Goal: Task Accomplishment & Management: Use online tool/utility

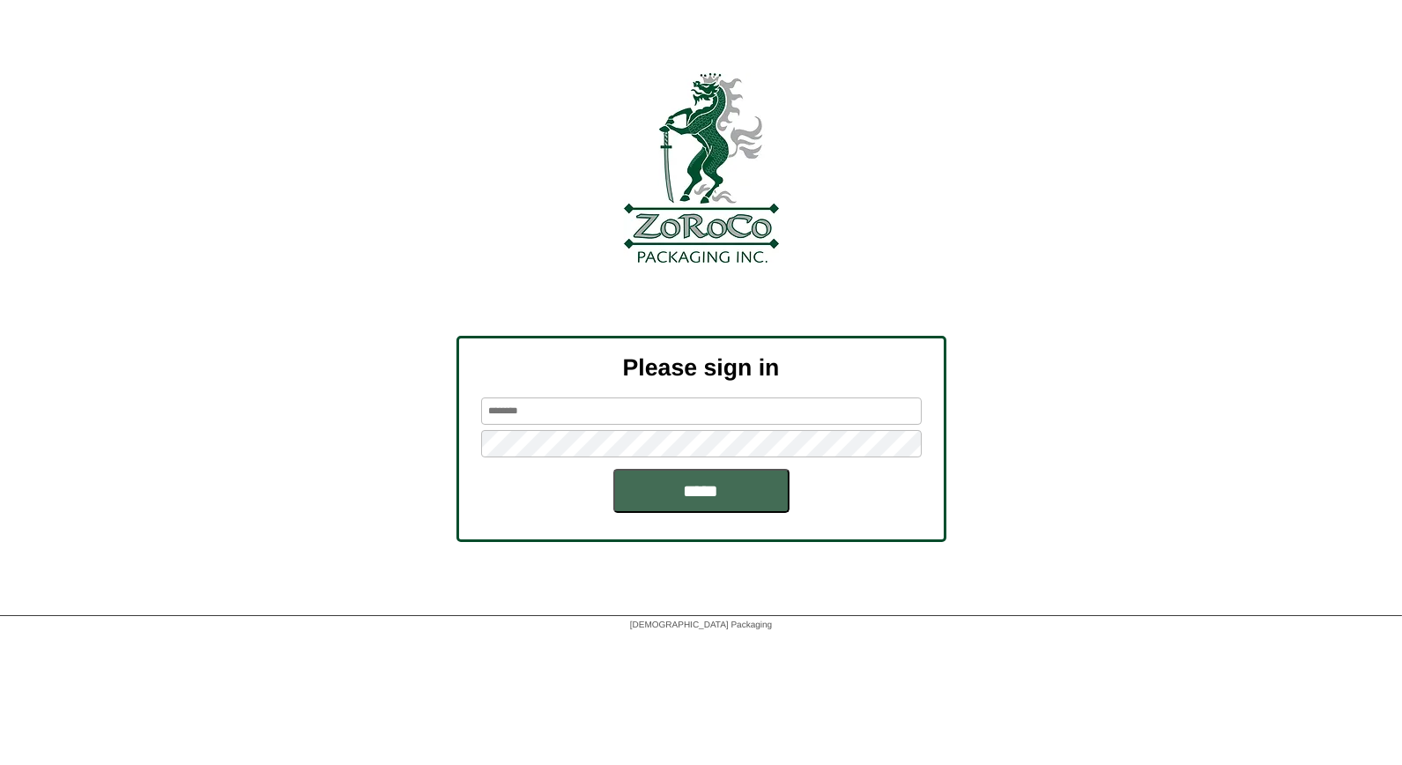
type input "*****"
click at [732, 492] on input "*****" at bounding box center [701, 491] width 176 height 44
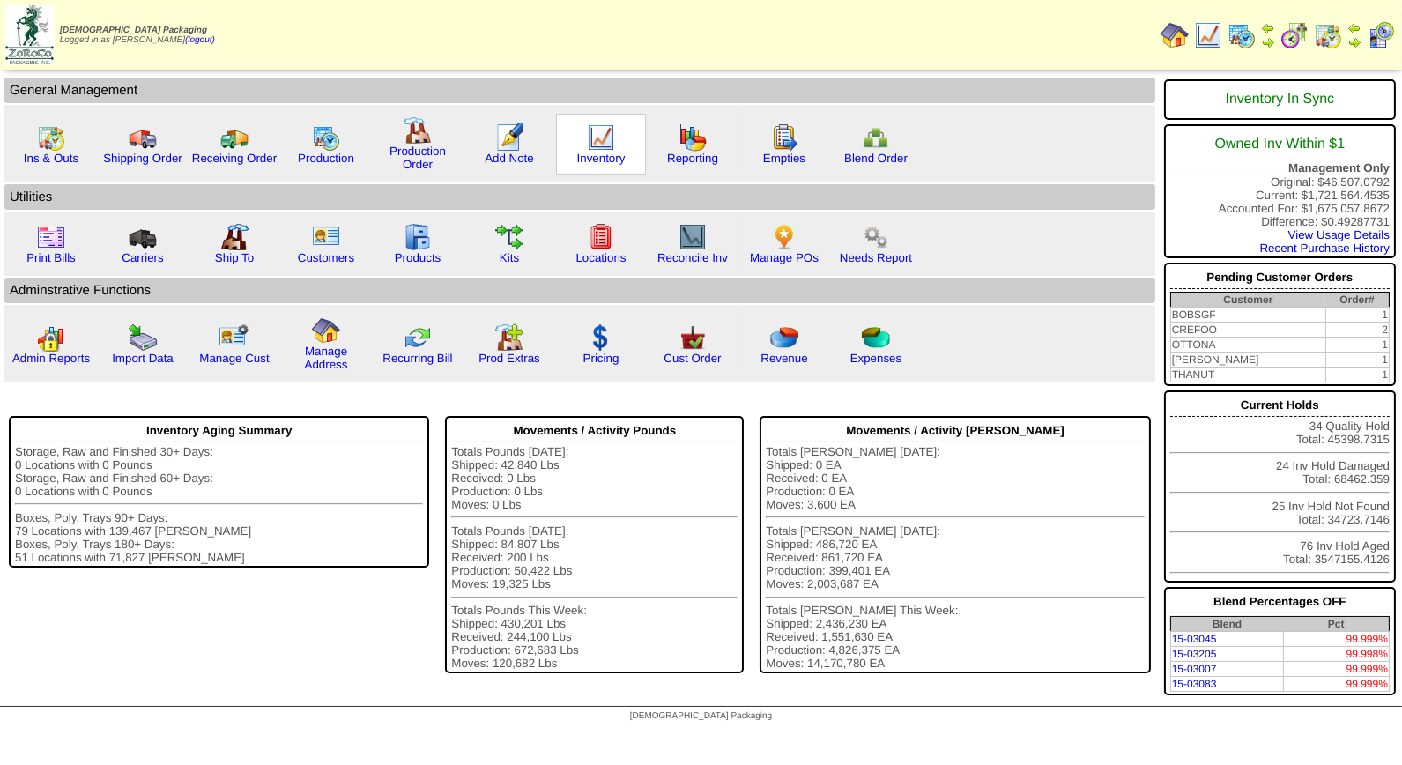
click at [599, 139] on img at bounding box center [601, 137] width 28 height 28
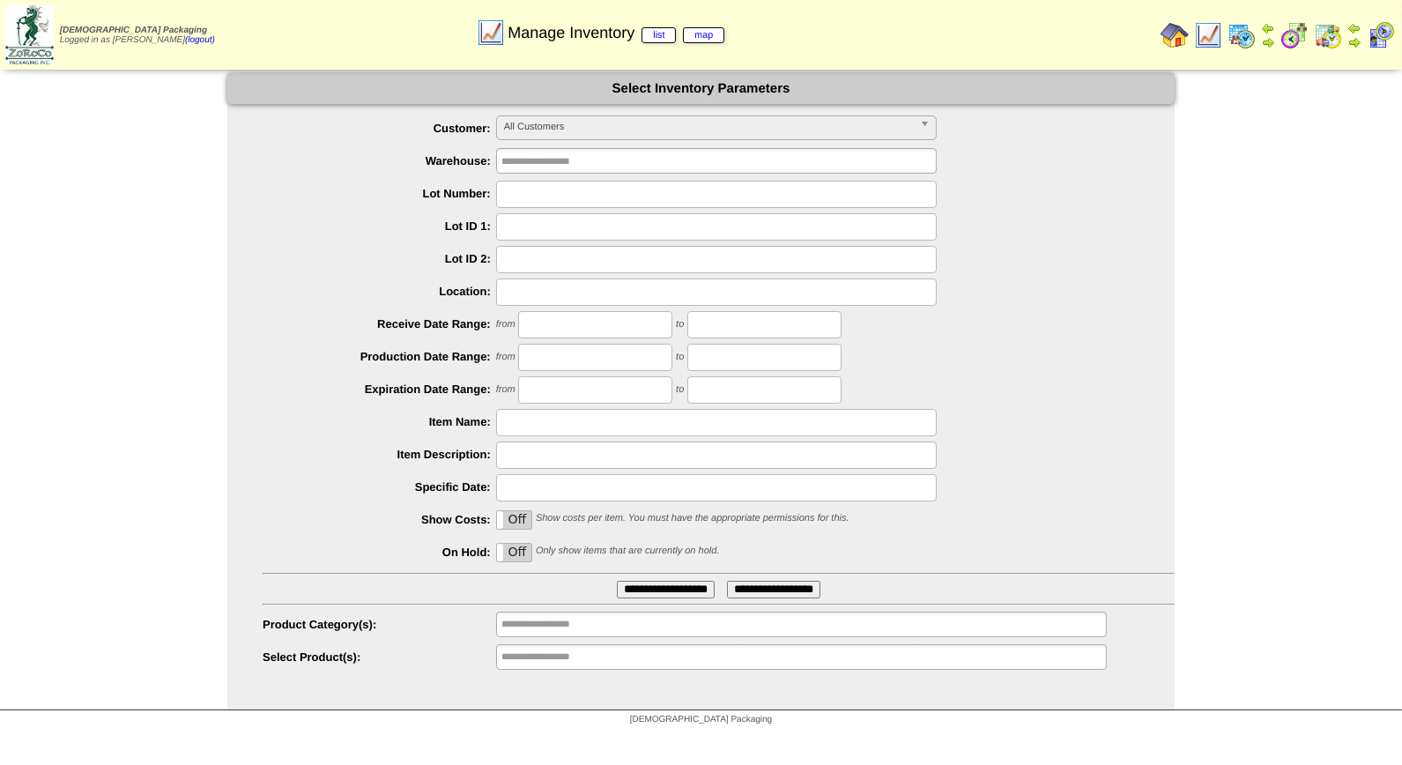
click at [544, 192] on input "text" at bounding box center [716, 194] width 441 height 27
type input "*******"
click at [617, 581] on input "**********" at bounding box center [666, 590] width 98 height 18
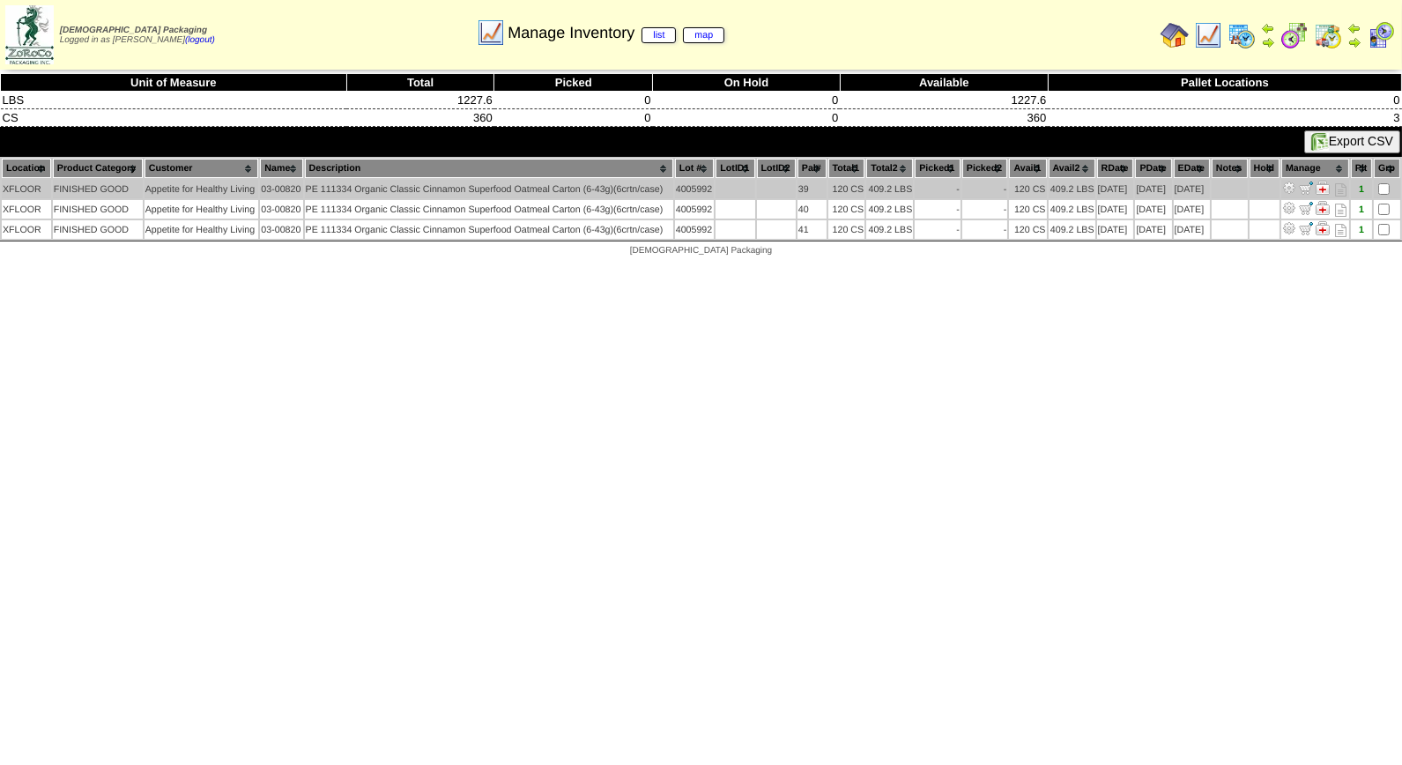
click at [1296, 183] on img at bounding box center [1289, 188] width 14 height 14
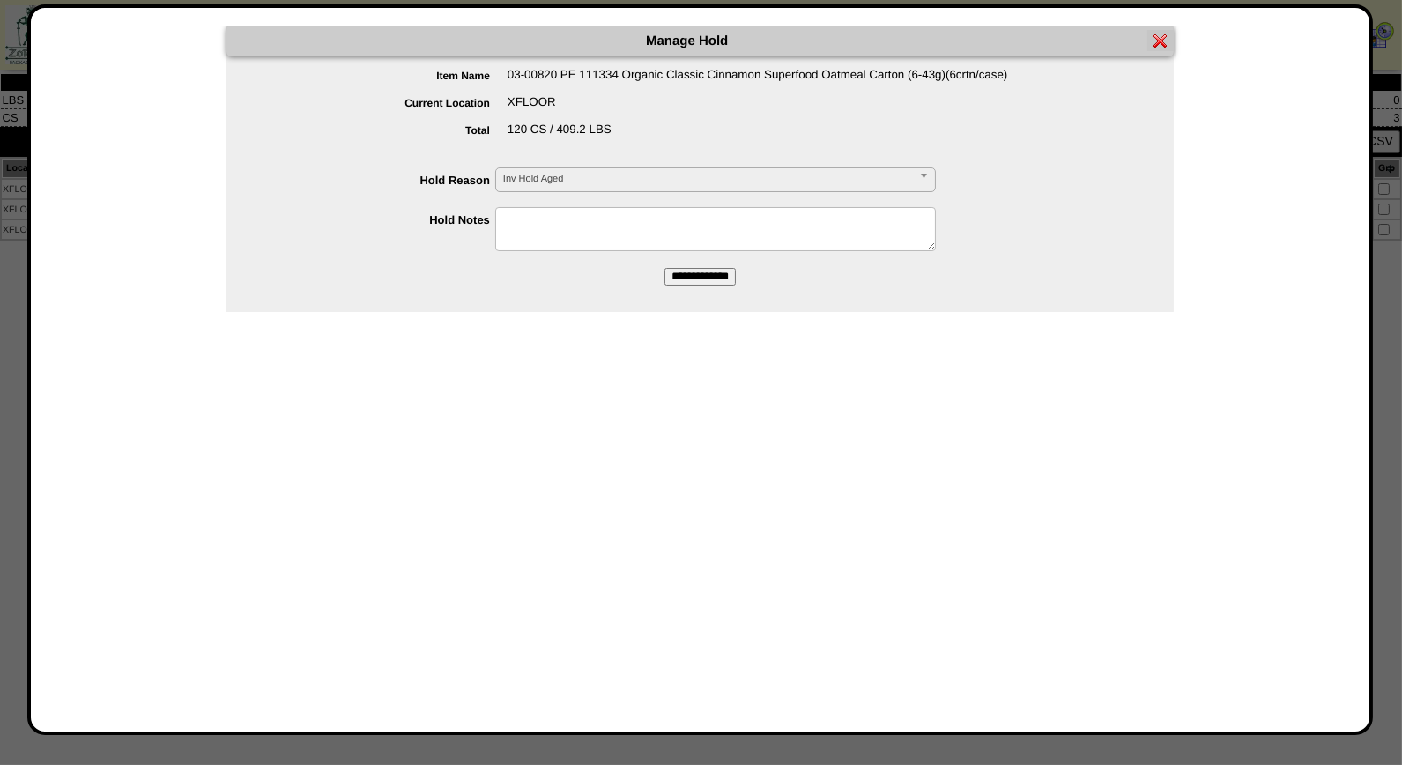
click at [927, 171] on b at bounding box center [927, 179] width 16 height 23
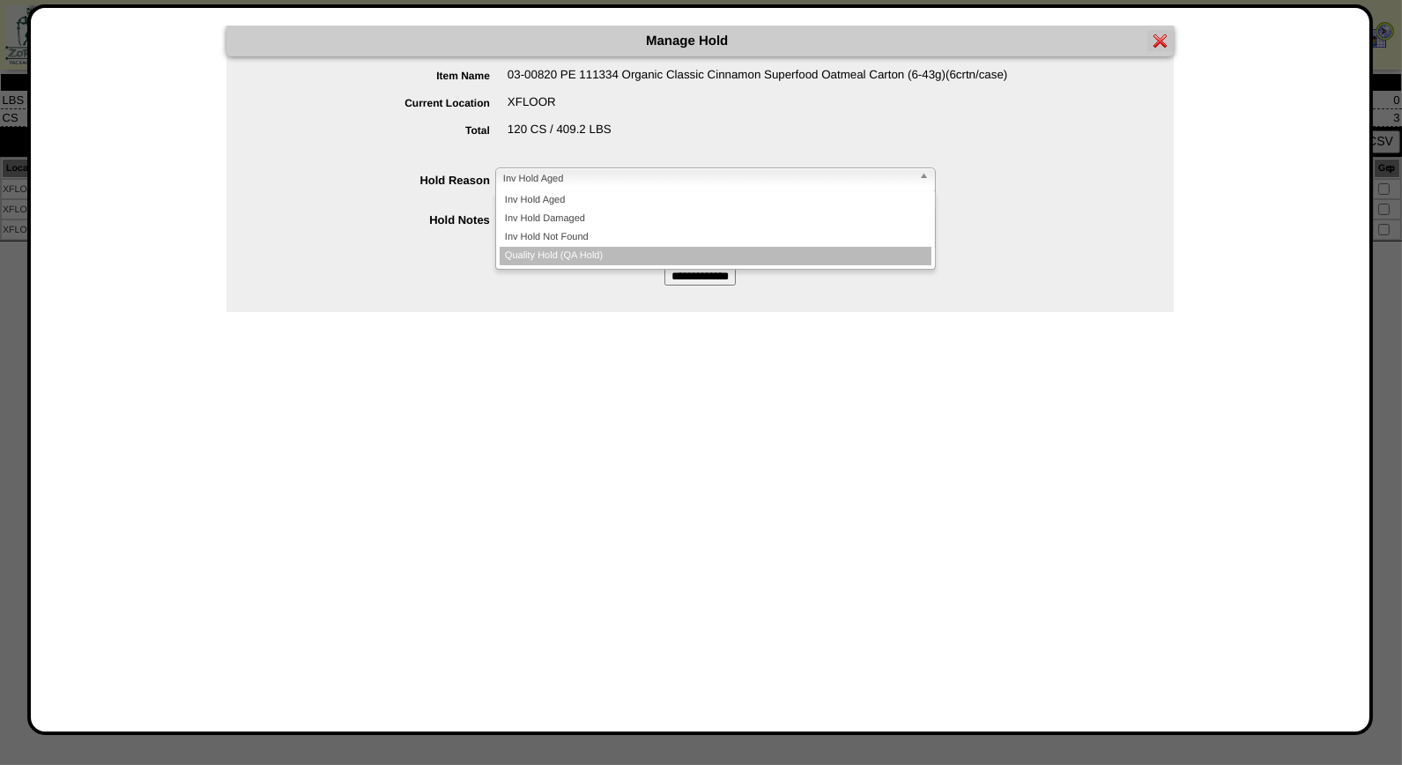
click at [740, 251] on li "Quality Hold (QA Hold)" at bounding box center [716, 256] width 432 height 19
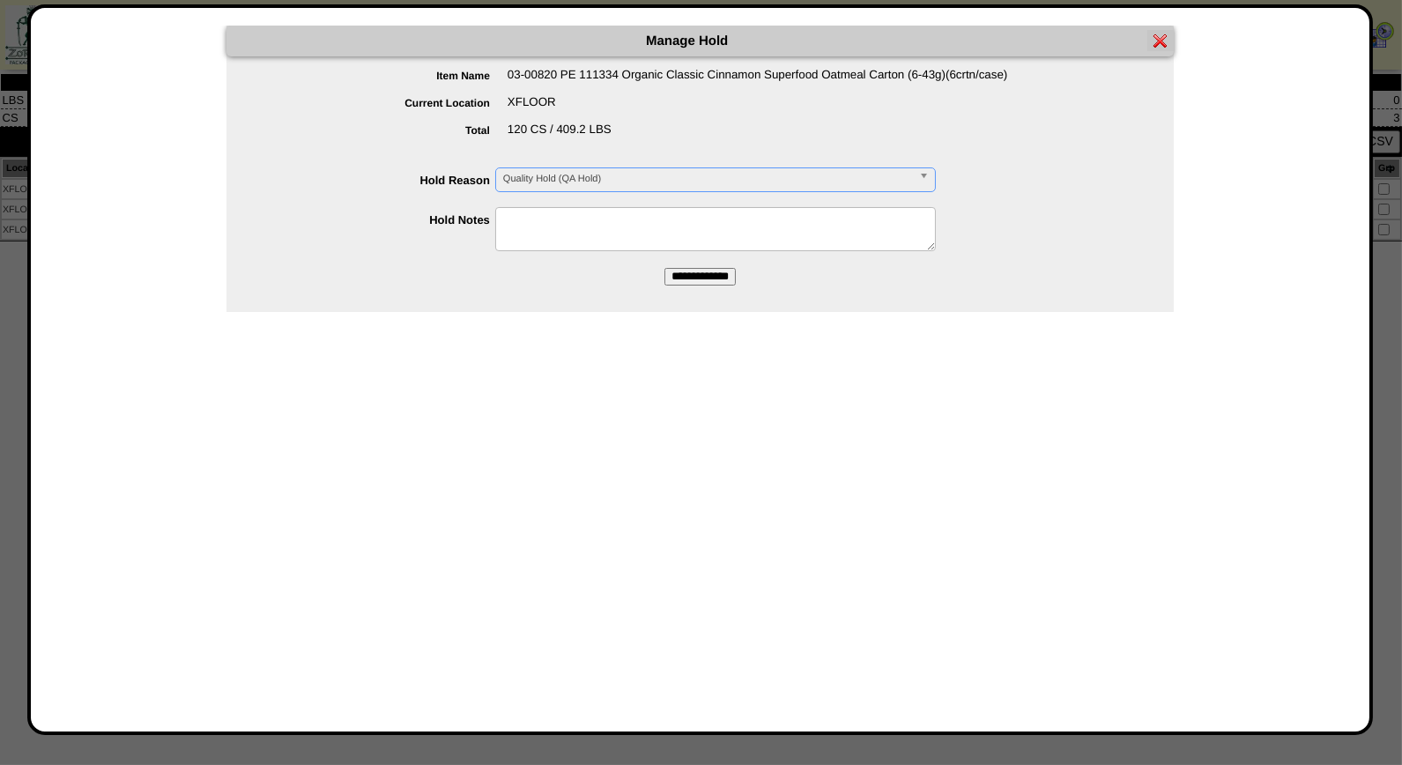
click at [701, 214] on textarea at bounding box center [715, 229] width 441 height 44
type textarea "*"
click at [1163, 38] on img at bounding box center [1160, 40] width 14 height 14
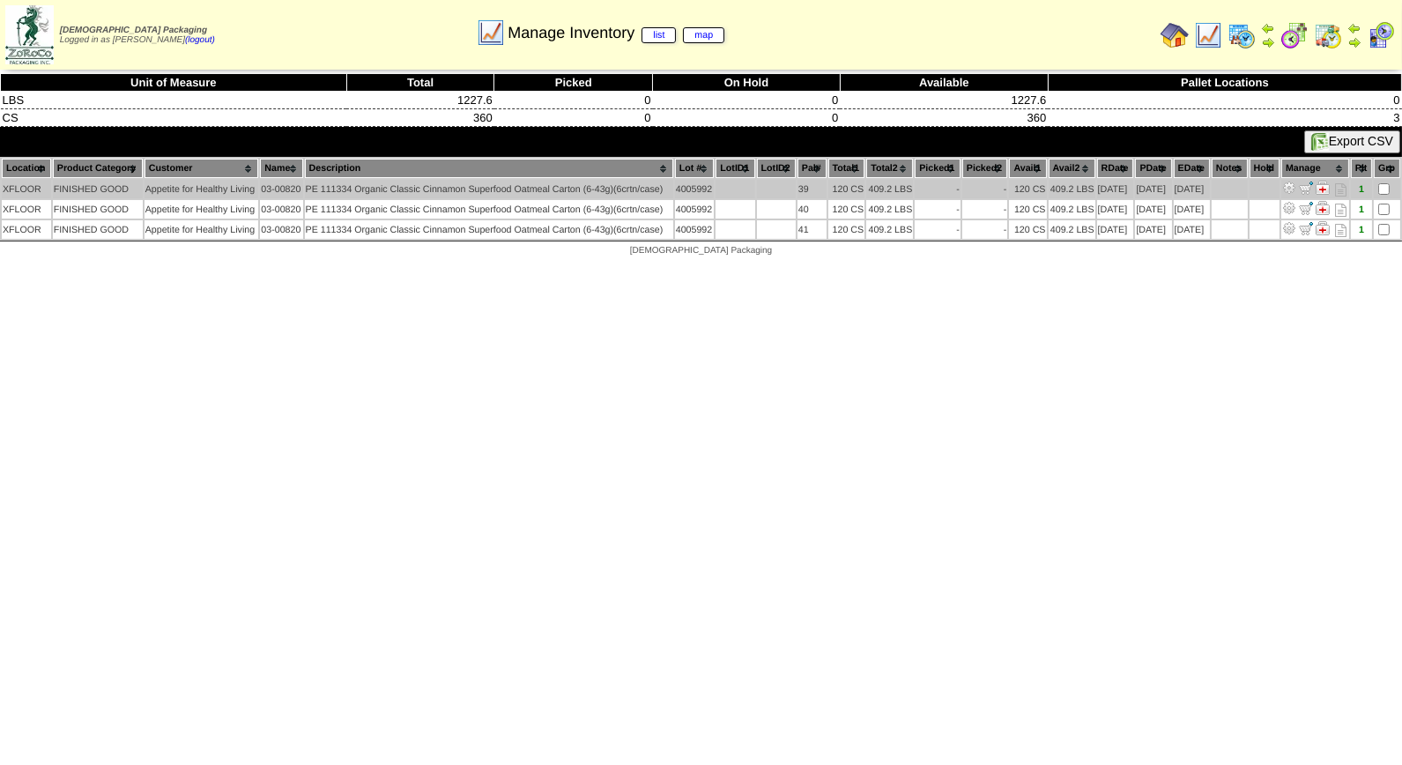
click at [1296, 183] on img at bounding box center [1289, 188] width 14 height 14
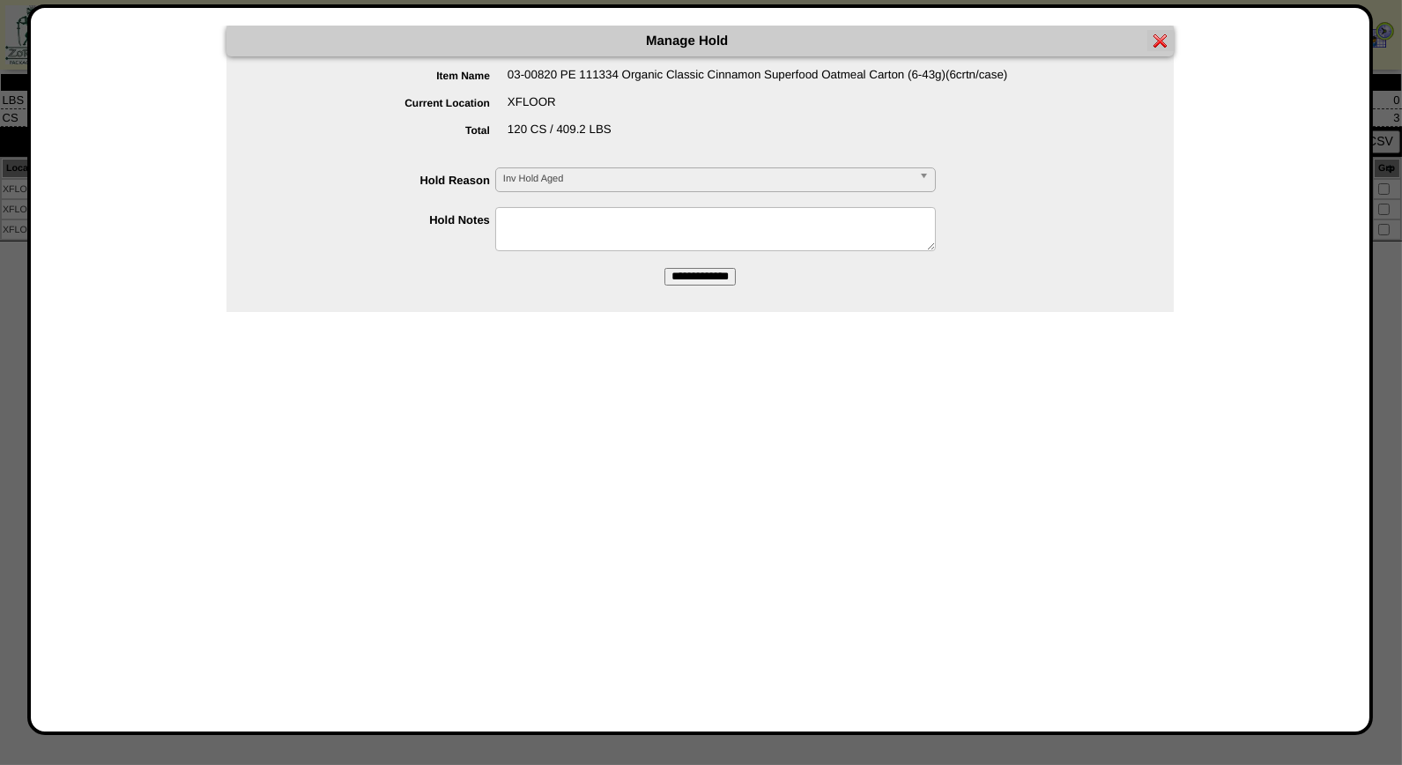
click at [594, 213] on textarea at bounding box center [715, 229] width 441 height 44
type textarea "**********"
click at [688, 278] on input "**********" at bounding box center [699, 277] width 71 height 18
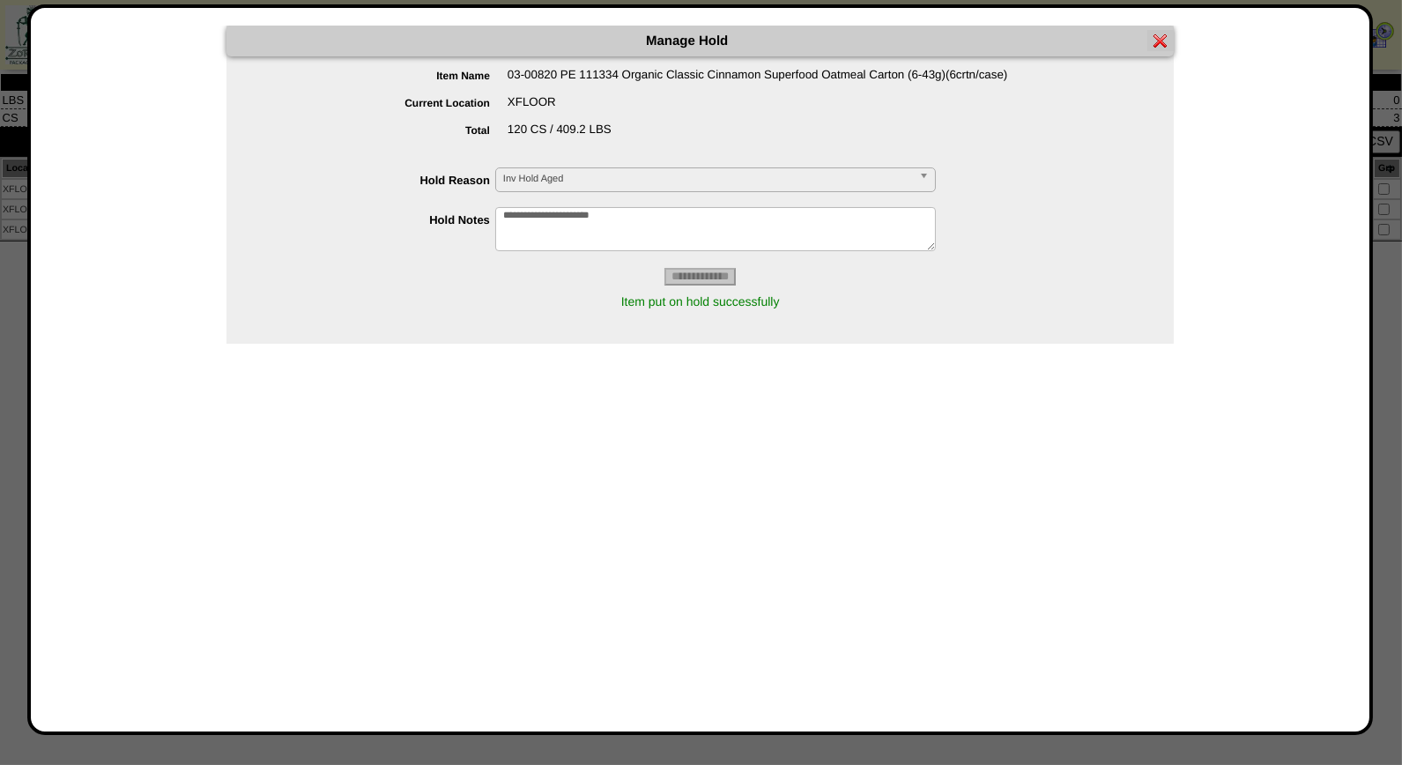
click at [1158, 41] on img at bounding box center [1160, 40] width 14 height 14
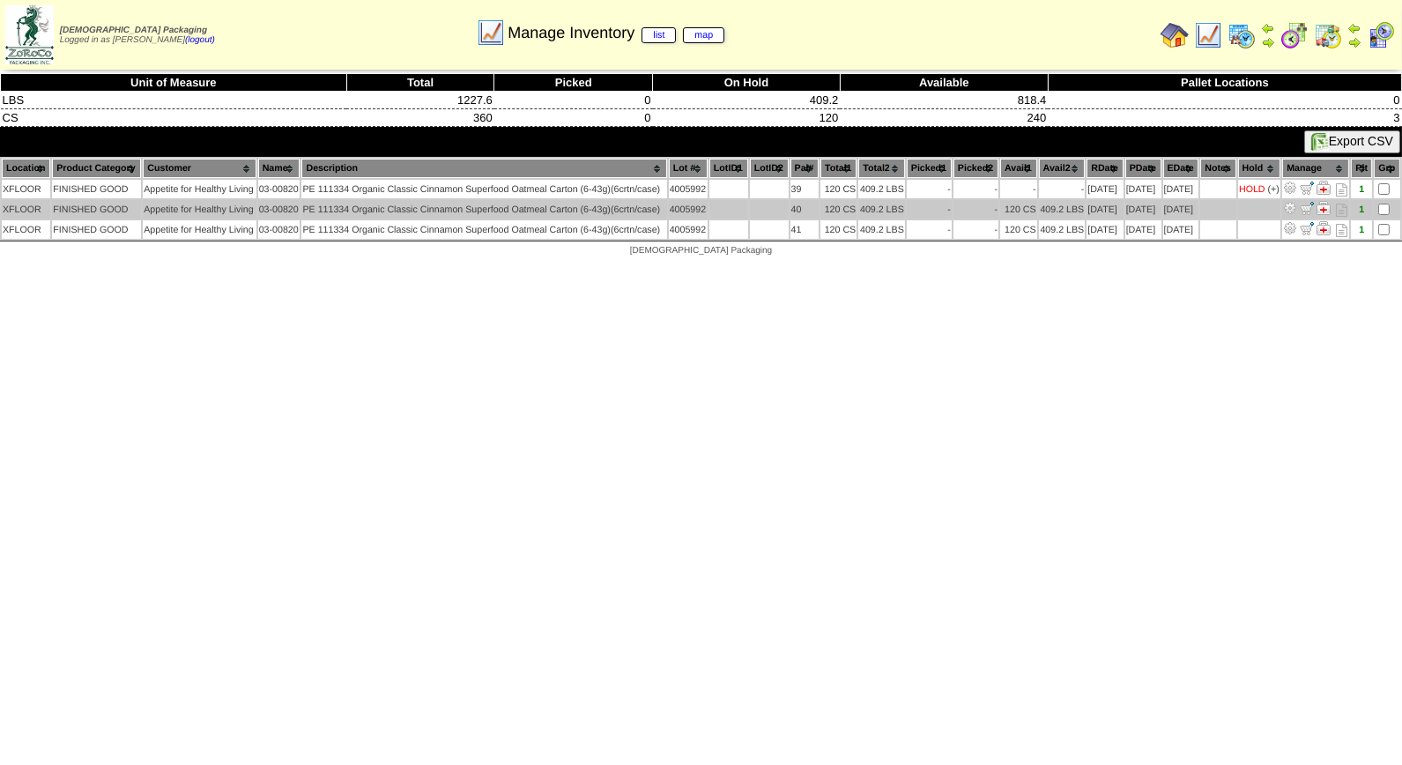
click at [1297, 204] on img at bounding box center [1290, 208] width 14 height 14
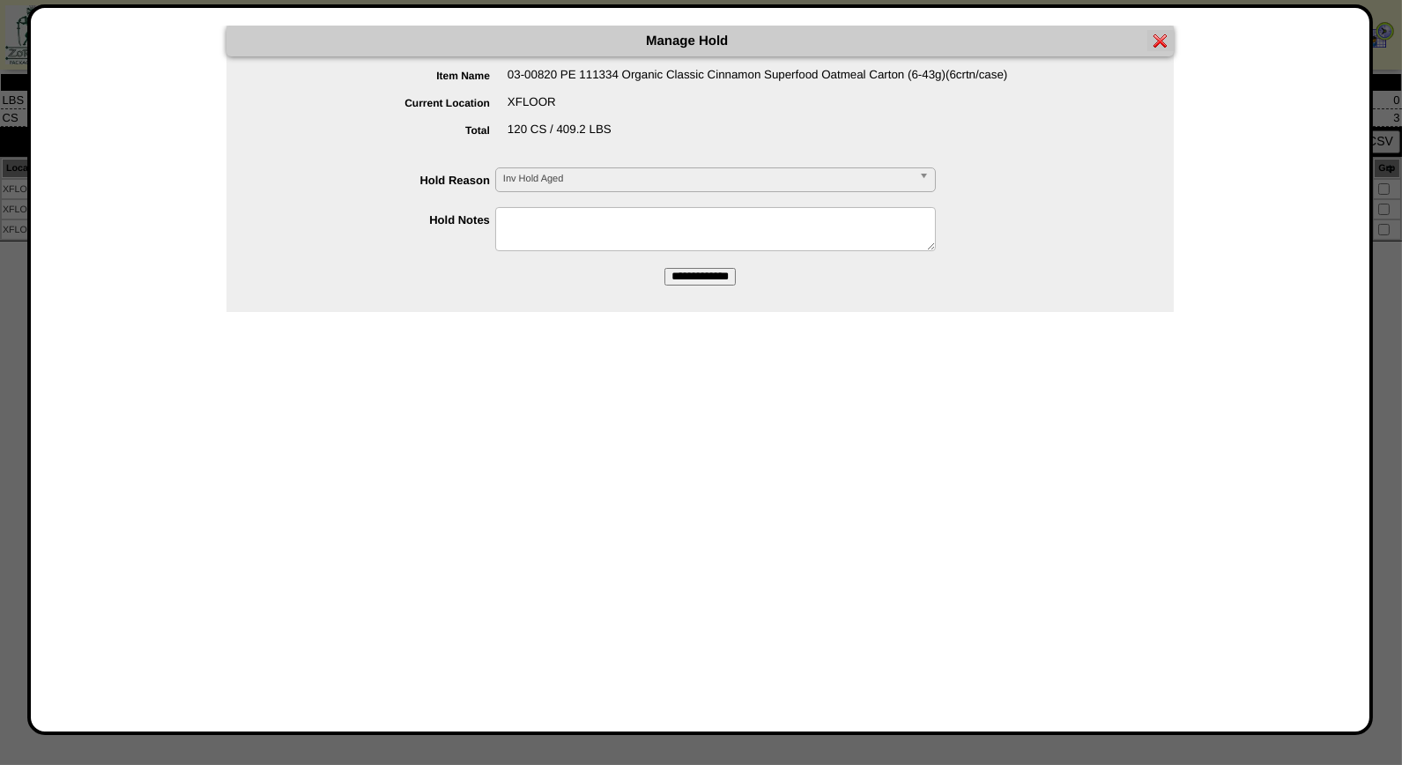
click at [923, 176] on b at bounding box center [927, 179] width 16 height 23
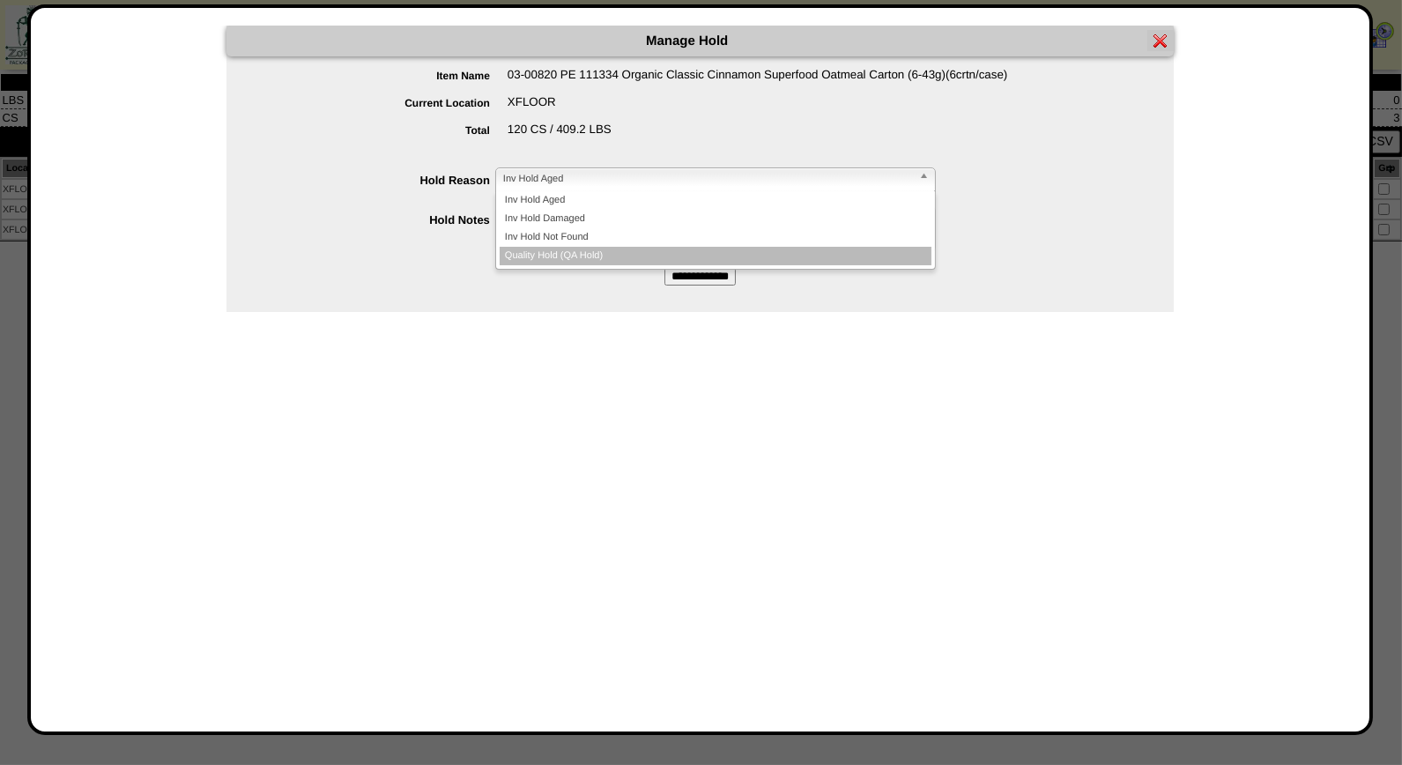
click at [790, 247] on li "Quality Hold (QA Hold)" at bounding box center [716, 256] width 432 height 19
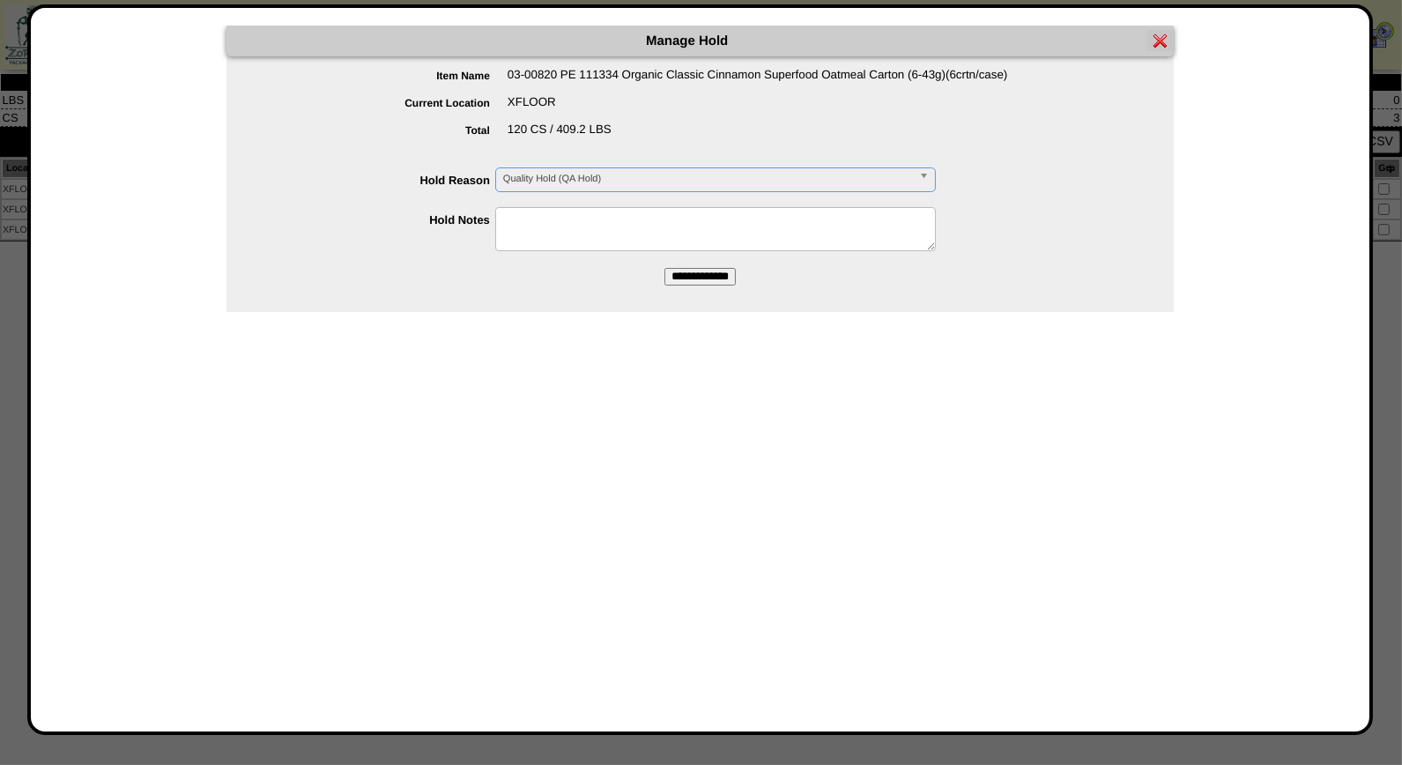
click at [602, 219] on textarea at bounding box center [715, 229] width 441 height 44
type textarea "**********"
click at [701, 276] on input "**********" at bounding box center [699, 277] width 71 height 18
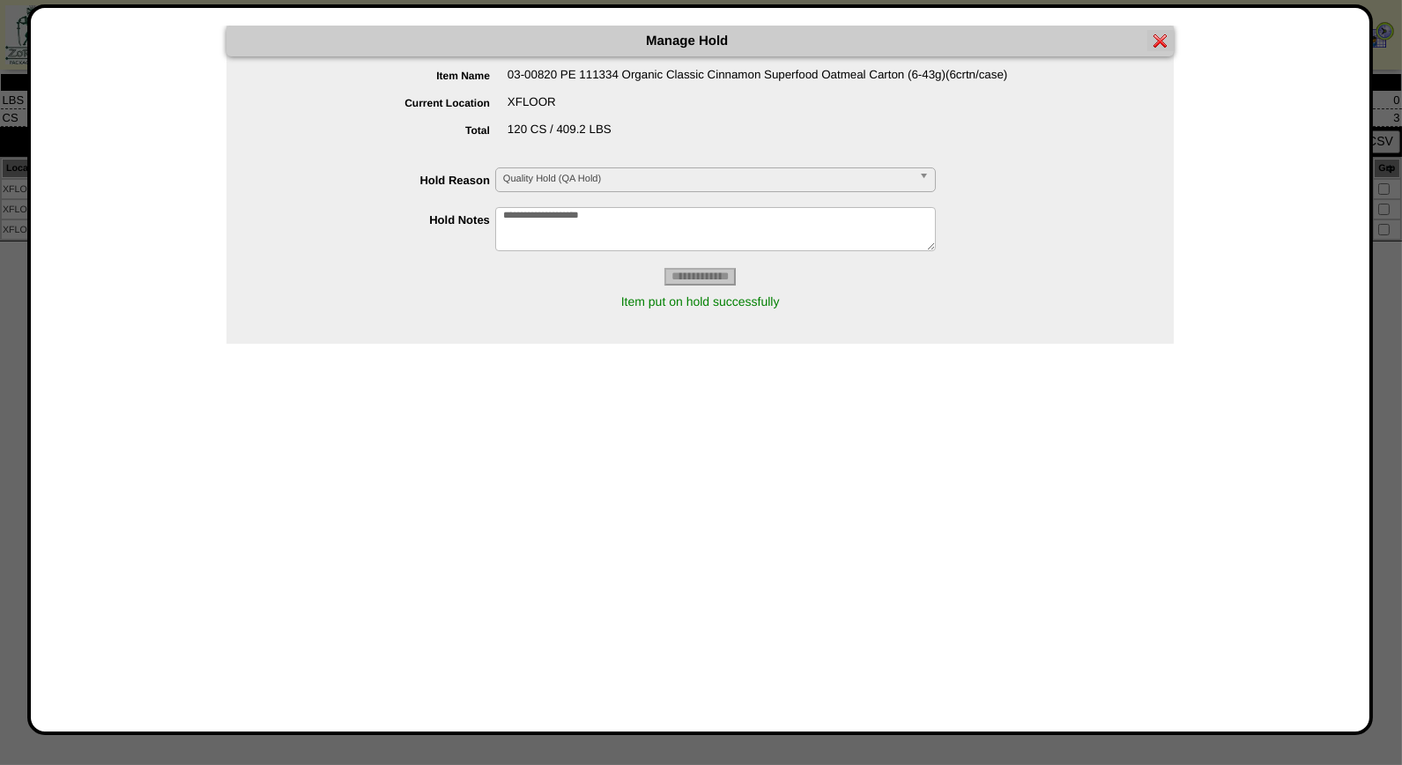
click at [1161, 37] on img at bounding box center [1160, 40] width 14 height 14
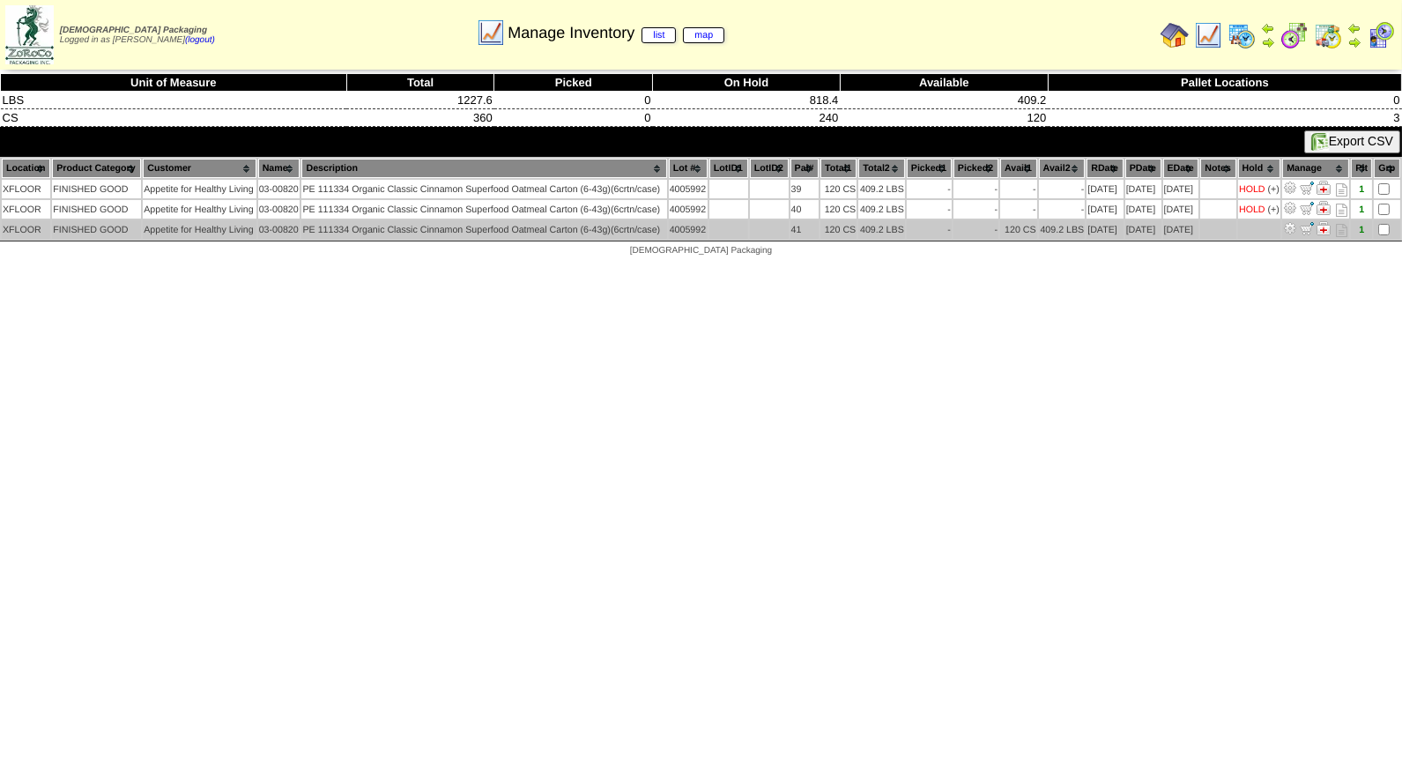
click at [1297, 223] on img at bounding box center [1290, 228] width 14 height 14
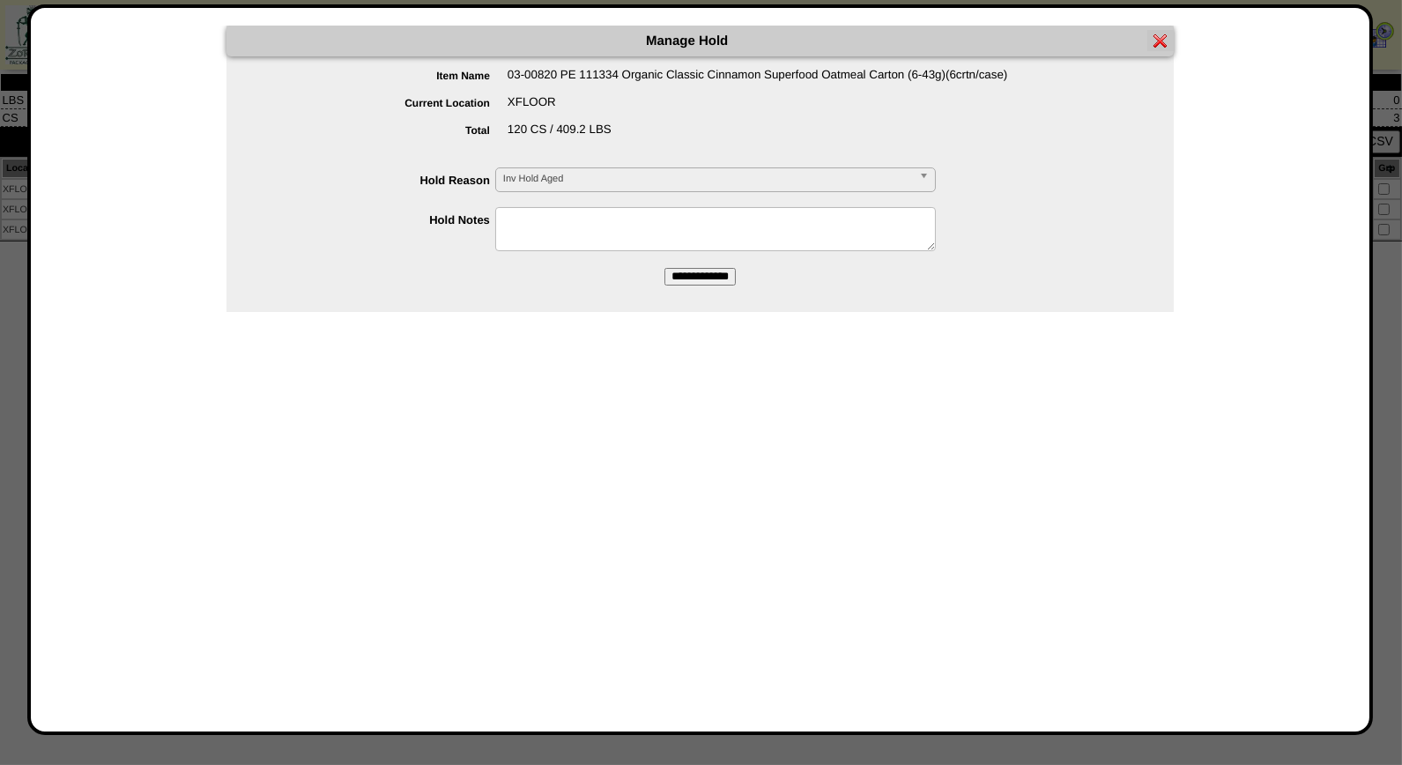
click at [567, 225] on textarea at bounding box center [715, 229] width 441 height 44
type textarea "**********"
click at [708, 278] on input "**********" at bounding box center [699, 277] width 71 height 18
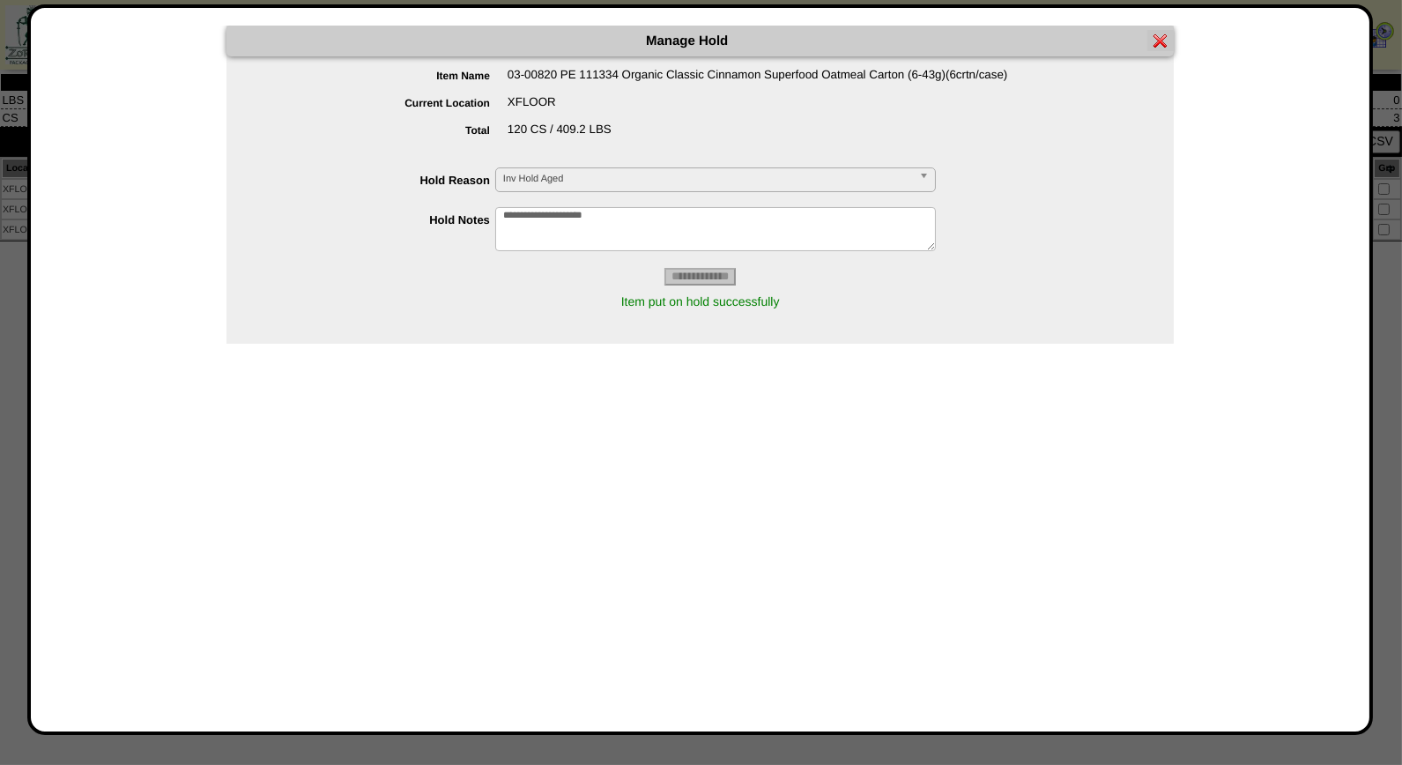
click at [1167, 41] on img at bounding box center [1160, 40] width 14 height 14
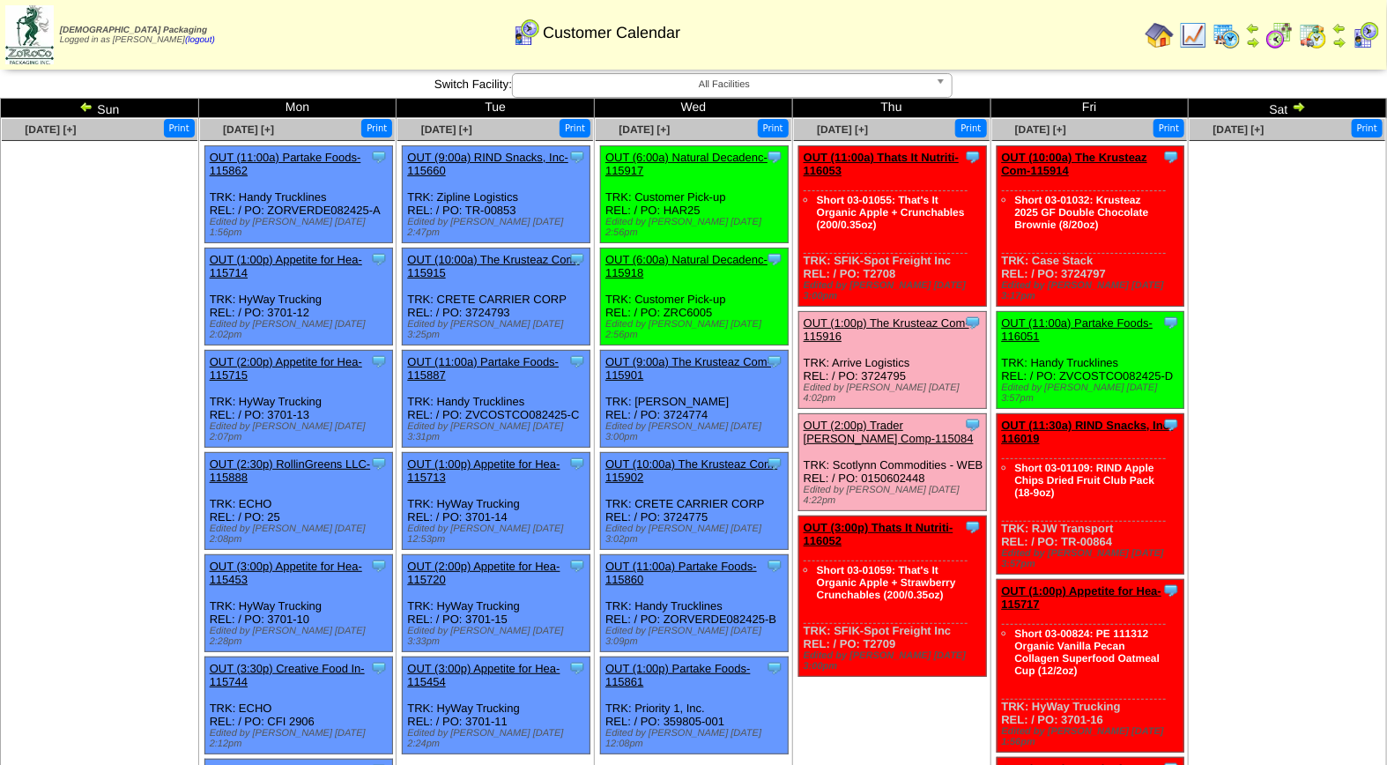
click at [909, 419] on link "OUT (2:00p) Trader [PERSON_NAME] Comp-115084" at bounding box center [889, 432] width 170 height 26
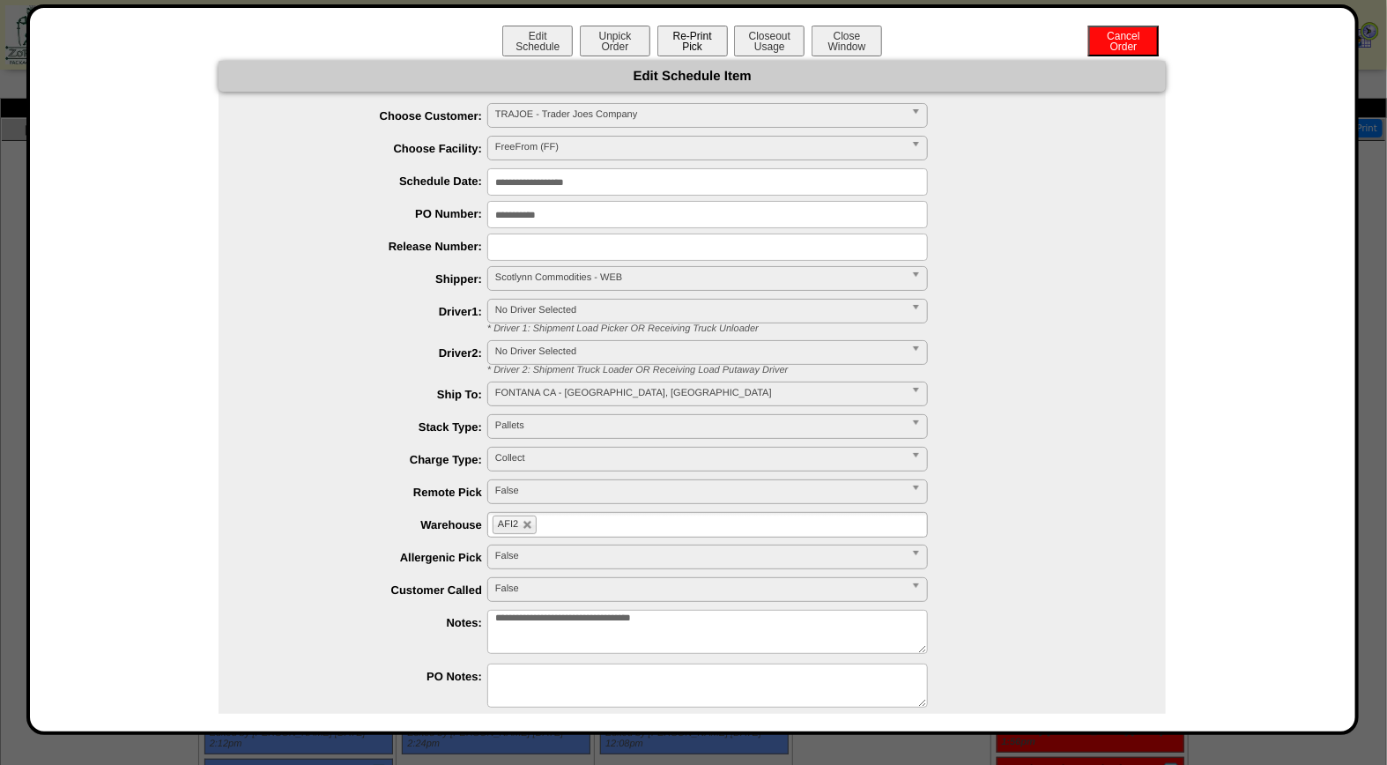
click at [693, 47] on button "Re-Print Pick" at bounding box center [692, 41] width 70 height 31
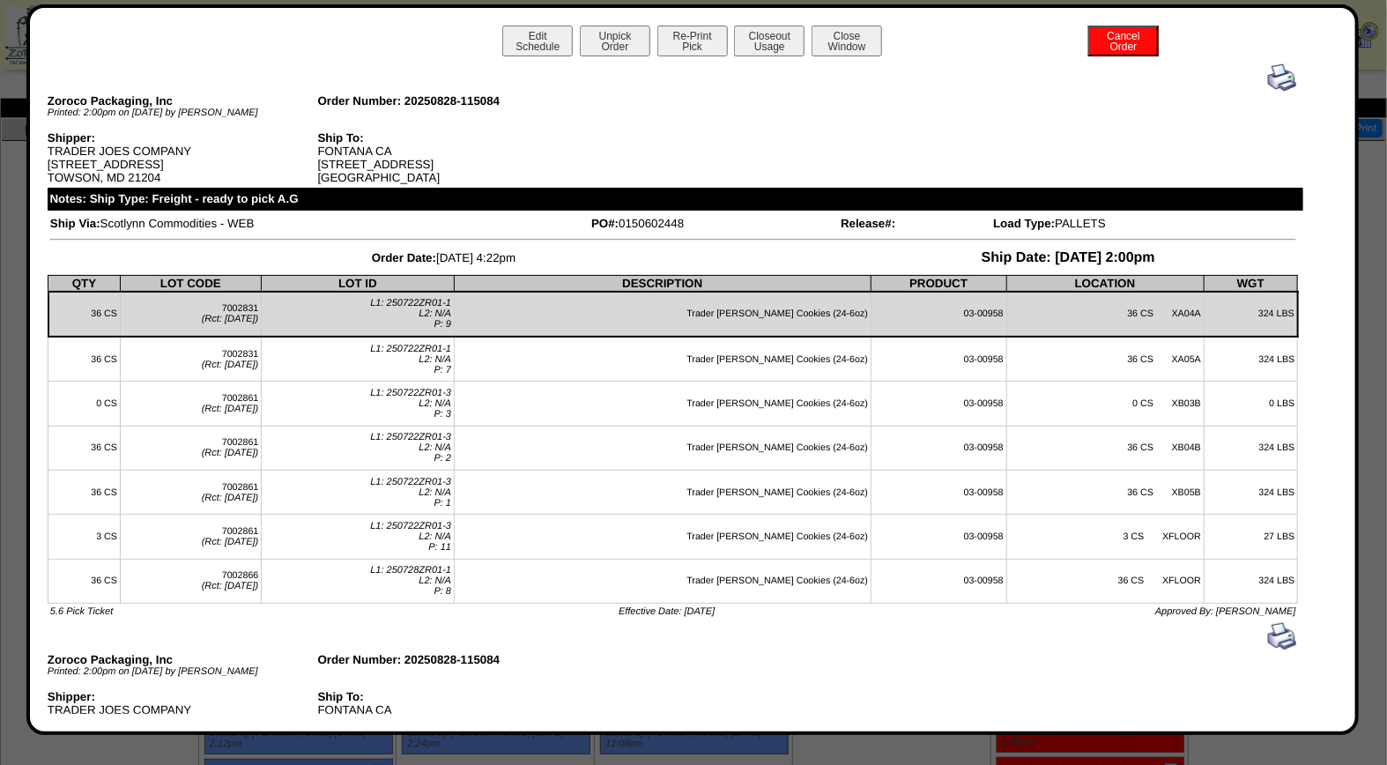
click at [1269, 70] on img at bounding box center [1282, 77] width 28 height 28
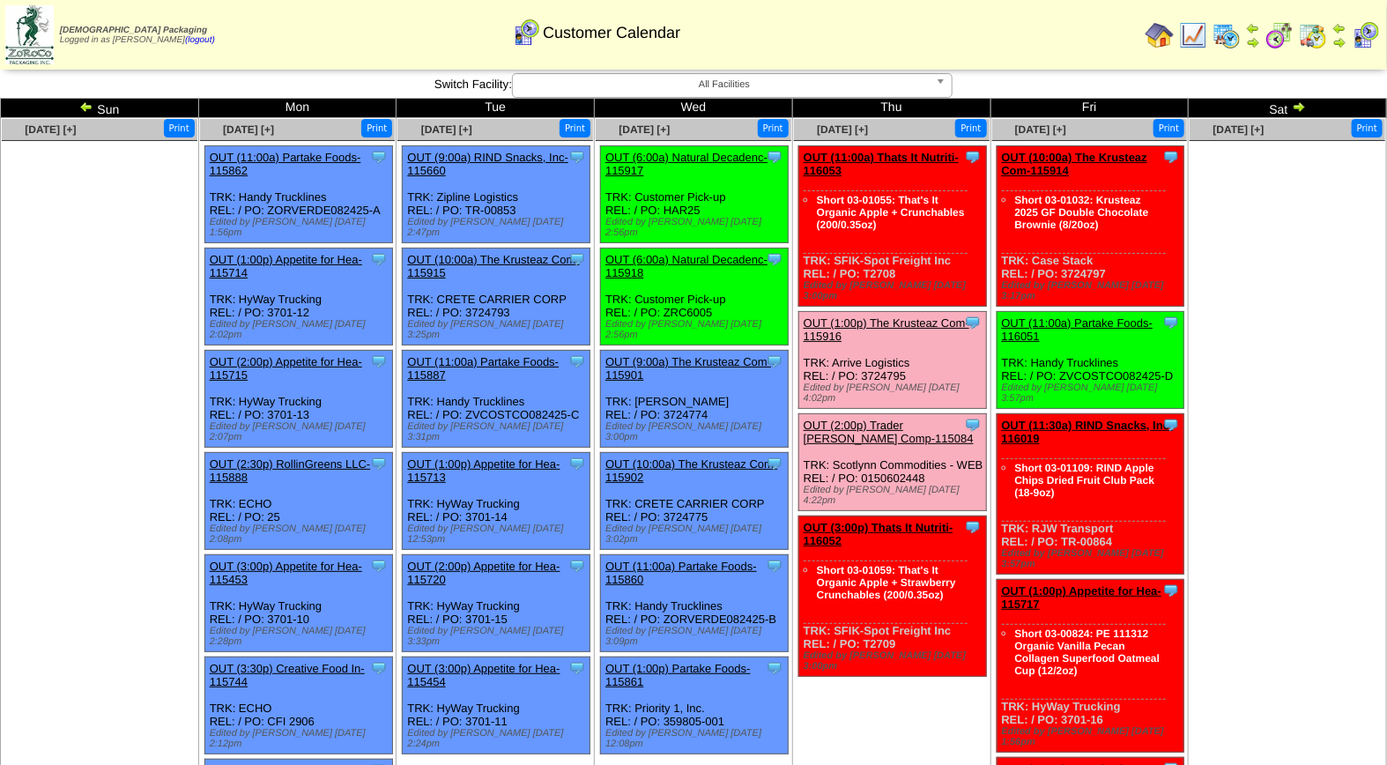
click at [741, 81] on span "All Facilities" at bounding box center [724, 84] width 409 height 21
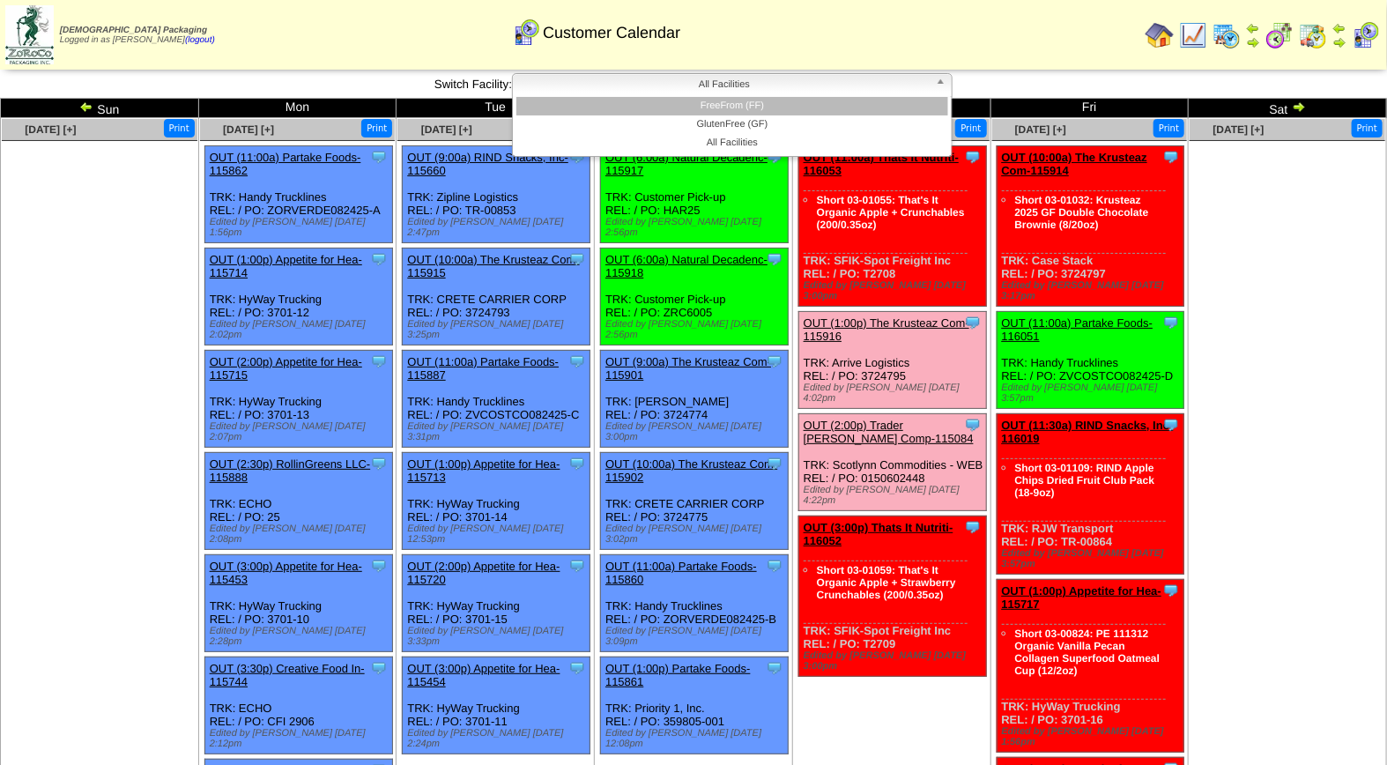
click at [738, 104] on li "FreeFrom (FF)" at bounding box center [732, 106] width 432 height 19
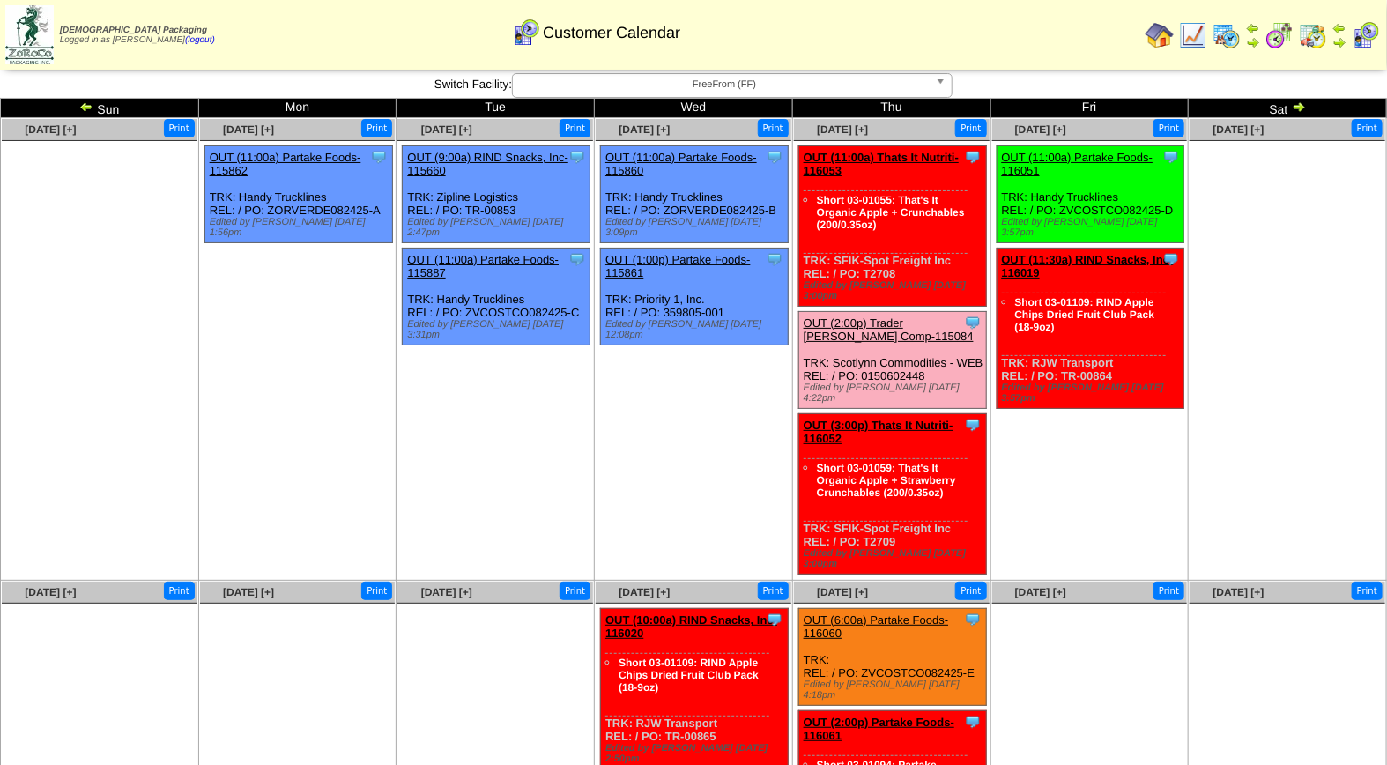
click at [750, 82] on span "FreeFrom (FF)" at bounding box center [724, 84] width 409 height 21
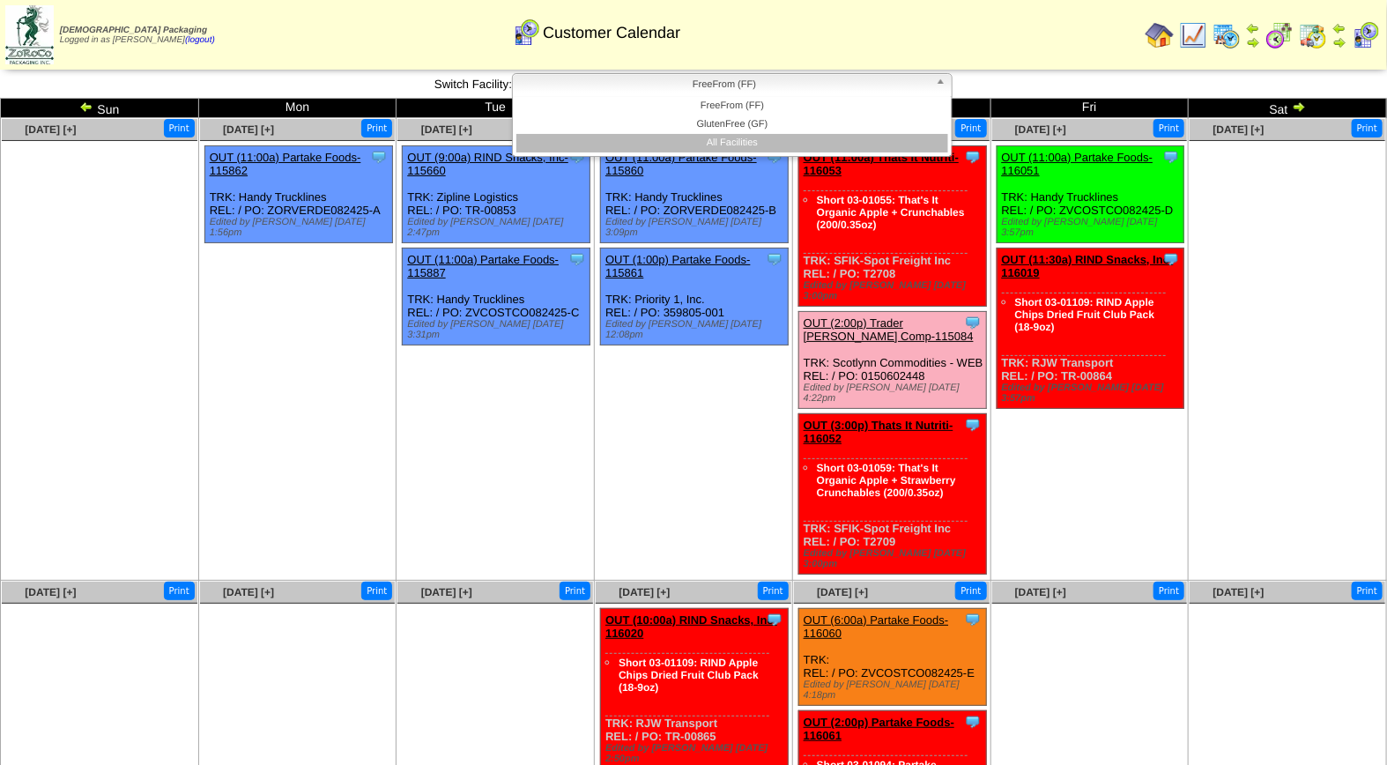
click at [738, 145] on li "All Facilities" at bounding box center [732, 143] width 432 height 19
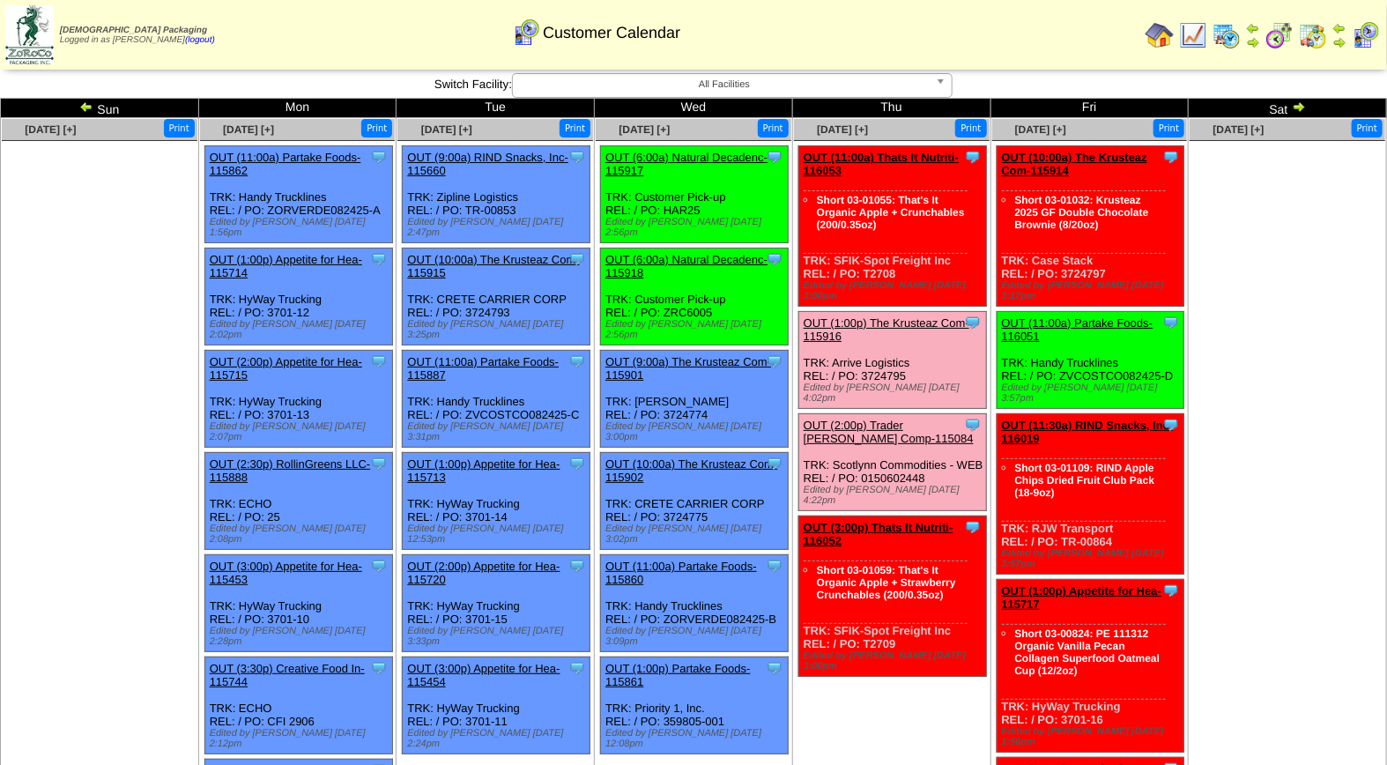
click at [85, 103] on img at bounding box center [86, 107] width 14 height 14
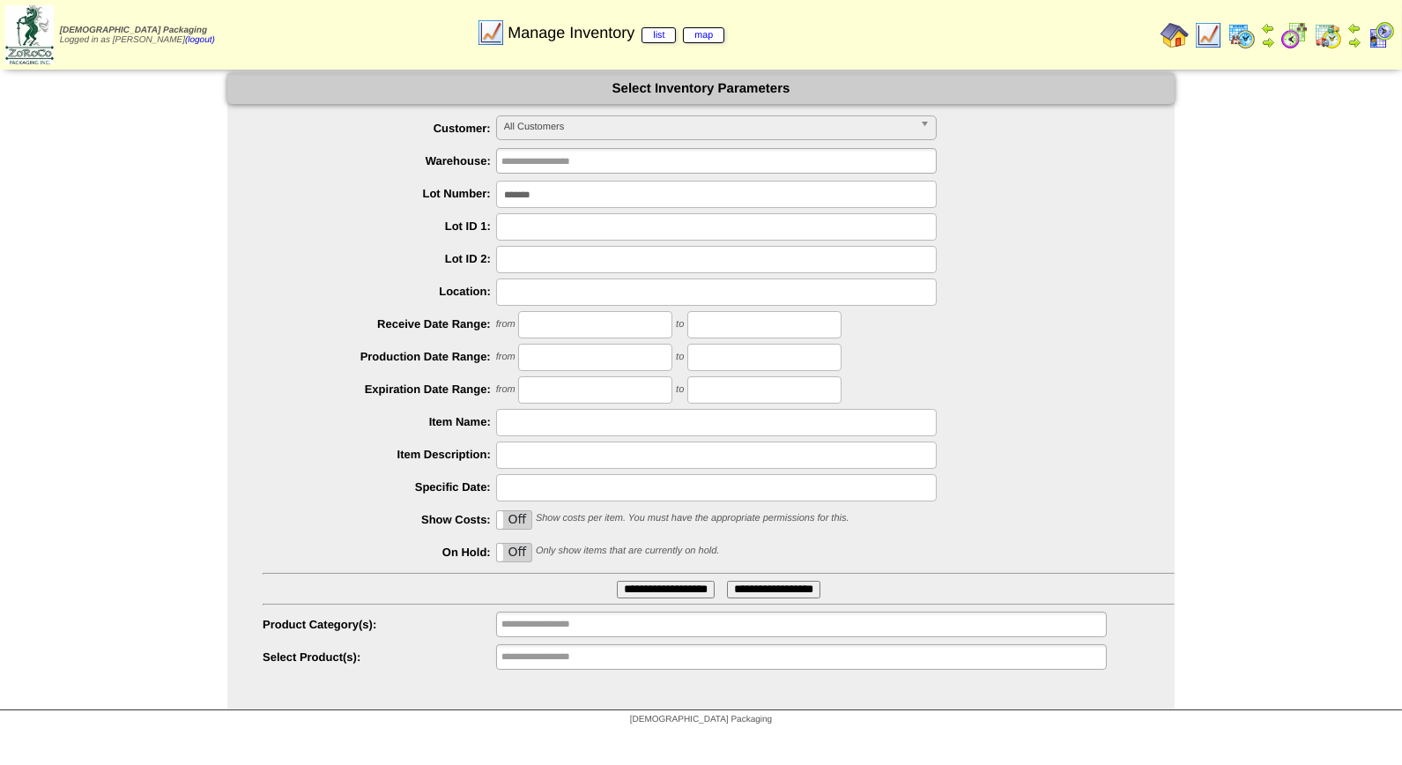
drag, startPoint x: 552, startPoint y: 191, endPoint x: 434, endPoint y: 192, distance: 117.2
click at [434, 192] on li "Lot Number: *******" at bounding box center [719, 194] width 912 height 27
type input "*******"
click at [617, 581] on input "**********" at bounding box center [666, 590] width 98 height 18
drag, startPoint x: 568, startPoint y: 192, endPoint x: 474, endPoint y: 196, distance: 94.4
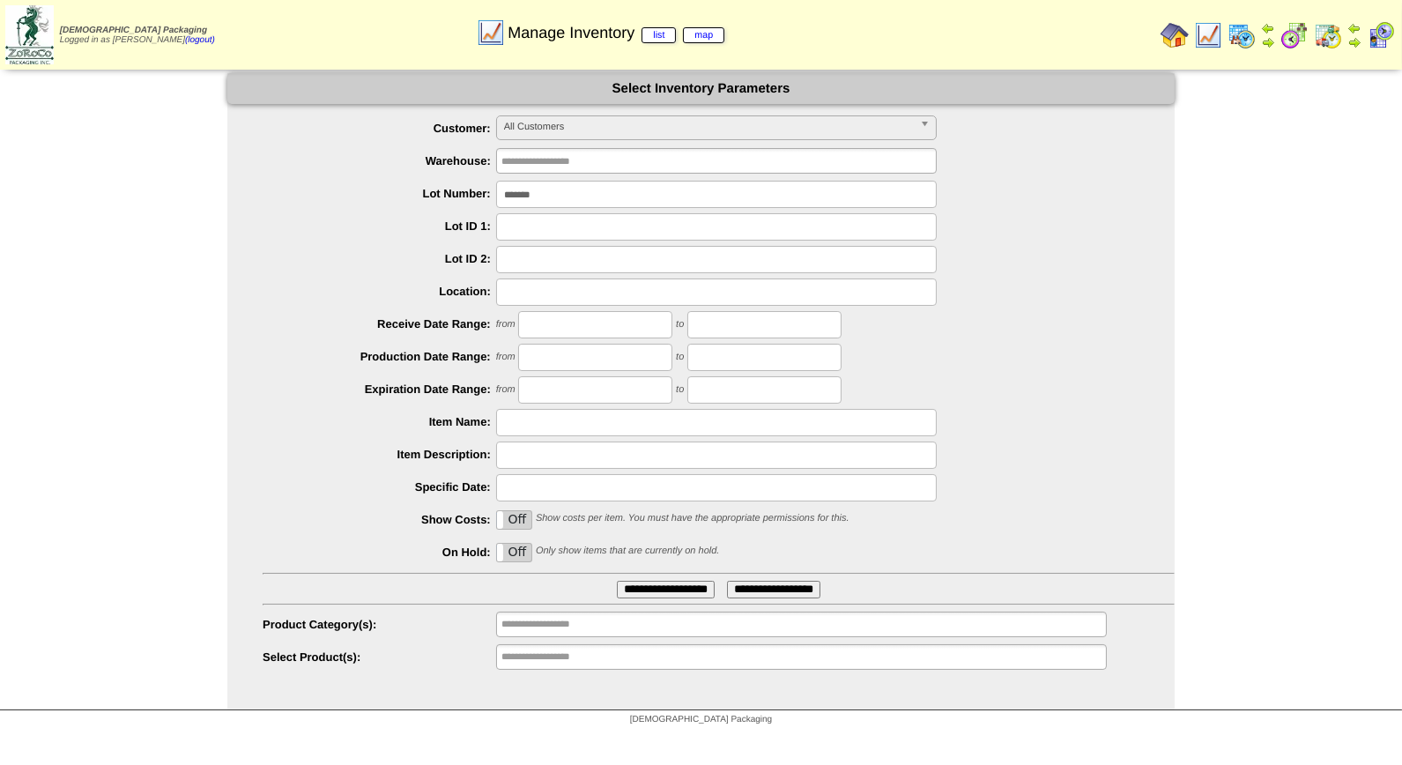
click at [474, 196] on li "Lot Number: *******" at bounding box center [719, 194] width 912 height 27
type input "*******"
click at [617, 581] on input "**********" at bounding box center [666, 590] width 98 height 18
drag, startPoint x: 550, startPoint y: 196, endPoint x: 456, endPoint y: 195, distance: 93.4
click at [456, 195] on li "Lot Number: *******" at bounding box center [719, 194] width 912 height 27
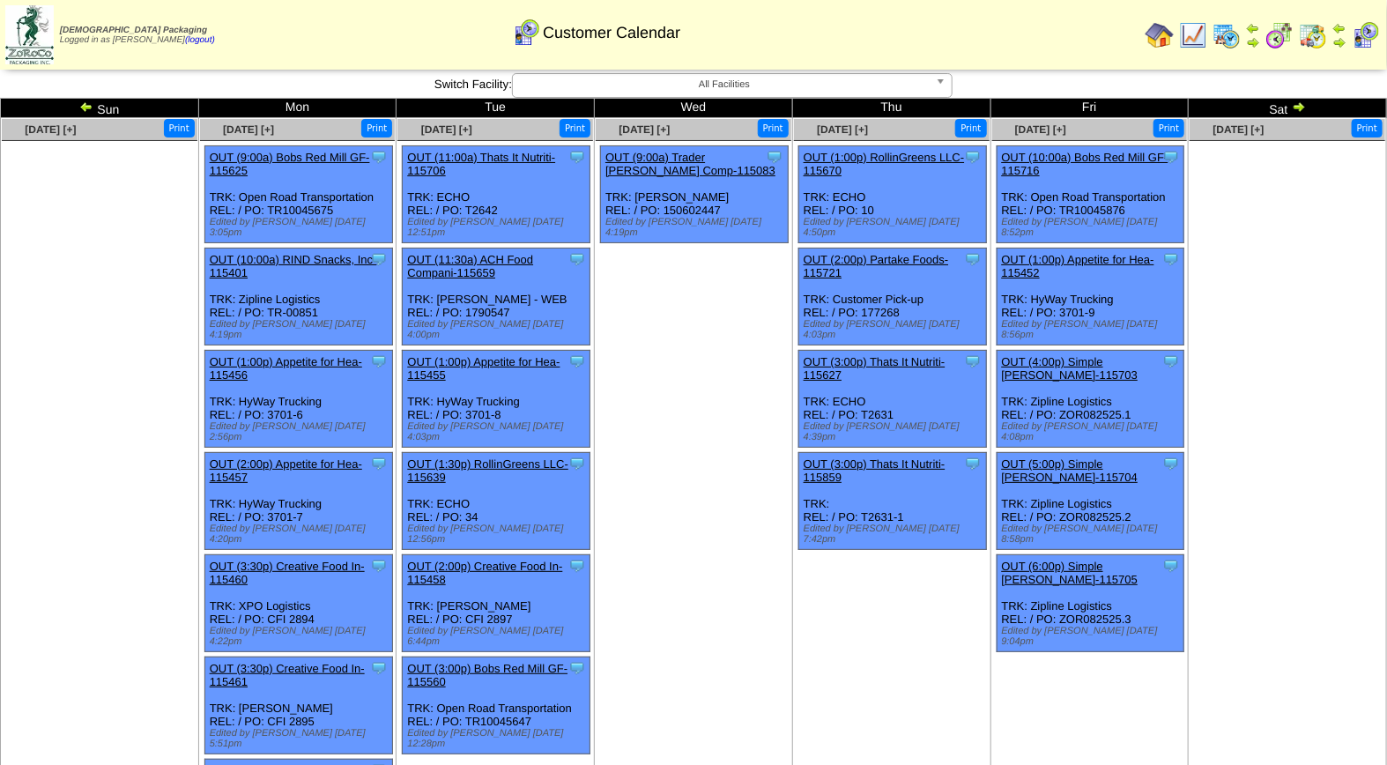
click at [1296, 108] on img at bounding box center [1299, 107] width 14 height 14
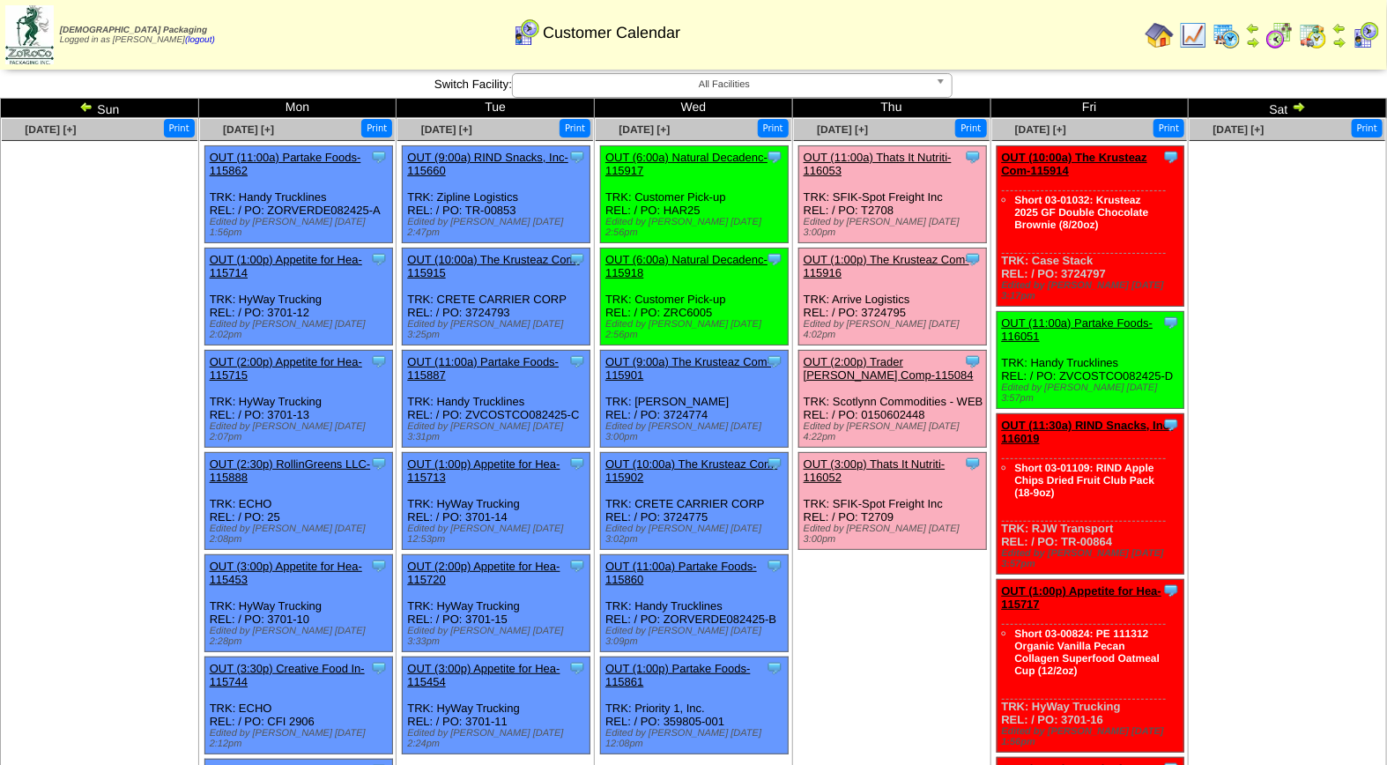
click at [888, 593] on td "Aug 28 [+] Print Clone Item OUT (11:00a) Thats It Nutriti-116053 Thats It Nutri…" at bounding box center [891, 749] width 198 height 1263
click at [876, 166] on div "OUT (11:00a) Thats It Nutriti-116053" at bounding box center [891, 164] width 175 height 26
click at [877, 156] on link "OUT (11:00a) Thats It Nutriti-116053" at bounding box center [878, 164] width 148 height 26
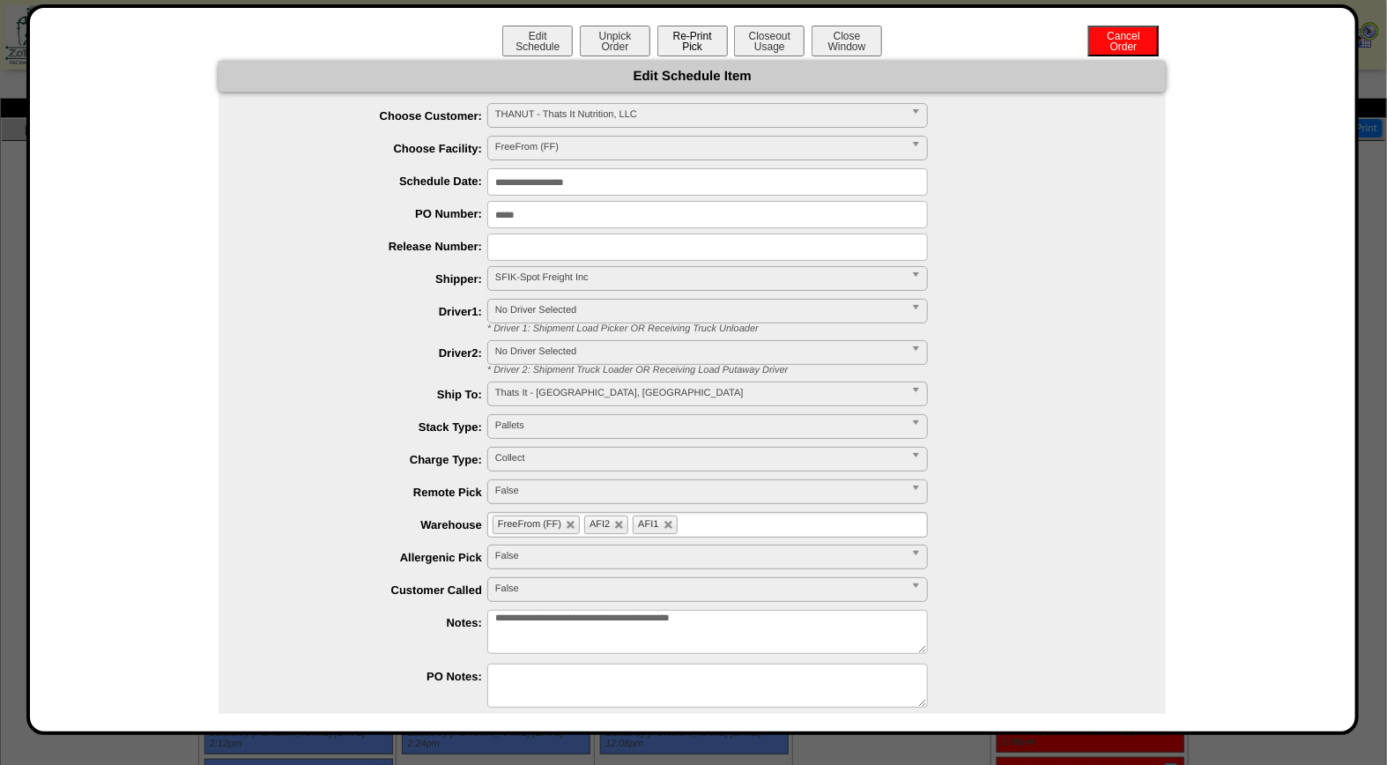
click at [701, 51] on button "Re-Print Pick" at bounding box center [692, 41] width 70 height 31
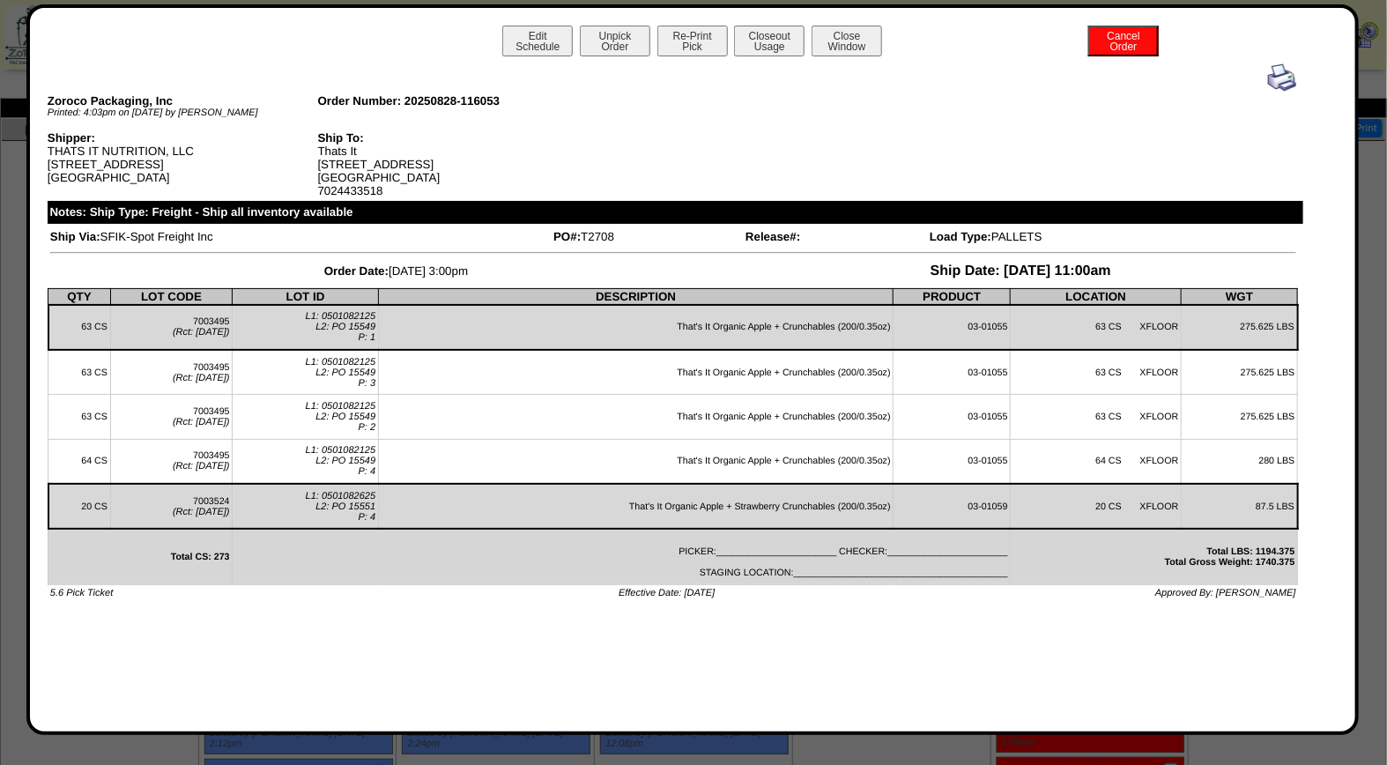
click at [1278, 76] on img at bounding box center [1282, 77] width 28 height 28
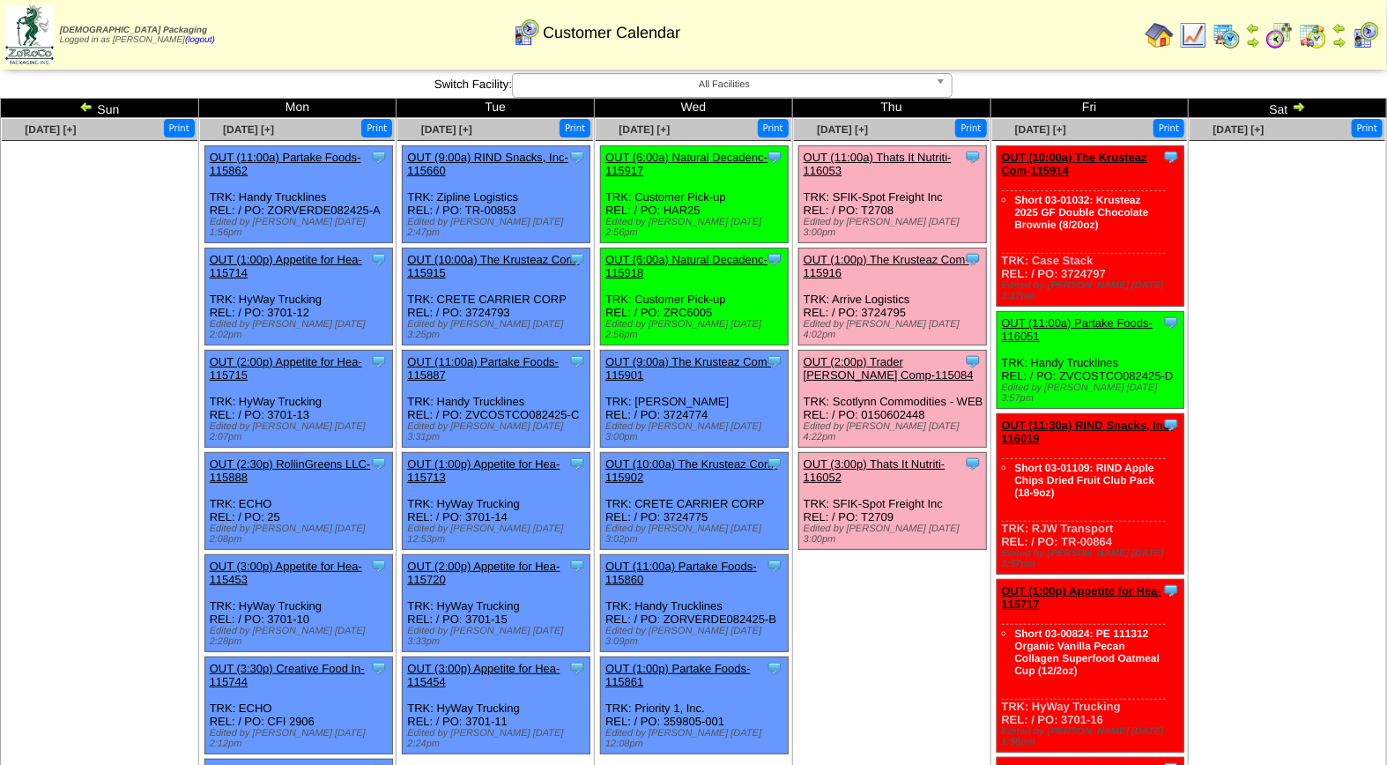
click at [835, 457] on link "OUT (3:00p) Thats It Nutriti-116052" at bounding box center [875, 470] width 142 height 26
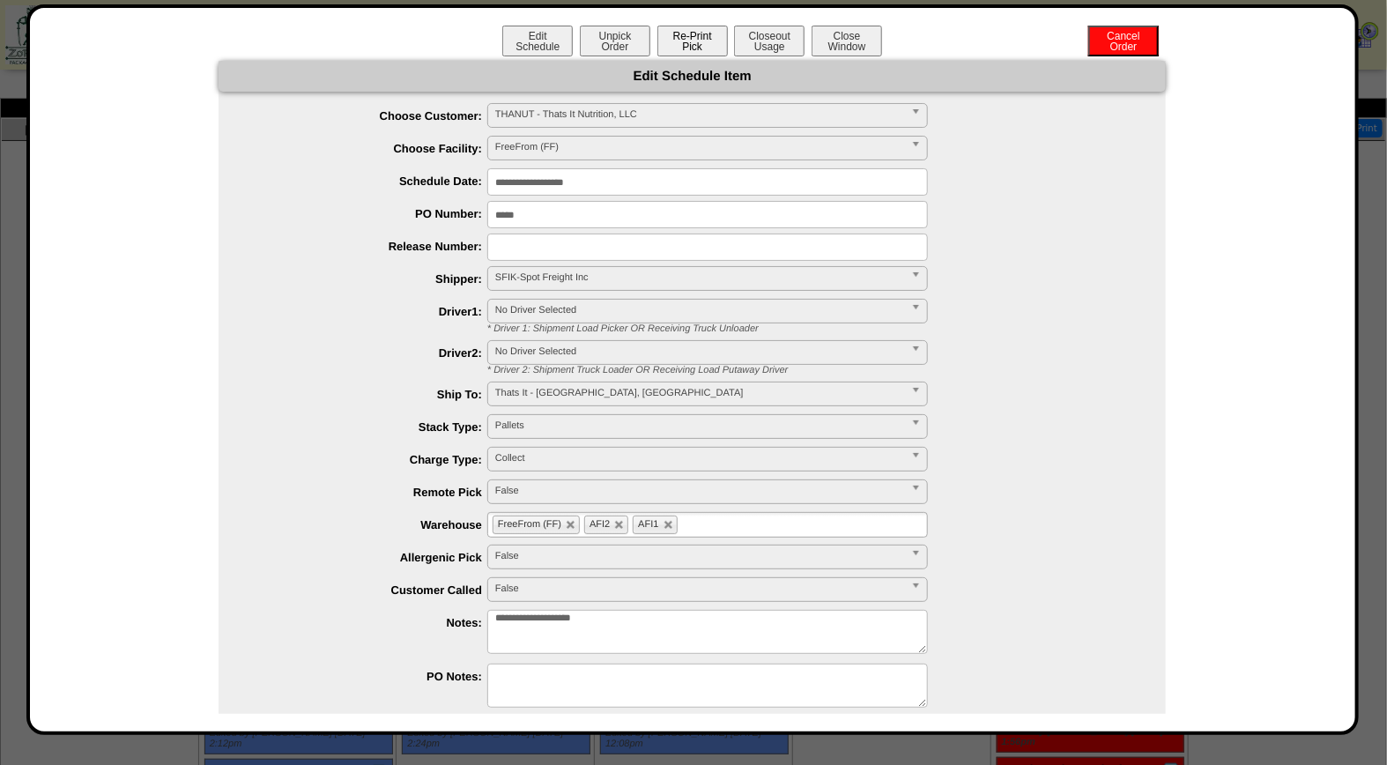
click at [698, 33] on button "Re-Print Pick" at bounding box center [692, 41] width 70 height 31
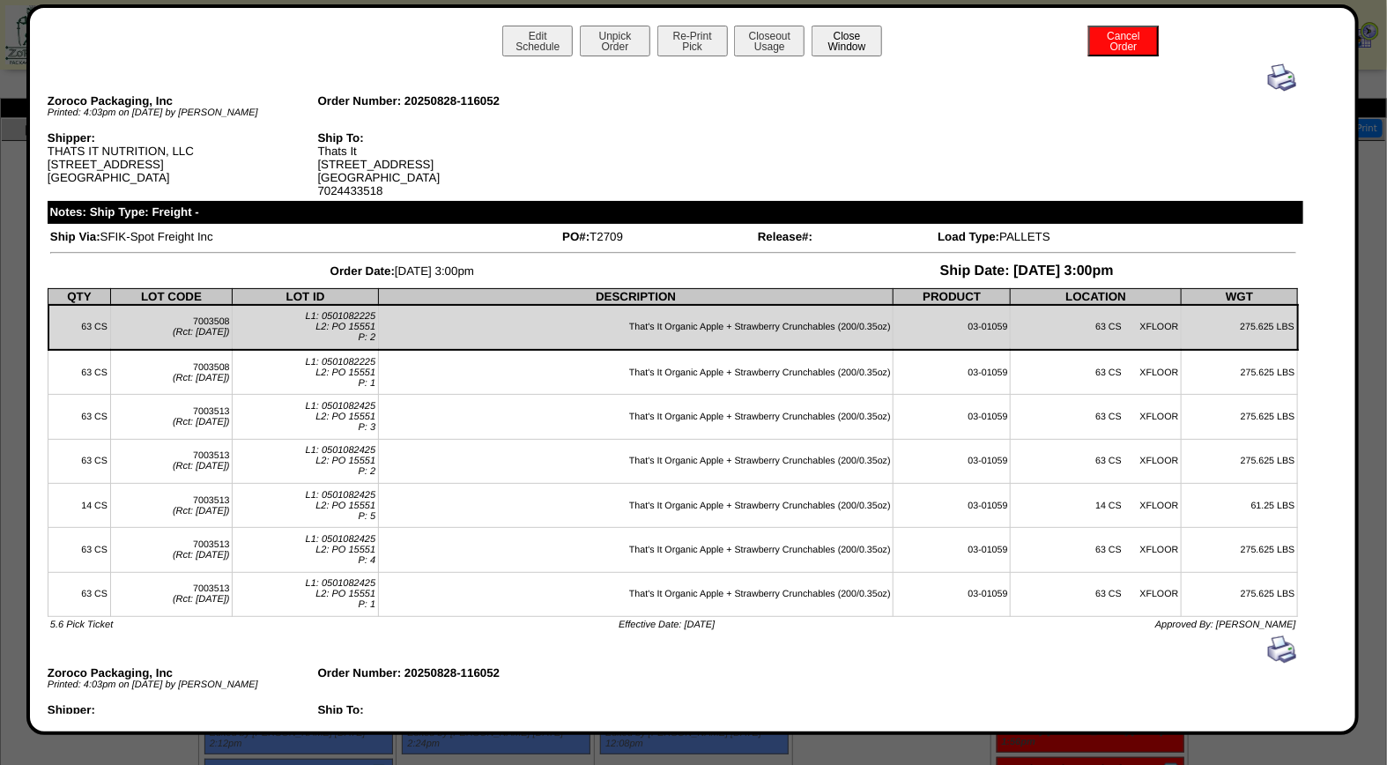
click at [824, 37] on button "Close Window" at bounding box center [847, 41] width 70 height 31
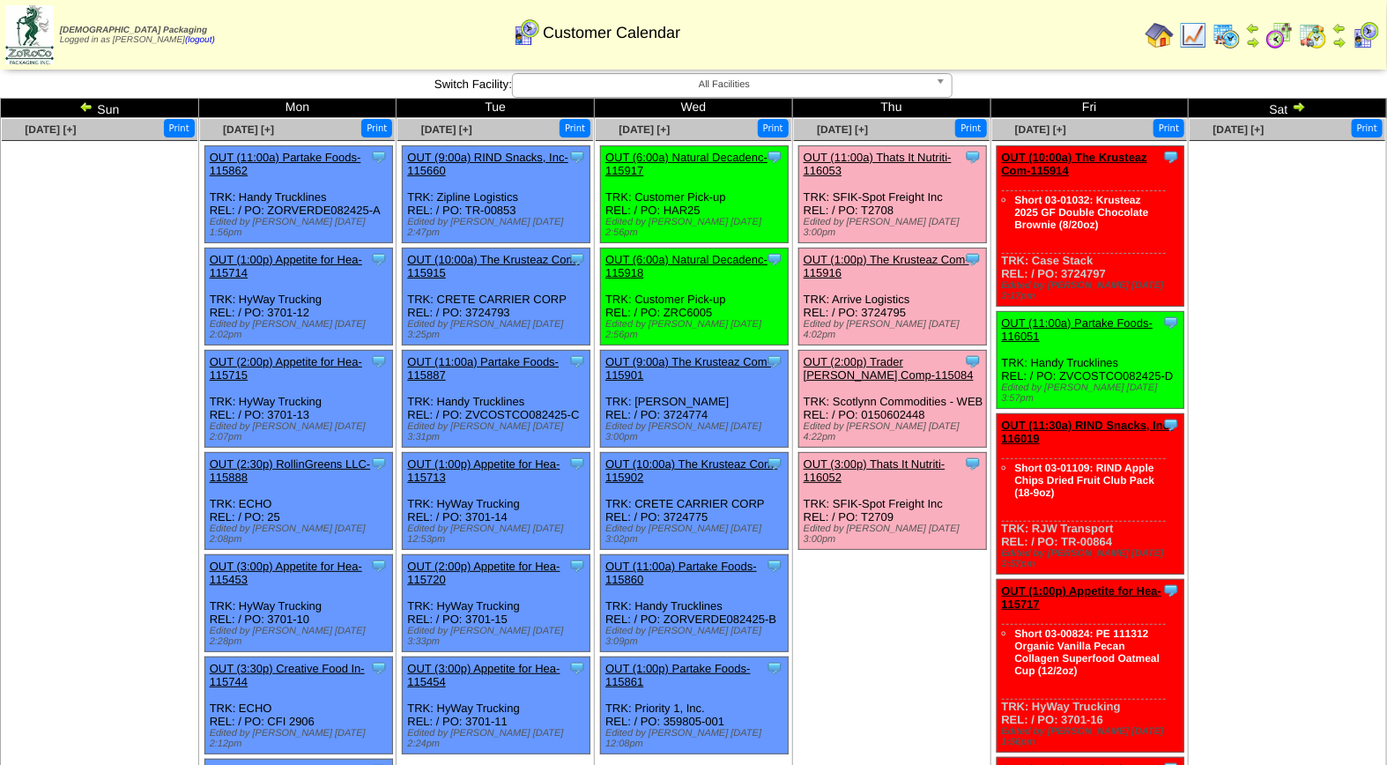
click at [868, 159] on link "OUT (11:00a) Thats It Nutriti-116053" at bounding box center [878, 164] width 148 height 26
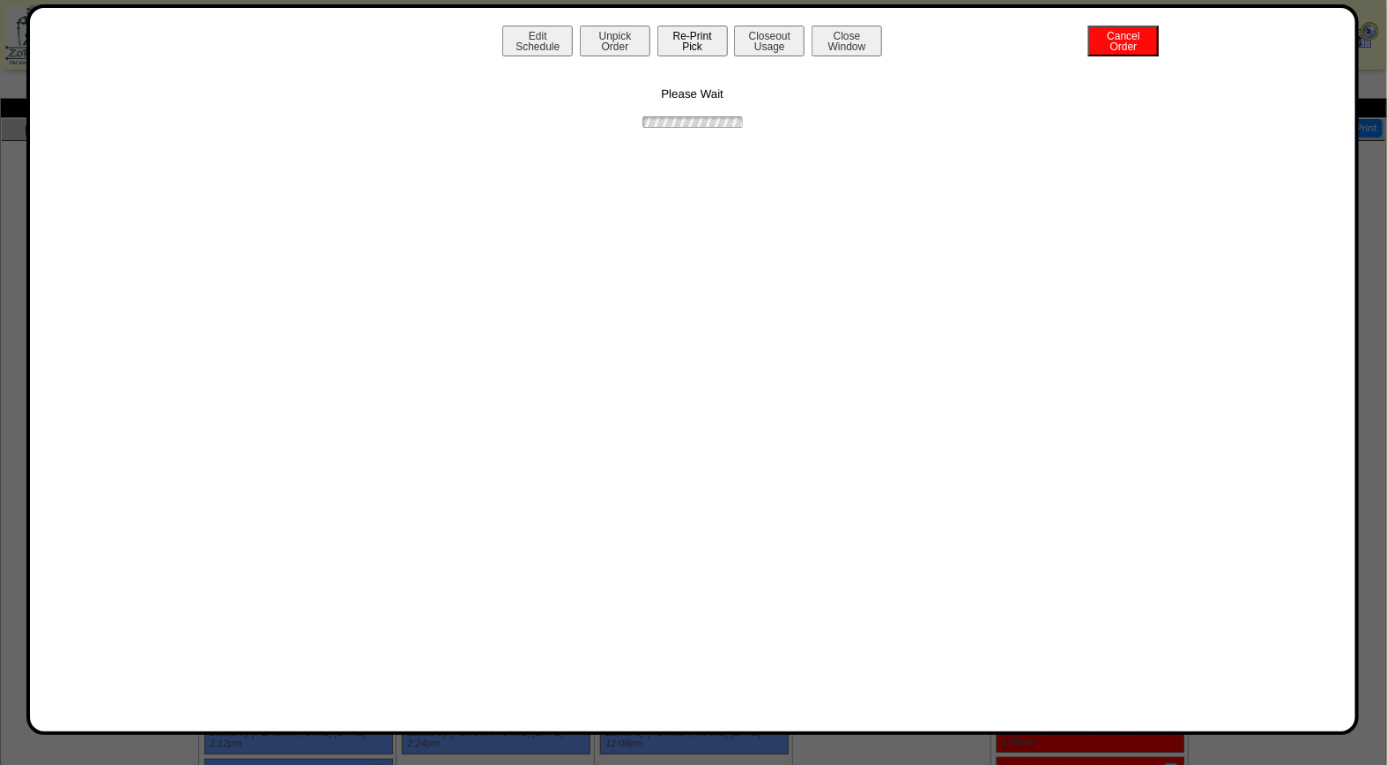
click at [716, 45] on button "Re-Print Pick" at bounding box center [692, 41] width 70 height 31
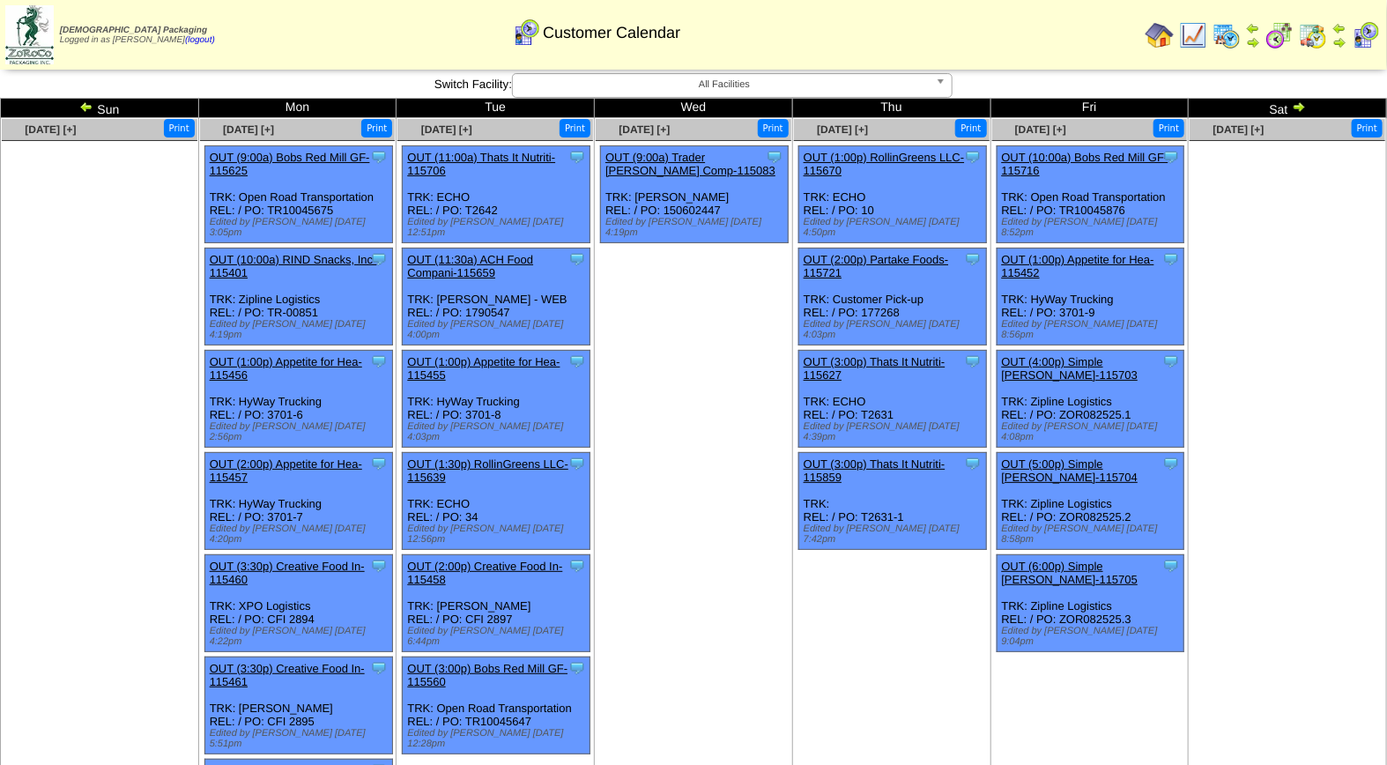
click at [1296, 106] on img at bounding box center [1299, 107] width 14 height 14
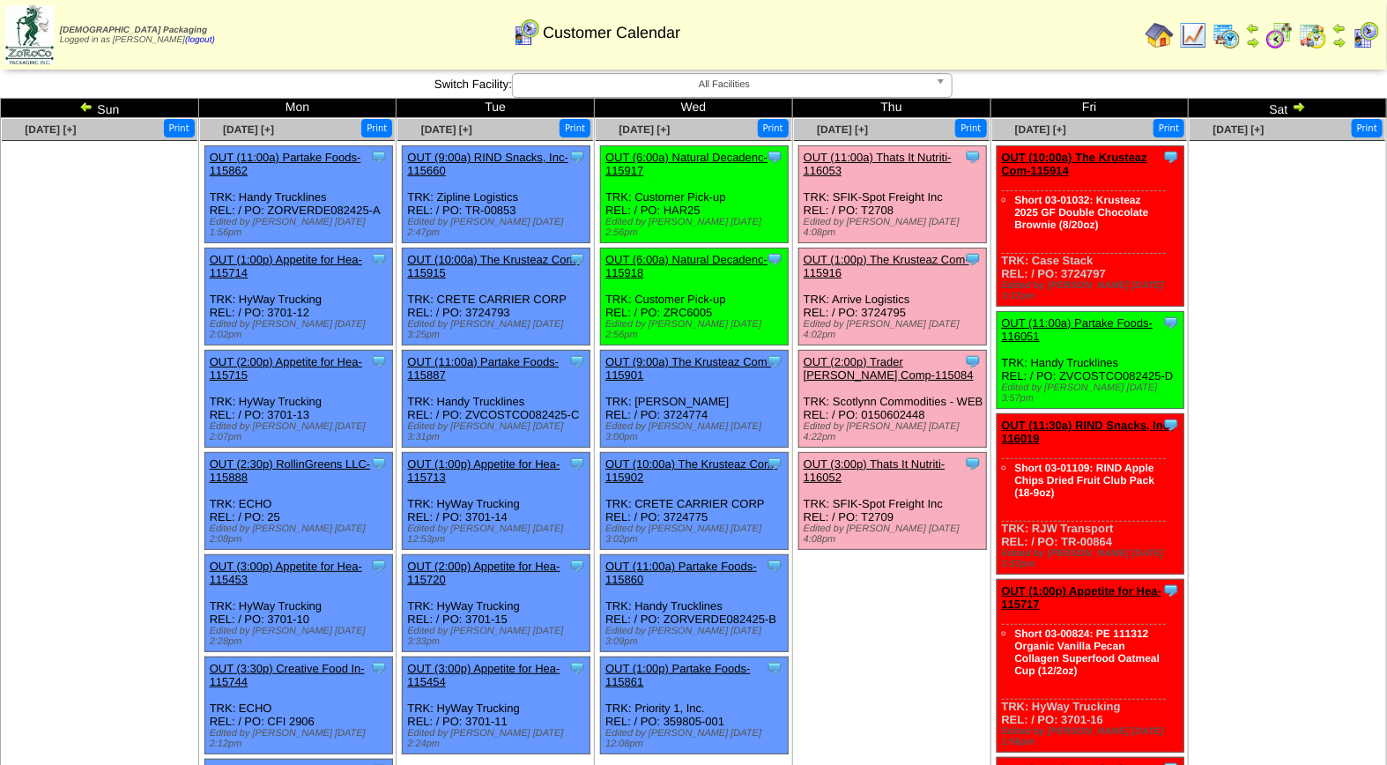
click at [860, 156] on link "OUT (11:00a) Thats It Nutriti-116053" at bounding box center [878, 164] width 148 height 26
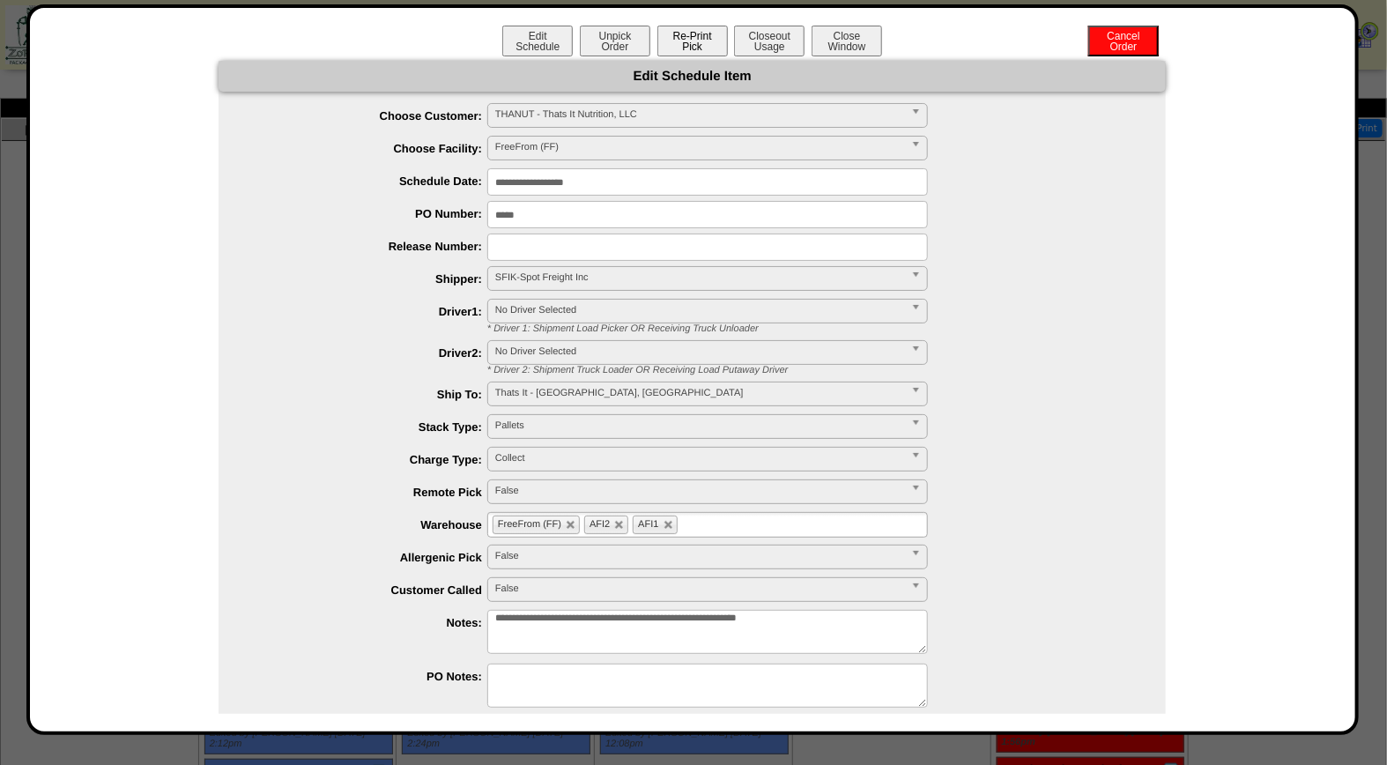
click at [696, 37] on button "Re-Print Pick" at bounding box center [692, 41] width 70 height 31
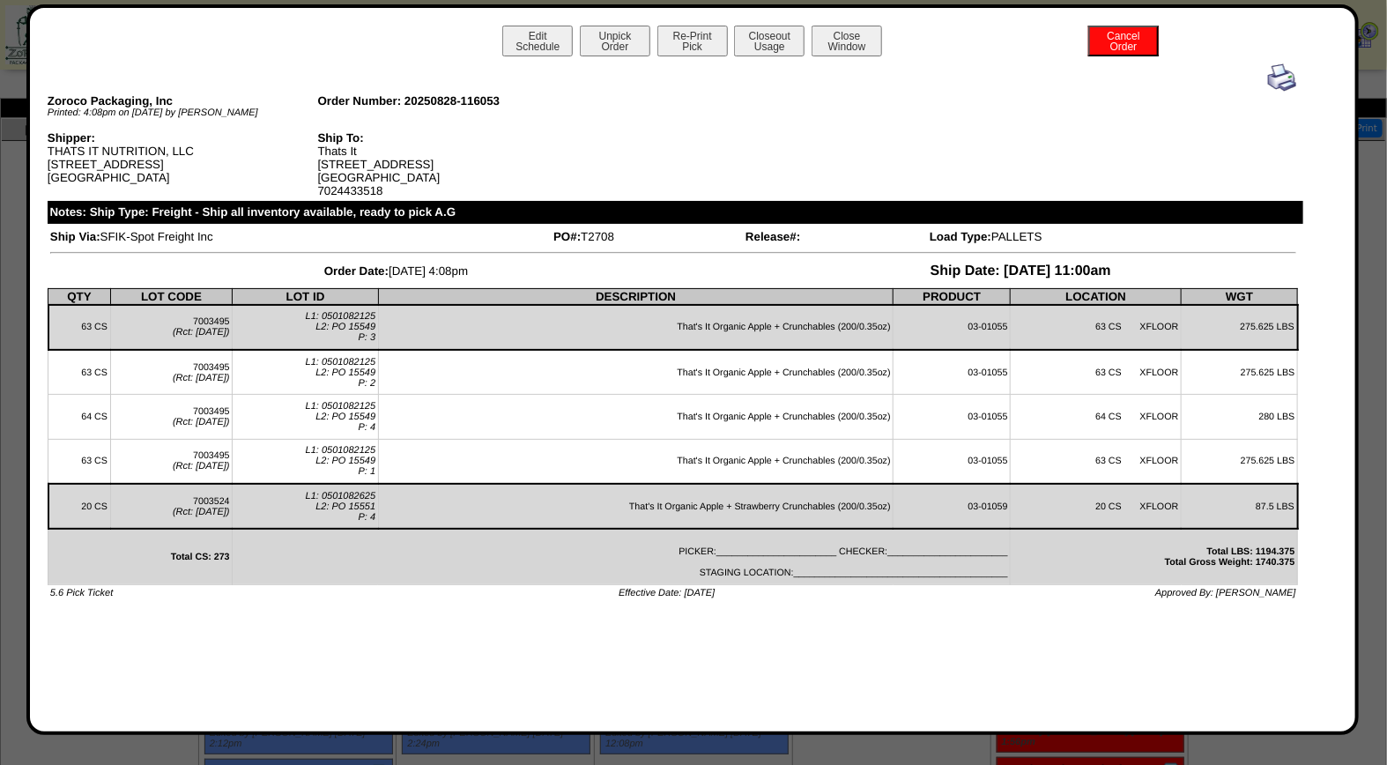
click at [1285, 76] on img at bounding box center [1282, 77] width 28 height 28
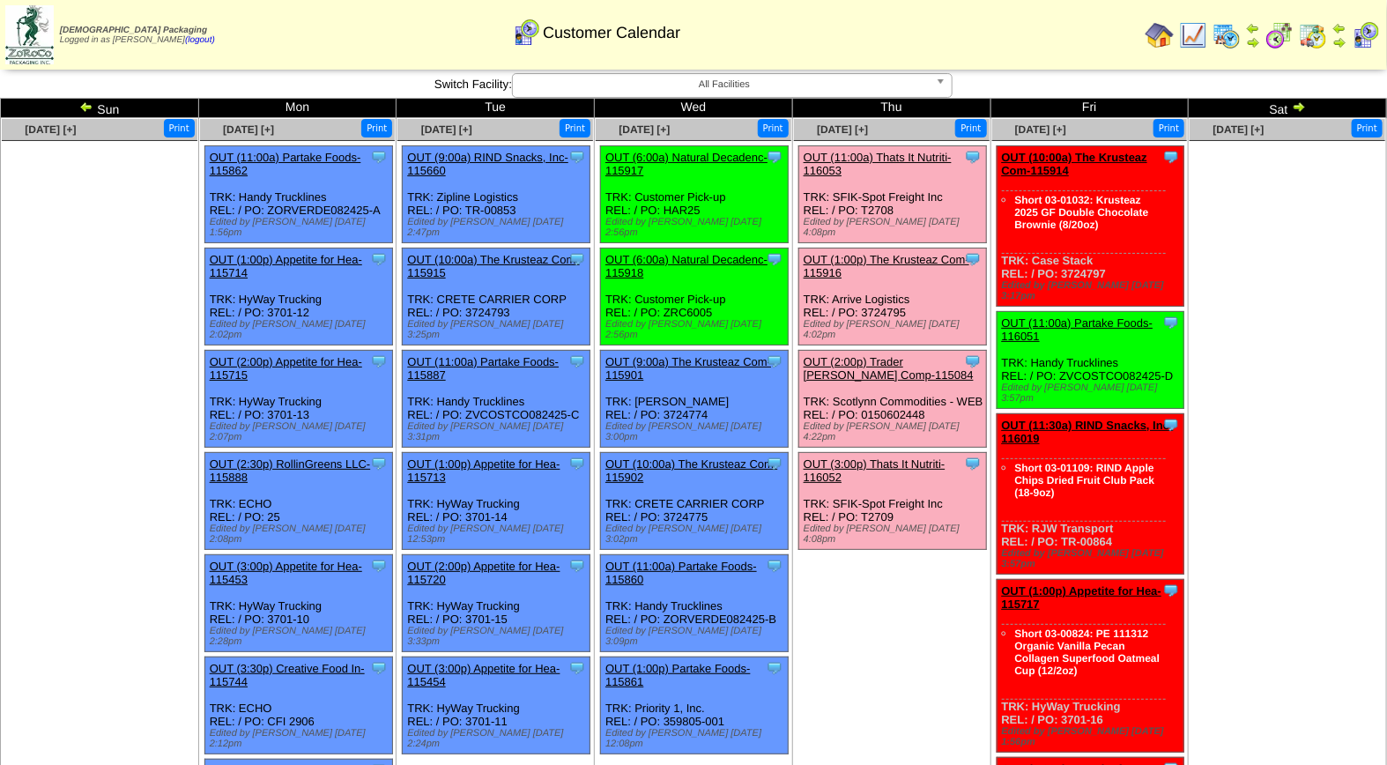
click at [879, 457] on link "OUT (3:00p) Thats It Nutriti-116052" at bounding box center [875, 470] width 142 height 26
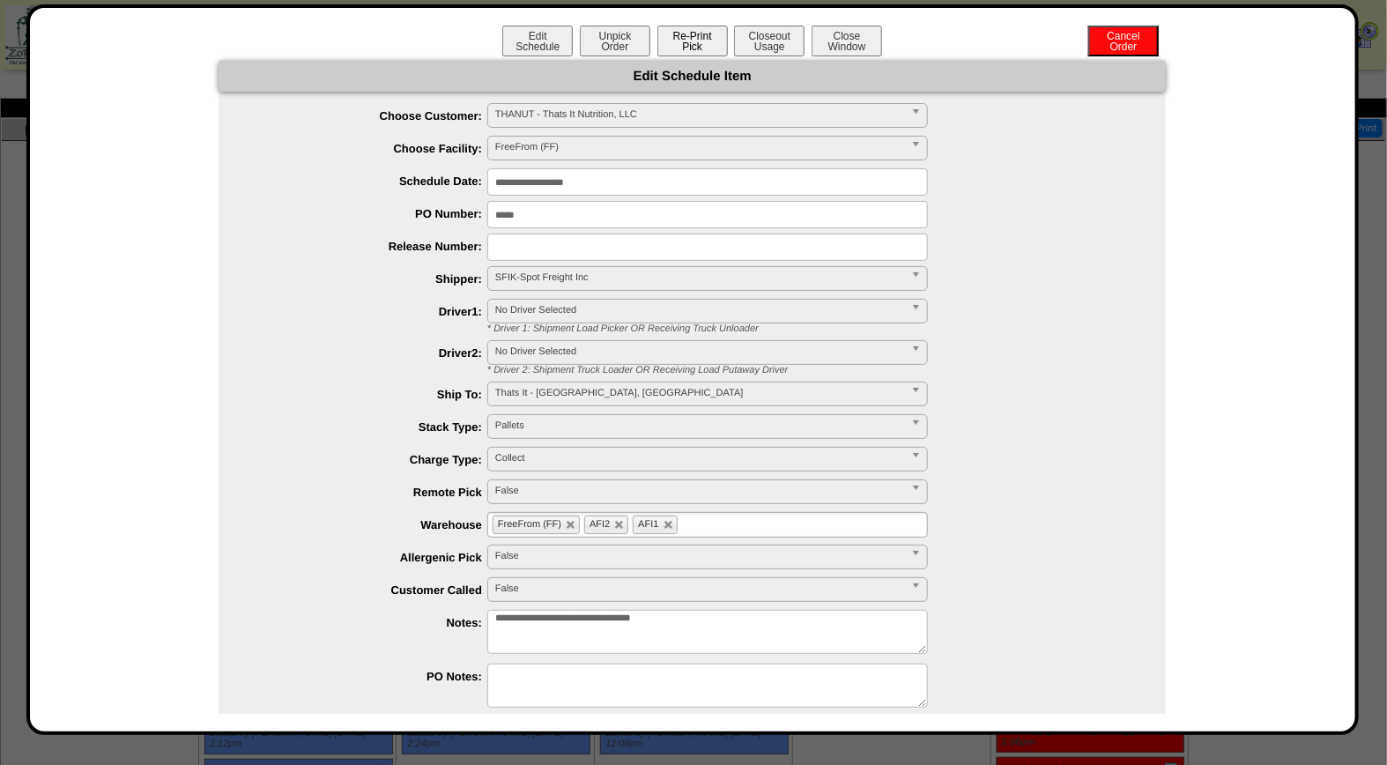
click at [676, 45] on button "Re-Print Pick" at bounding box center [692, 41] width 70 height 31
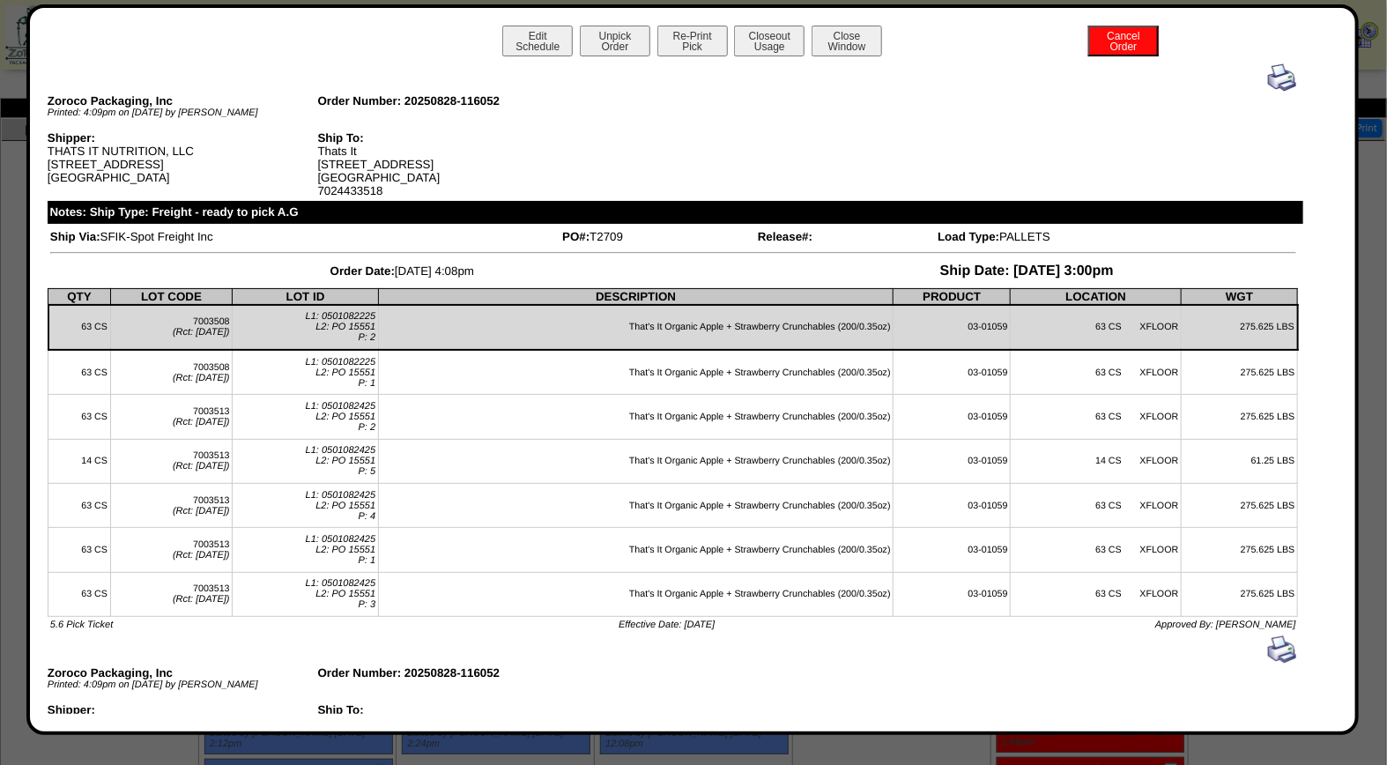
click at [1269, 77] on img at bounding box center [1282, 77] width 28 height 28
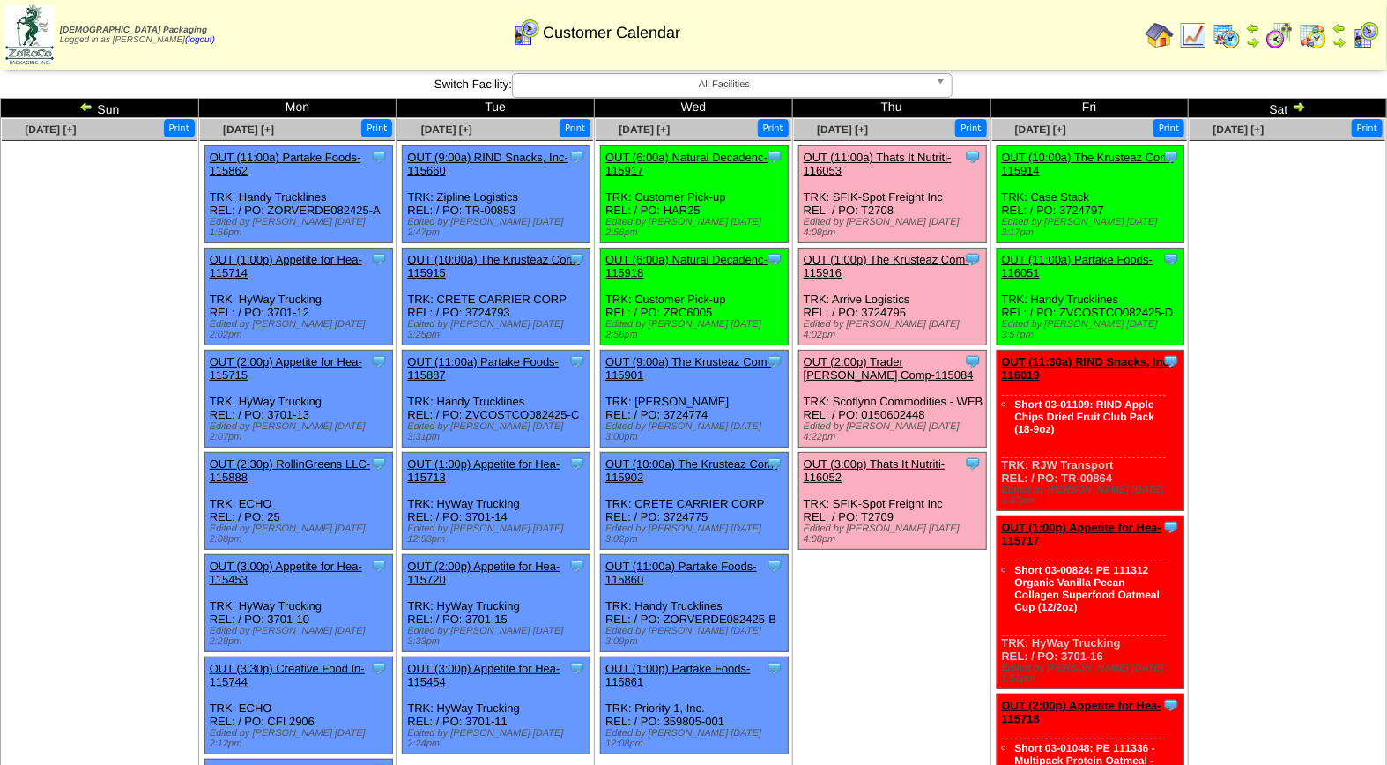
click at [905, 160] on link "OUT (11:00a) Thats It Nutriti-116053" at bounding box center [878, 164] width 148 height 26
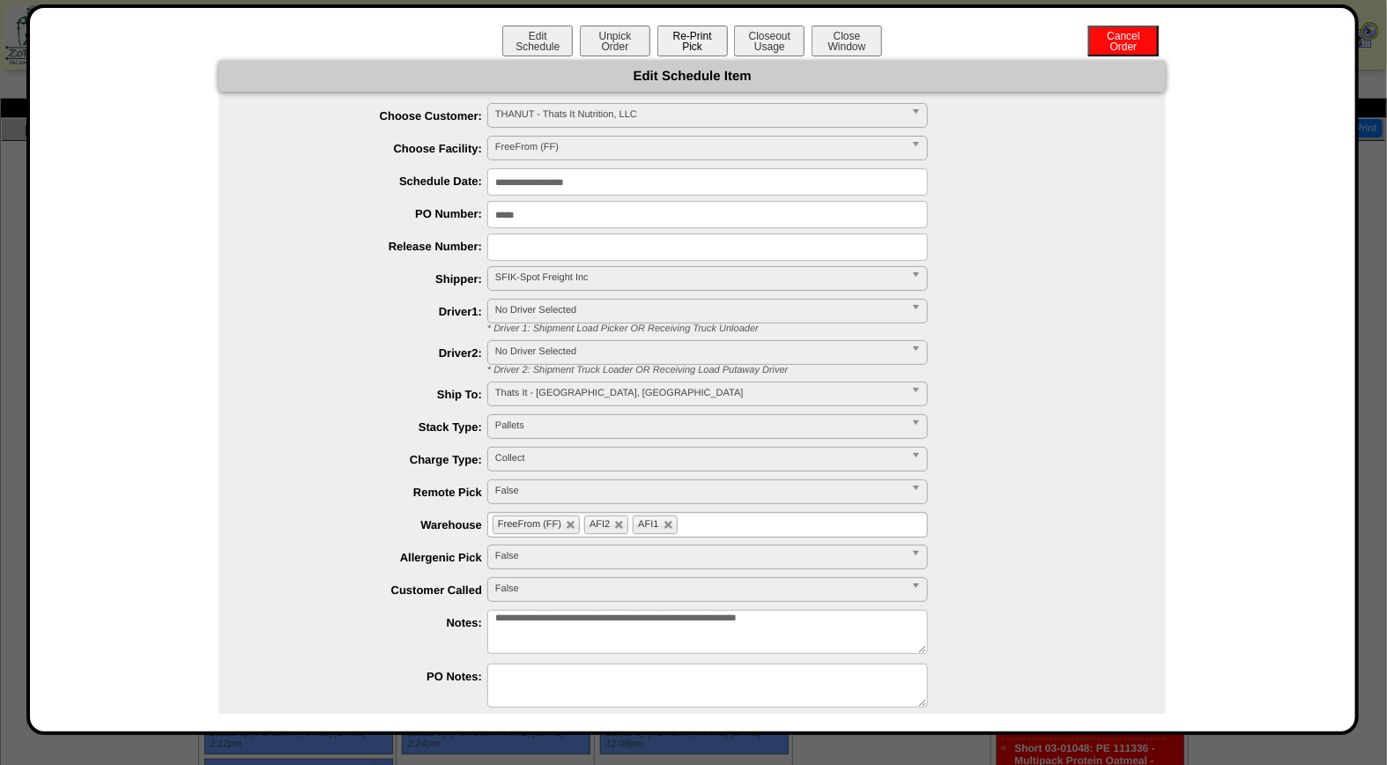
click at [690, 41] on button "Re-Print Pick" at bounding box center [692, 41] width 70 height 31
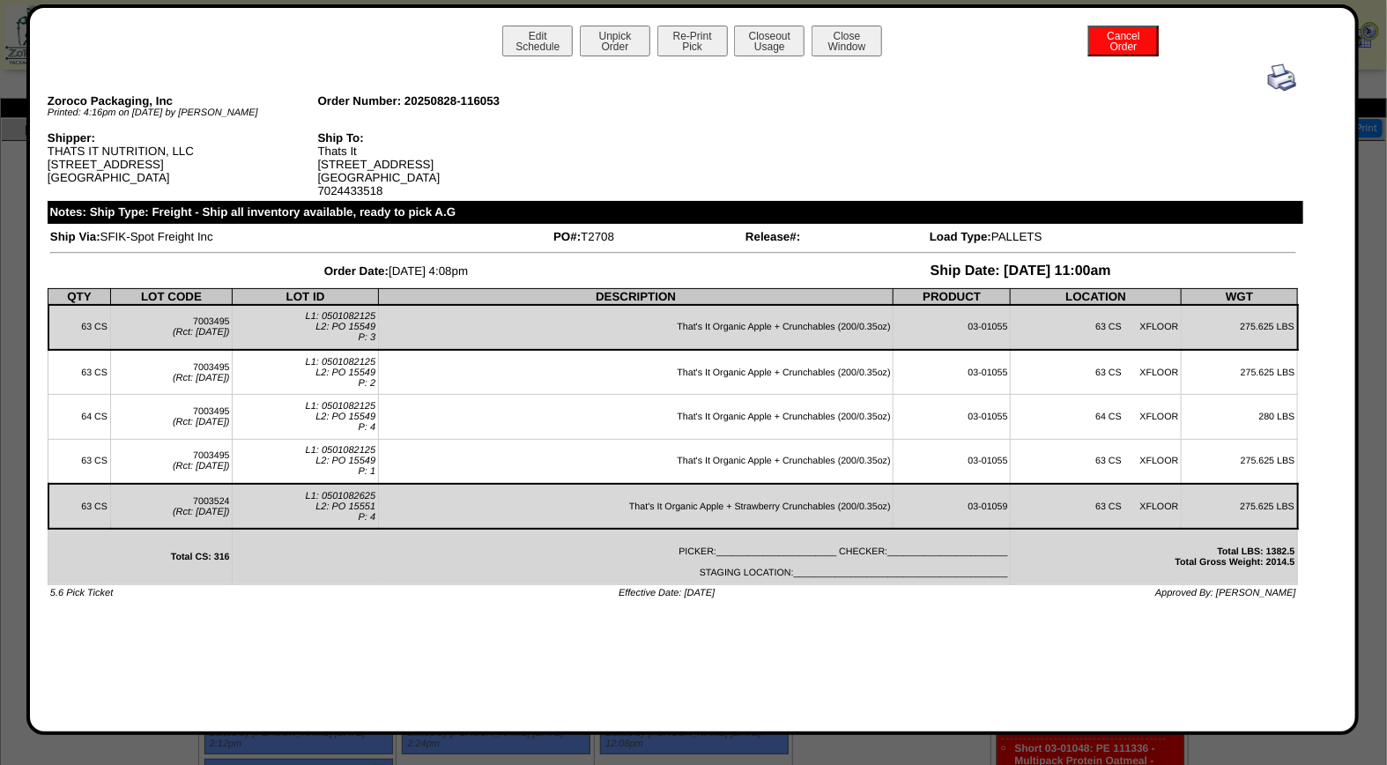
click at [1279, 75] on img at bounding box center [1282, 77] width 28 height 28
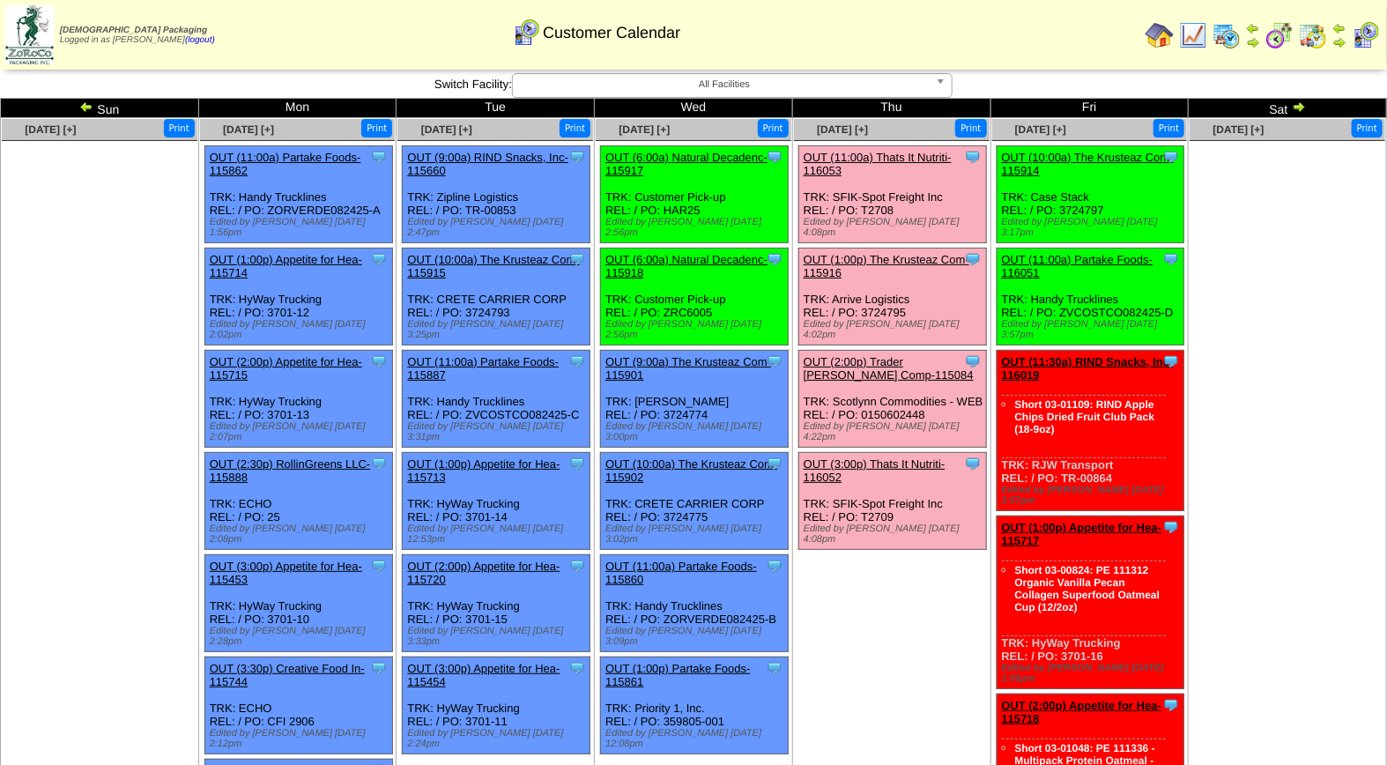
click at [900, 457] on link "OUT (3:00p) Thats It Nutriti-116052" at bounding box center [875, 470] width 142 height 26
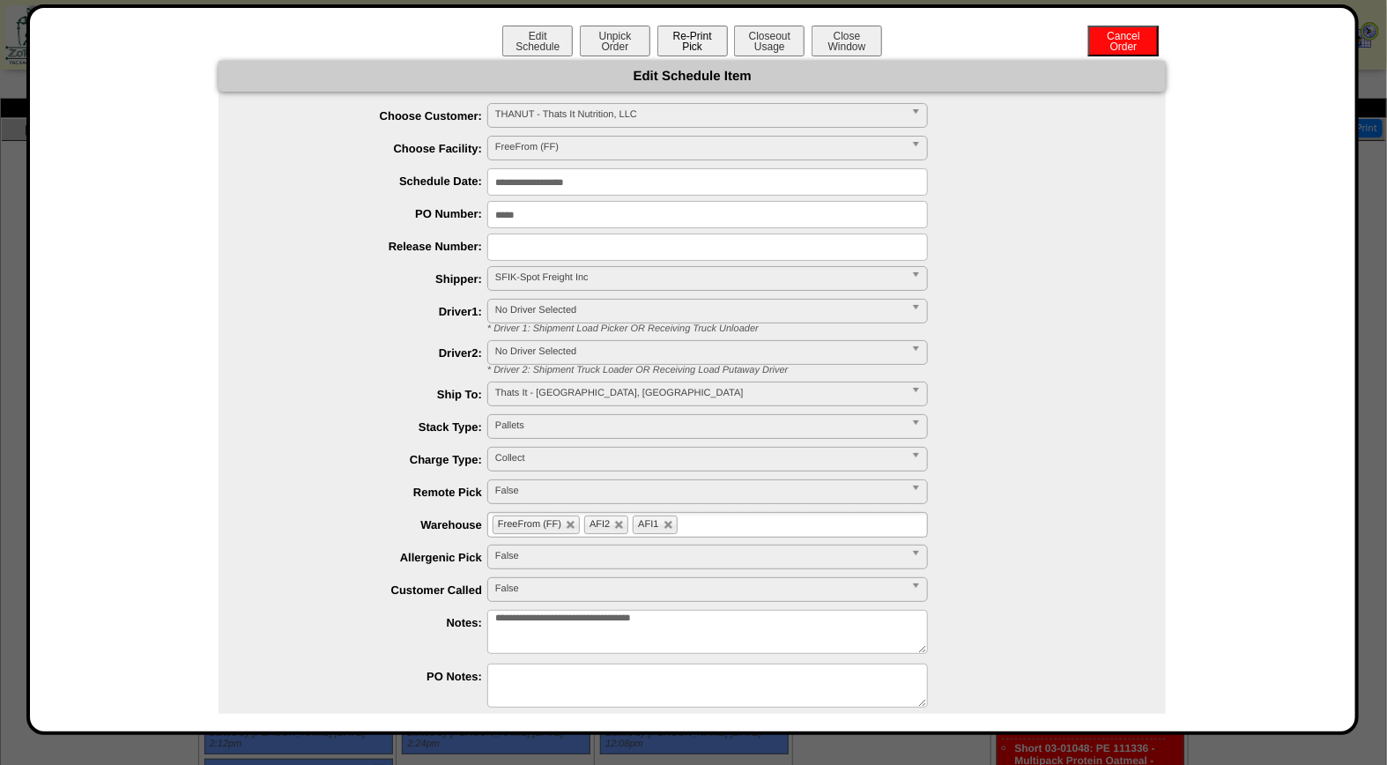
click at [697, 39] on button "Re-Print Pick" at bounding box center [692, 41] width 70 height 31
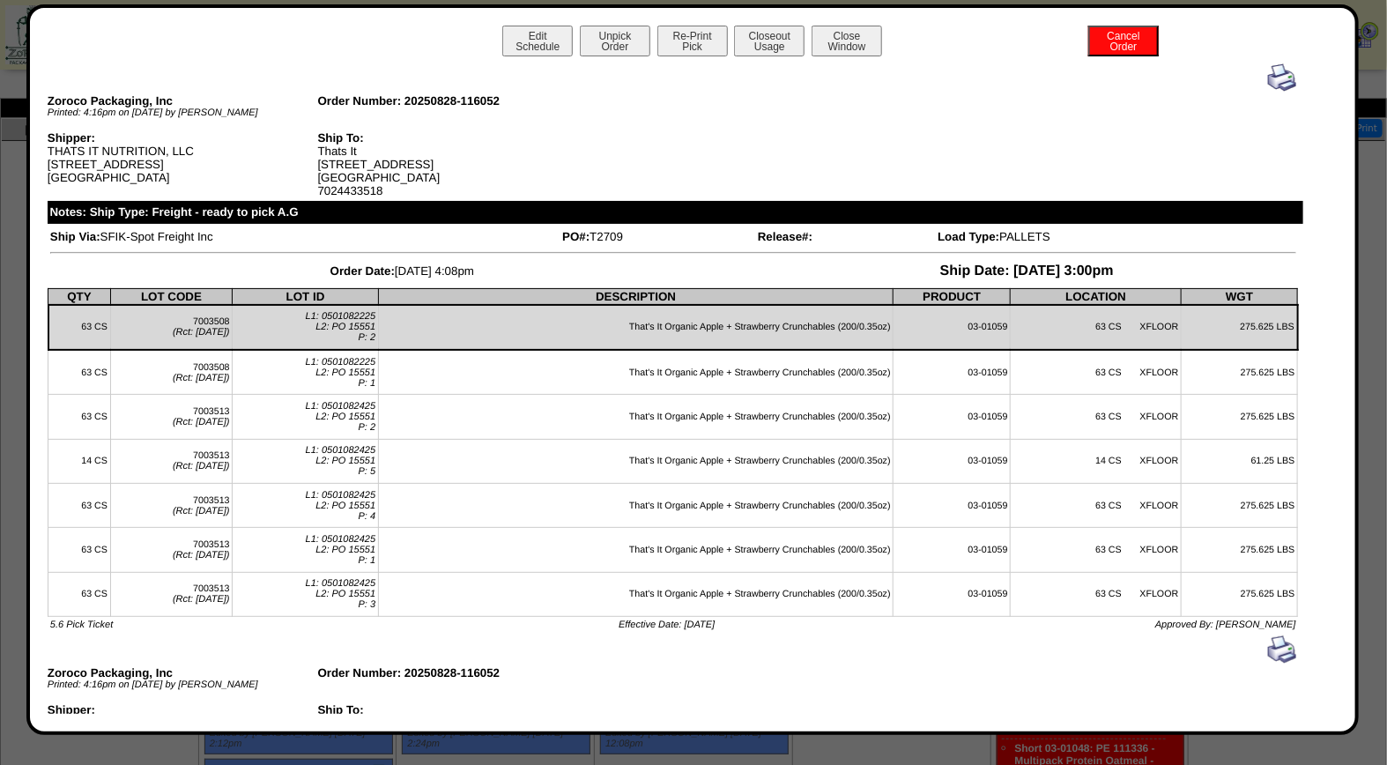
click at [1274, 73] on img at bounding box center [1282, 77] width 28 height 28
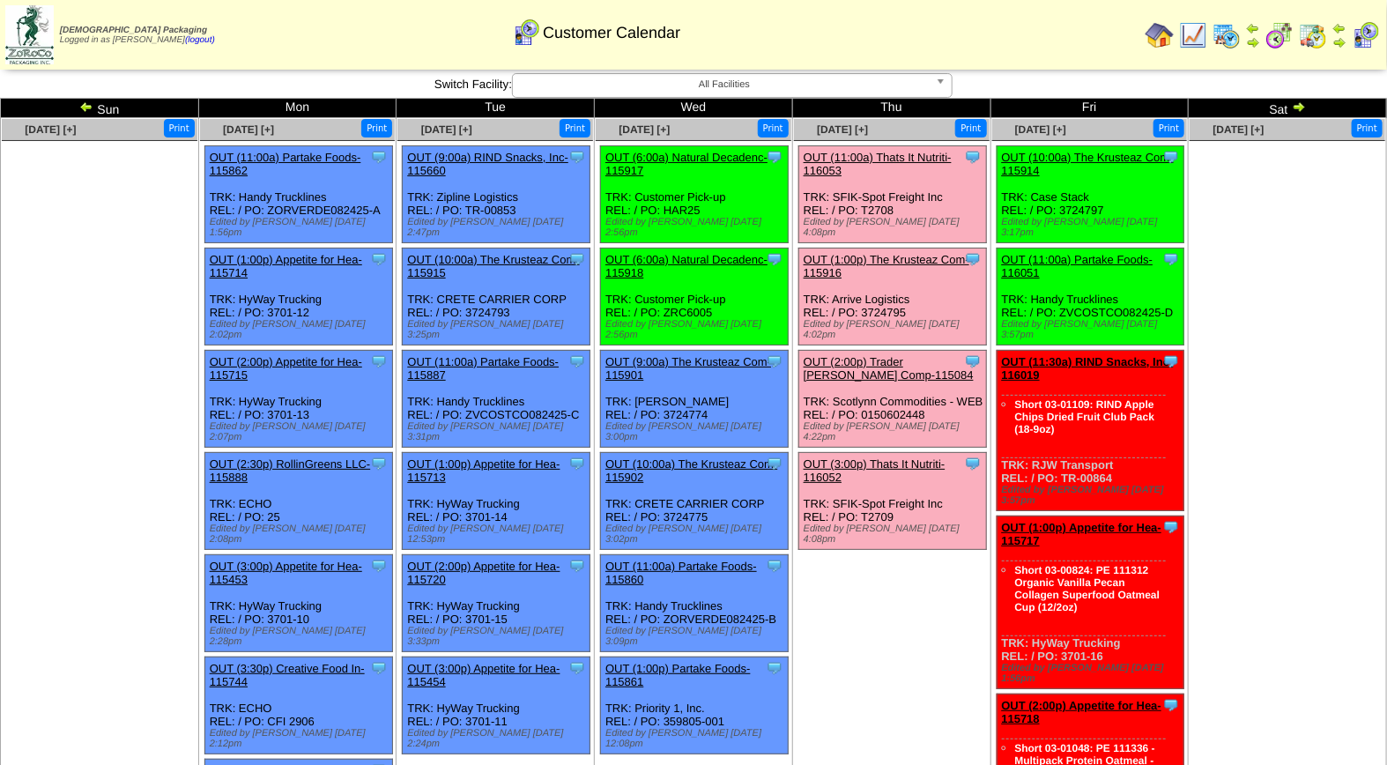
click at [1301, 103] on img at bounding box center [1299, 107] width 14 height 14
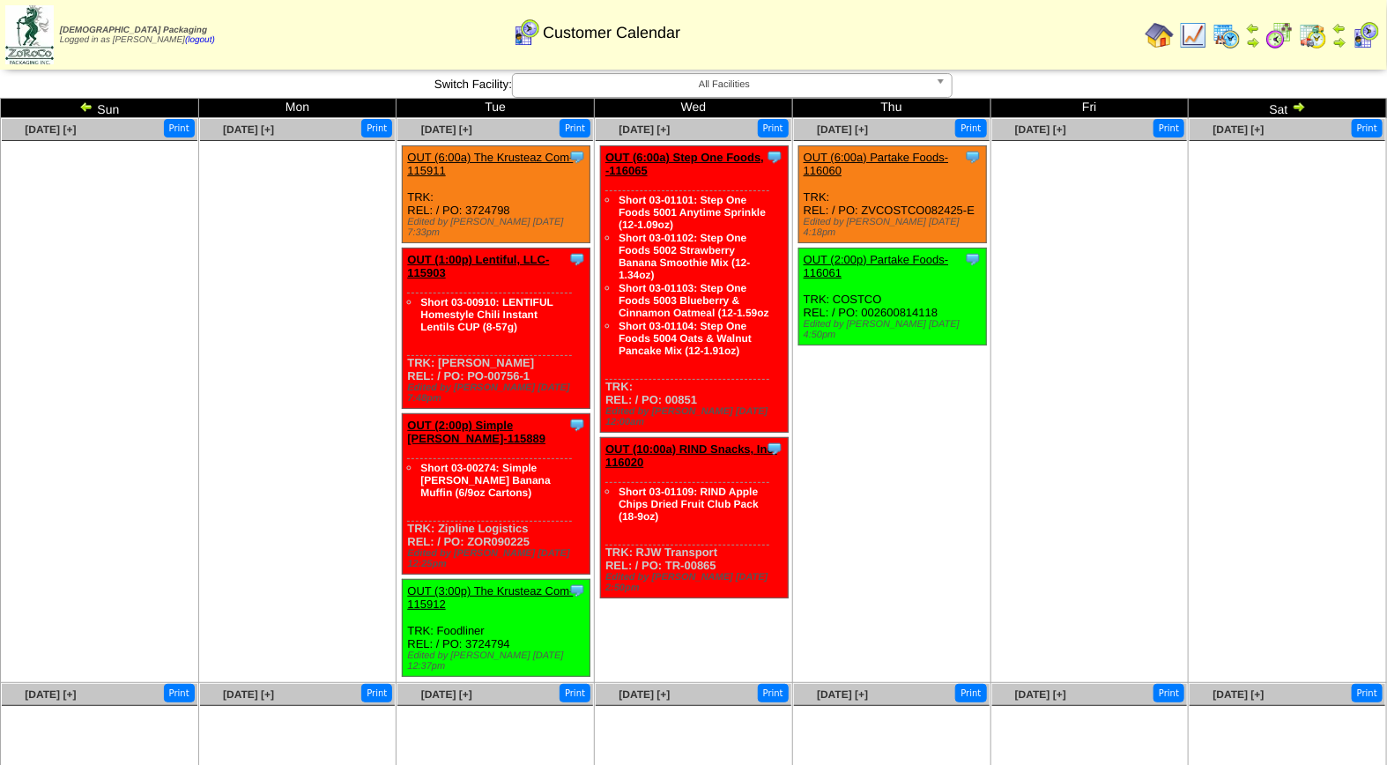
click at [711, 89] on span "All Facilities" at bounding box center [724, 84] width 409 height 21
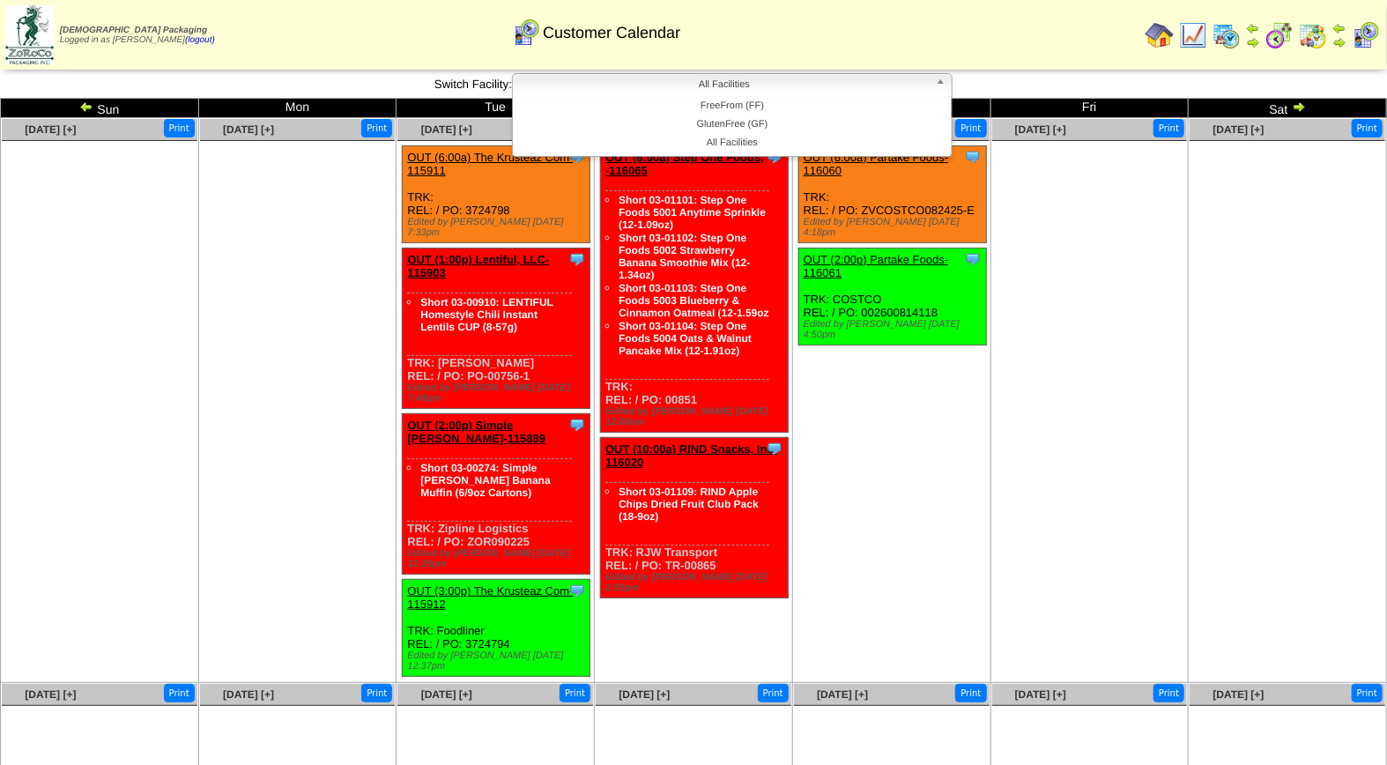
click at [1322, 285] on ul at bounding box center [1288, 273] width 196 height 264
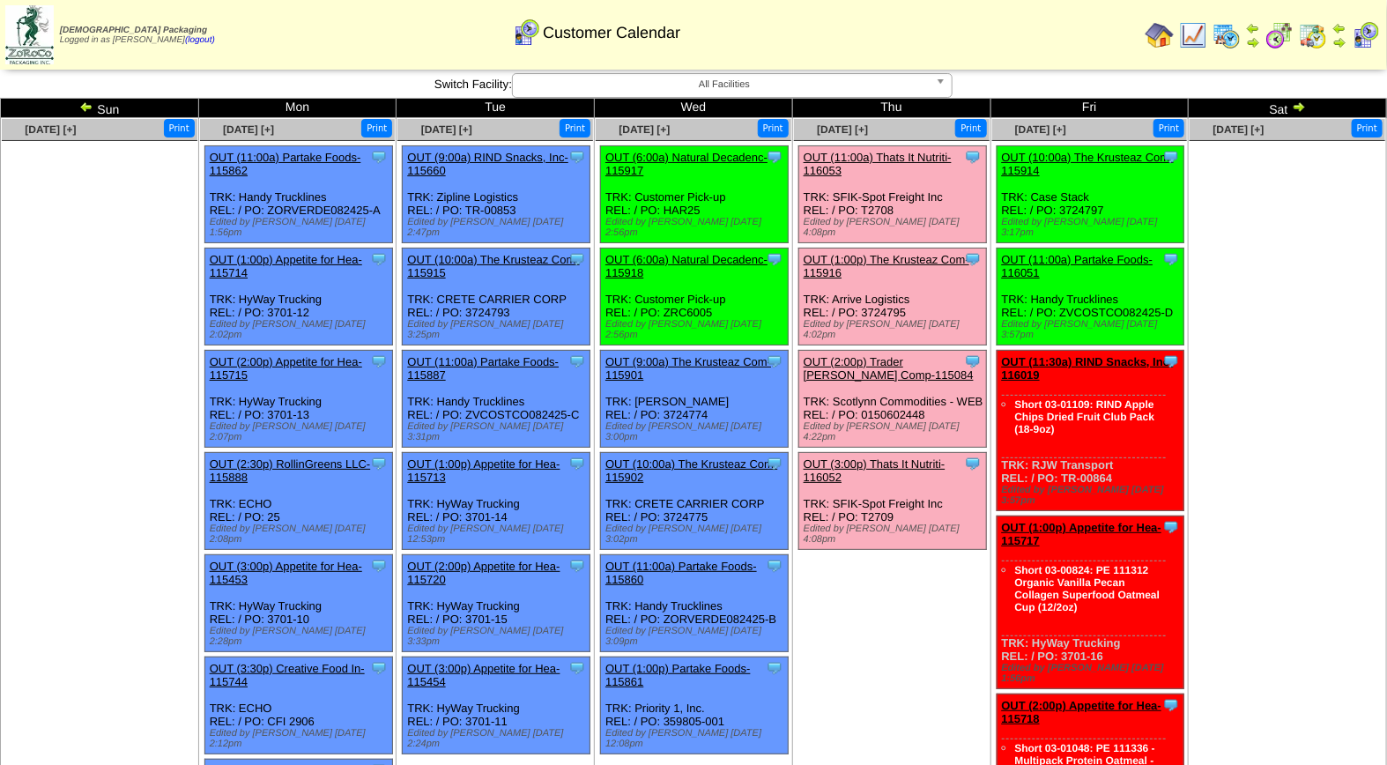
scroll to position [30, 0]
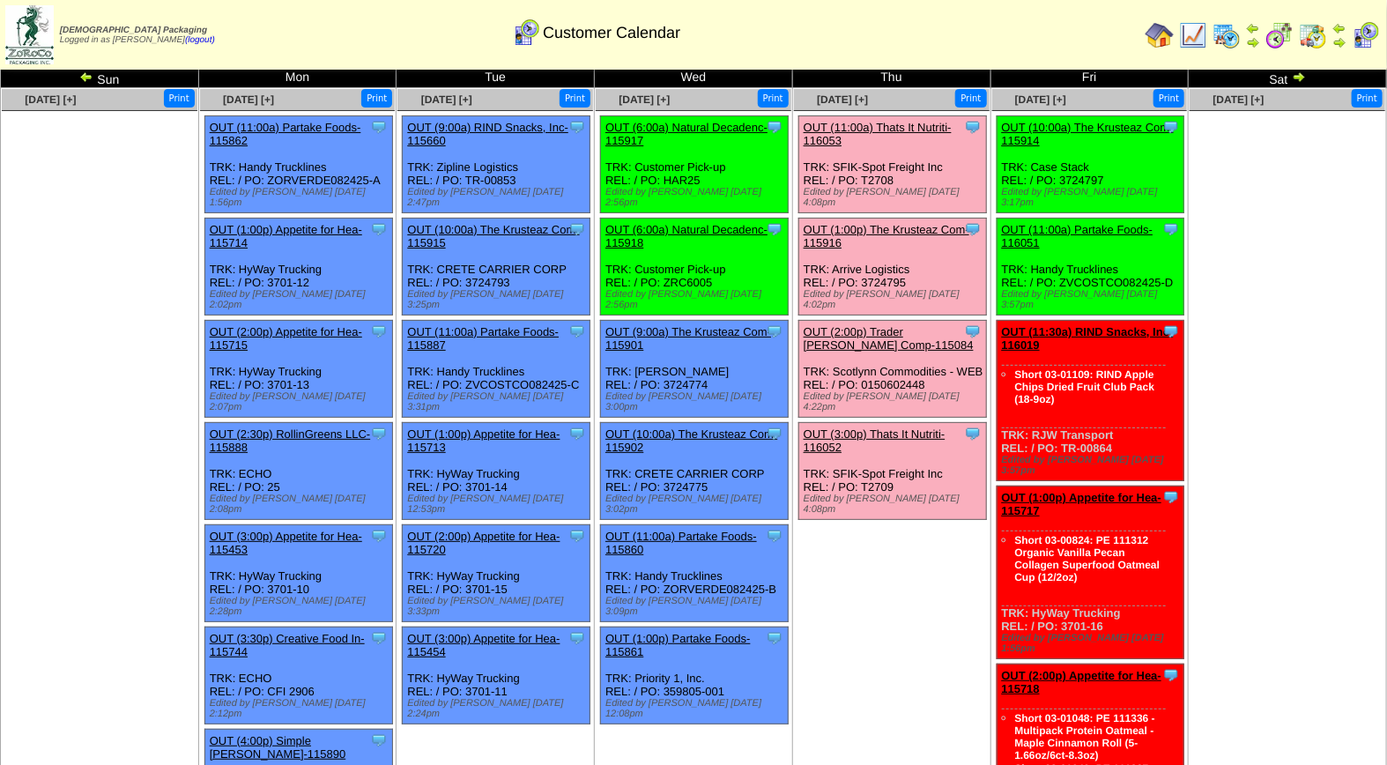
click at [915, 223] on link "OUT (1:00p) The Krusteaz Com-115916" at bounding box center [887, 236] width 166 height 26
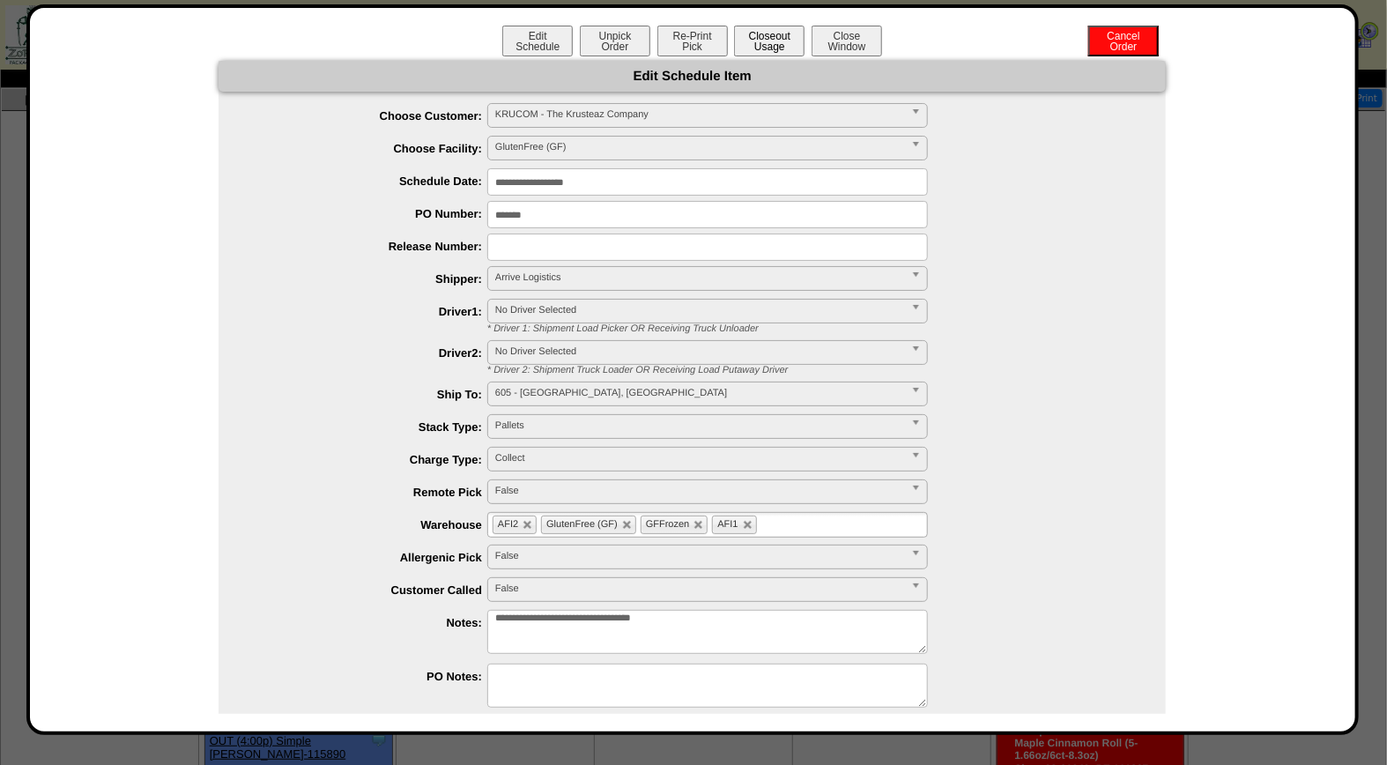
click at [769, 41] on button "Closeout Usage" at bounding box center [769, 41] width 70 height 31
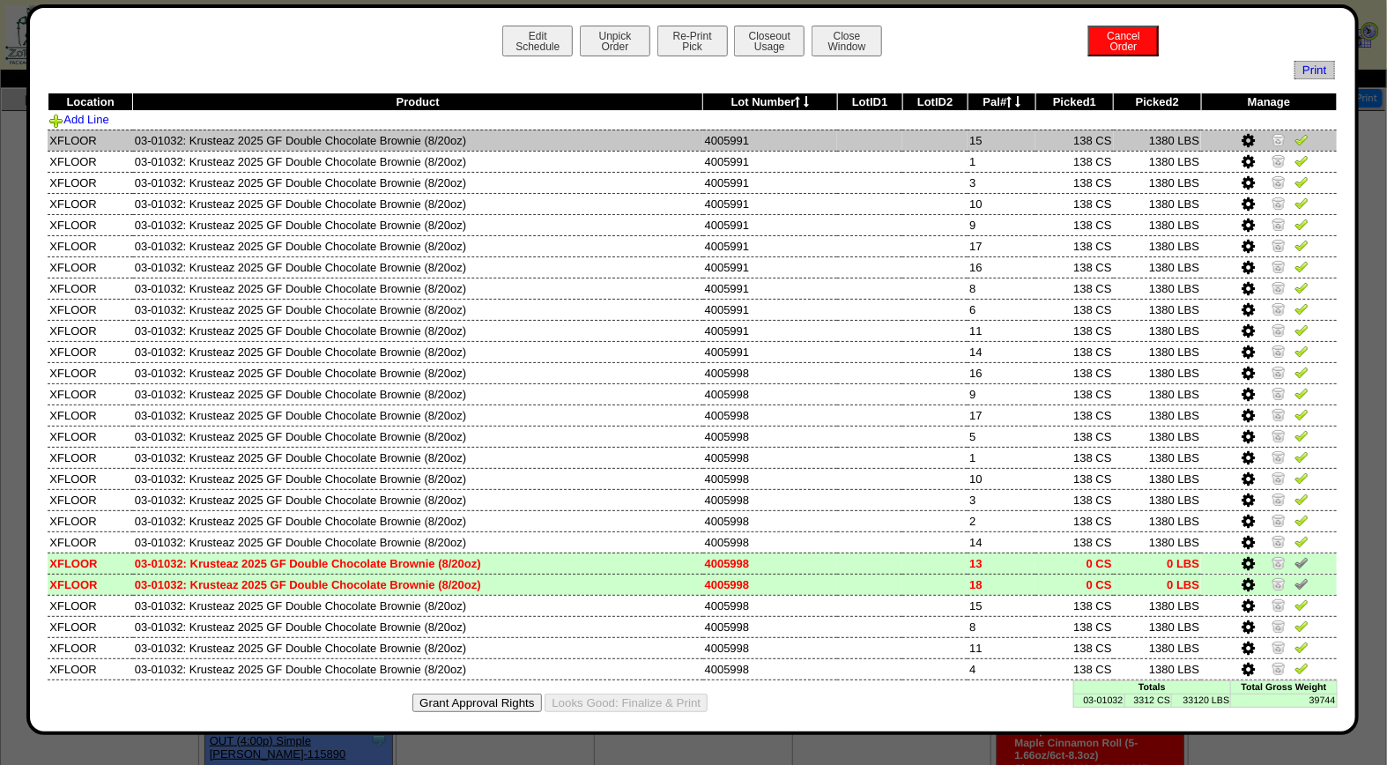
click at [1294, 144] on img at bounding box center [1301, 139] width 14 height 14
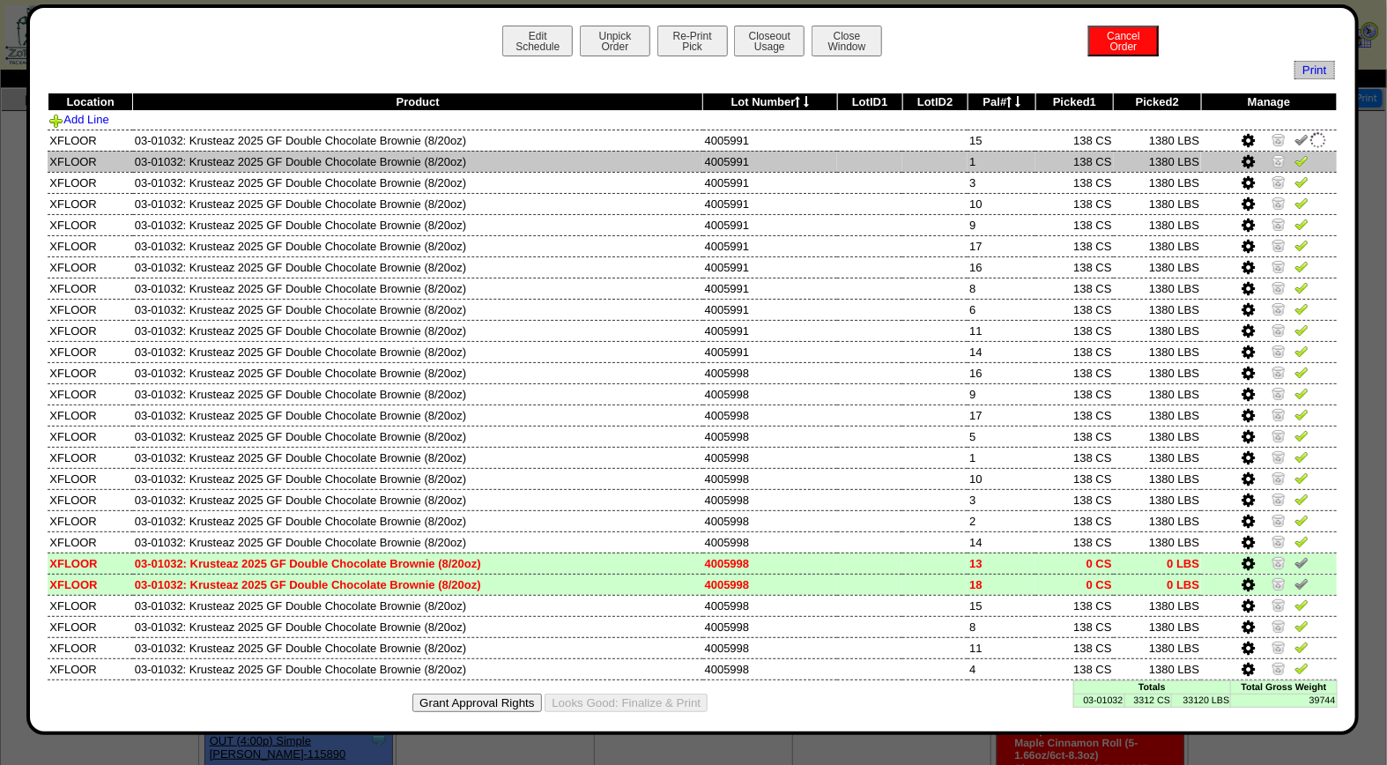
click at [1294, 159] on img at bounding box center [1301, 160] width 14 height 14
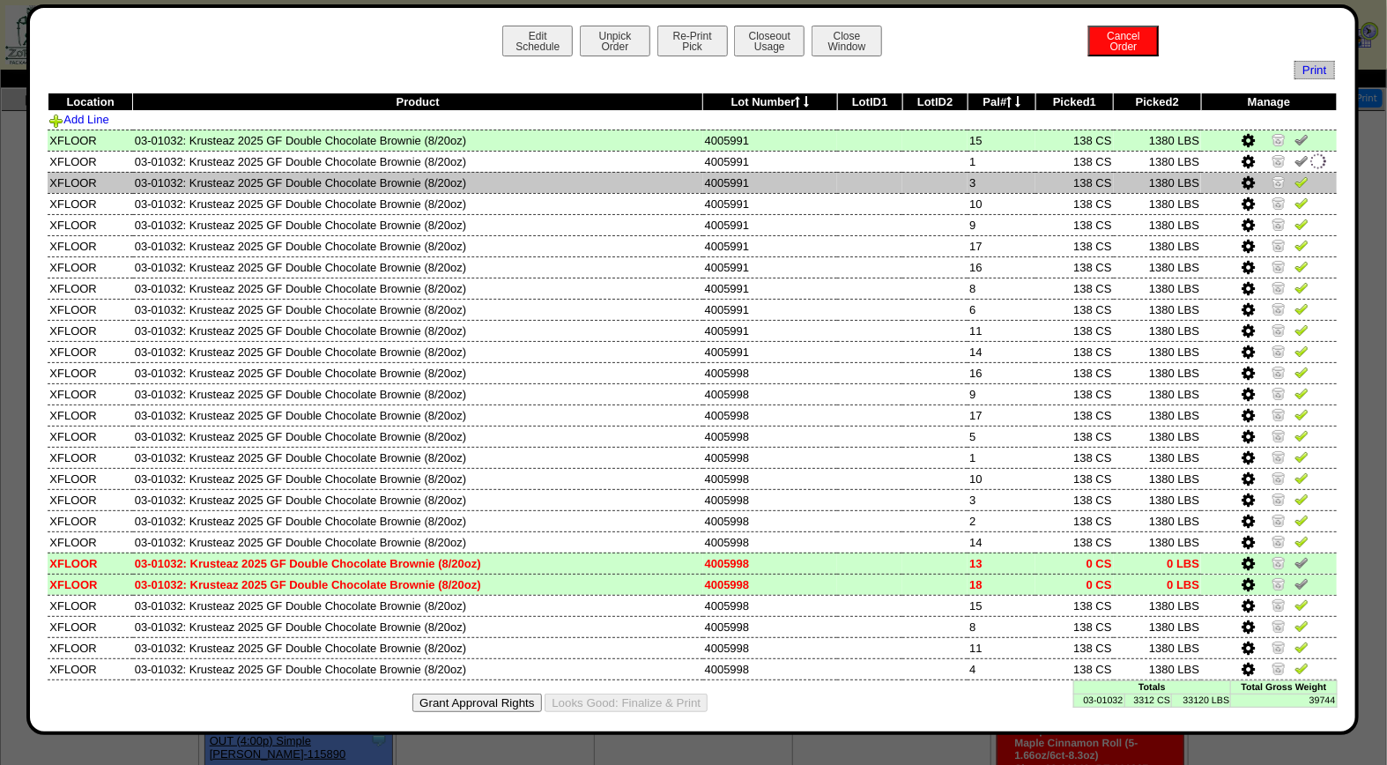
click at [1294, 182] on img at bounding box center [1301, 181] width 14 height 14
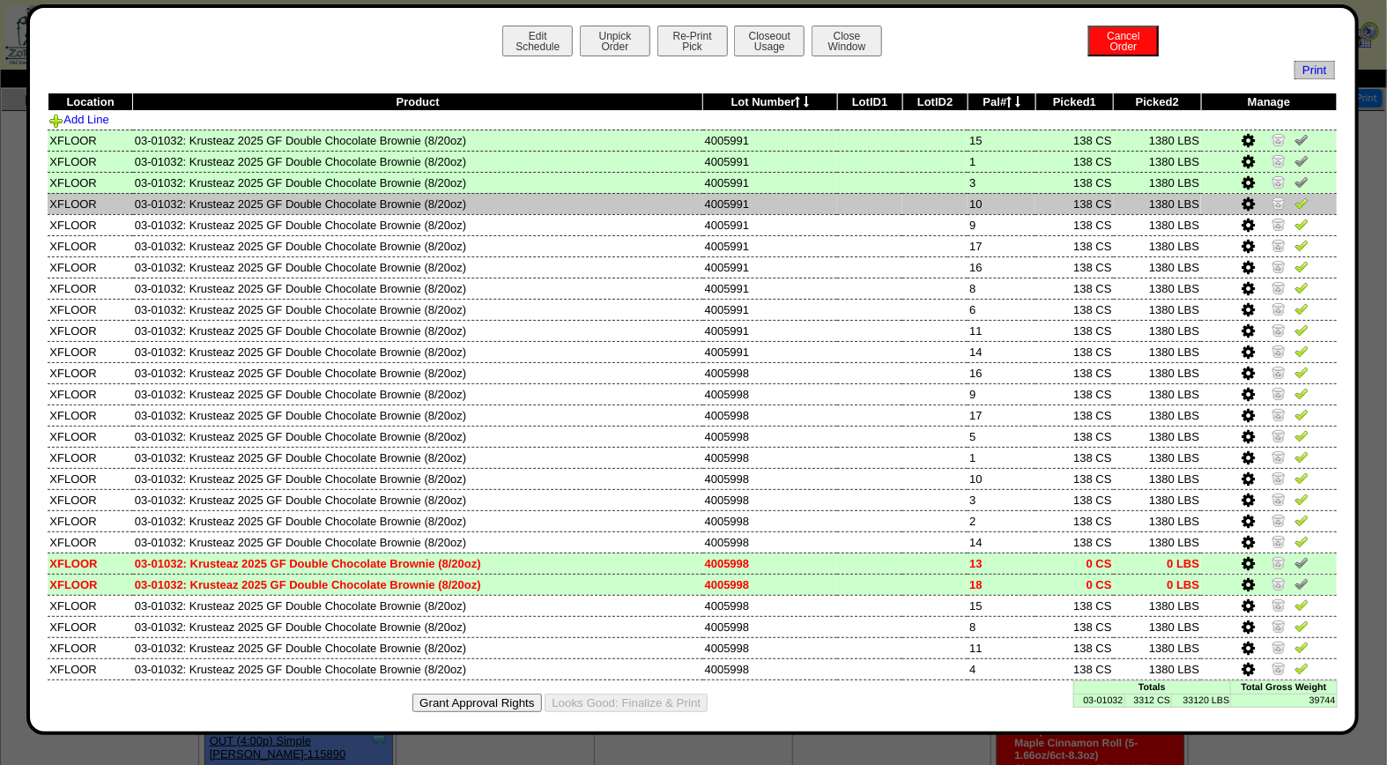
click at [1294, 205] on img at bounding box center [1301, 203] width 14 height 14
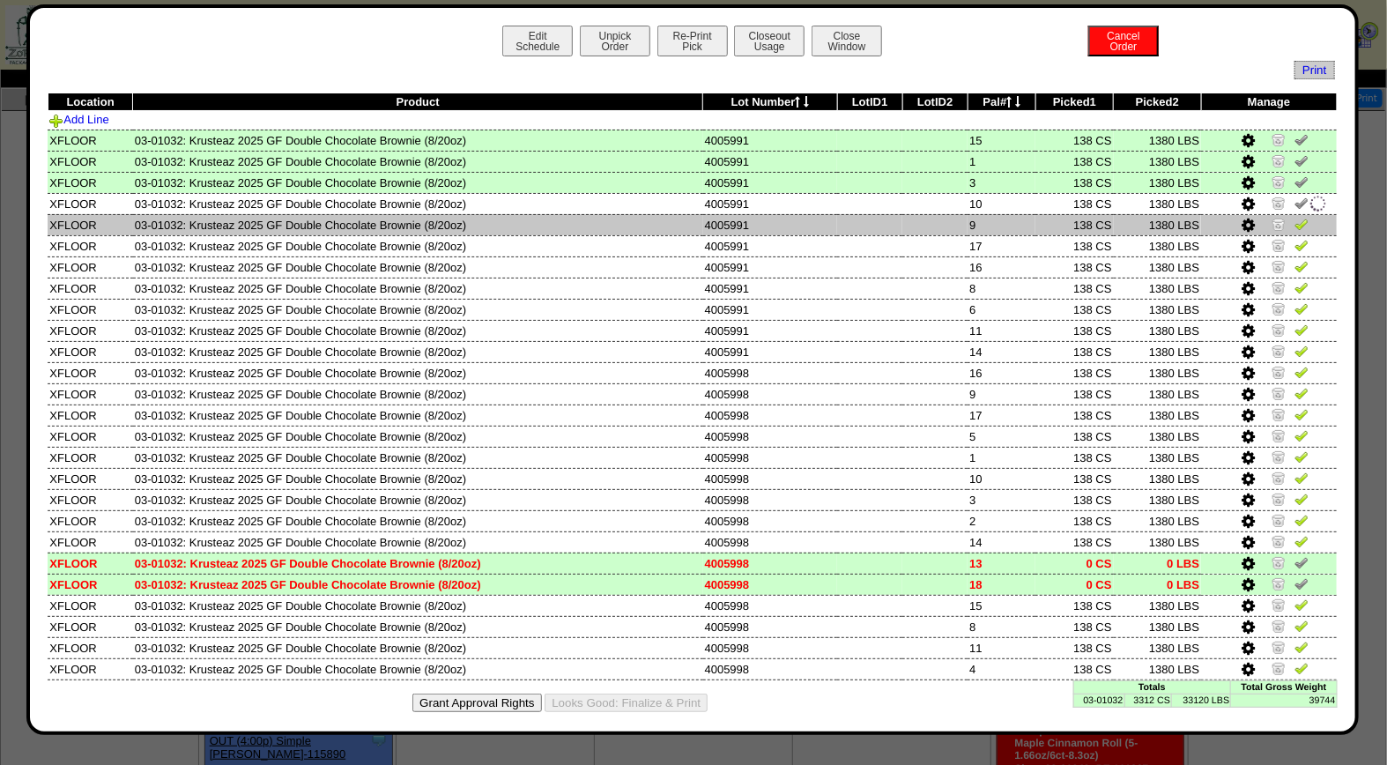
click at [1294, 223] on img at bounding box center [1301, 224] width 14 height 14
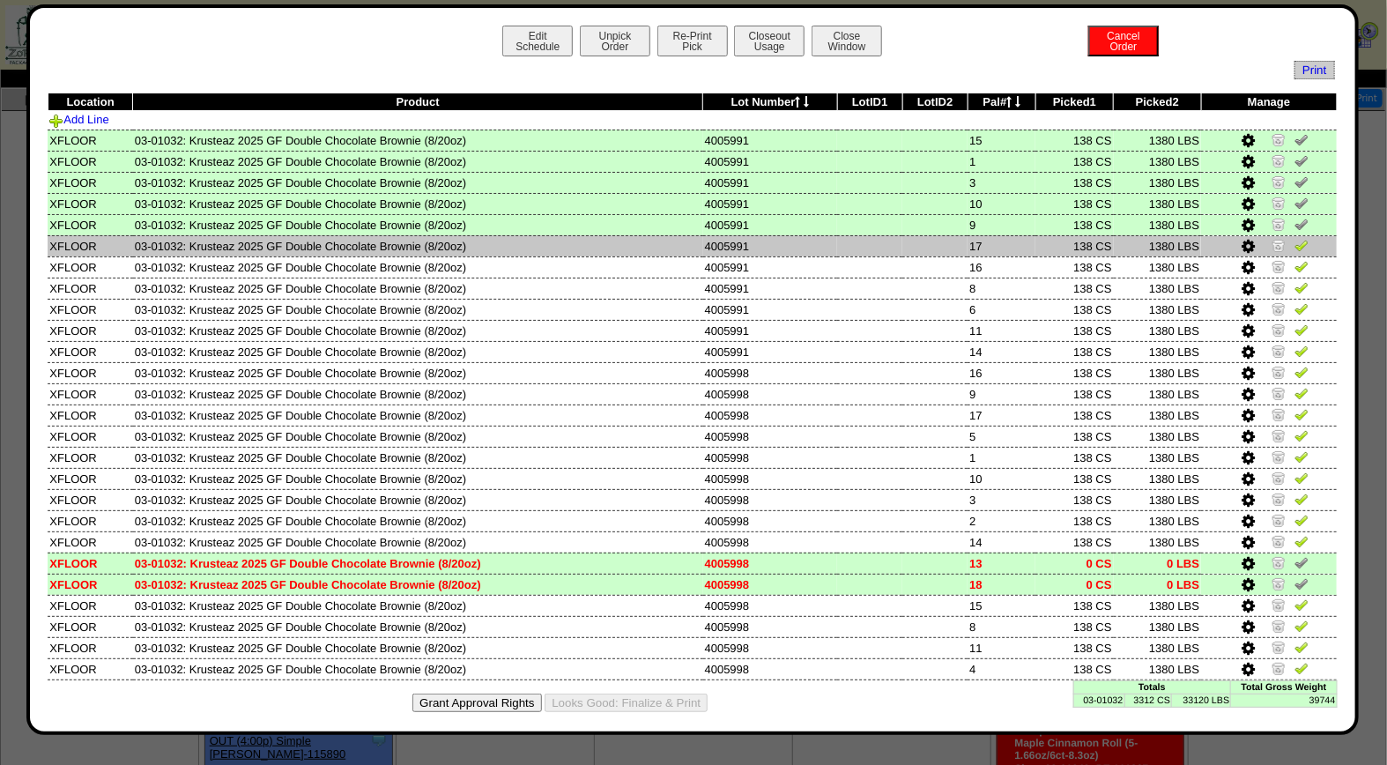
click at [1294, 241] on img at bounding box center [1301, 245] width 14 height 14
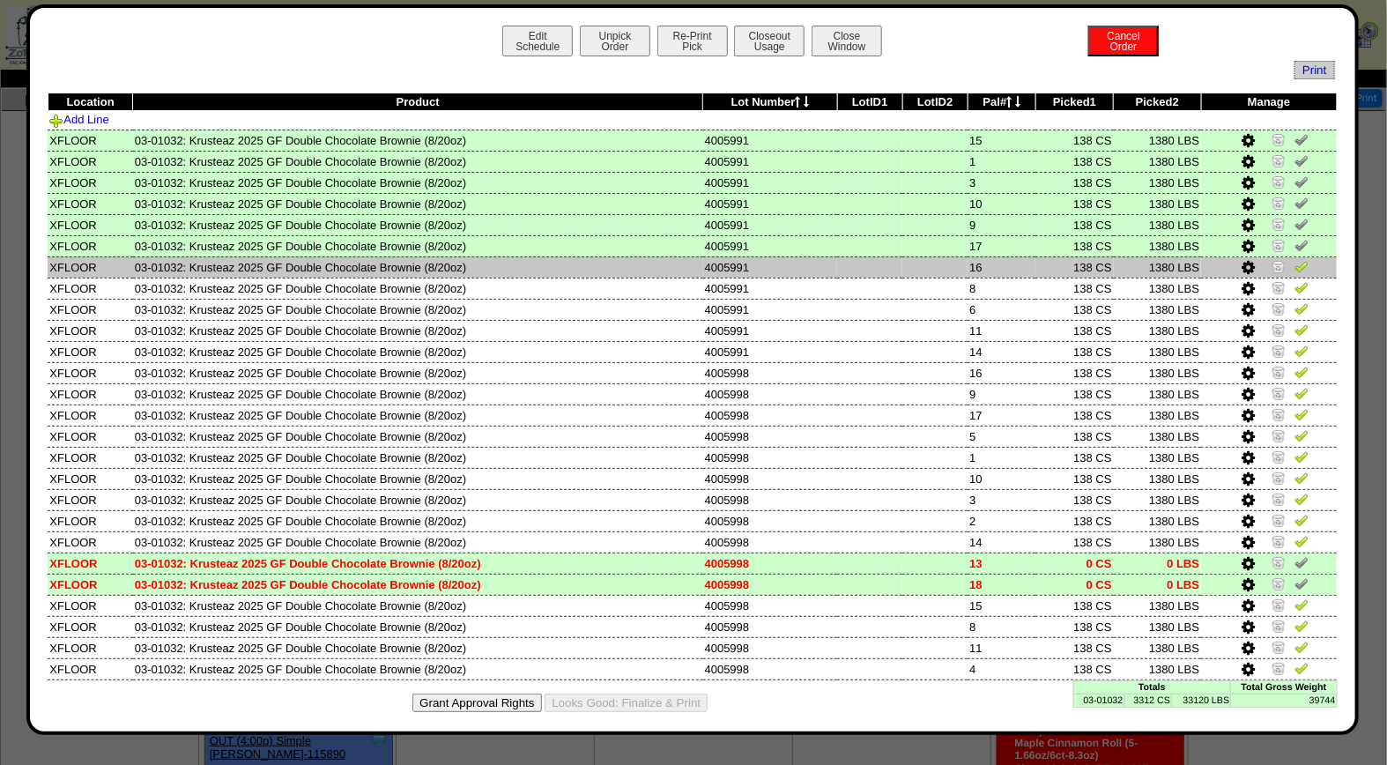
click at [1294, 268] on img at bounding box center [1301, 266] width 14 height 14
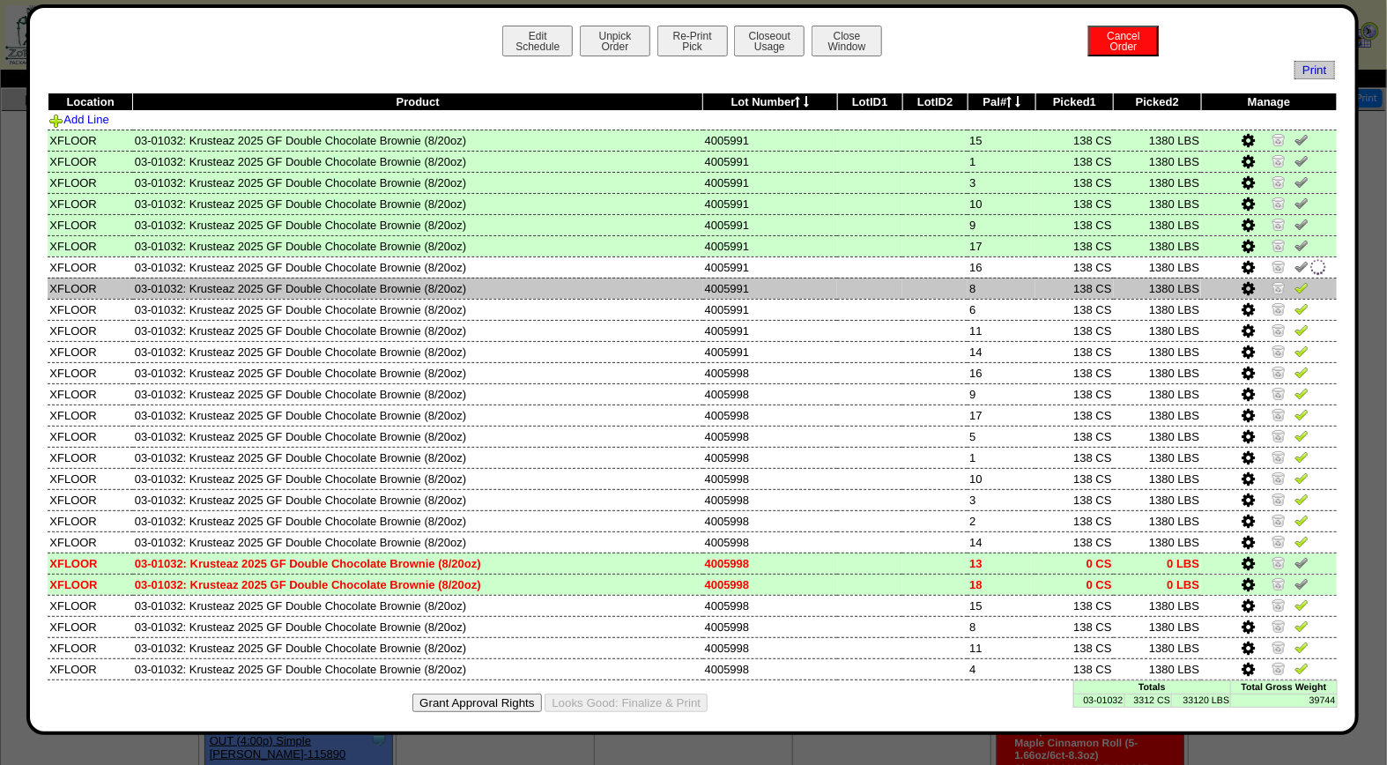
click at [1294, 293] on link at bounding box center [1301, 290] width 14 height 13
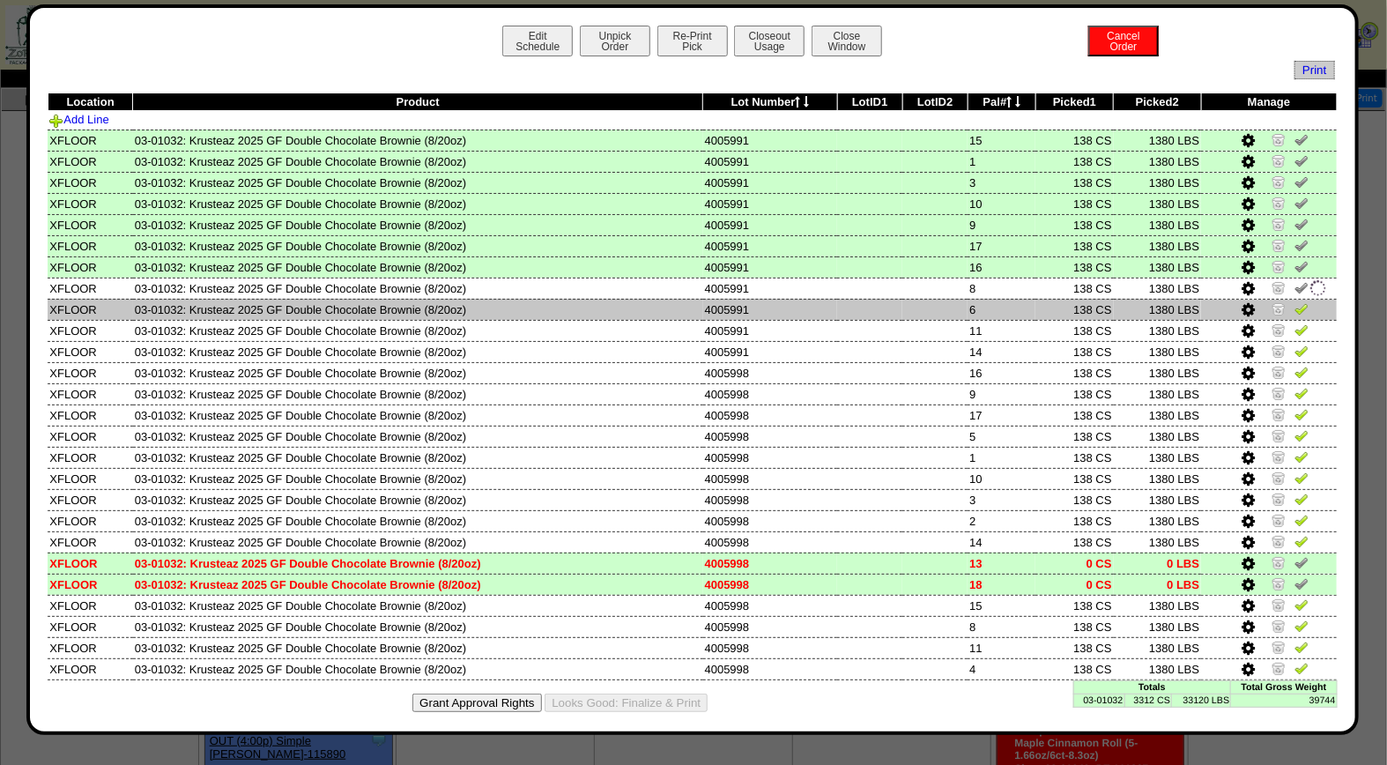
click at [1294, 308] on img at bounding box center [1301, 308] width 14 height 14
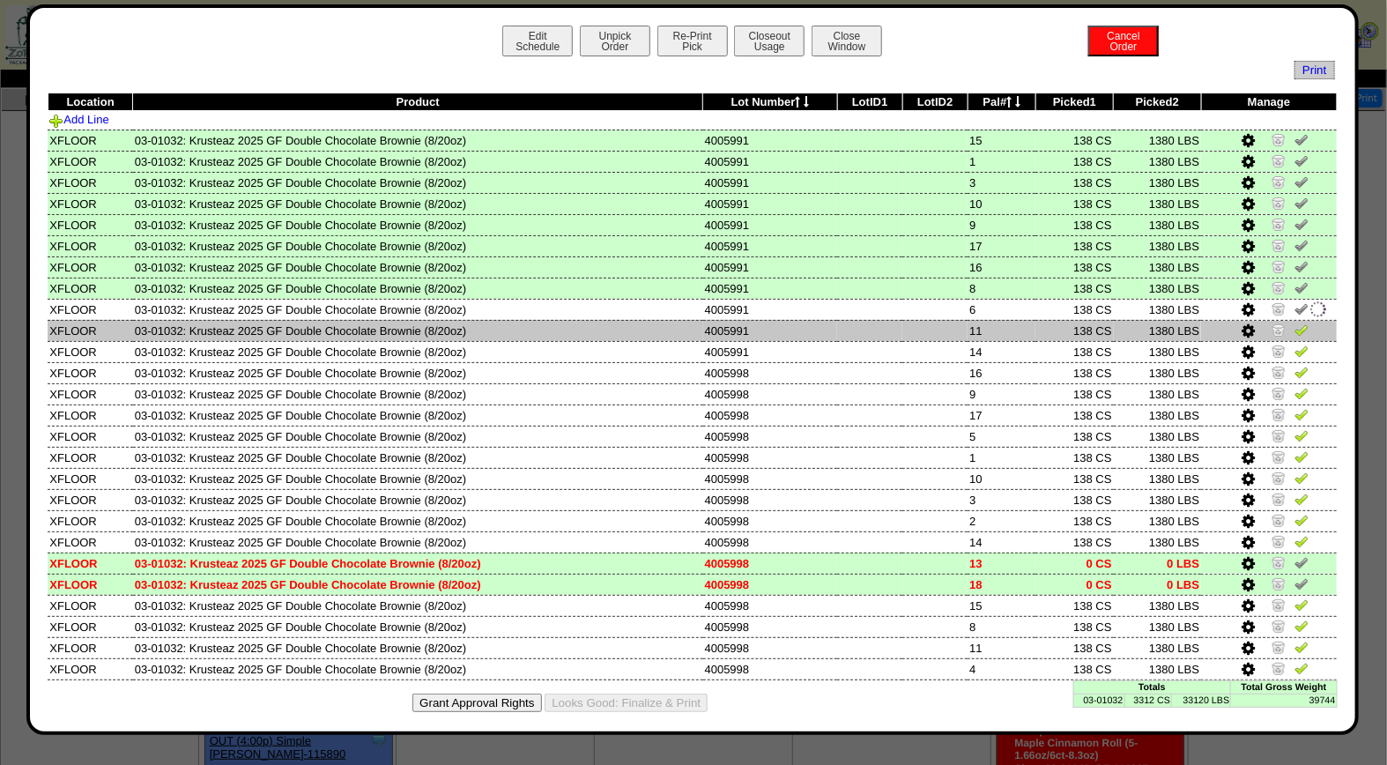
click at [1294, 330] on img at bounding box center [1301, 330] width 14 height 14
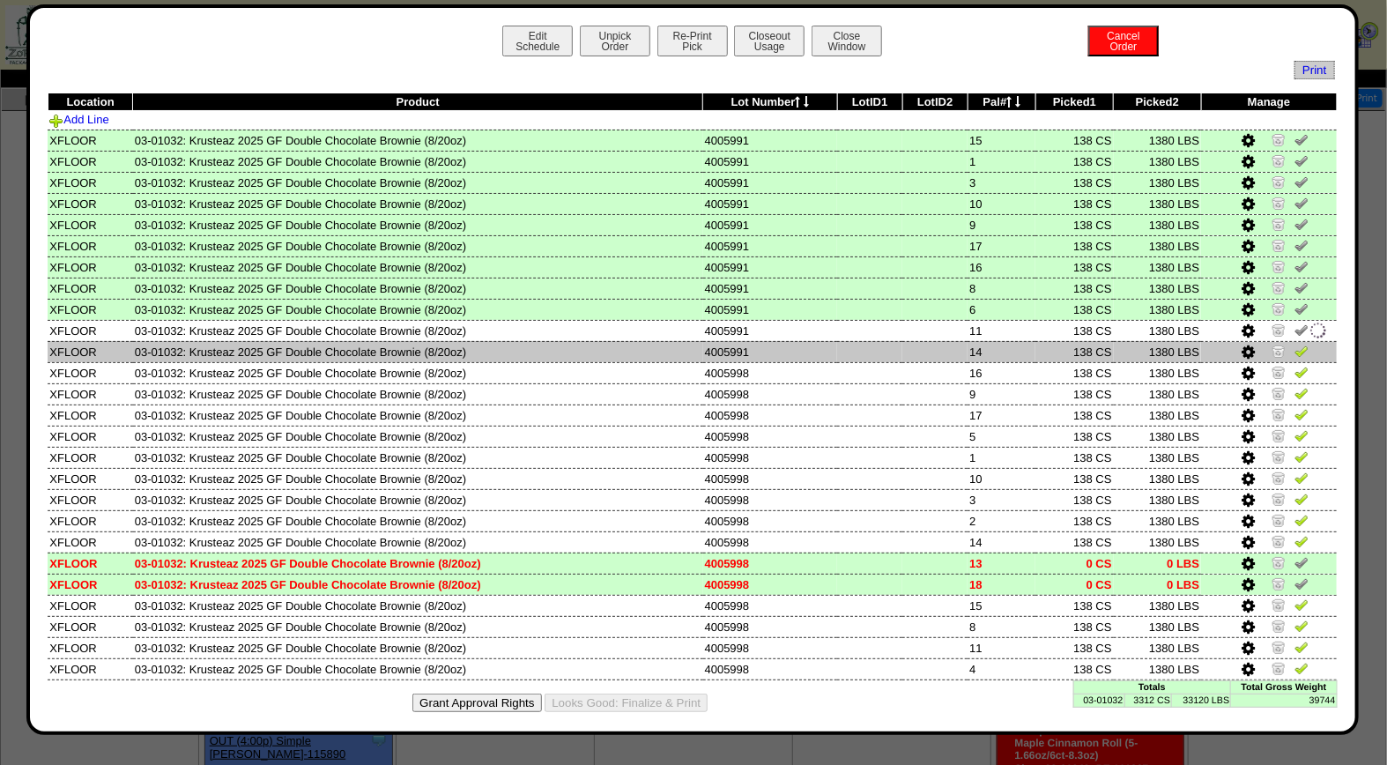
click at [1294, 348] on img at bounding box center [1301, 351] width 14 height 14
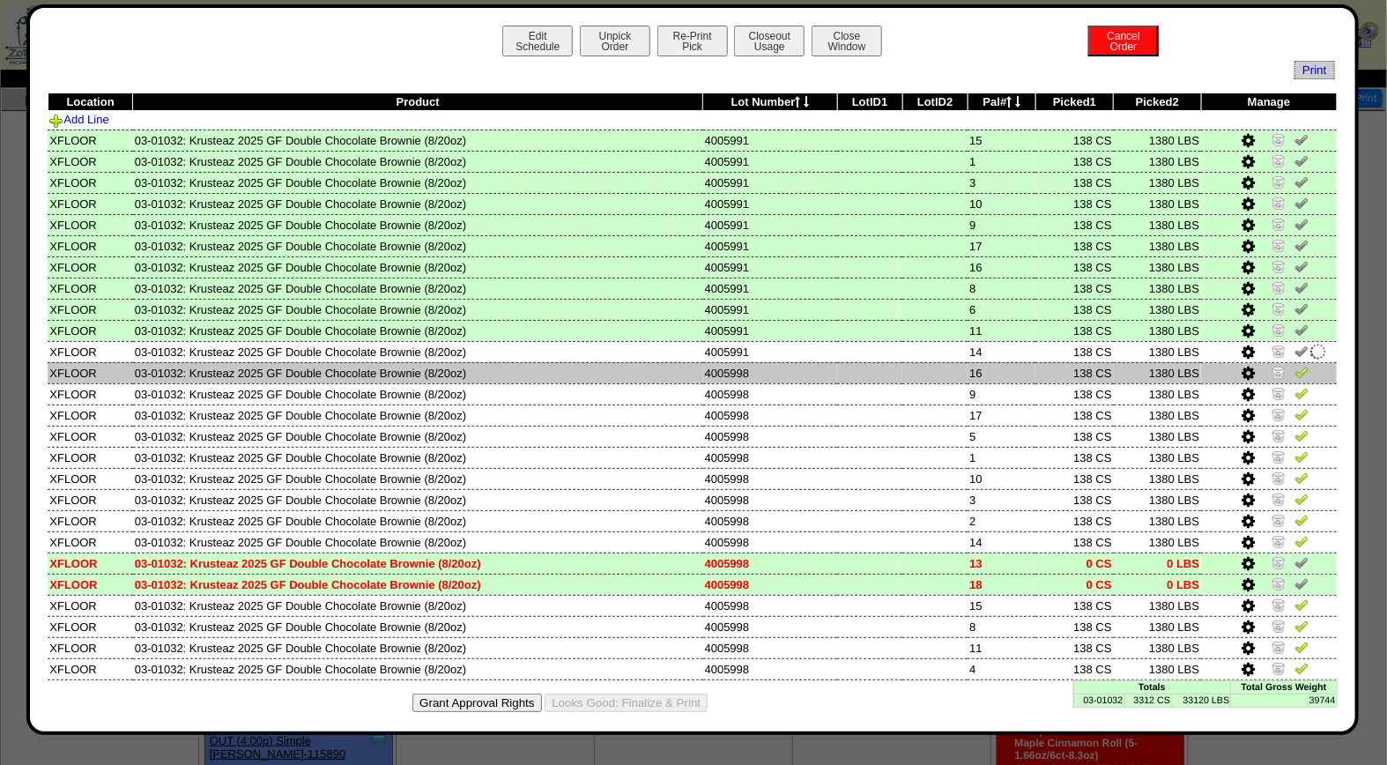
click at [1294, 368] on img at bounding box center [1301, 372] width 14 height 14
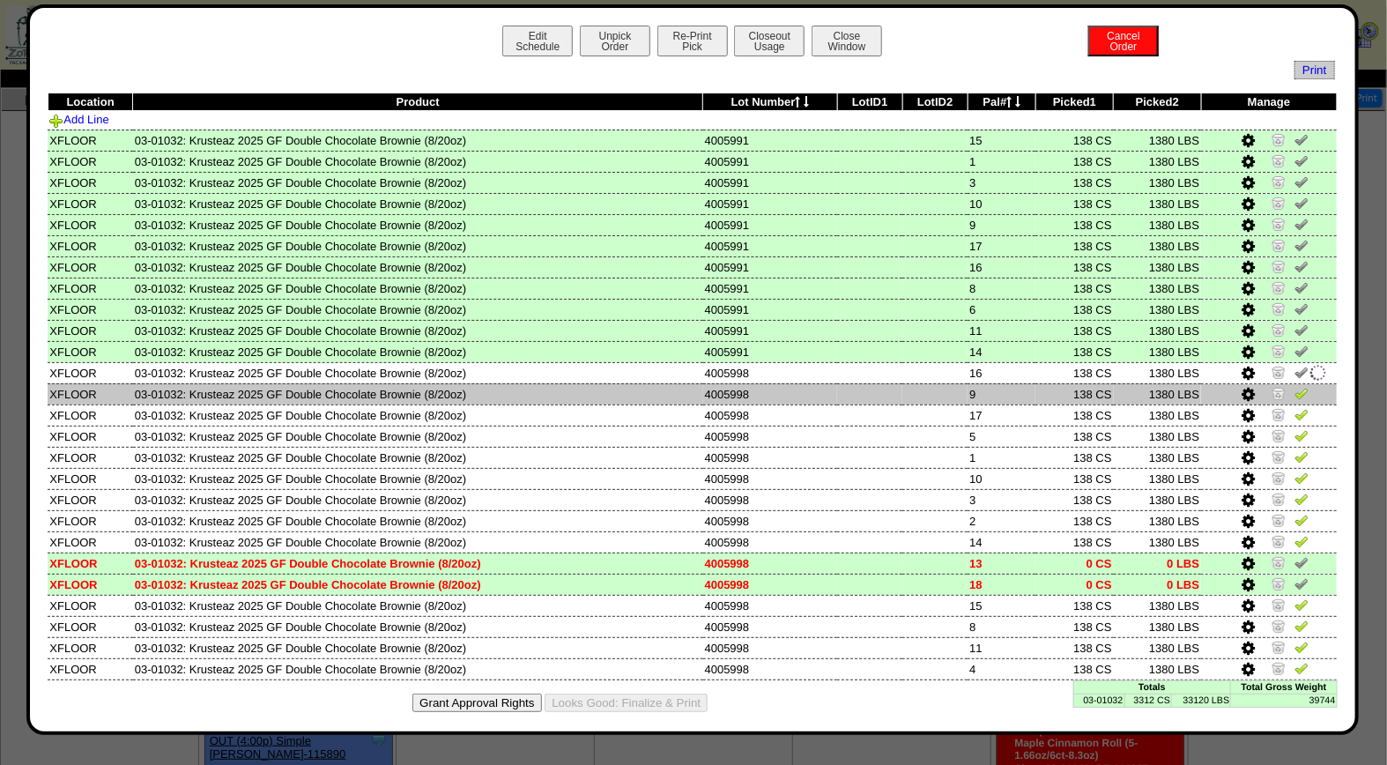
click at [1294, 390] on img at bounding box center [1301, 393] width 14 height 14
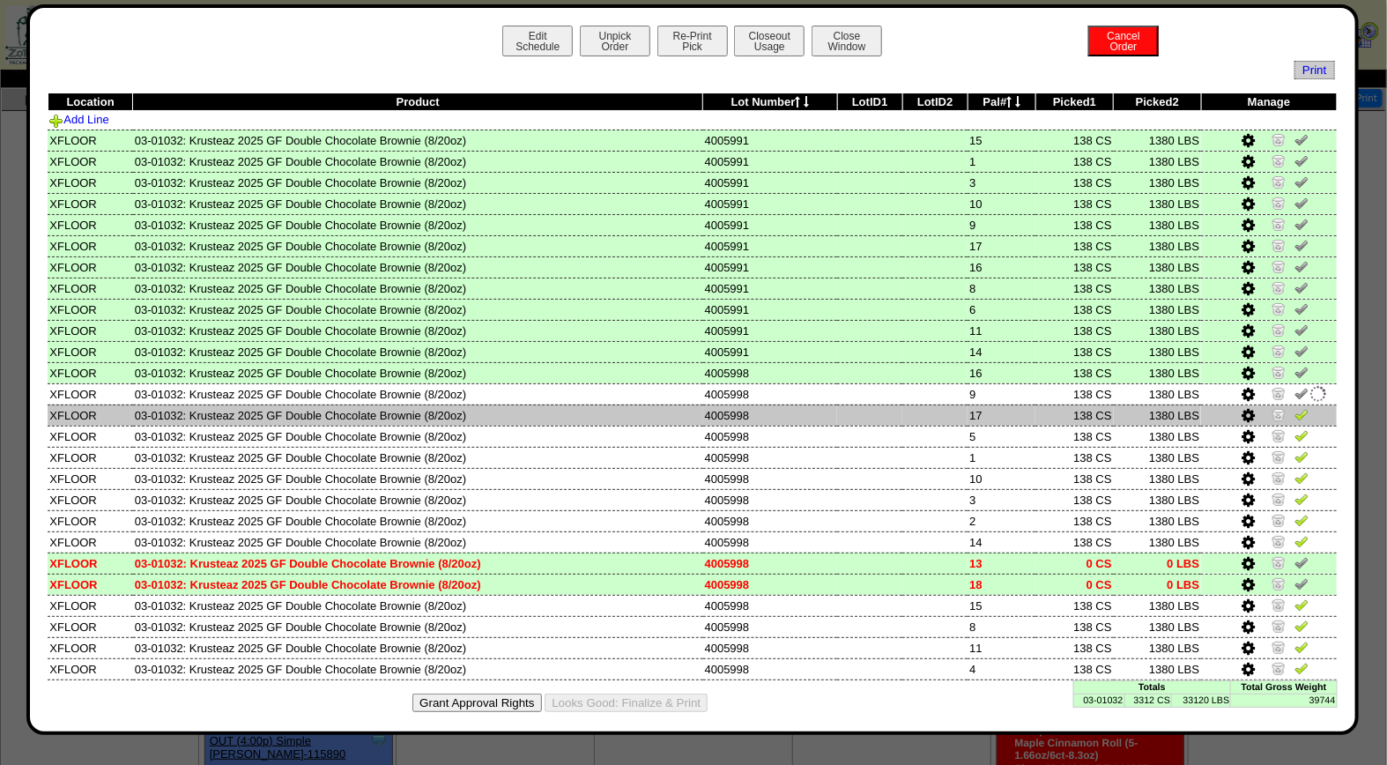
click at [1294, 411] on img at bounding box center [1301, 414] width 14 height 14
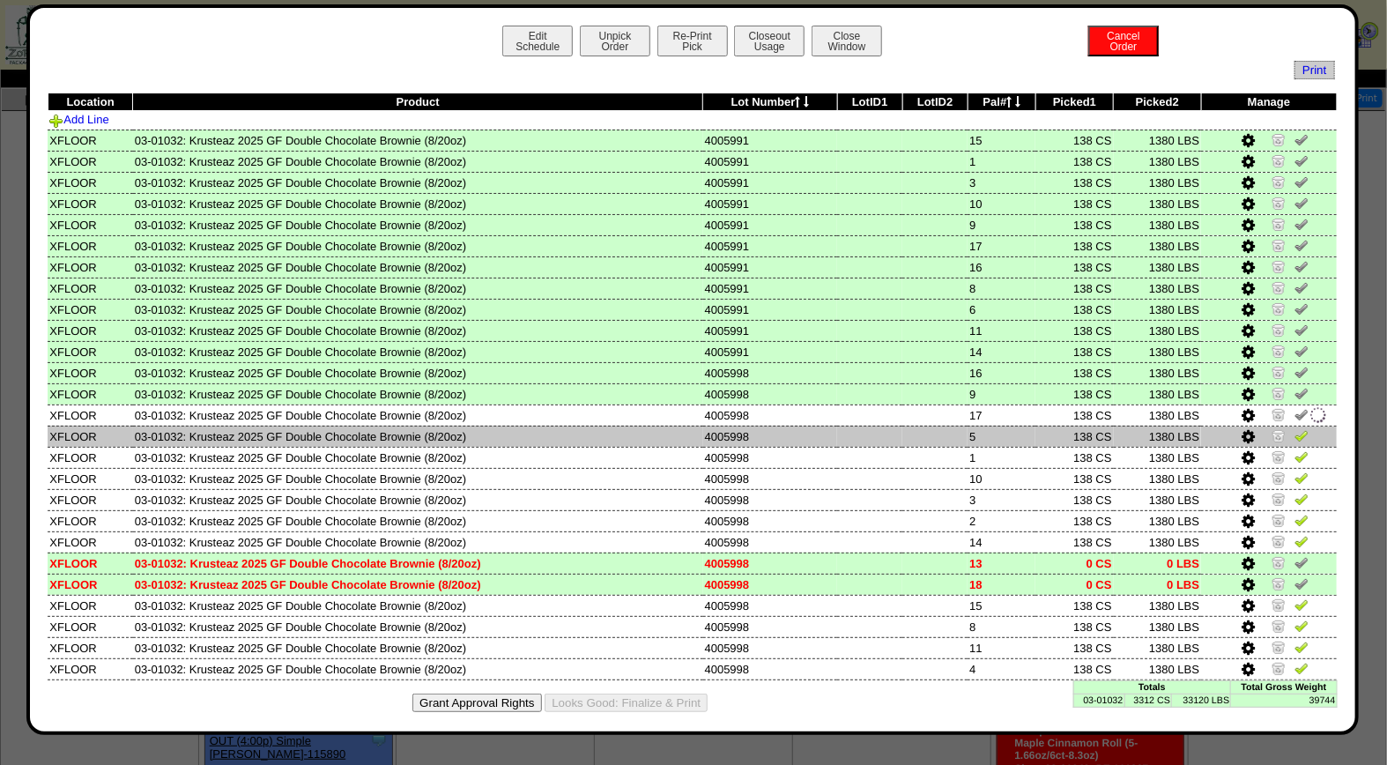
click at [1294, 433] on img at bounding box center [1301, 435] width 14 height 14
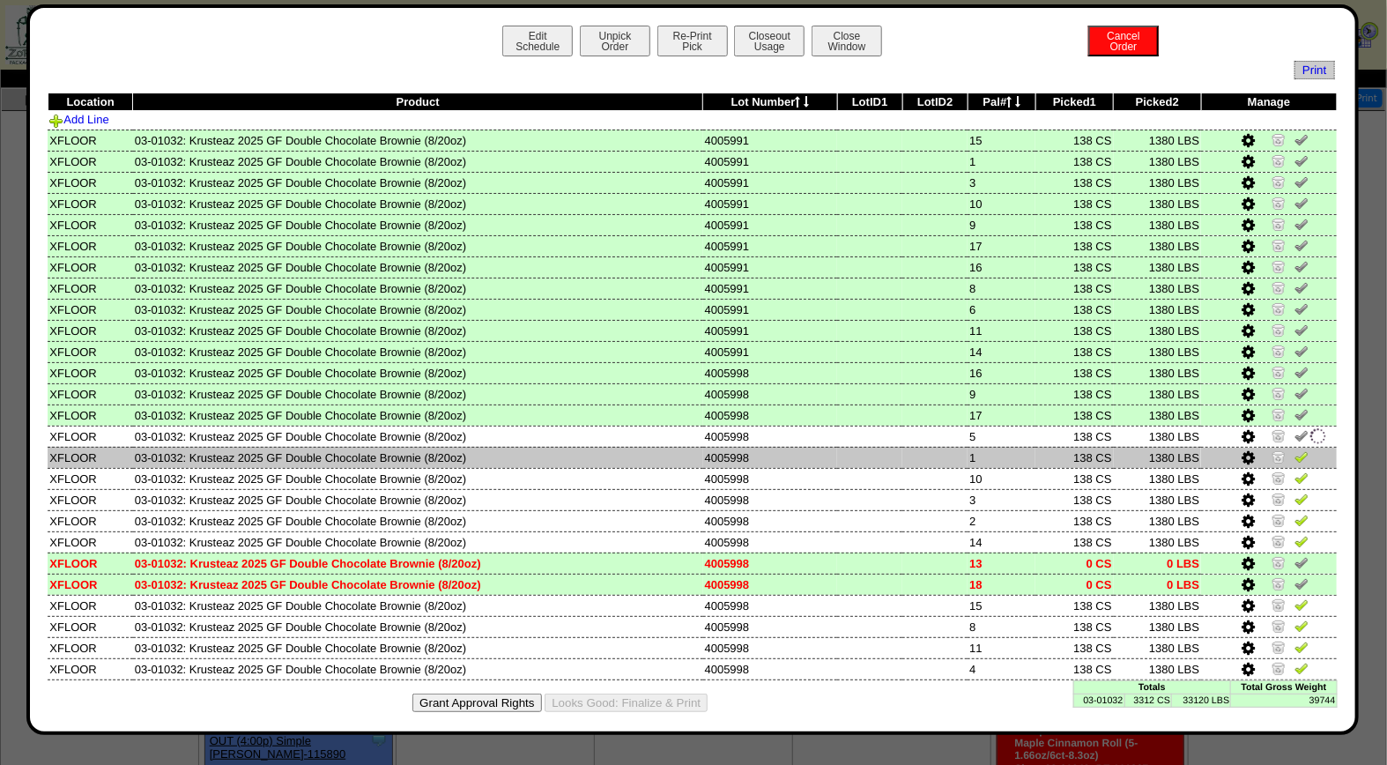
click at [1294, 449] on img at bounding box center [1301, 456] width 14 height 14
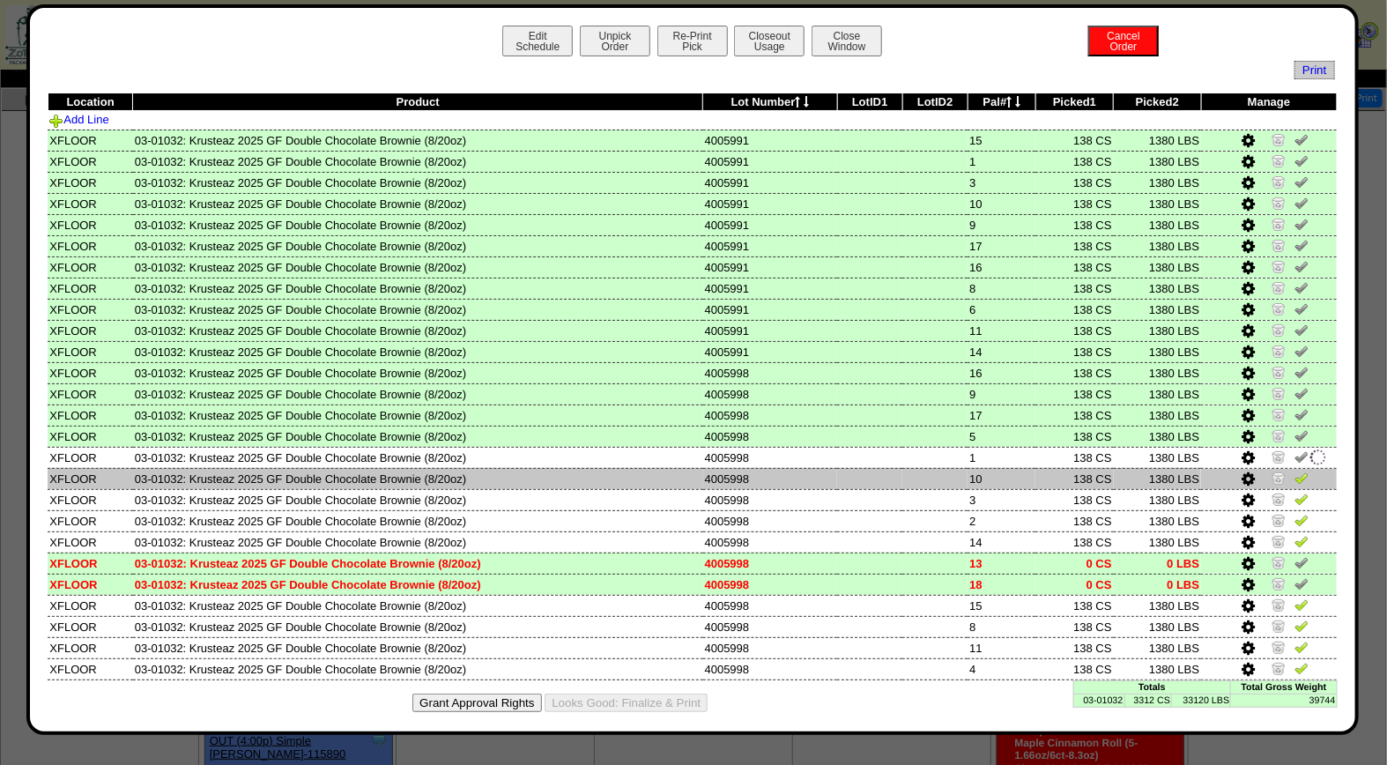
click at [1294, 473] on img at bounding box center [1301, 478] width 14 height 14
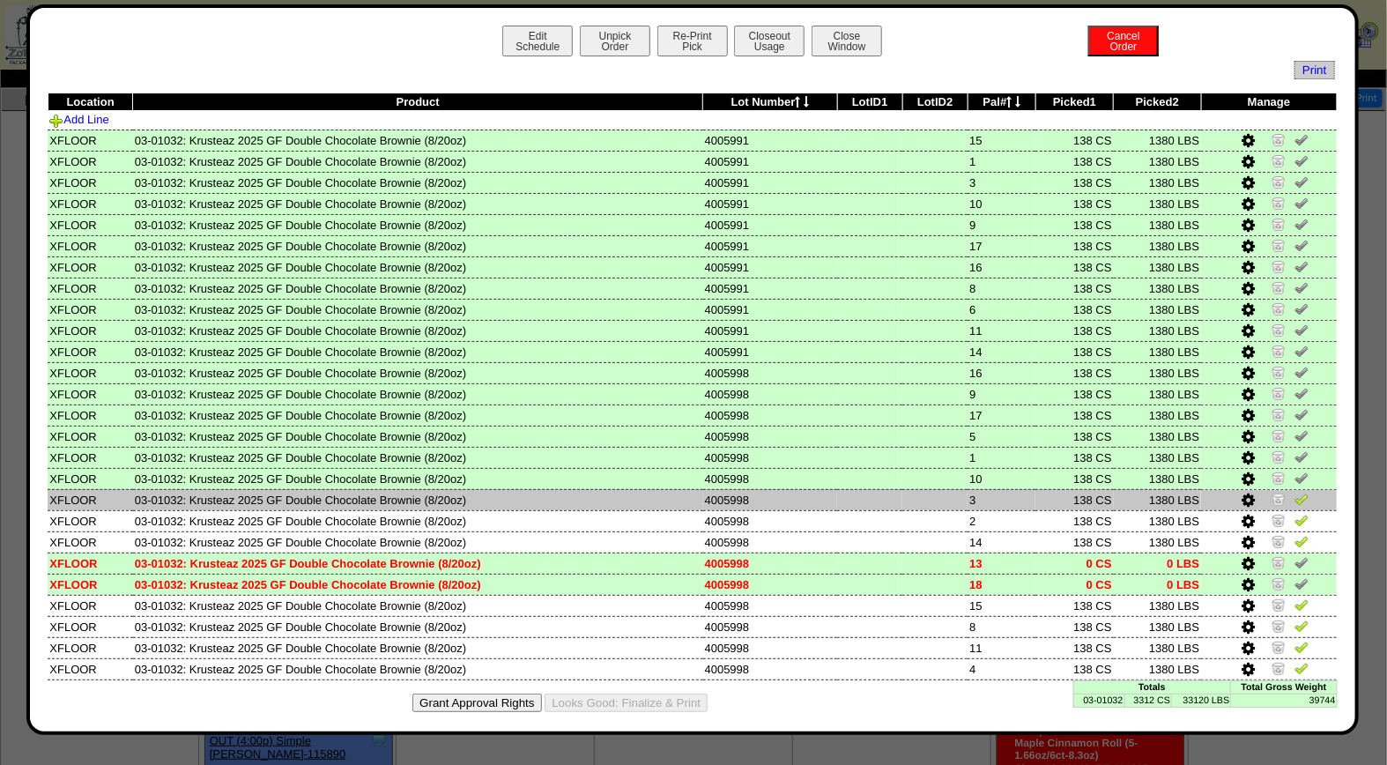
click at [1294, 492] on img at bounding box center [1301, 499] width 14 height 14
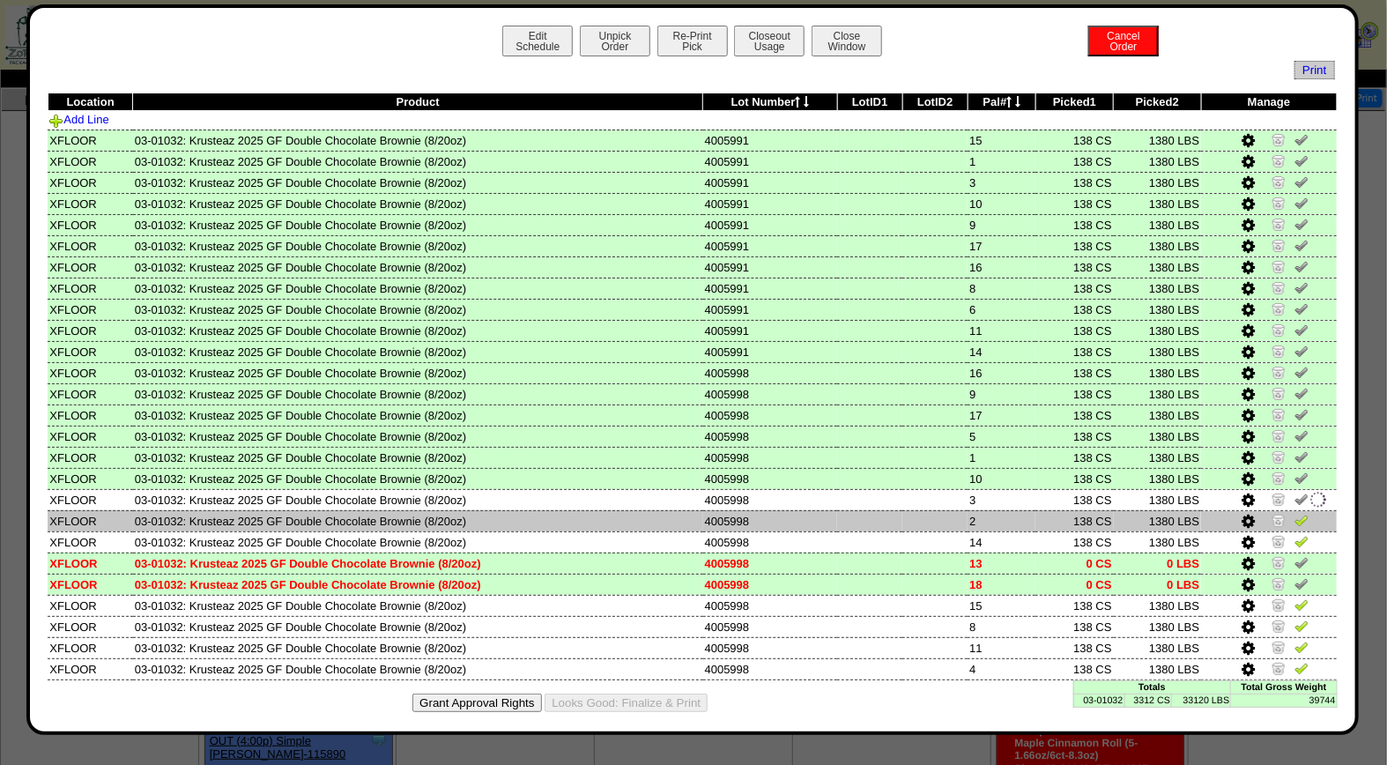
click at [1294, 513] on img at bounding box center [1301, 520] width 14 height 14
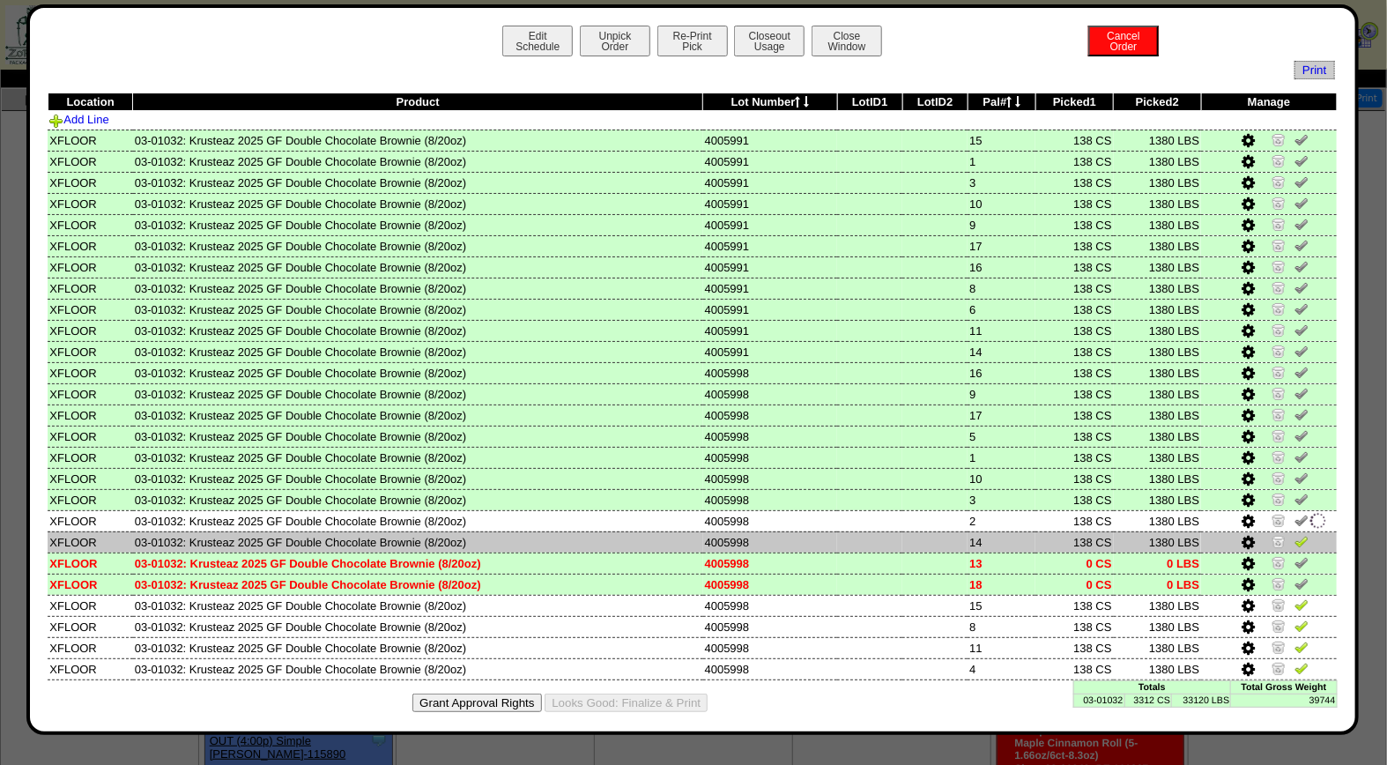
click at [1294, 534] on img at bounding box center [1301, 541] width 14 height 14
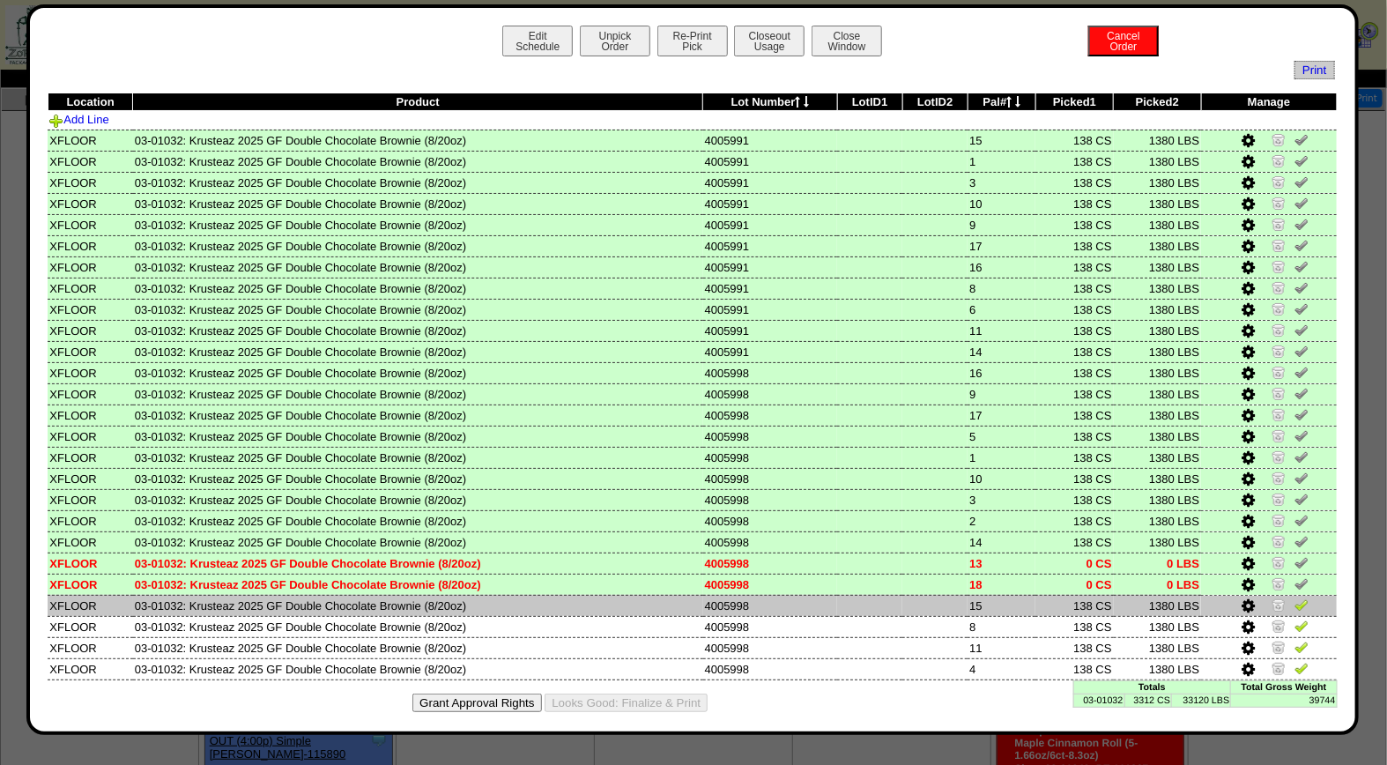
click at [1294, 602] on img at bounding box center [1301, 604] width 14 height 14
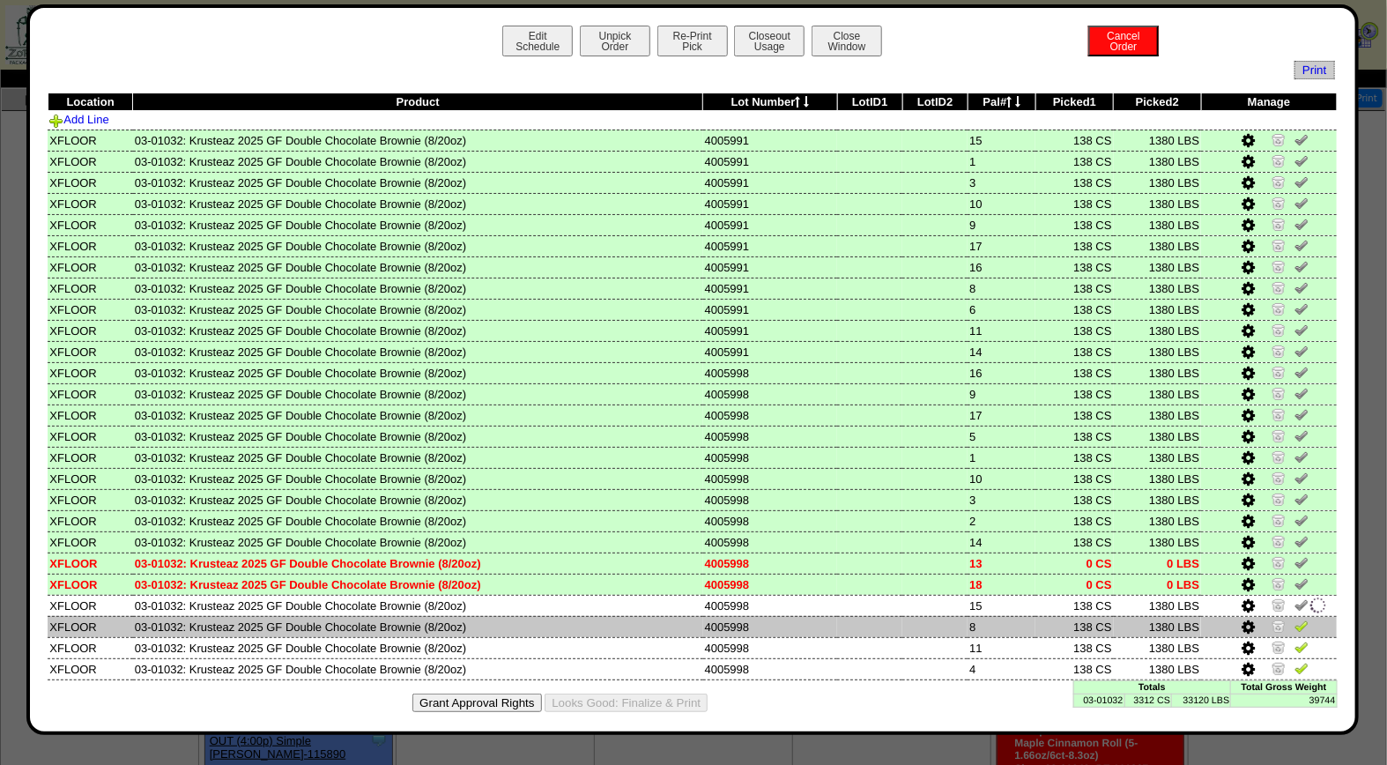
click at [1294, 619] on img at bounding box center [1301, 626] width 14 height 14
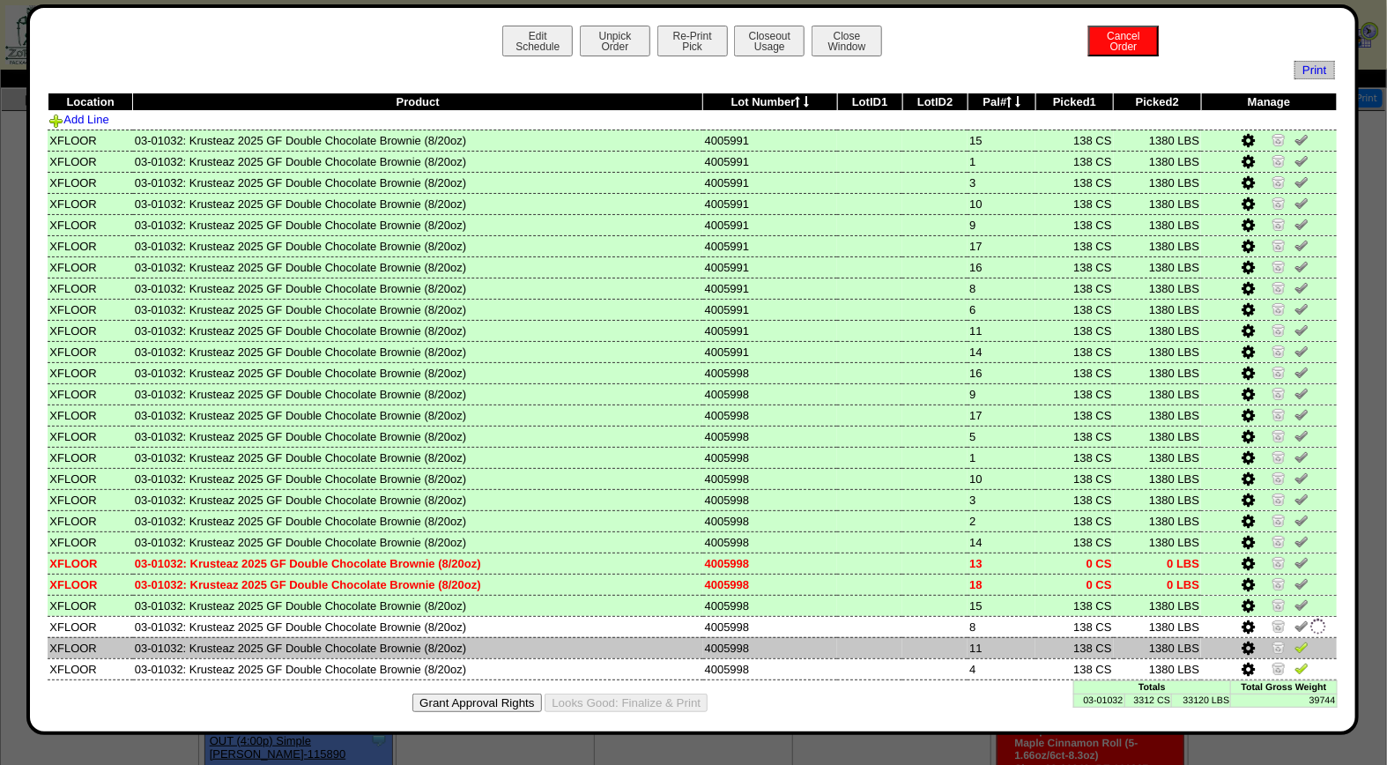
click at [1294, 641] on img at bounding box center [1301, 647] width 14 height 14
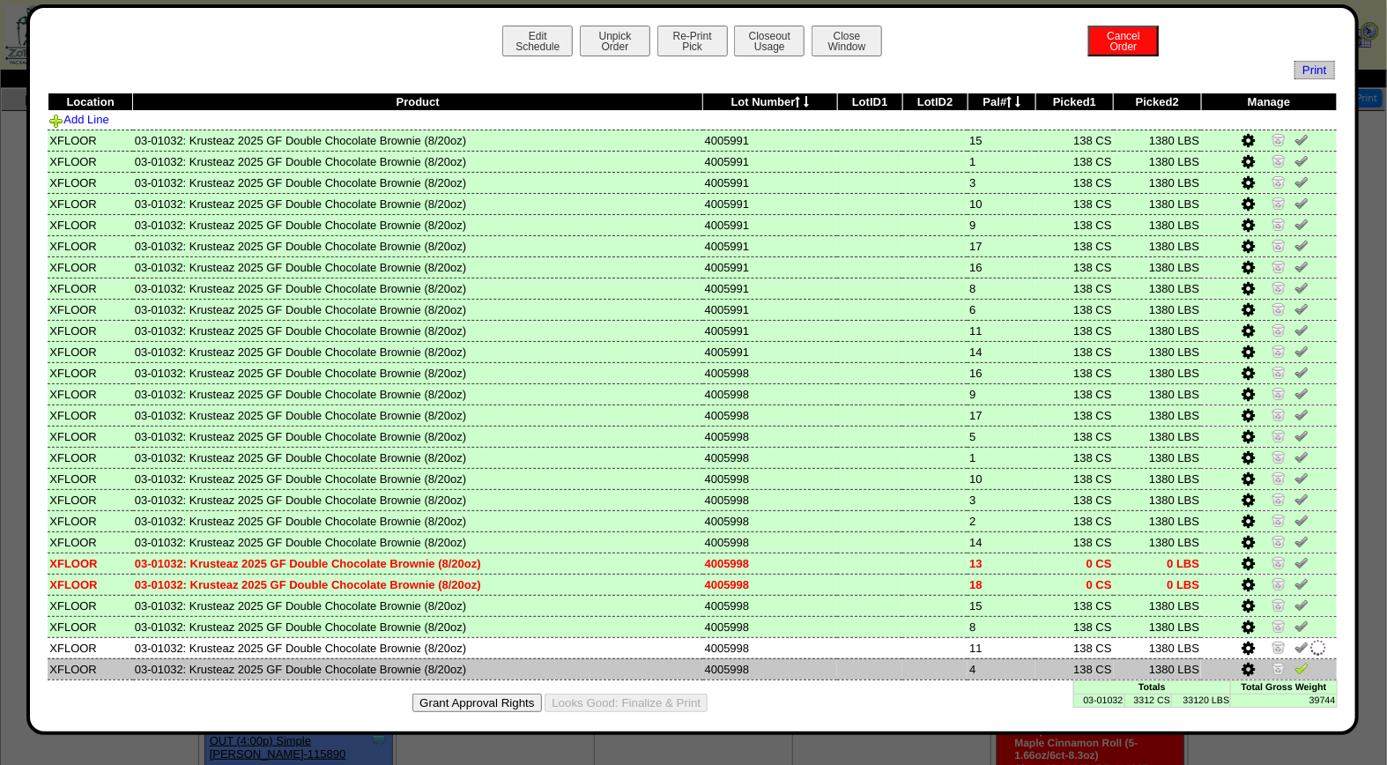
click at [1294, 666] on link at bounding box center [1301, 670] width 14 height 13
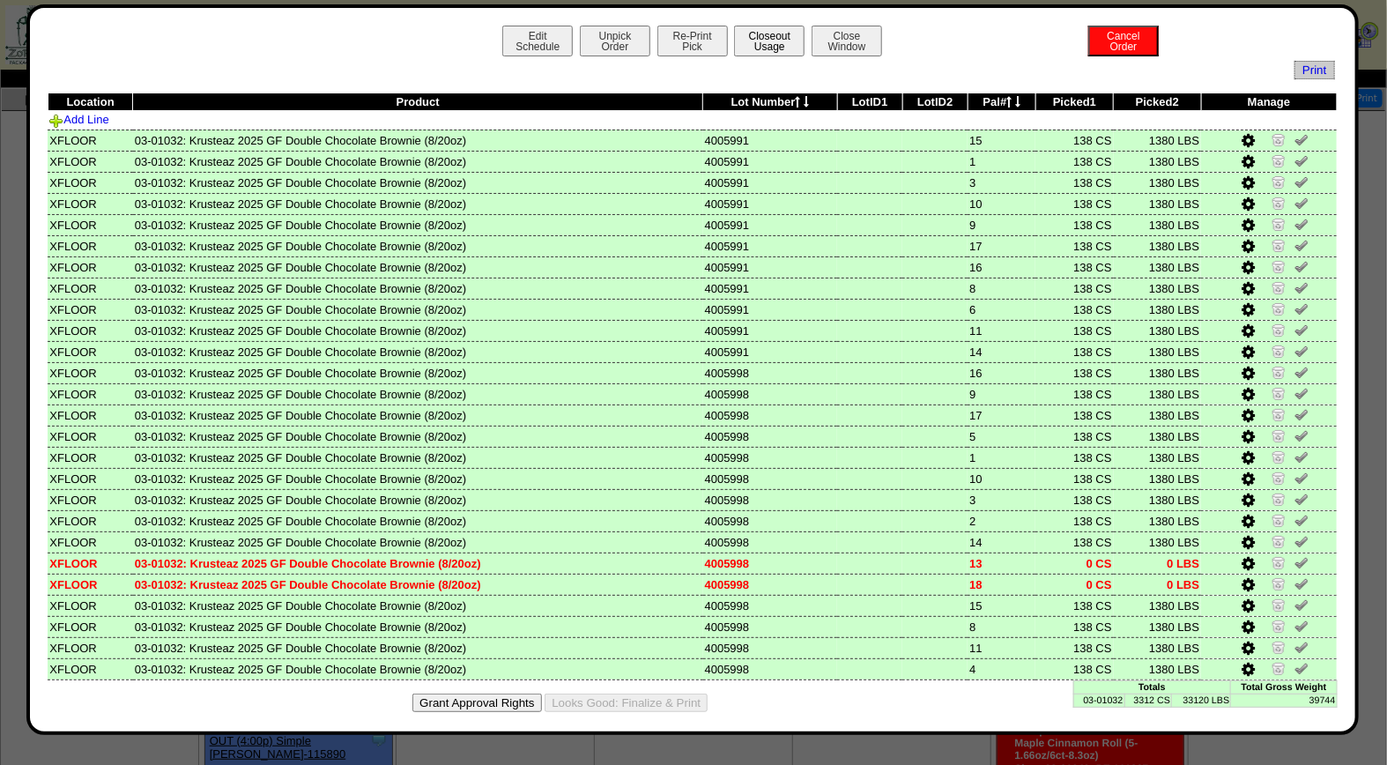
click at [780, 42] on button "Closeout Usage" at bounding box center [769, 41] width 70 height 31
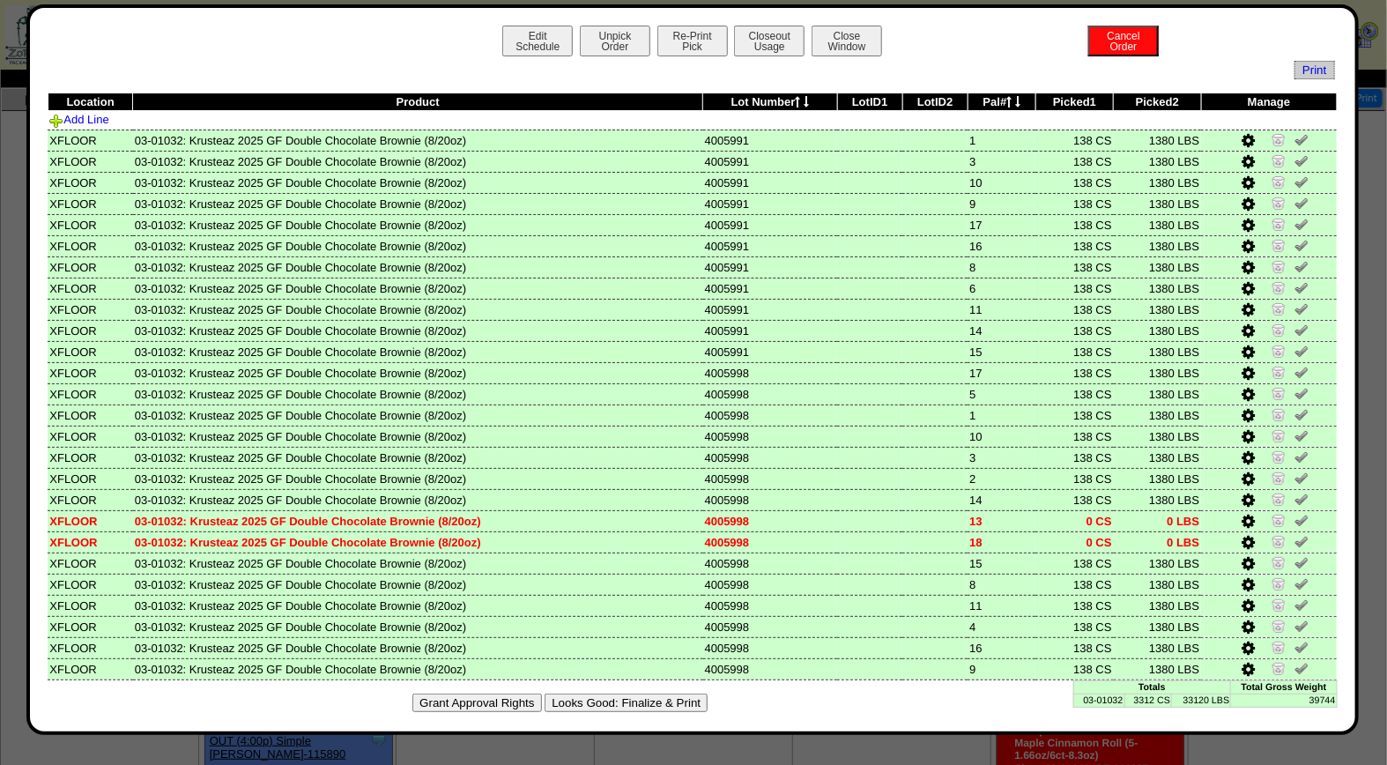
scroll to position [2, 0]
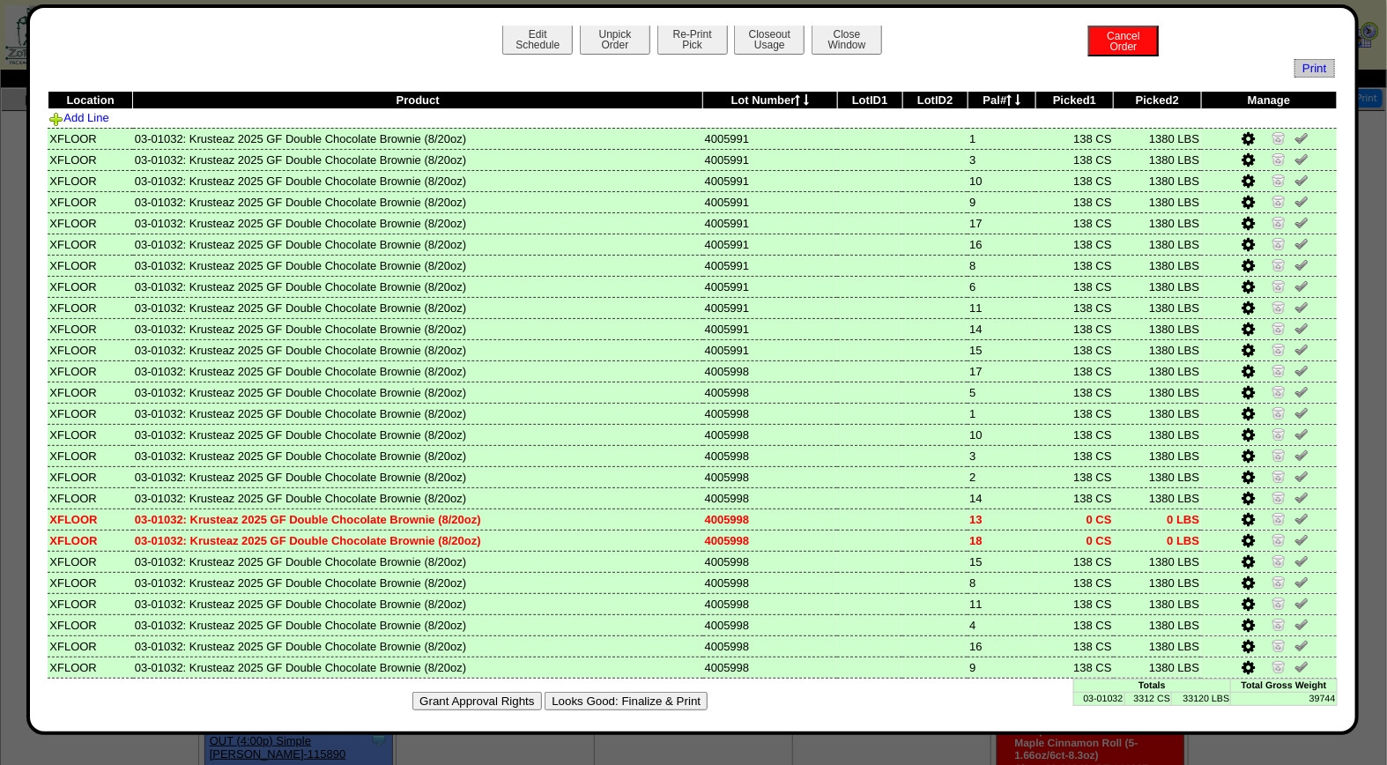
click at [623, 694] on button "Looks Good: Finalize & Print" at bounding box center [626, 701] width 163 height 19
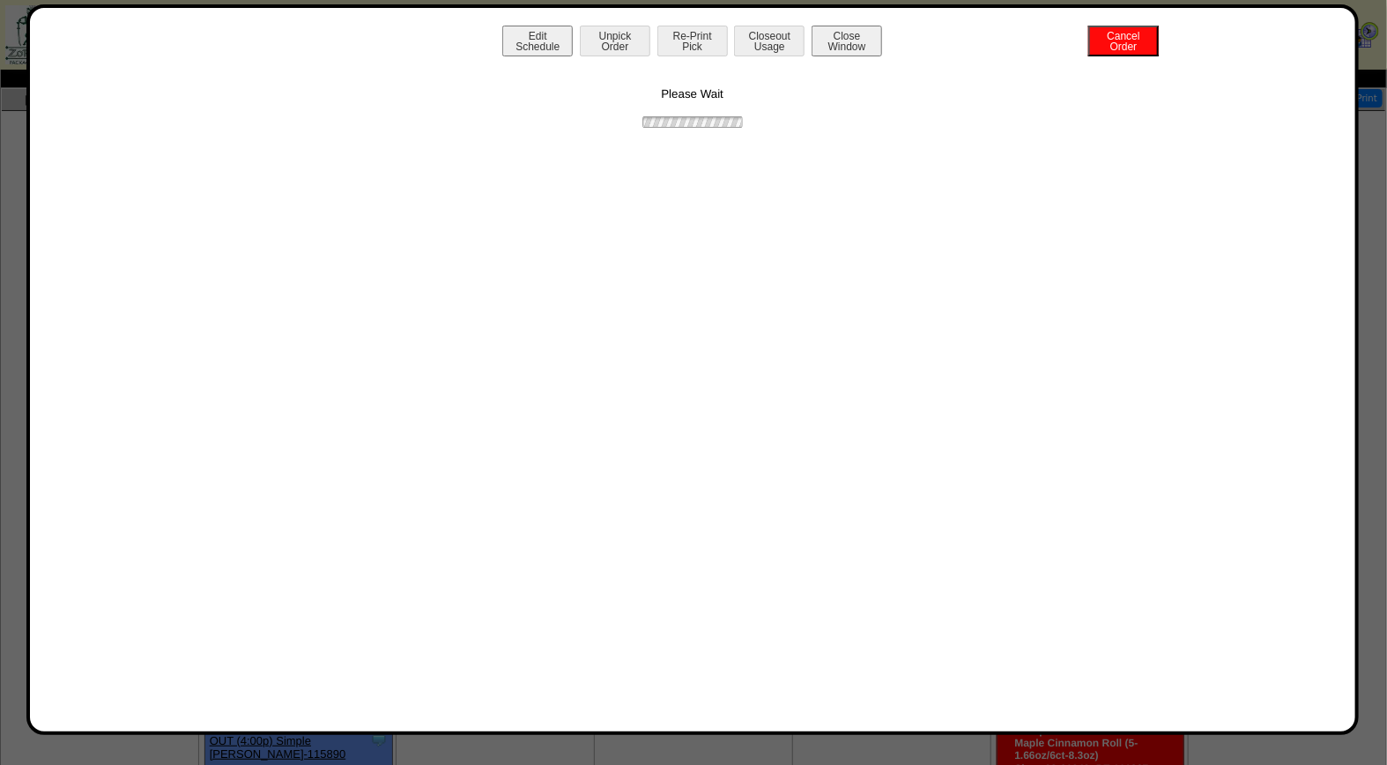
scroll to position [0, 0]
click at [698, 33] on button "Print BOL" at bounding box center [692, 41] width 70 height 31
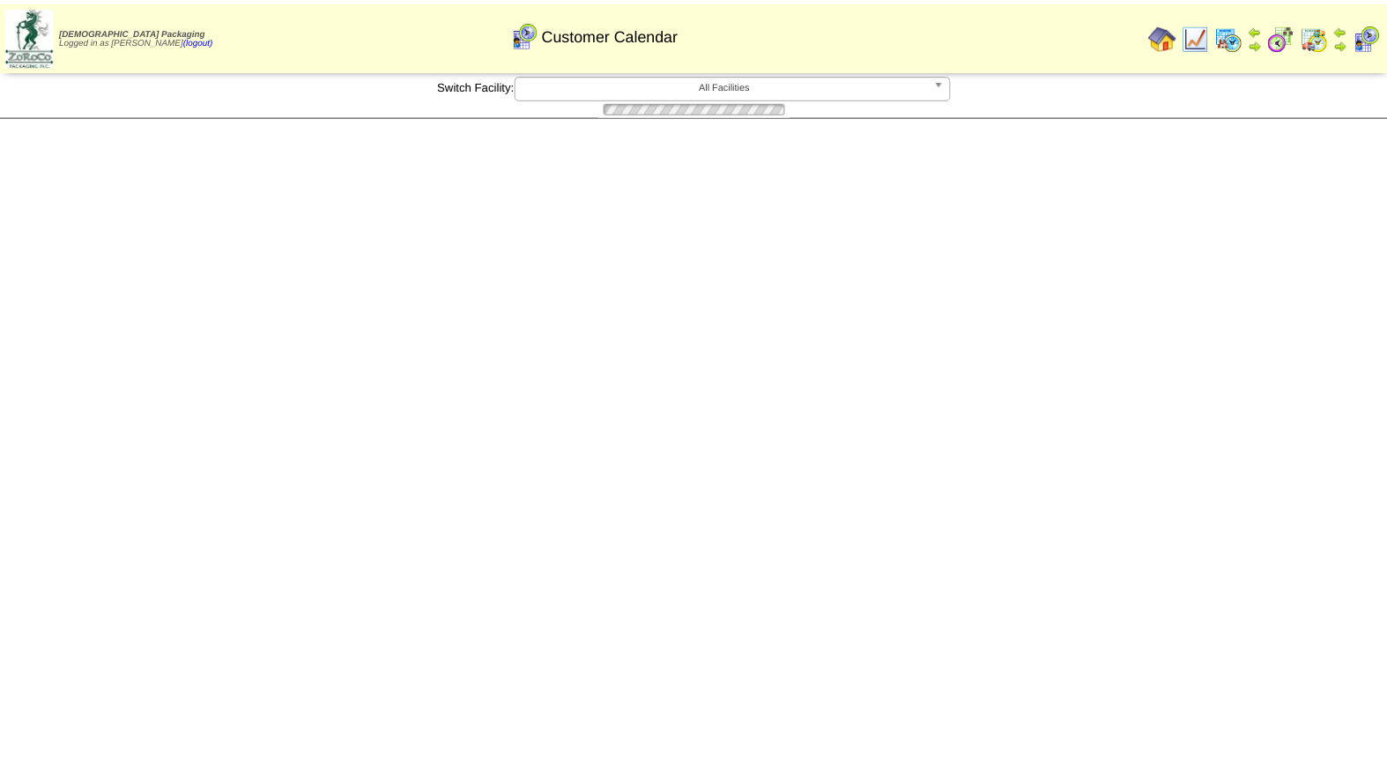
scroll to position [30, 0]
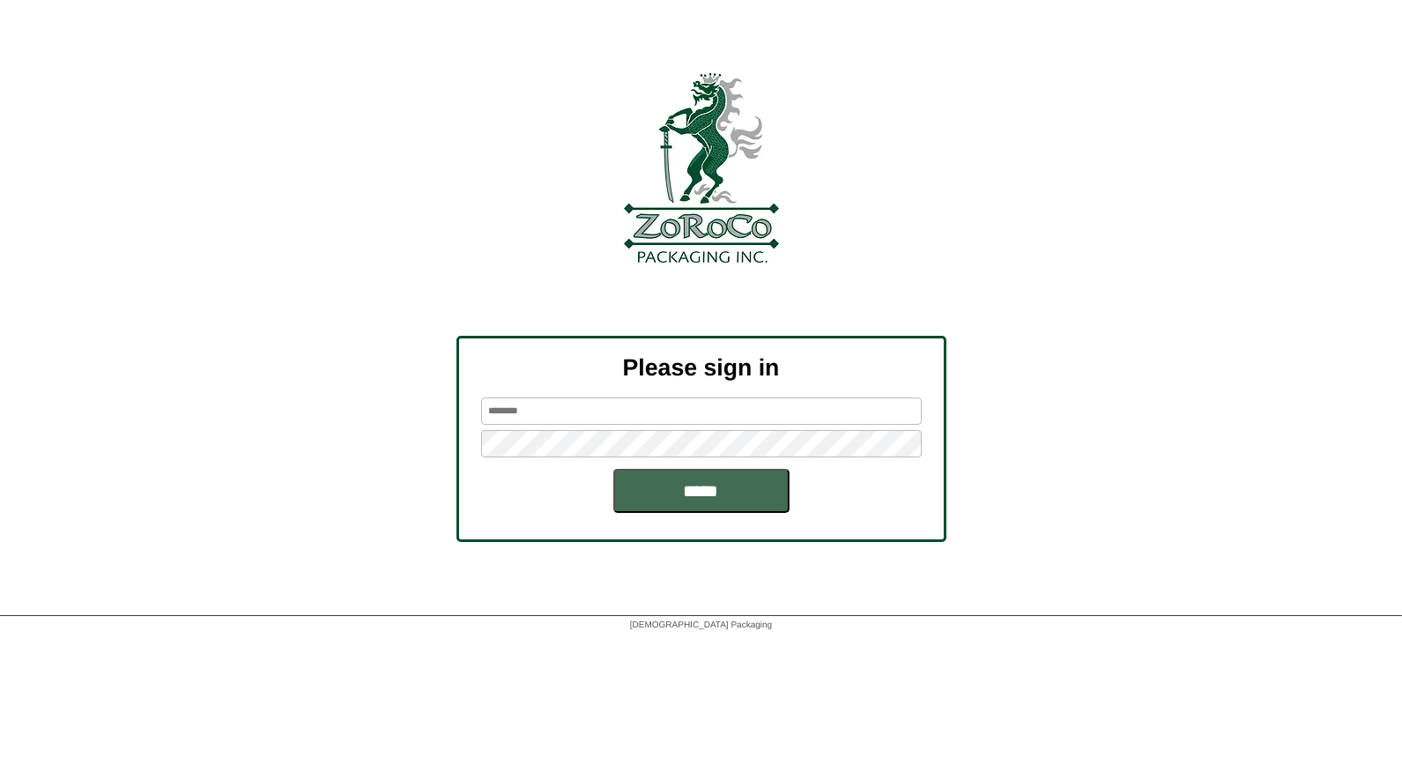
type input "*****"
click at [693, 485] on input "*****" at bounding box center [701, 491] width 176 height 44
type input "*****"
click at [763, 492] on input "*****" at bounding box center [701, 491] width 176 height 44
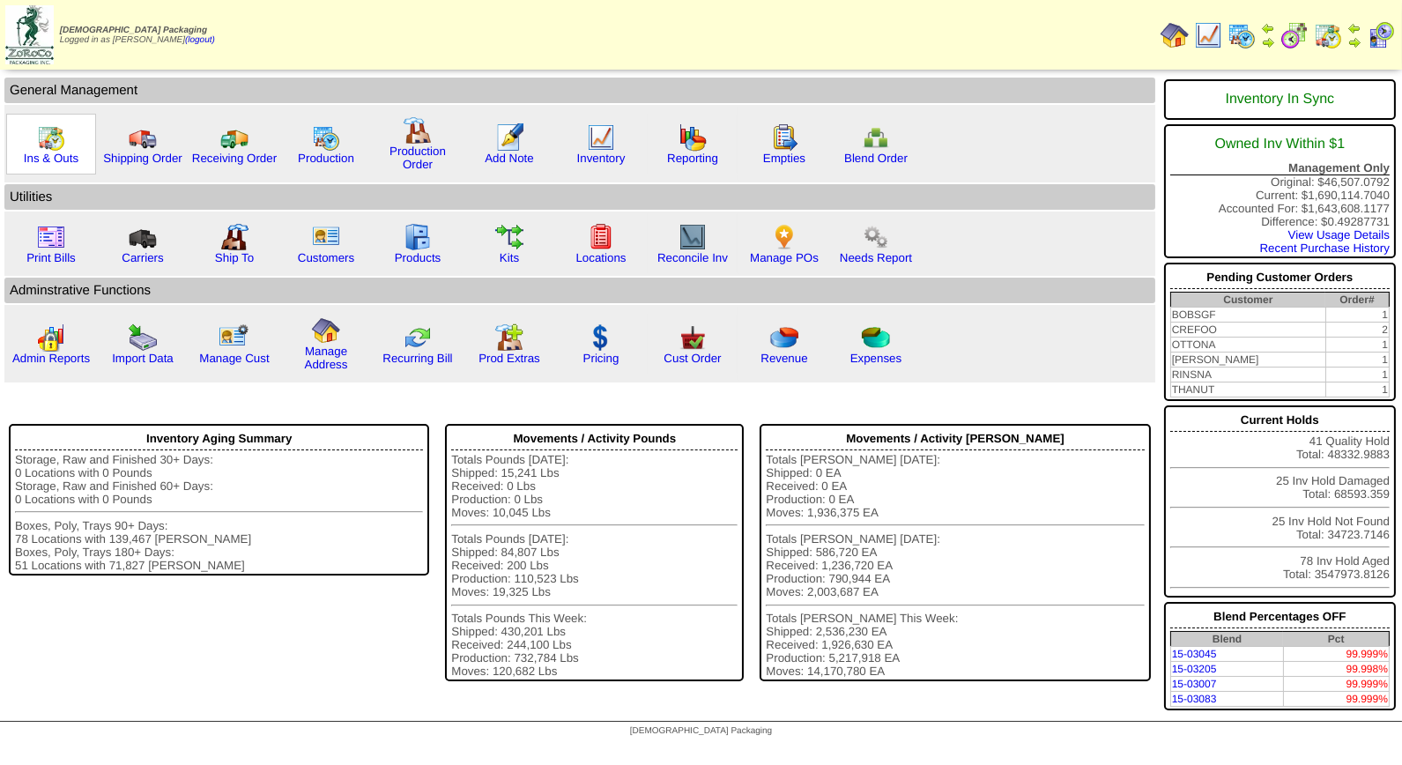
click at [41, 141] on img at bounding box center [51, 137] width 28 height 28
click at [599, 141] on img at bounding box center [601, 137] width 28 height 28
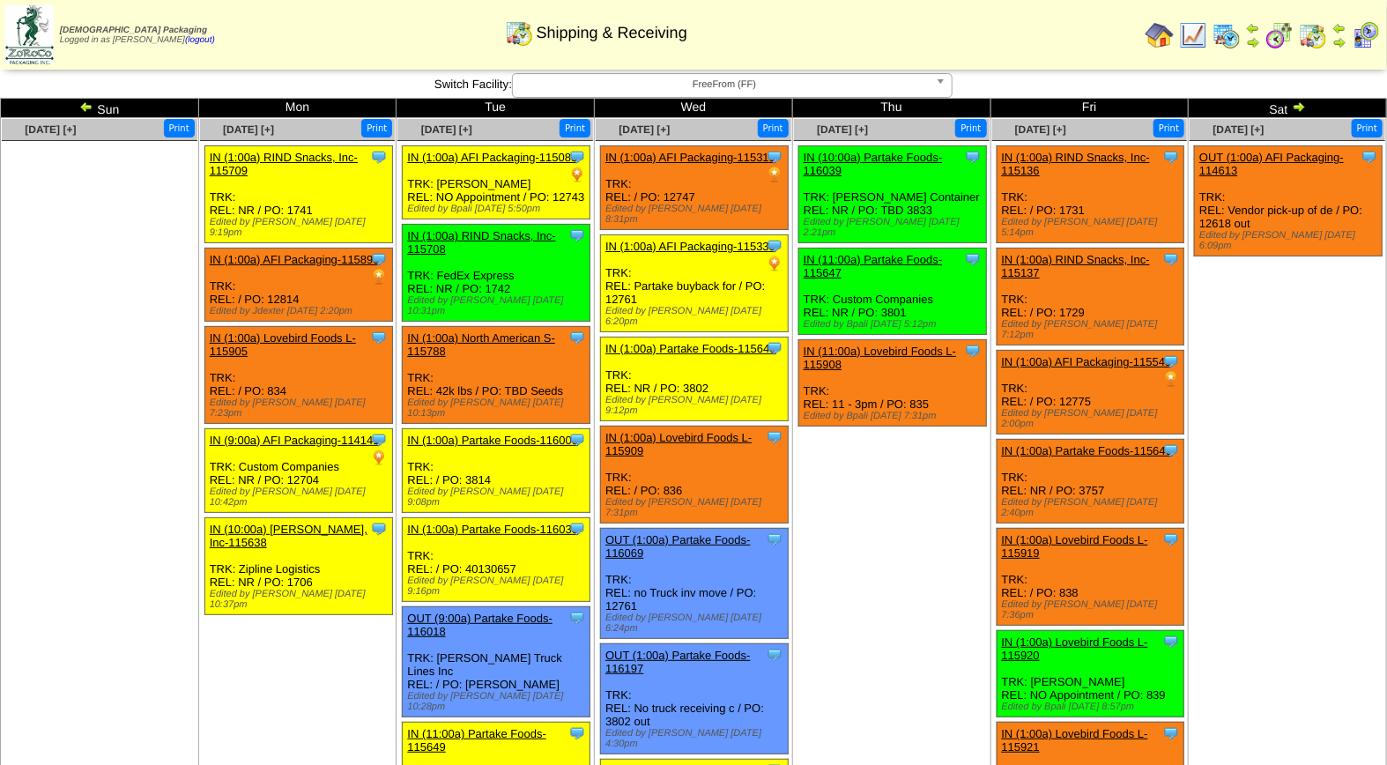
click at [1364, 31] on img at bounding box center [1366, 35] width 28 height 28
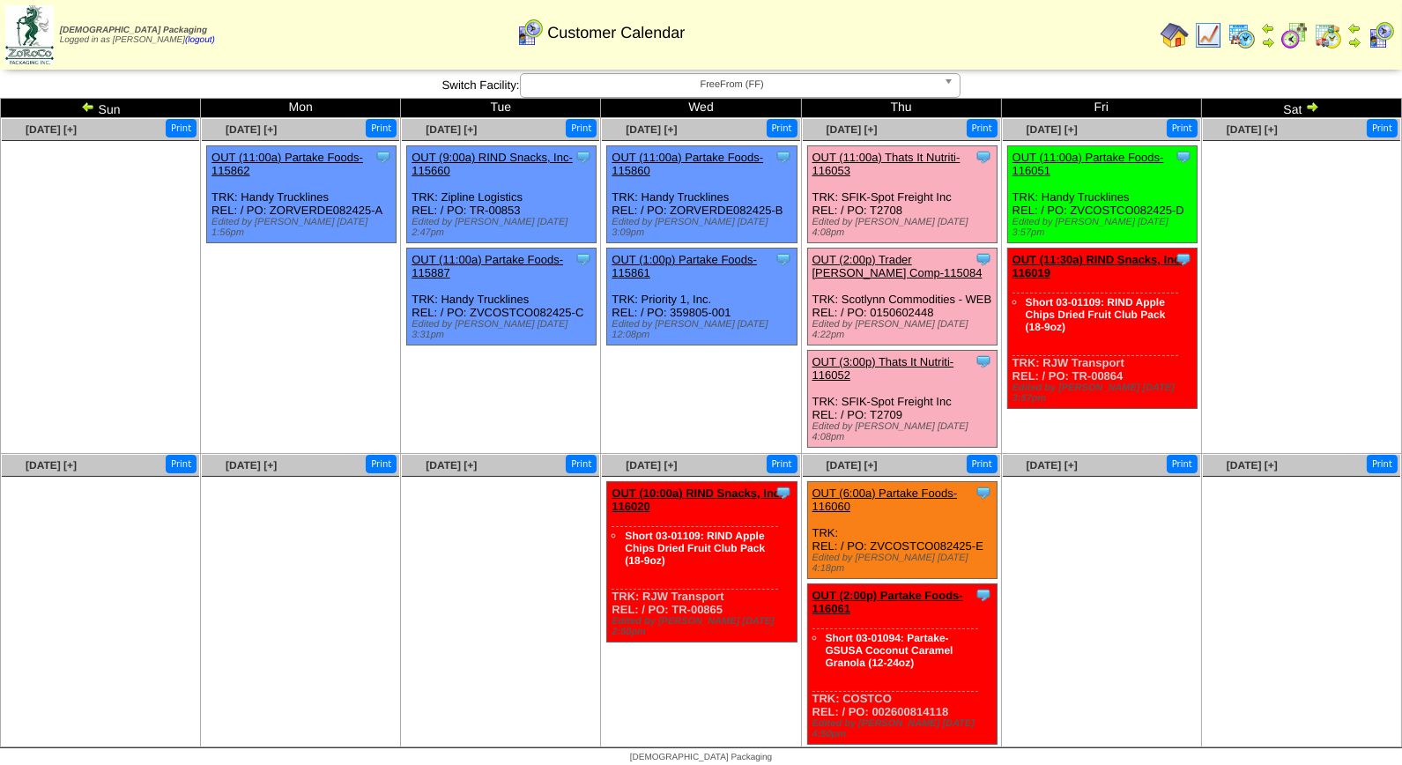
click at [899, 355] on link "OUT (3:00p) Thats It Nutriti-116052" at bounding box center [883, 368] width 142 height 26
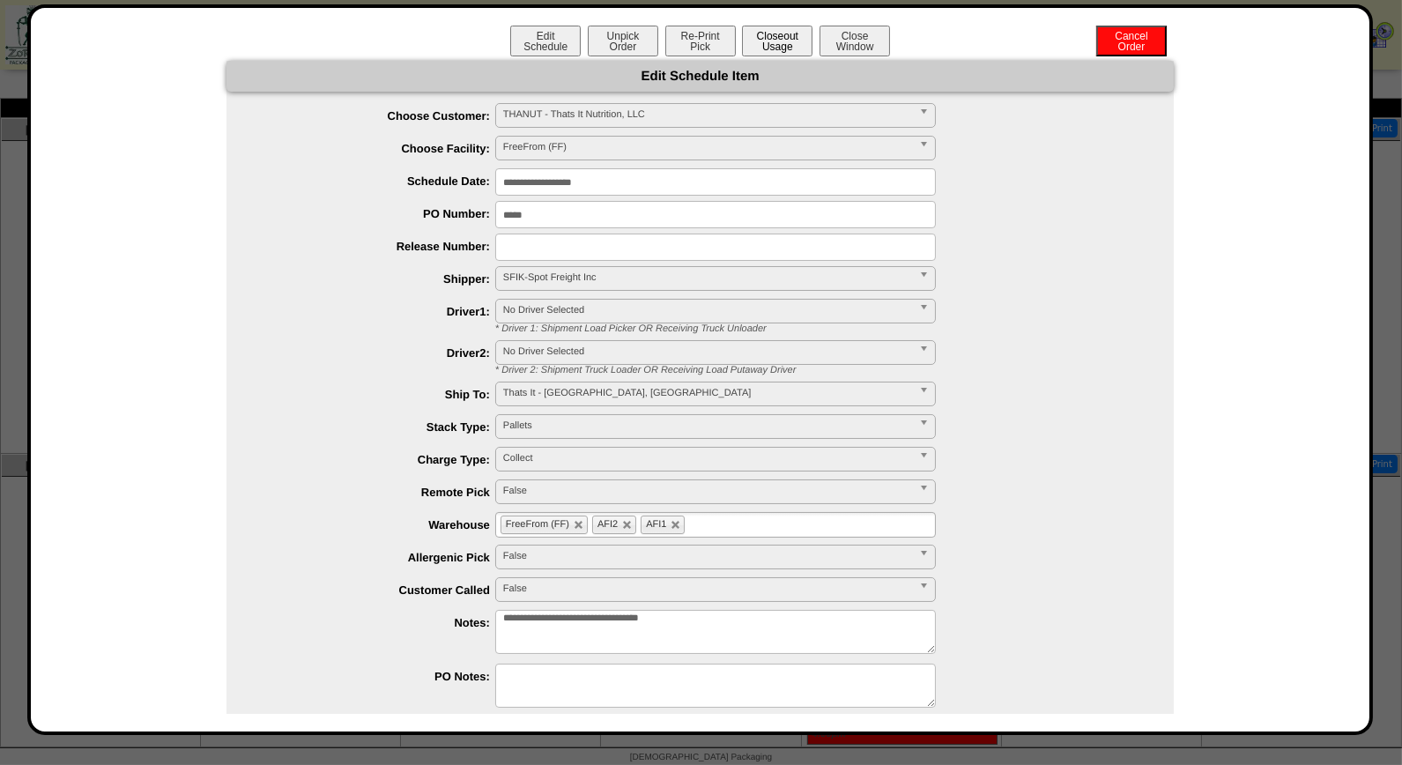
click at [760, 41] on button "Closeout Usage" at bounding box center [777, 41] width 70 height 31
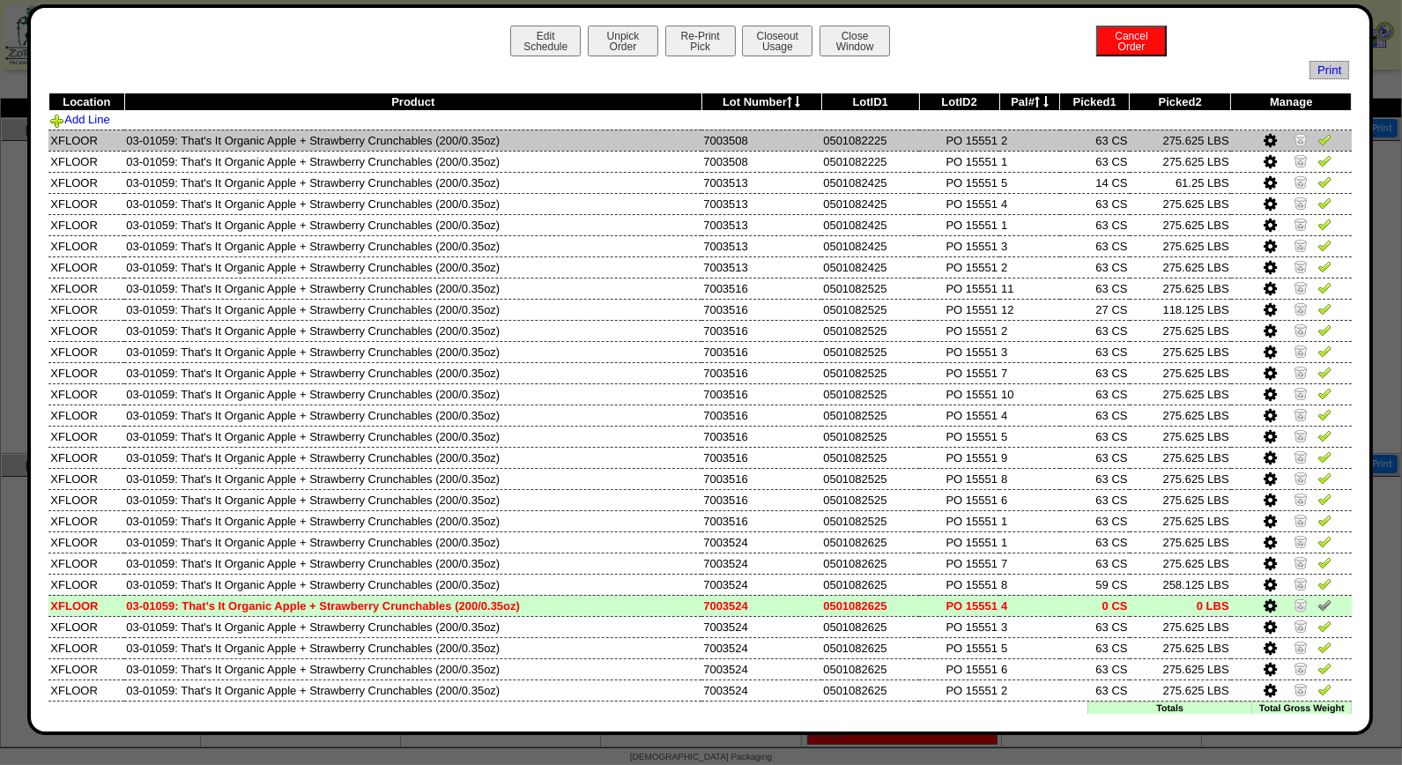
click at [1316, 138] on td at bounding box center [1291, 140] width 121 height 21
click at [1317, 144] on img at bounding box center [1324, 139] width 14 height 14
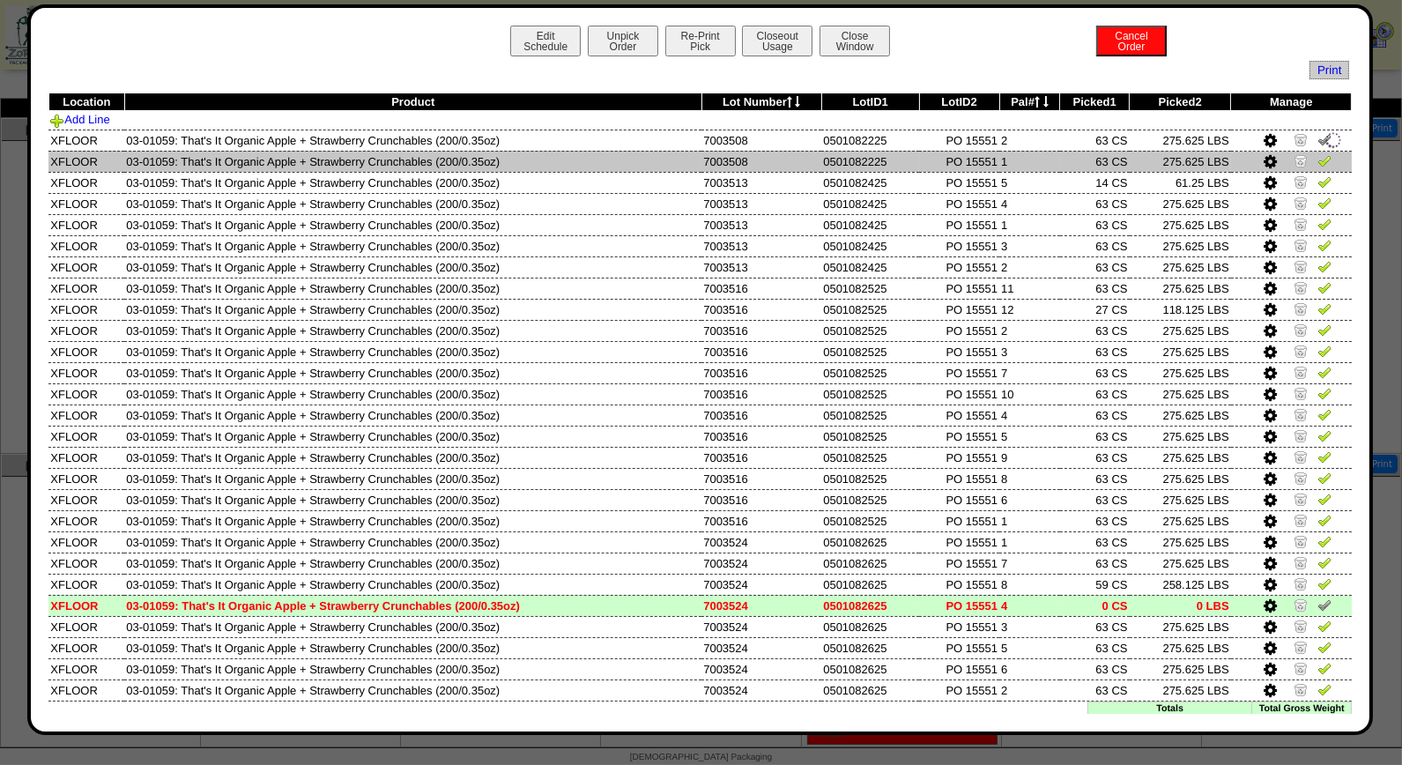
click at [1317, 166] on img at bounding box center [1324, 160] width 14 height 14
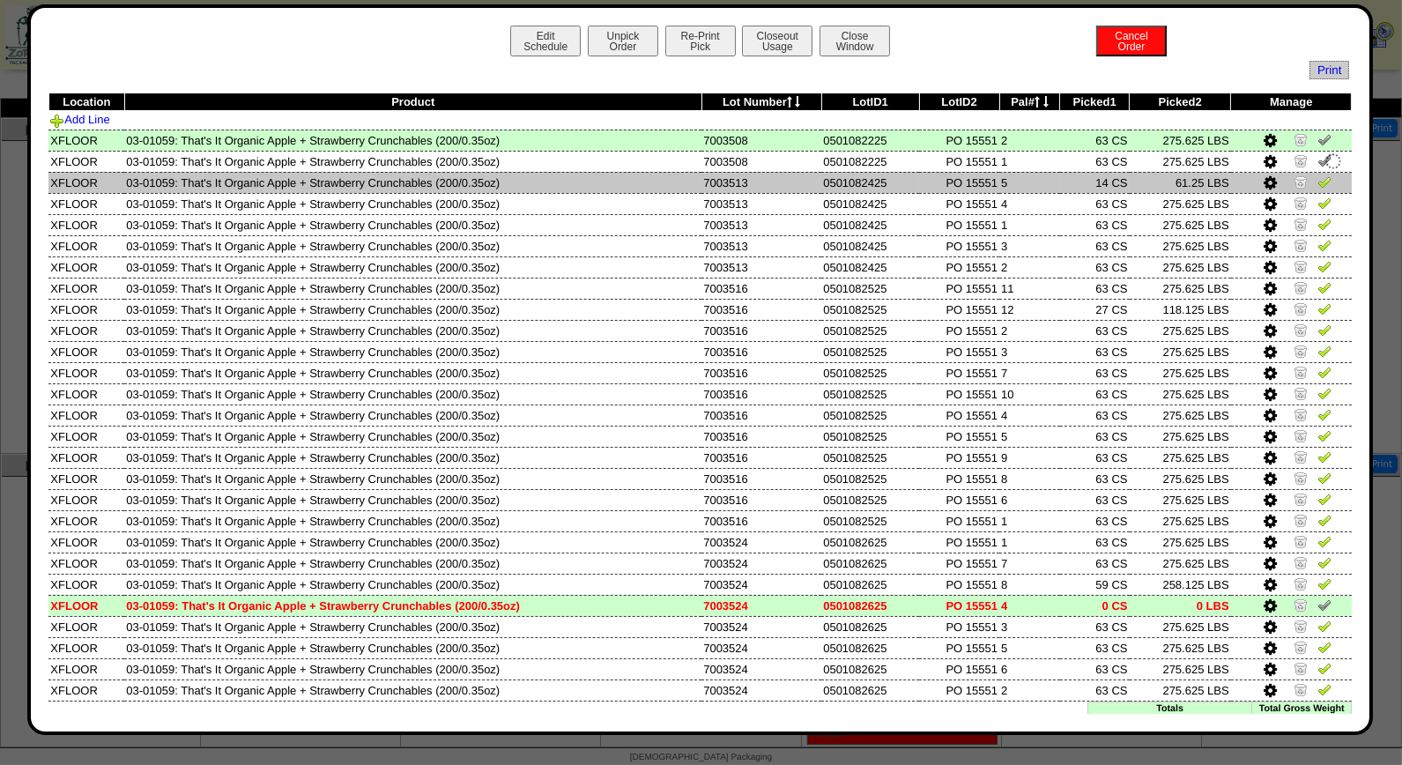
click at [1317, 180] on img at bounding box center [1324, 181] width 14 height 14
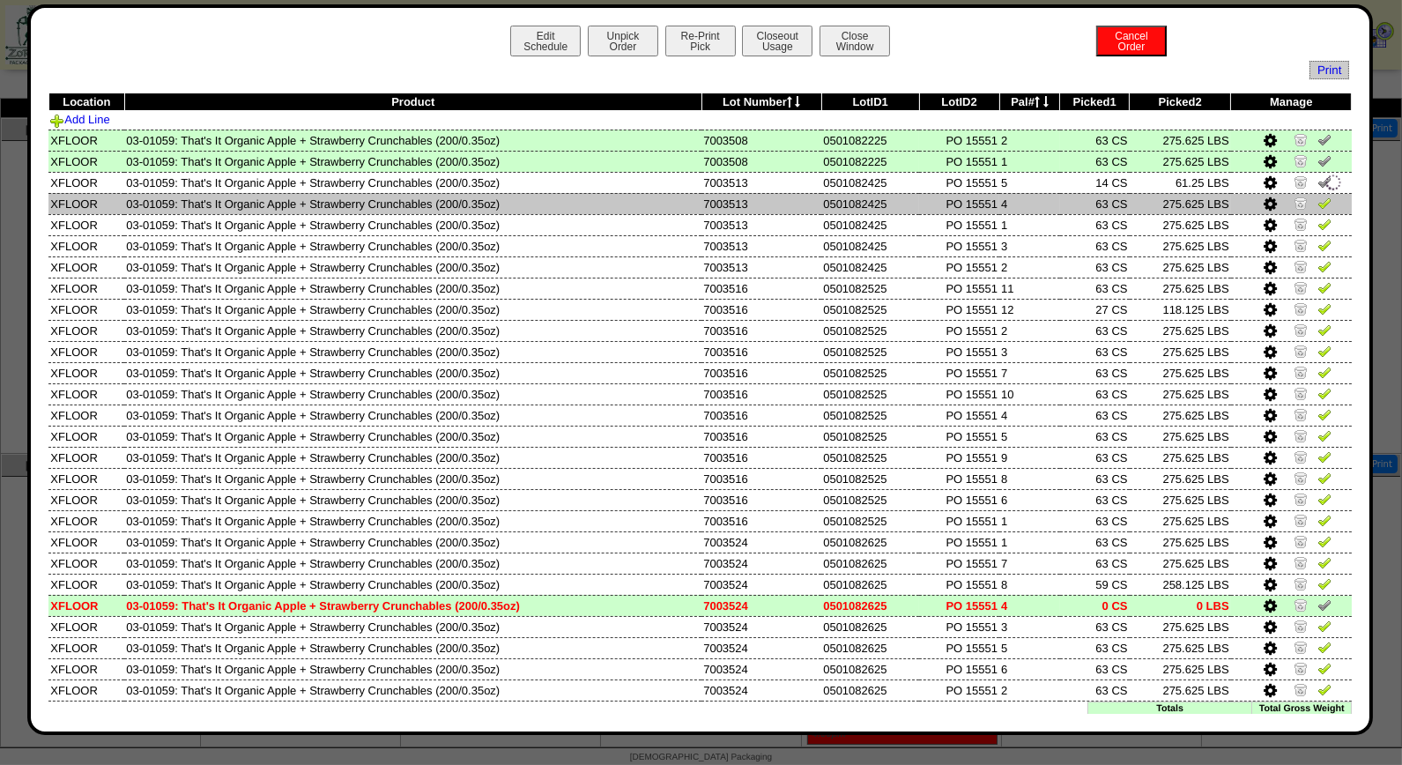
click at [1317, 199] on img at bounding box center [1324, 203] width 14 height 14
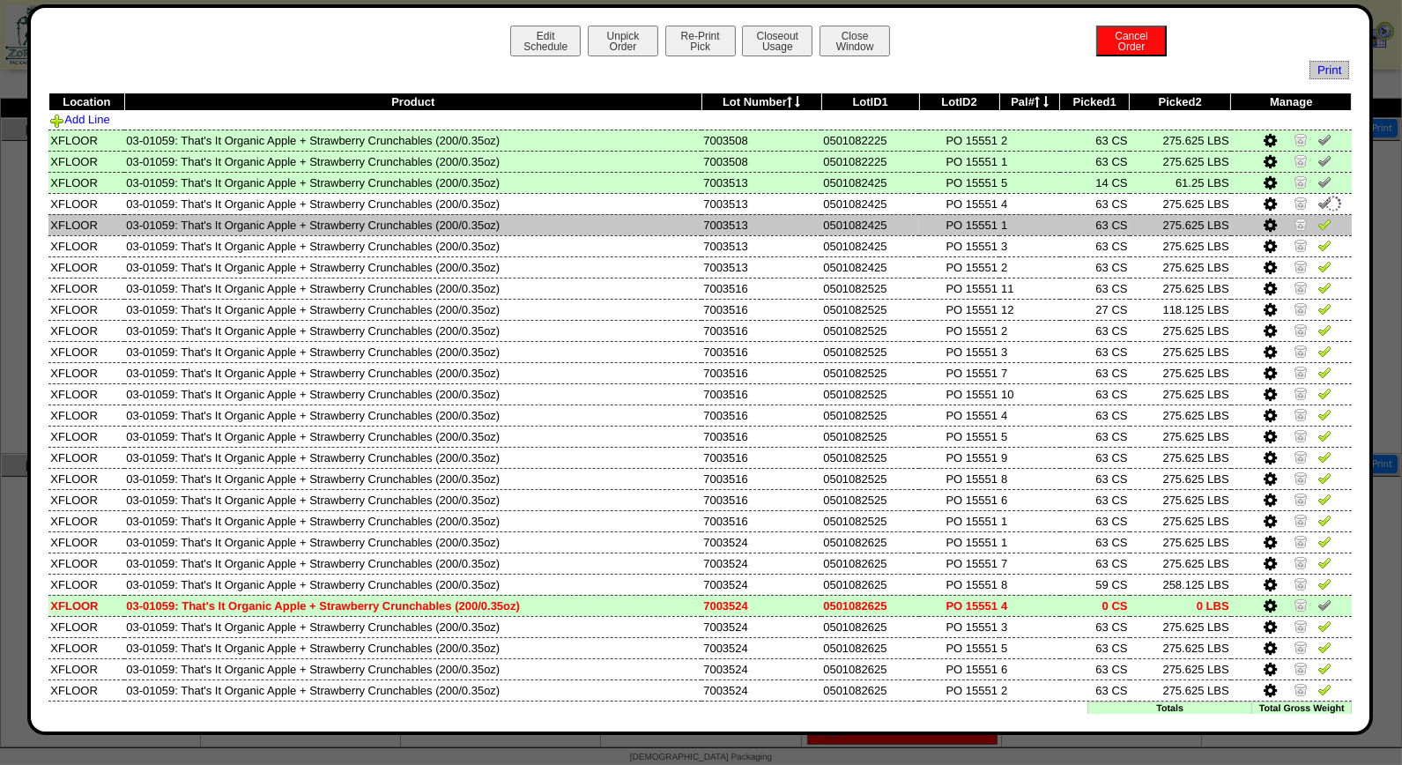
click at [1317, 223] on img at bounding box center [1324, 224] width 14 height 14
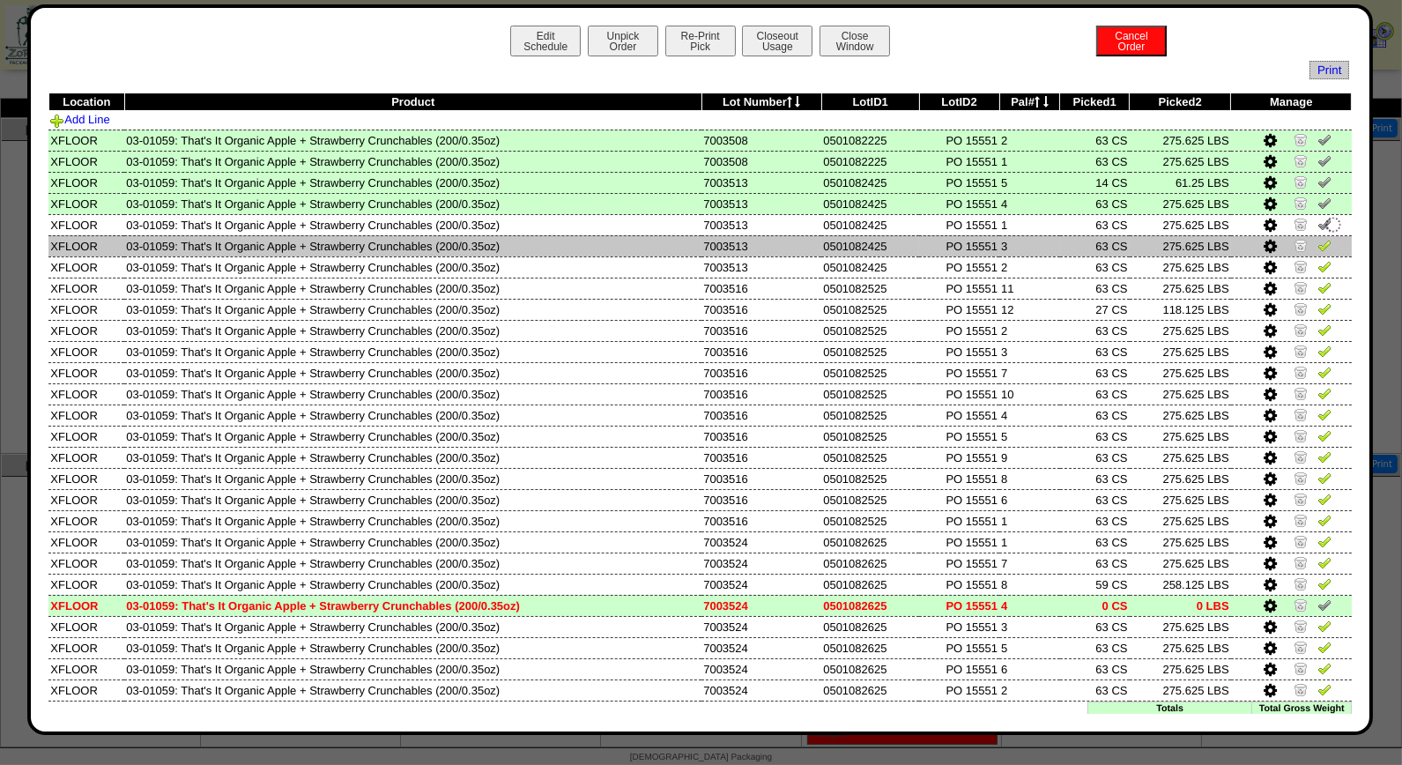
click at [1317, 247] on img at bounding box center [1324, 245] width 14 height 14
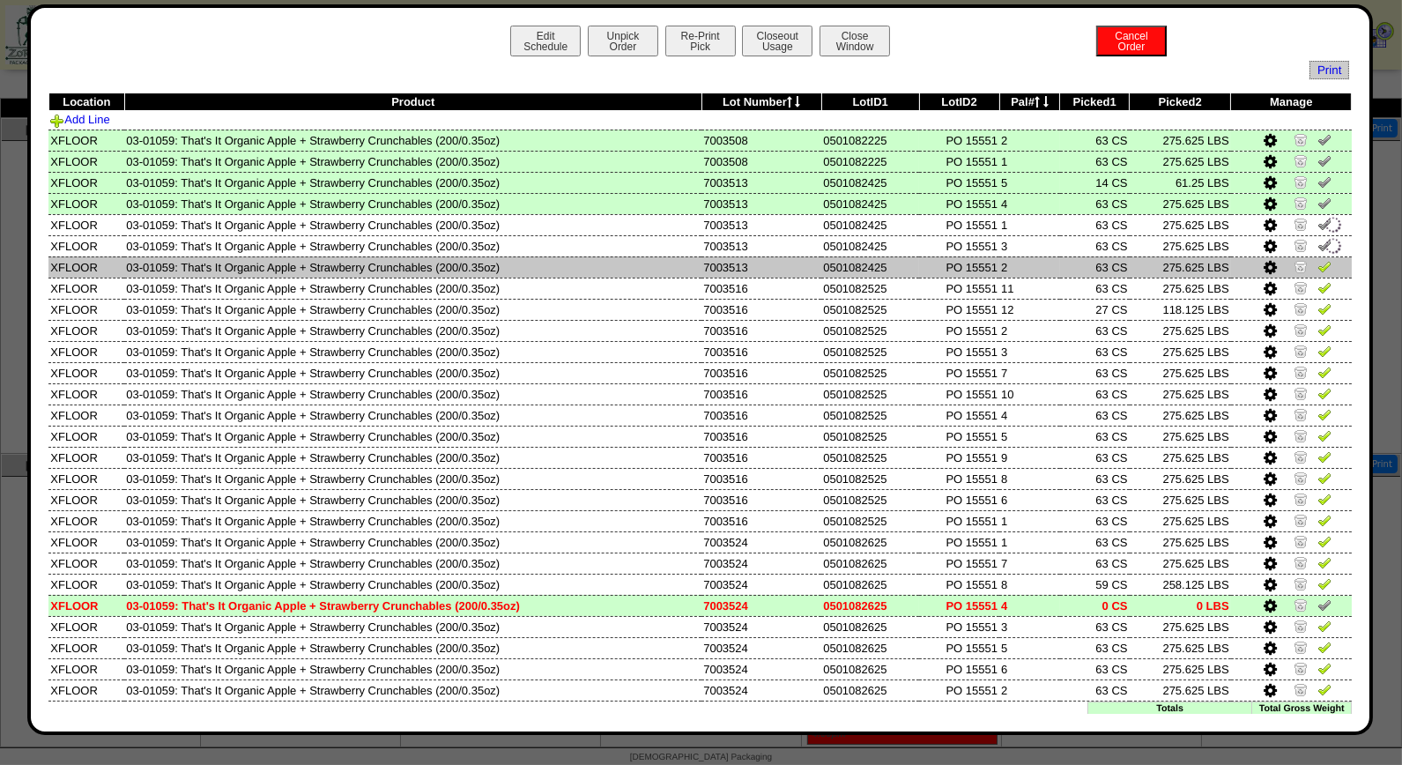
click at [1317, 261] on img at bounding box center [1324, 266] width 14 height 14
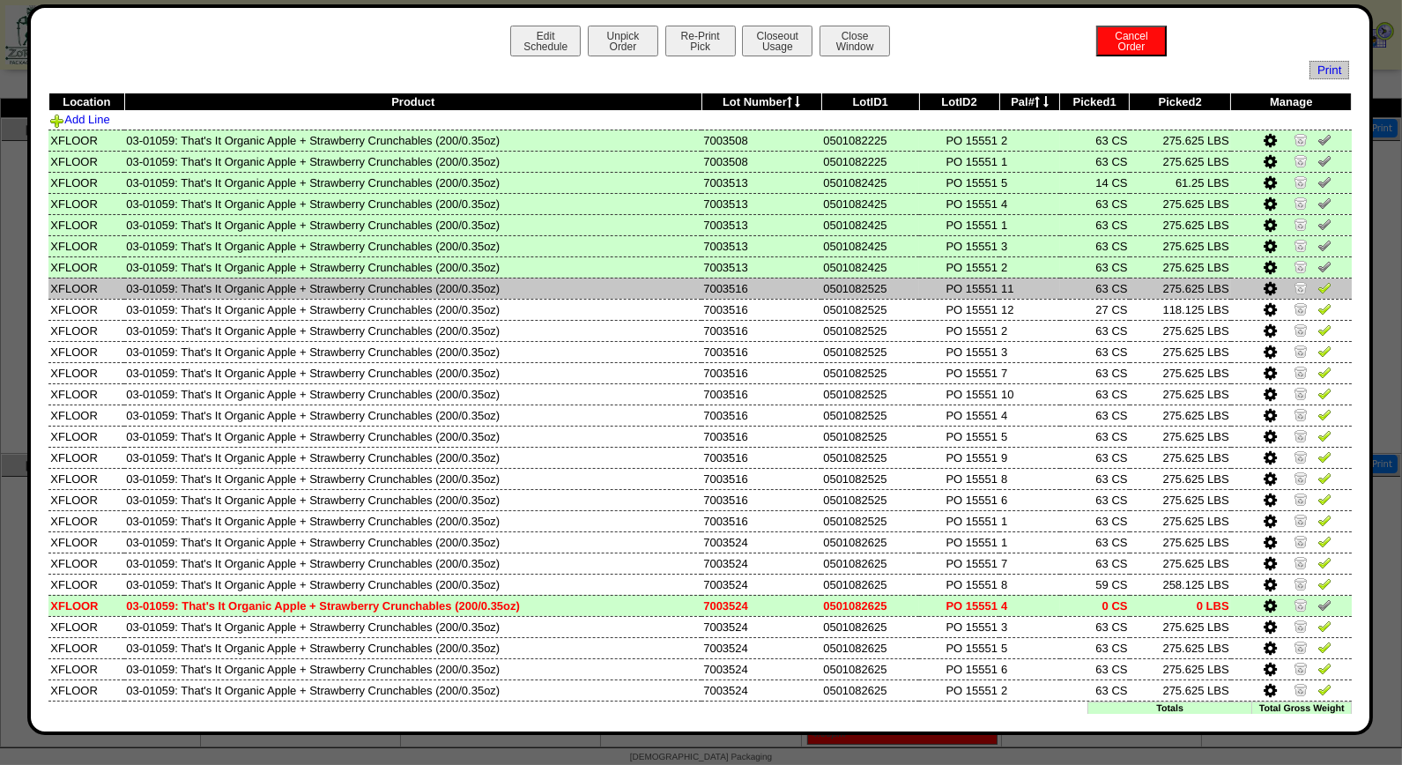
click at [1317, 285] on img at bounding box center [1324, 287] width 14 height 14
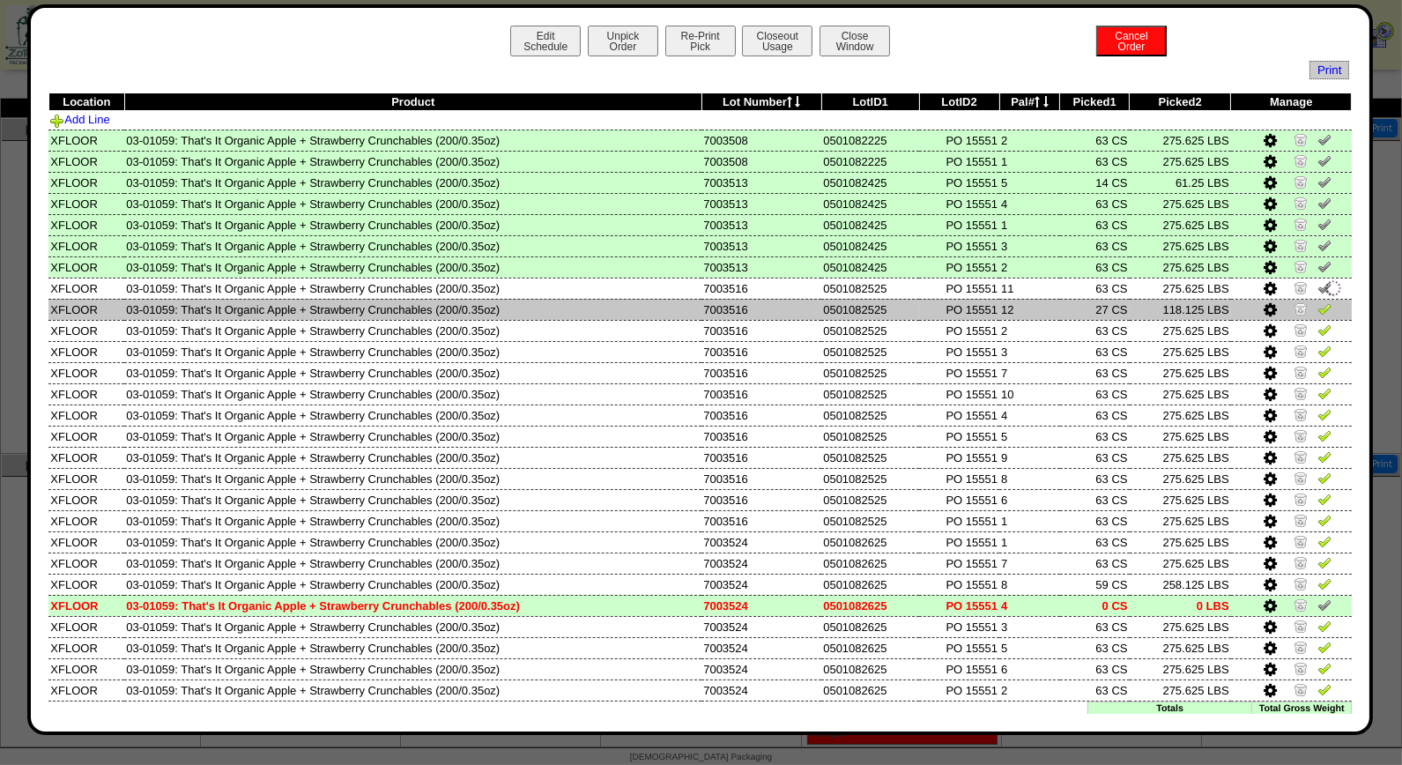
click at [1317, 309] on img at bounding box center [1324, 308] width 14 height 14
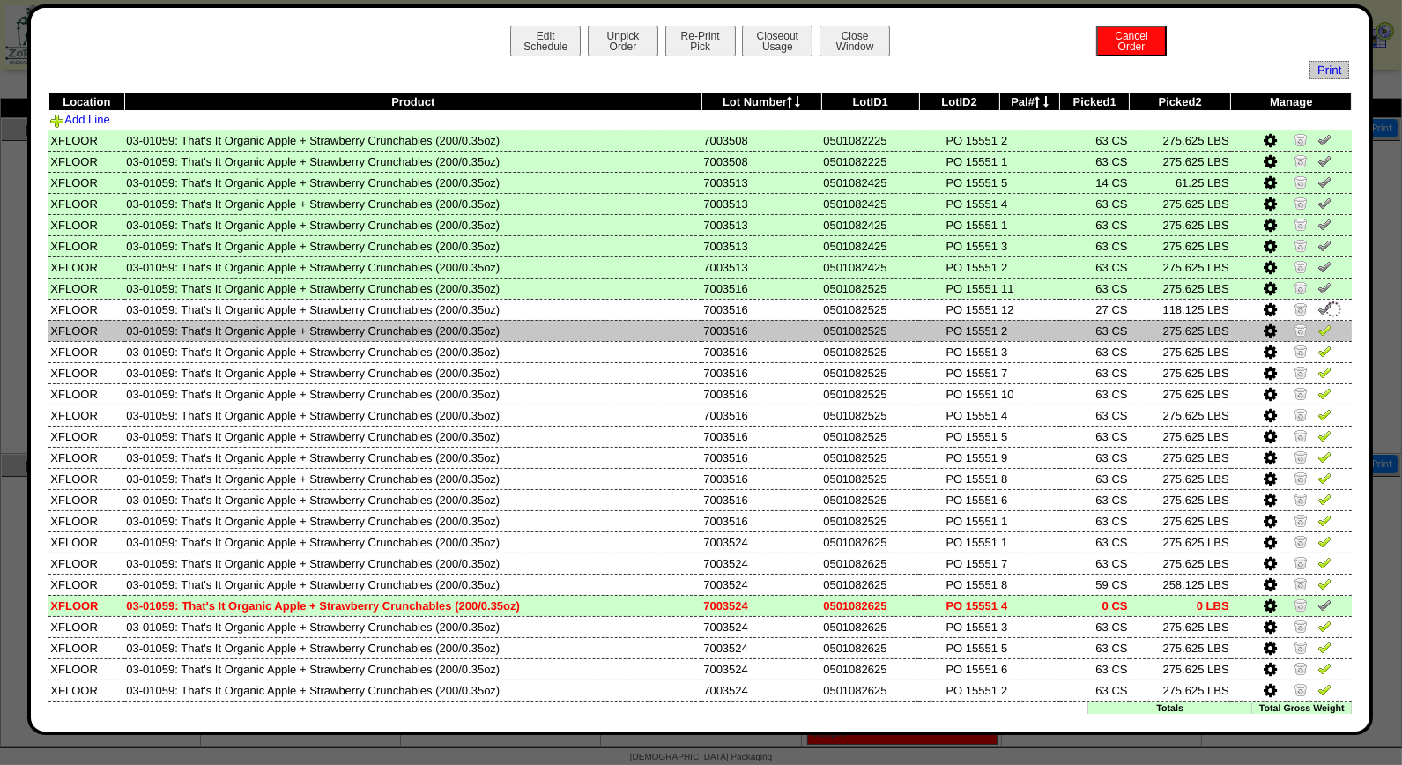
click at [1317, 330] on img at bounding box center [1324, 330] width 14 height 14
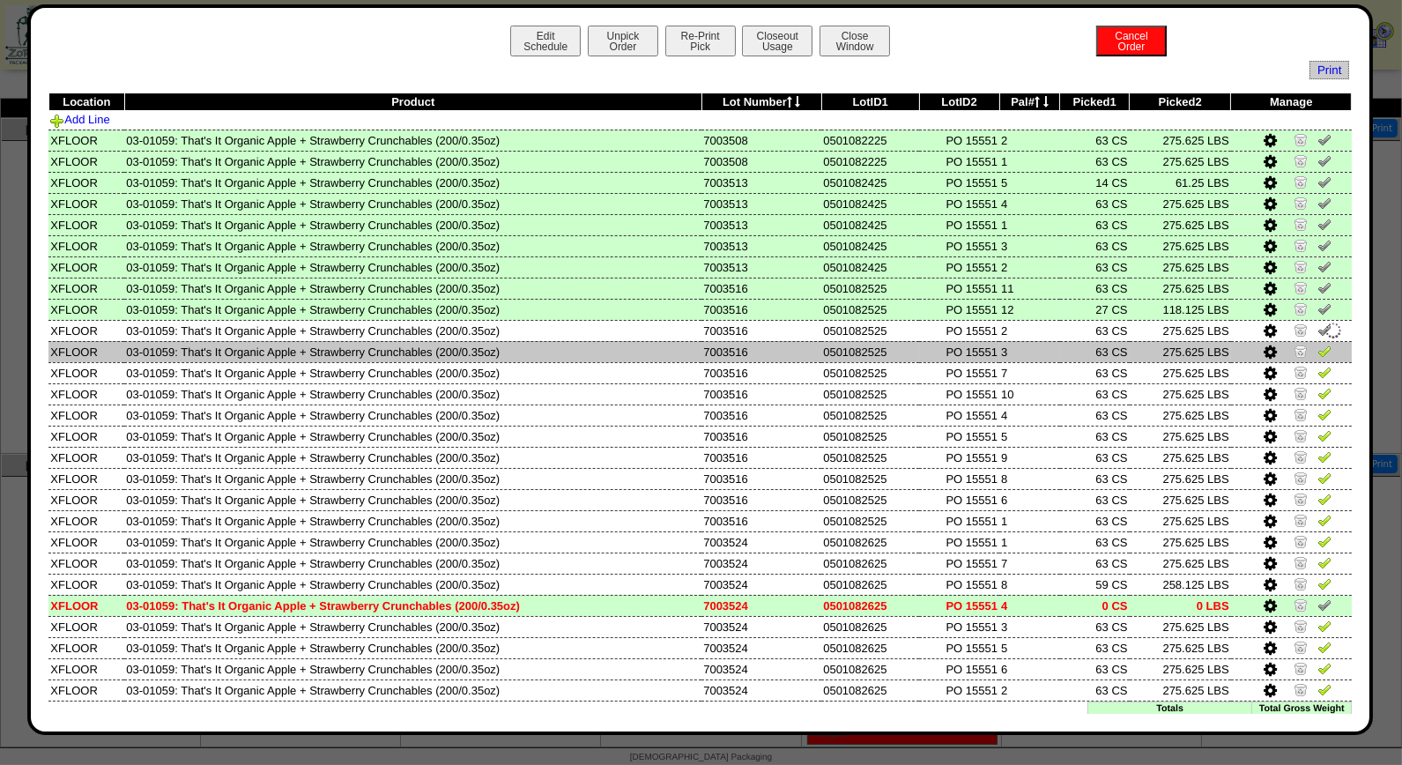
click at [1317, 351] on img at bounding box center [1324, 351] width 14 height 14
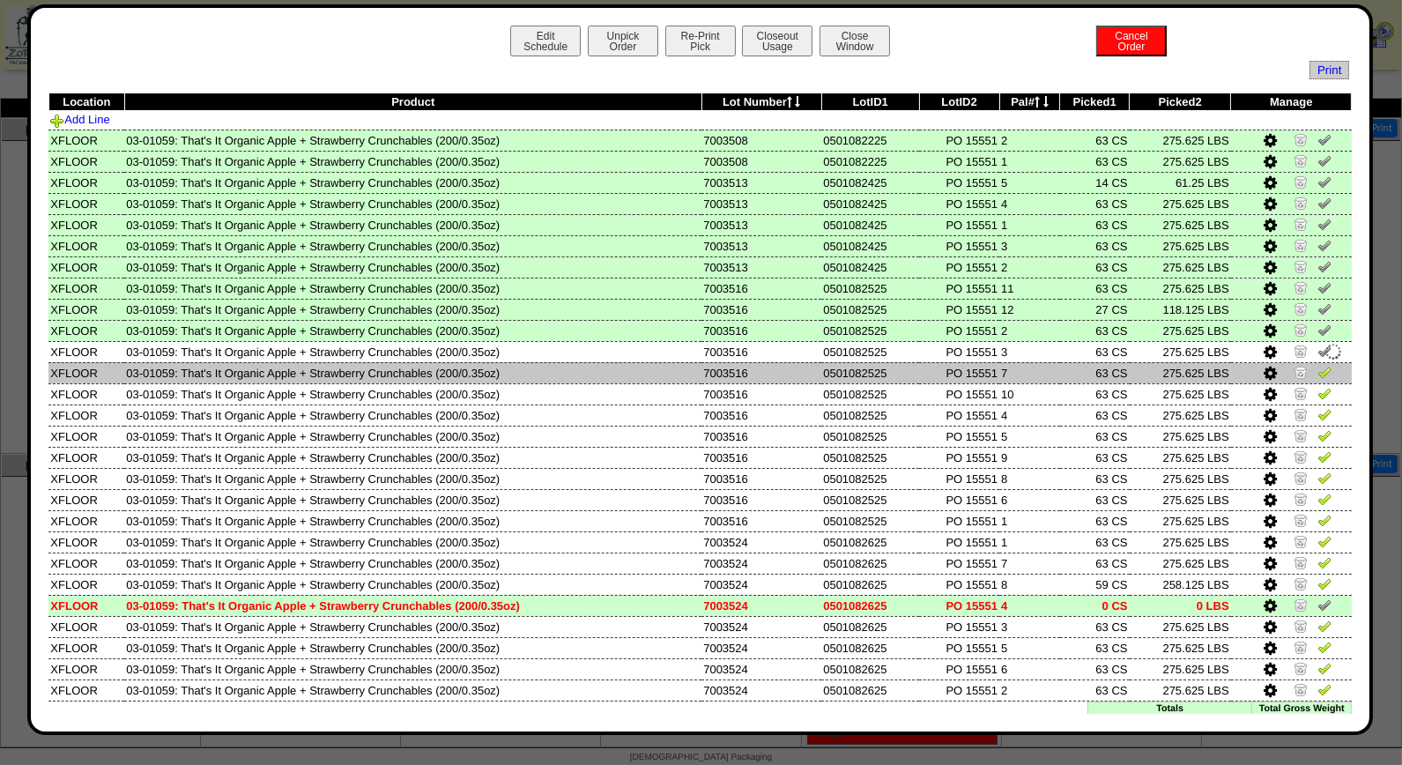
click at [1317, 368] on img at bounding box center [1324, 372] width 14 height 14
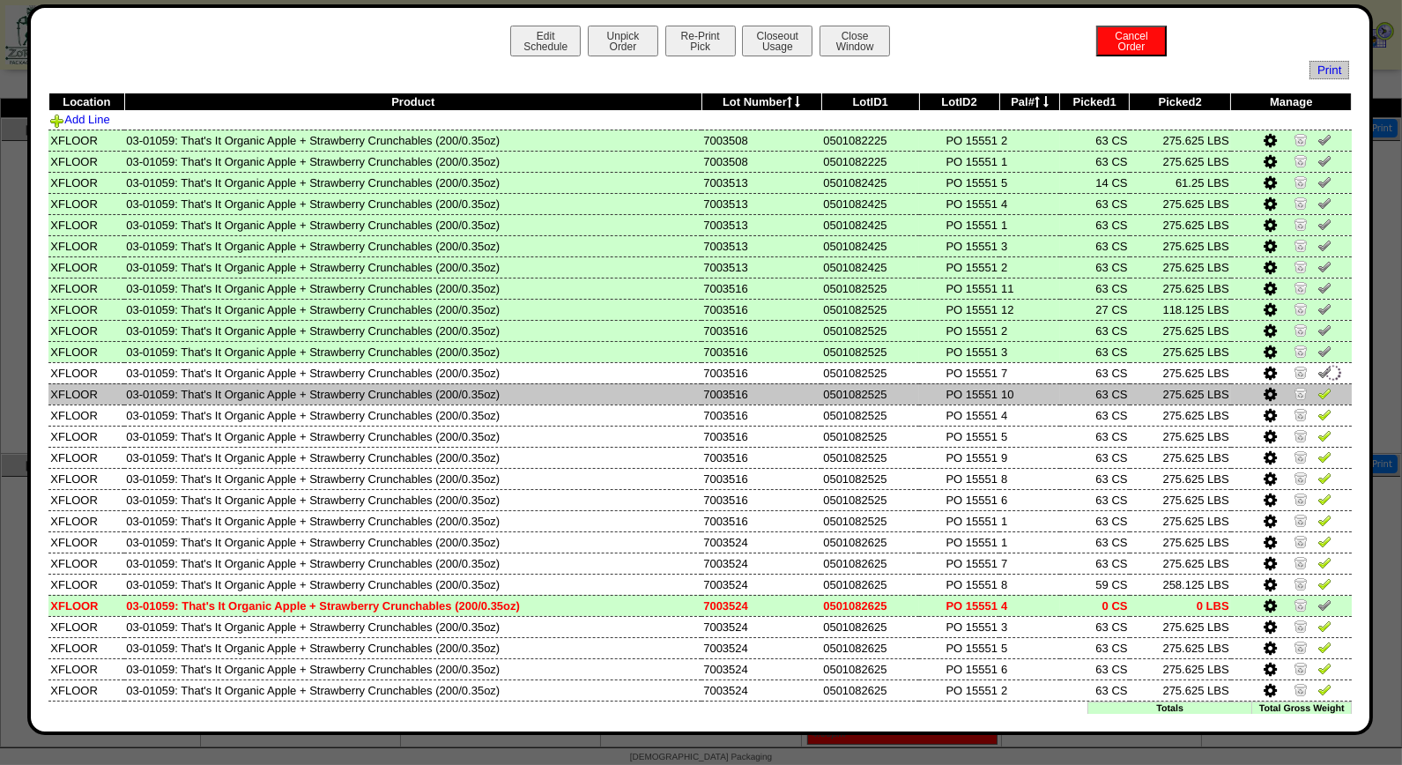
click at [1317, 397] on link at bounding box center [1324, 395] width 14 height 13
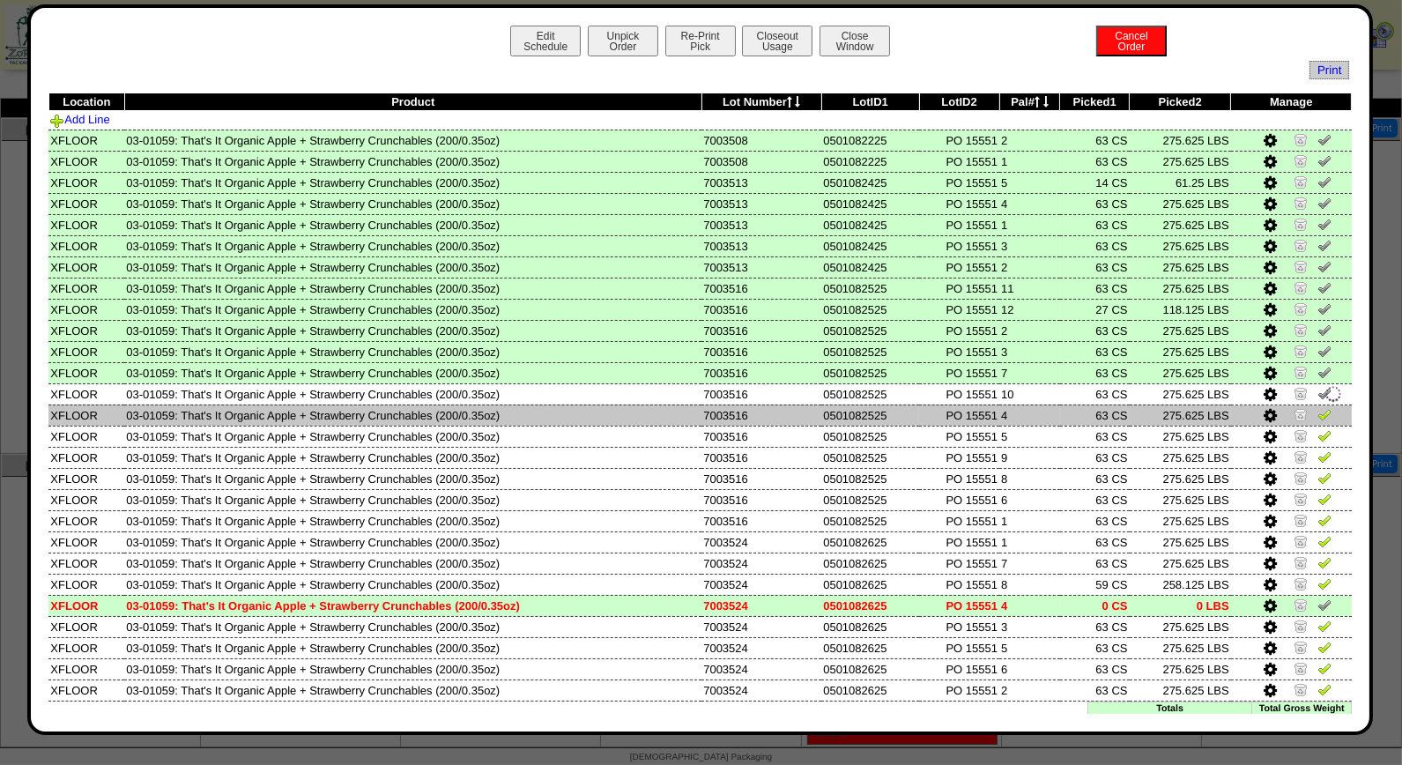
click at [1317, 408] on img at bounding box center [1324, 414] width 14 height 14
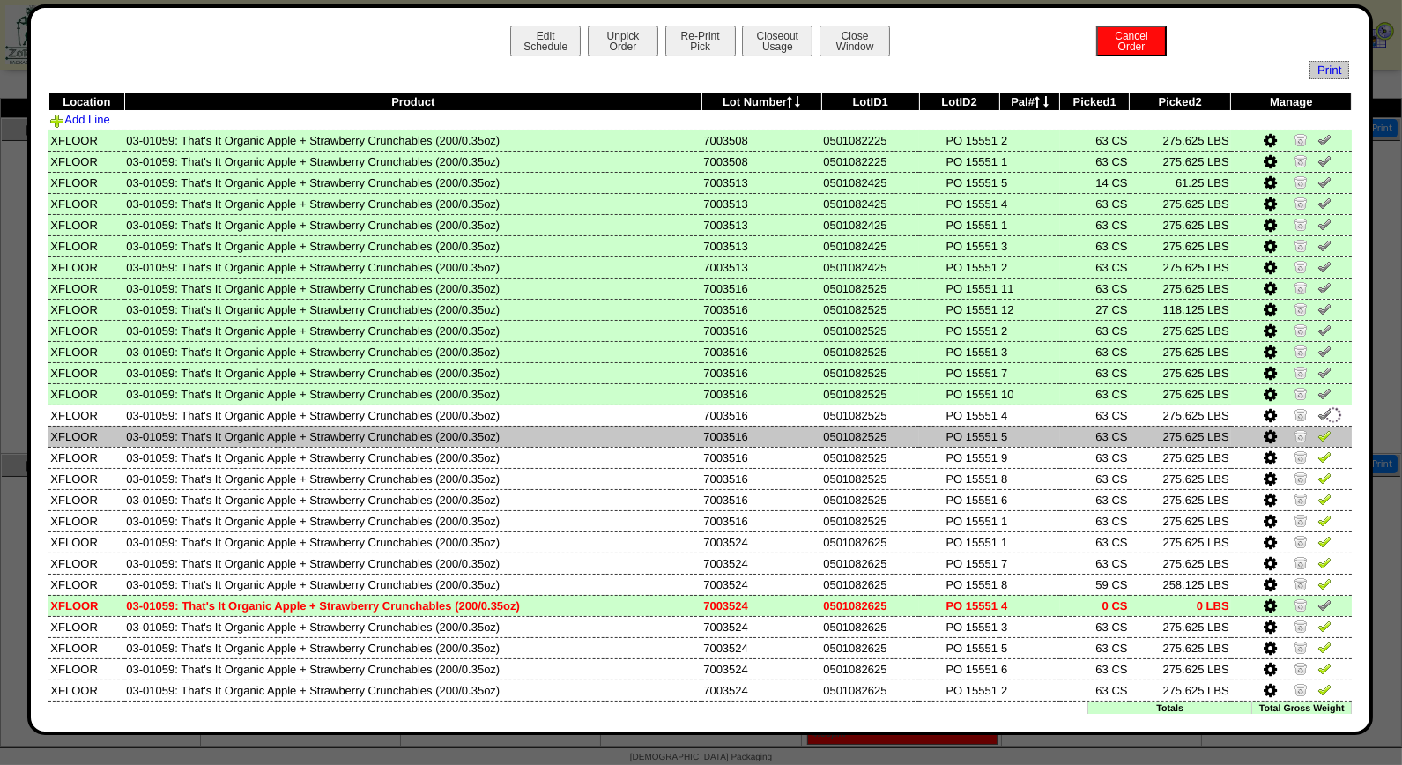
click at [1317, 434] on img at bounding box center [1324, 435] width 14 height 14
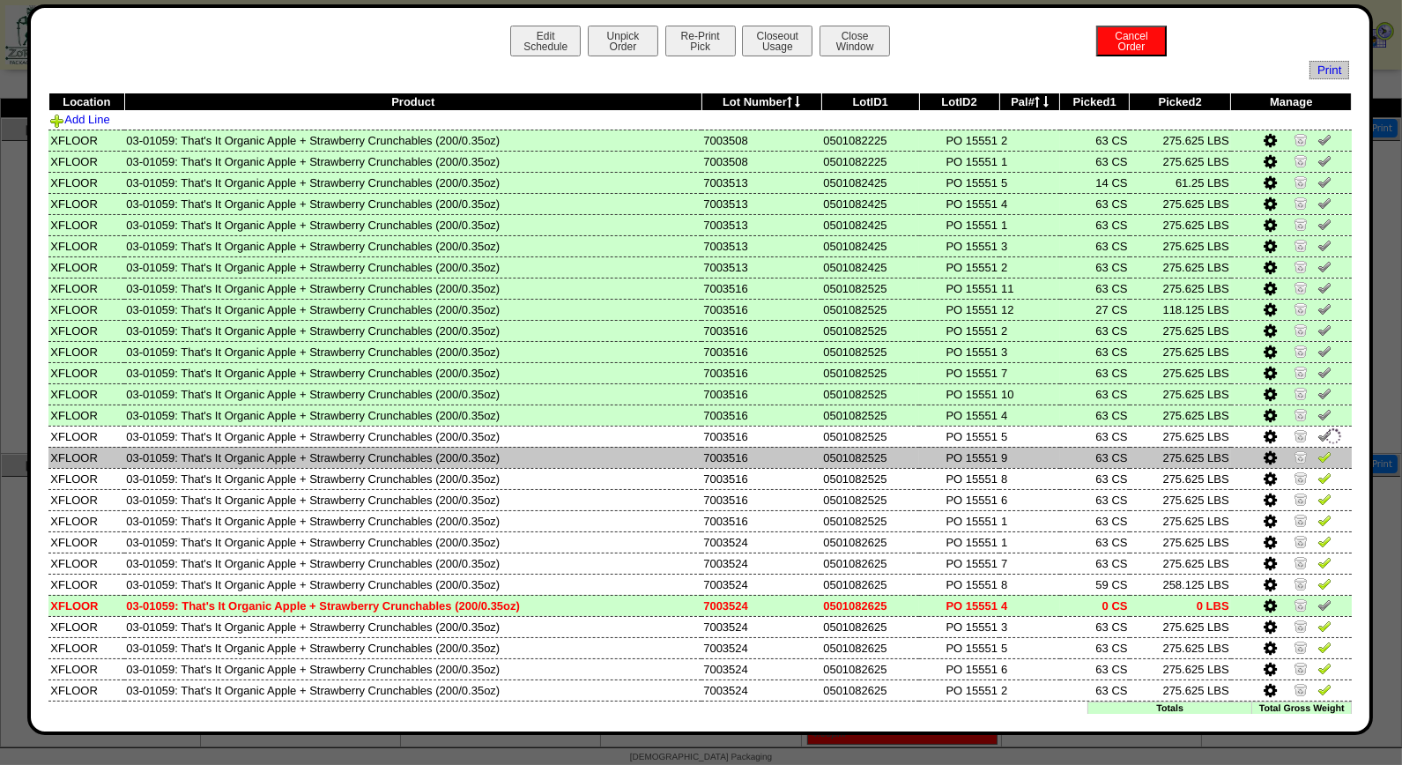
click at [1317, 449] on img at bounding box center [1324, 456] width 14 height 14
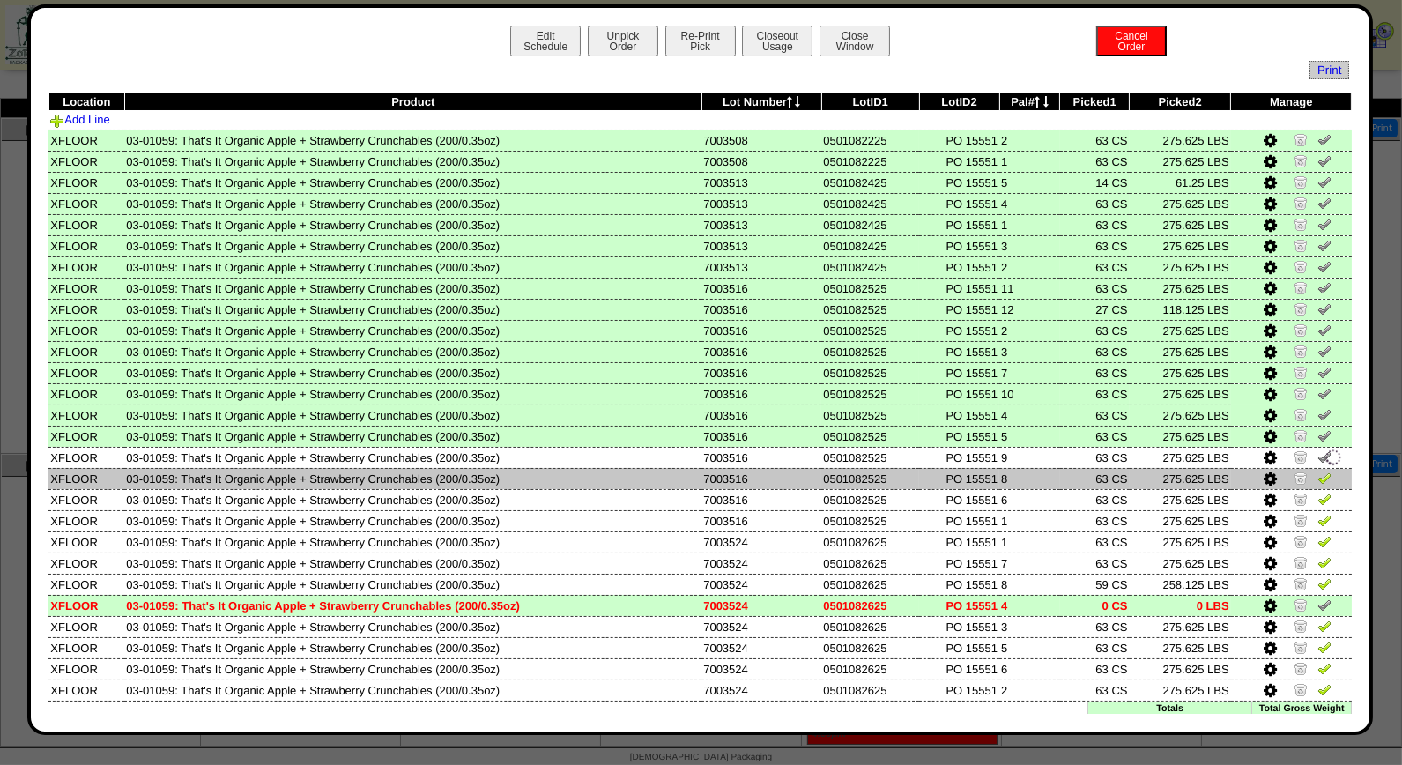
click at [1317, 471] on img at bounding box center [1324, 478] width 14 height 14
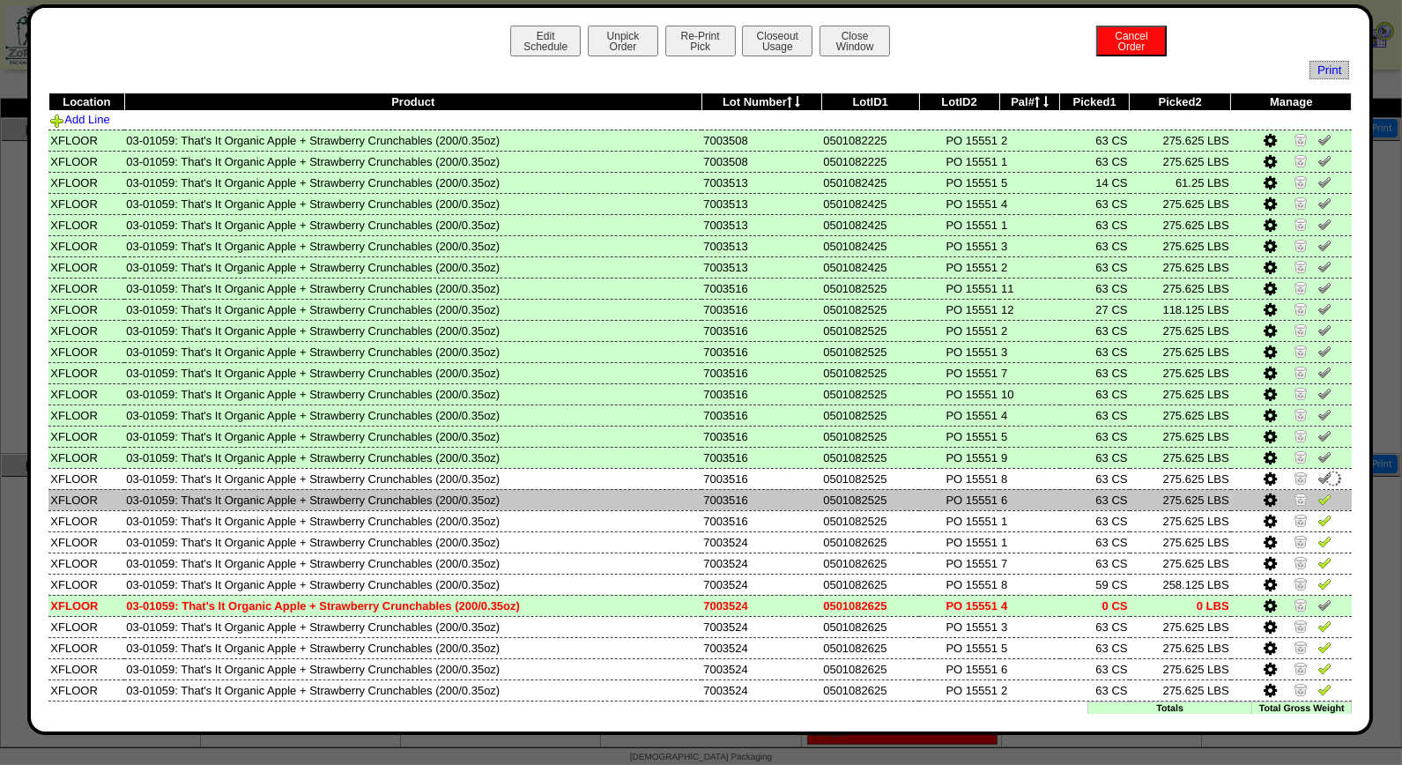
click at [1317, 492] on img at bounding box center [1324, 499] width 14 height 14
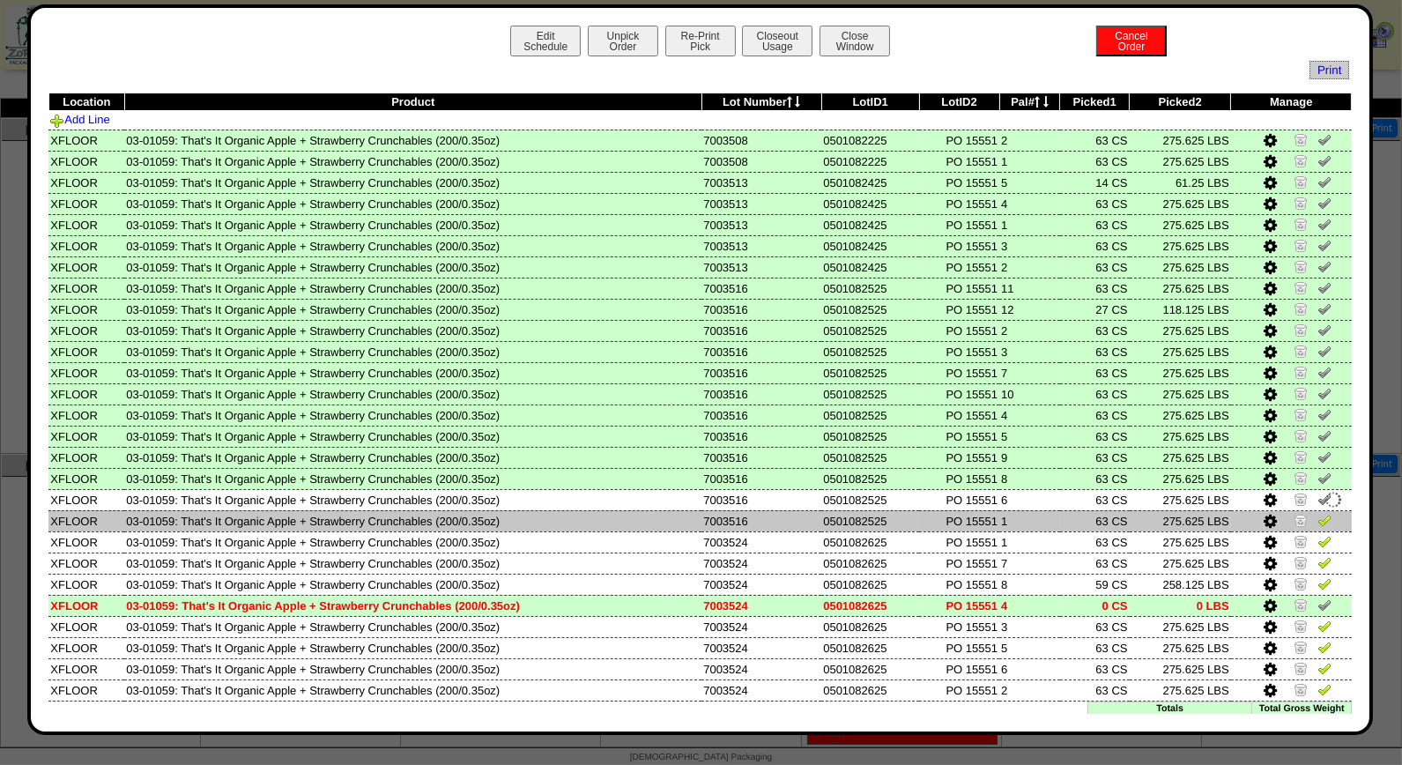
click at [1317, 513] on img at bounding box center [1324, 520] width 14 height 14
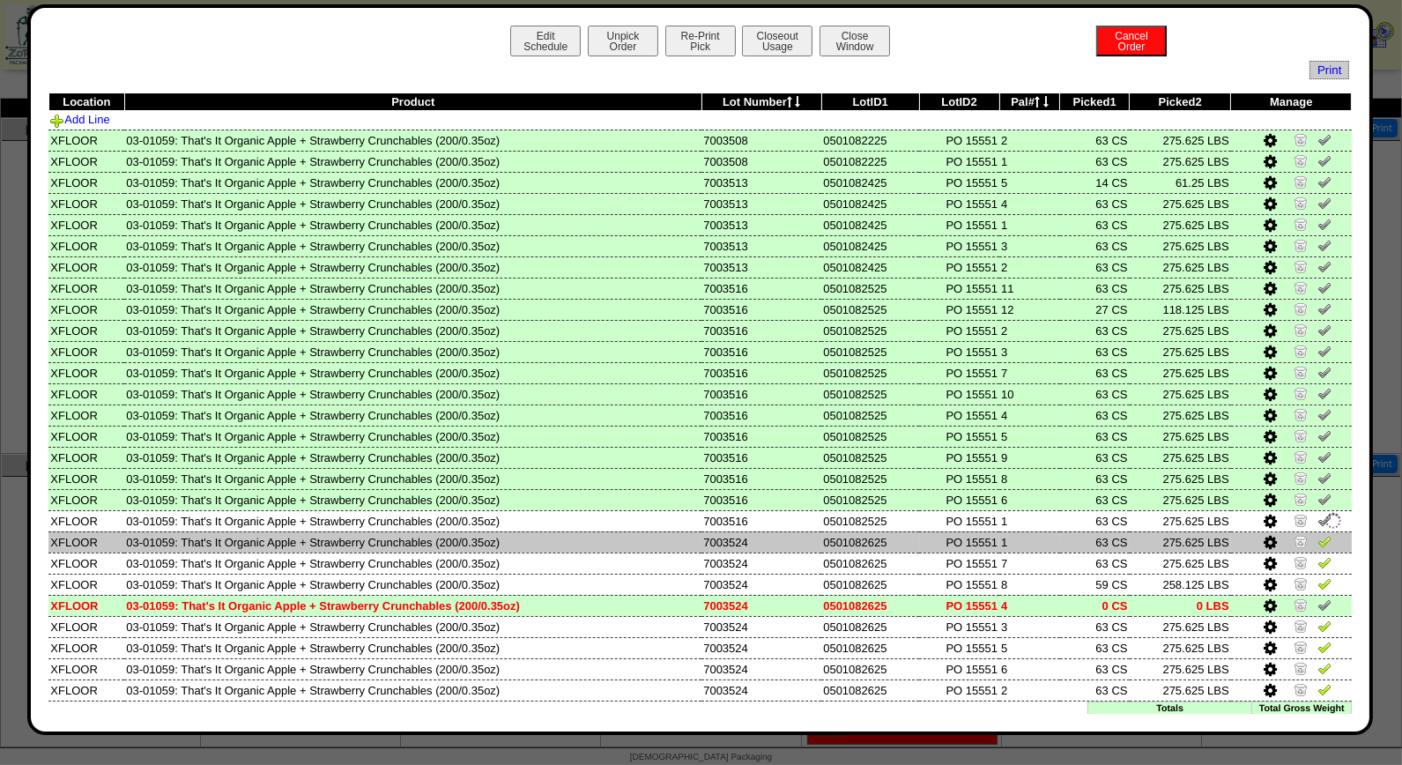
click at [1317, 534] on img at bounding box center [1324, 541] width 14 height 14
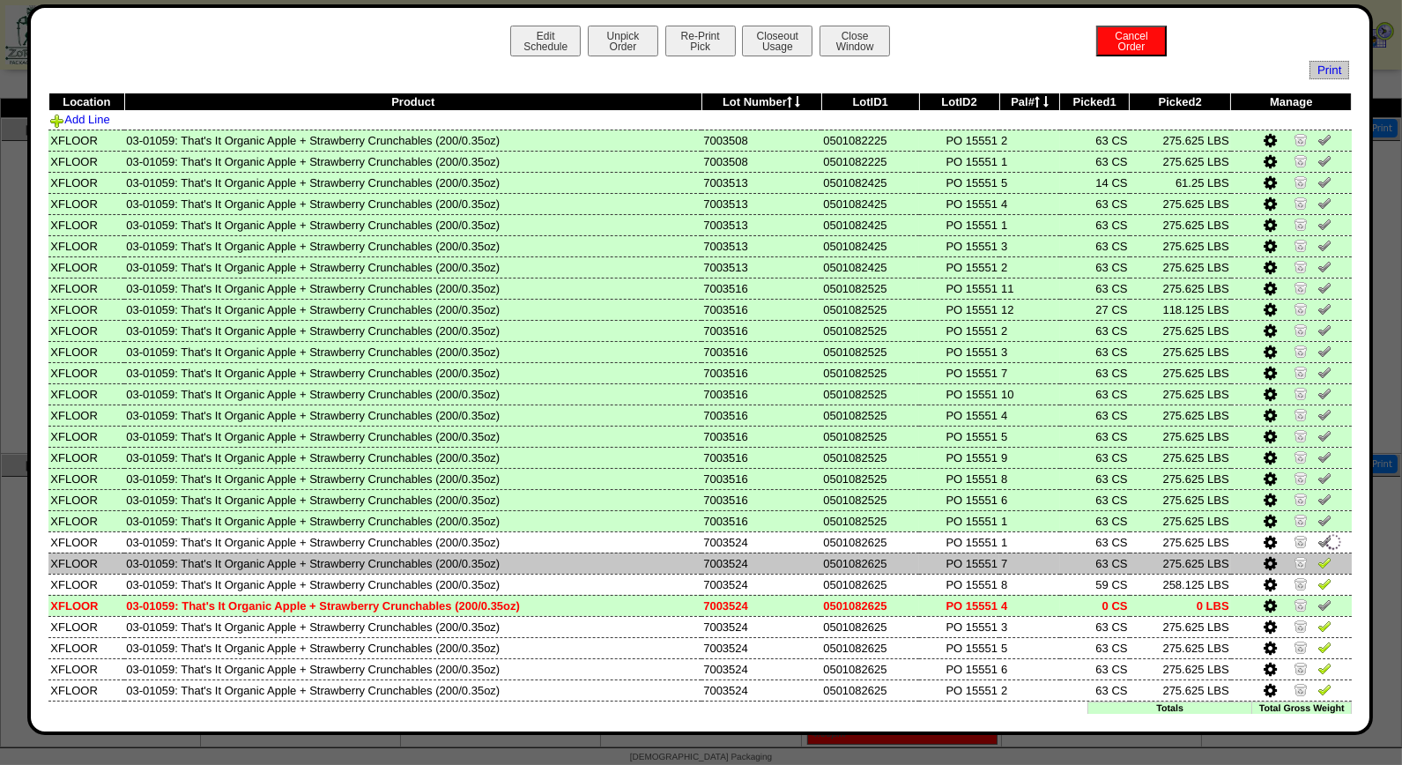
click at [1317, 555] on img at bounding box center [1324, 562] width 14 height 14
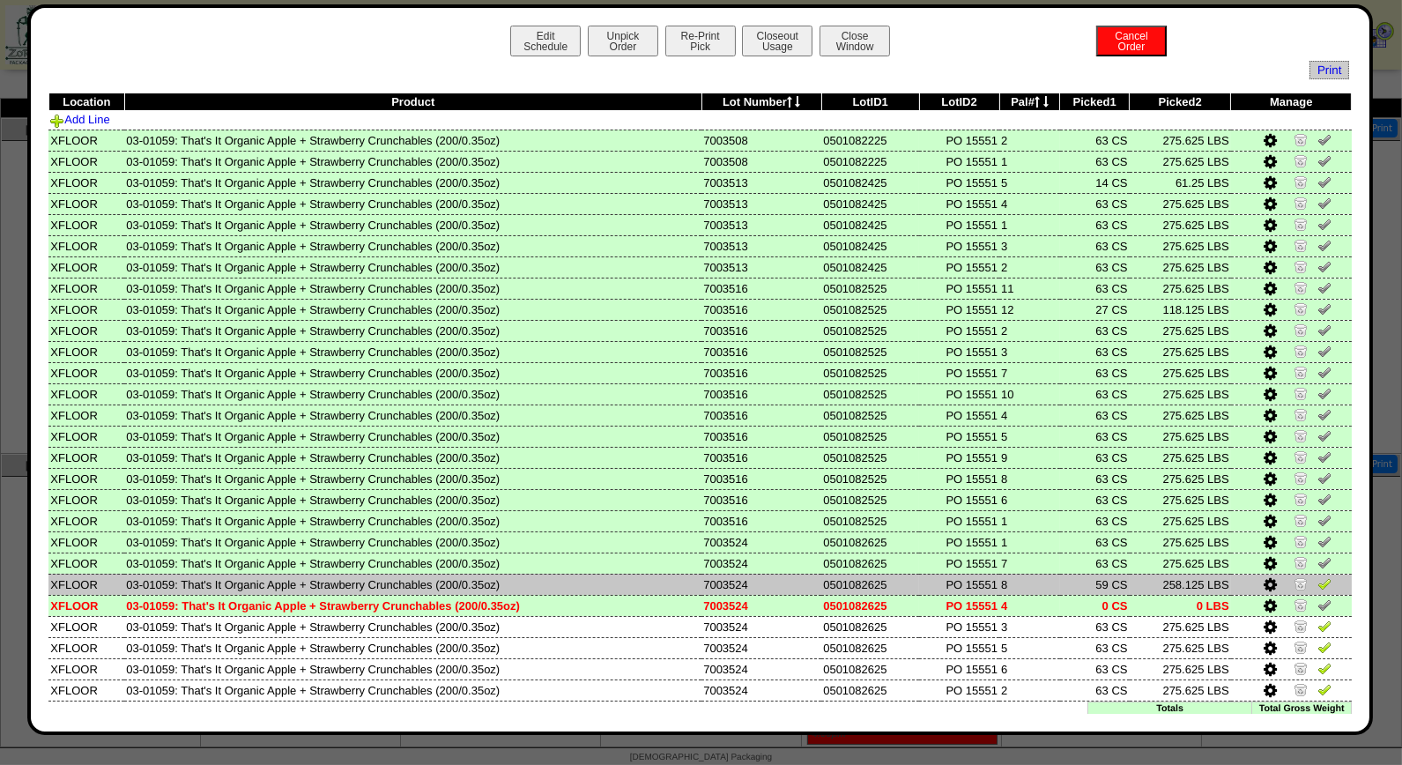
click at [1317, 576] on img at bounding box center [1324, 583] width 14 height 14
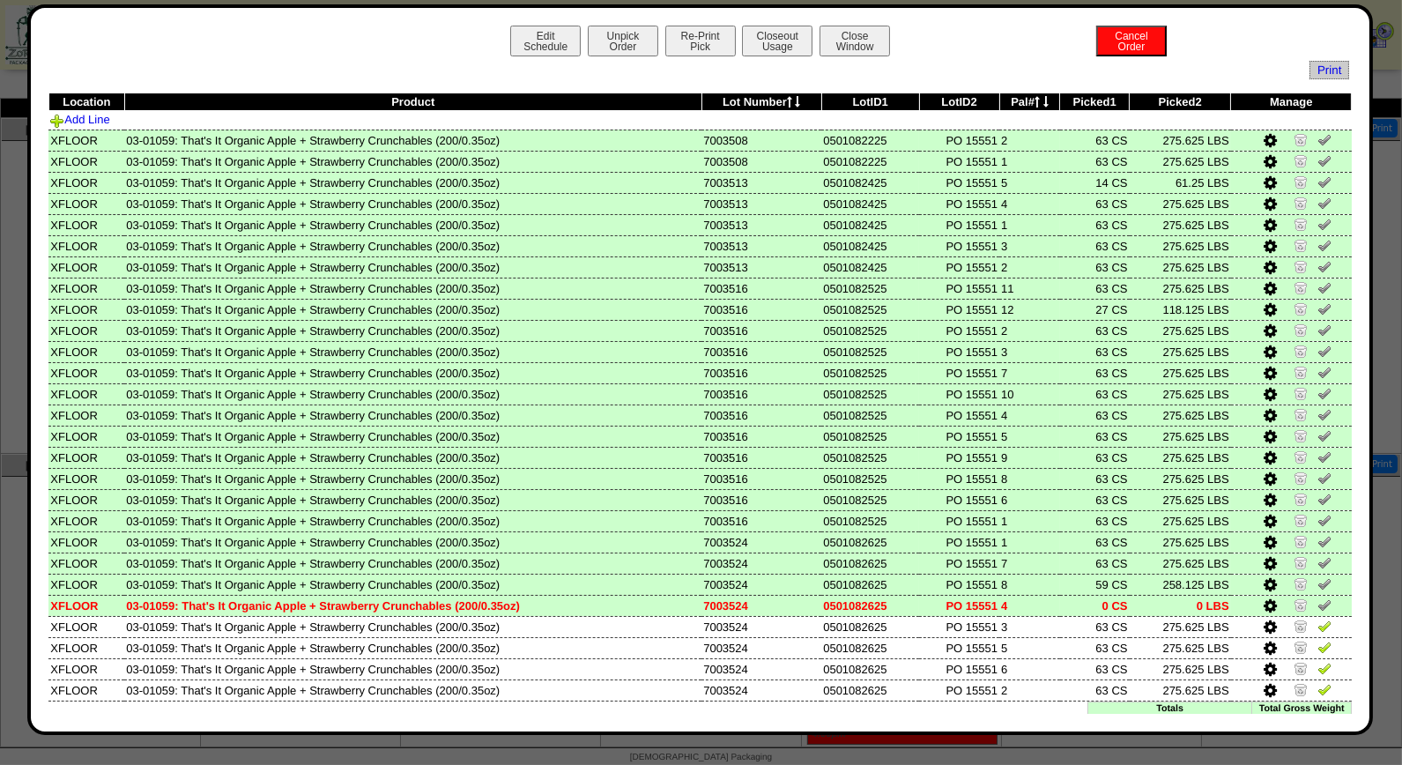
scroll to position [22, 0]
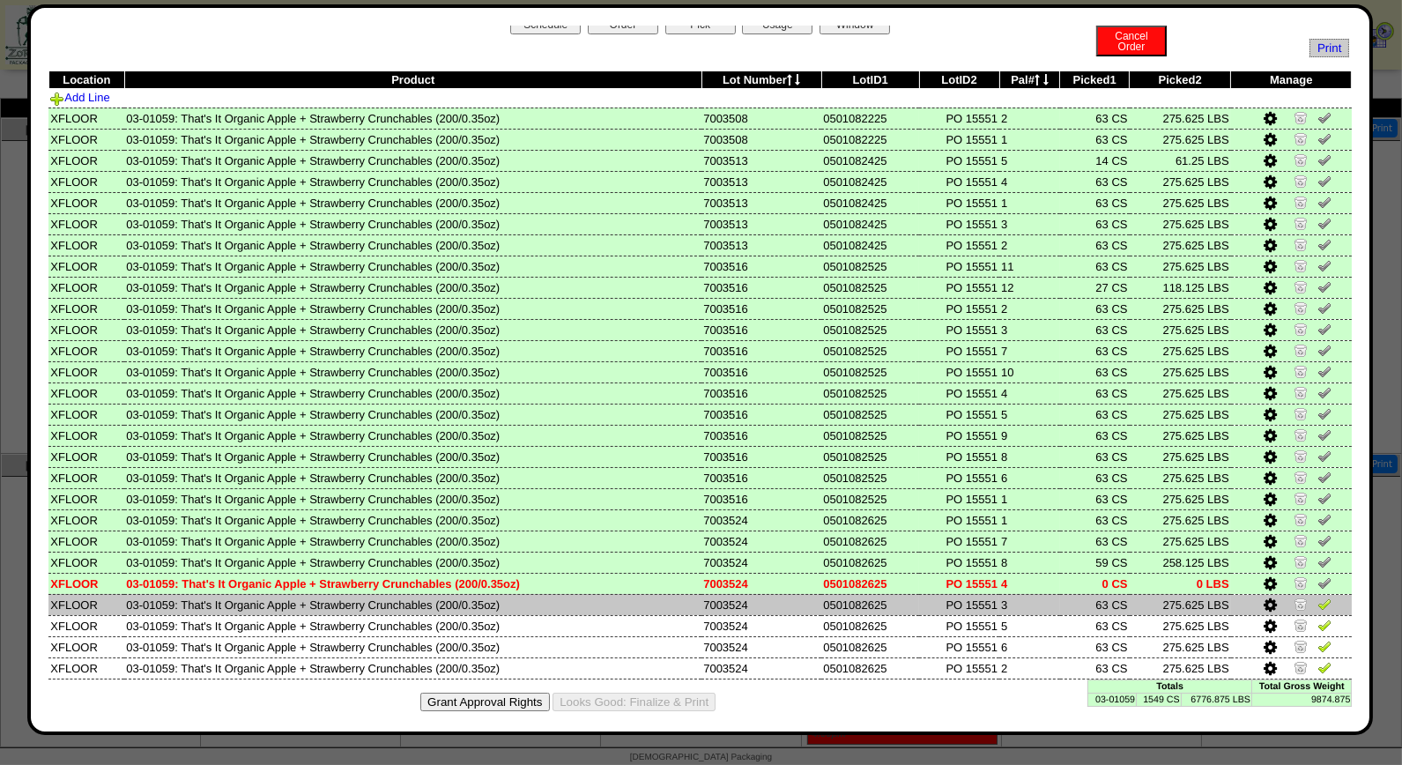
click at [1317, 597] on img at bounding box center [1324, 604] width 14 height 14
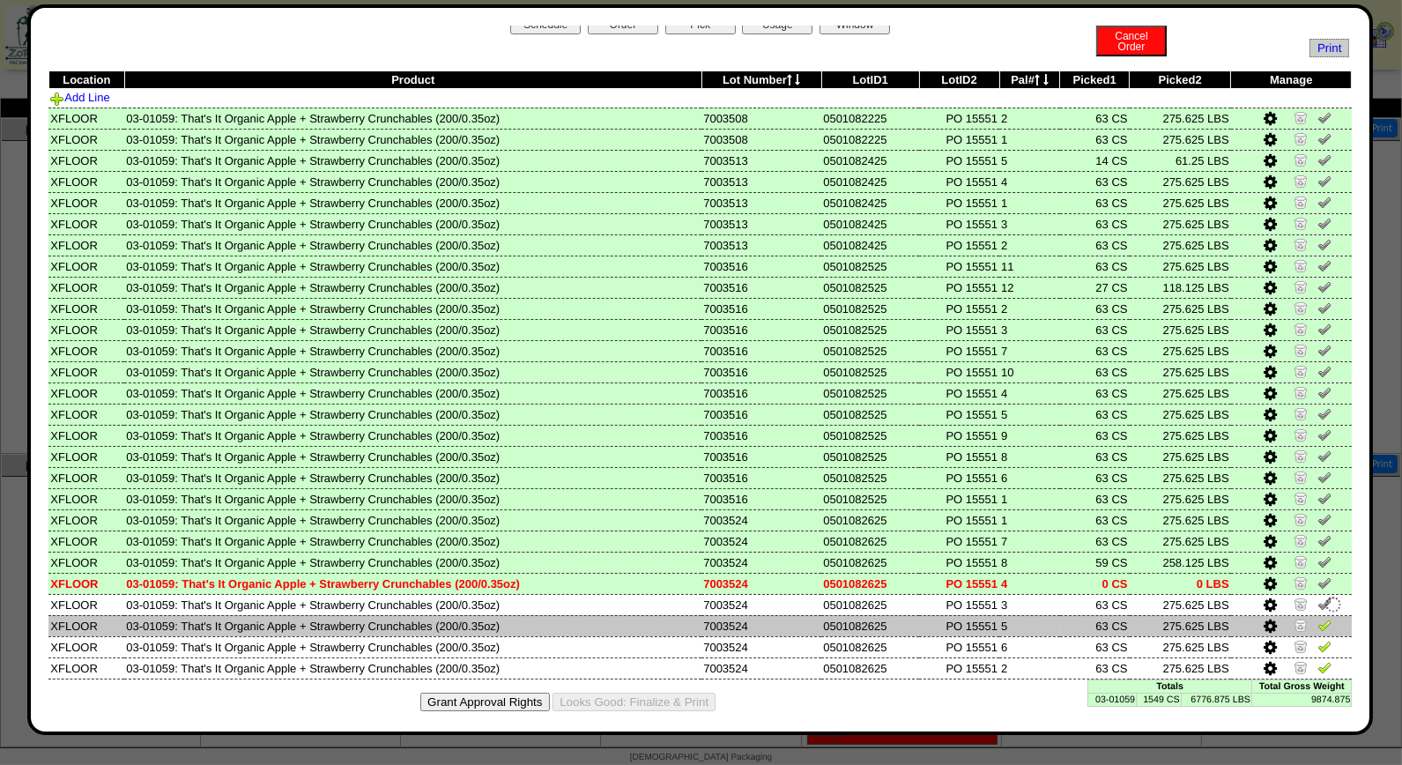
click at [1317, 618] on img at bounding box center [1324, 625] width 14 height 14
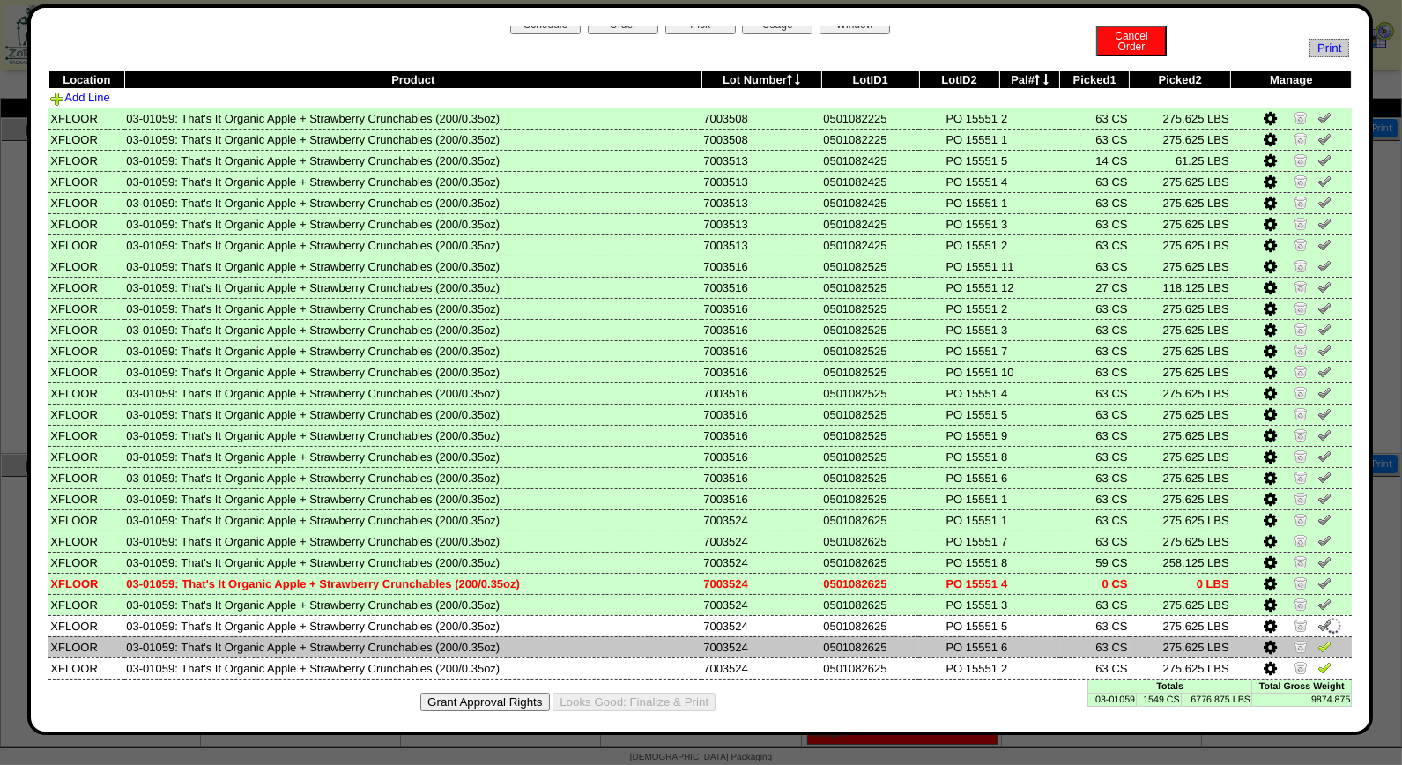
click at [1317, 639] on img at bounding box center [1324, 646] width 14 height 14
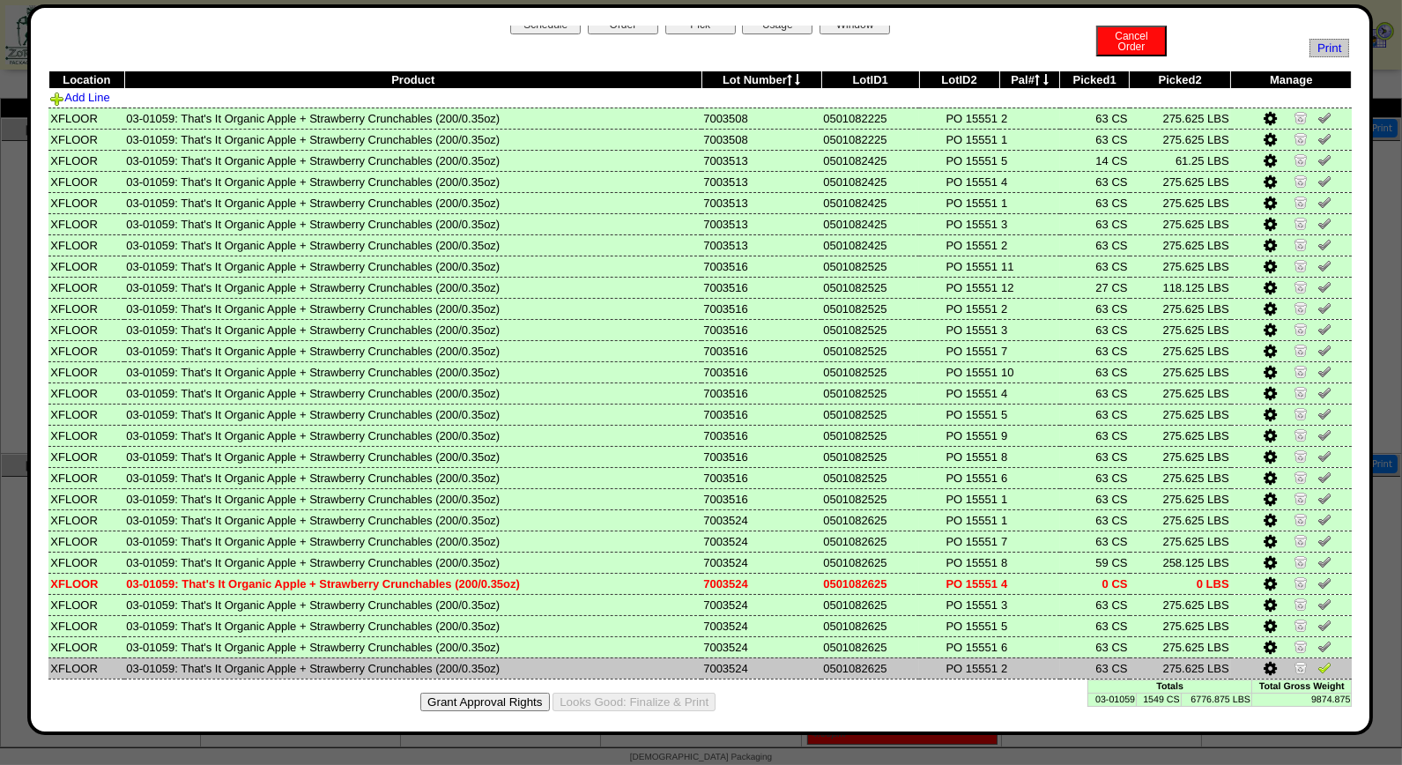
click at [1317, 660] on img at bounding box center [1324, 667] width 14 height 14
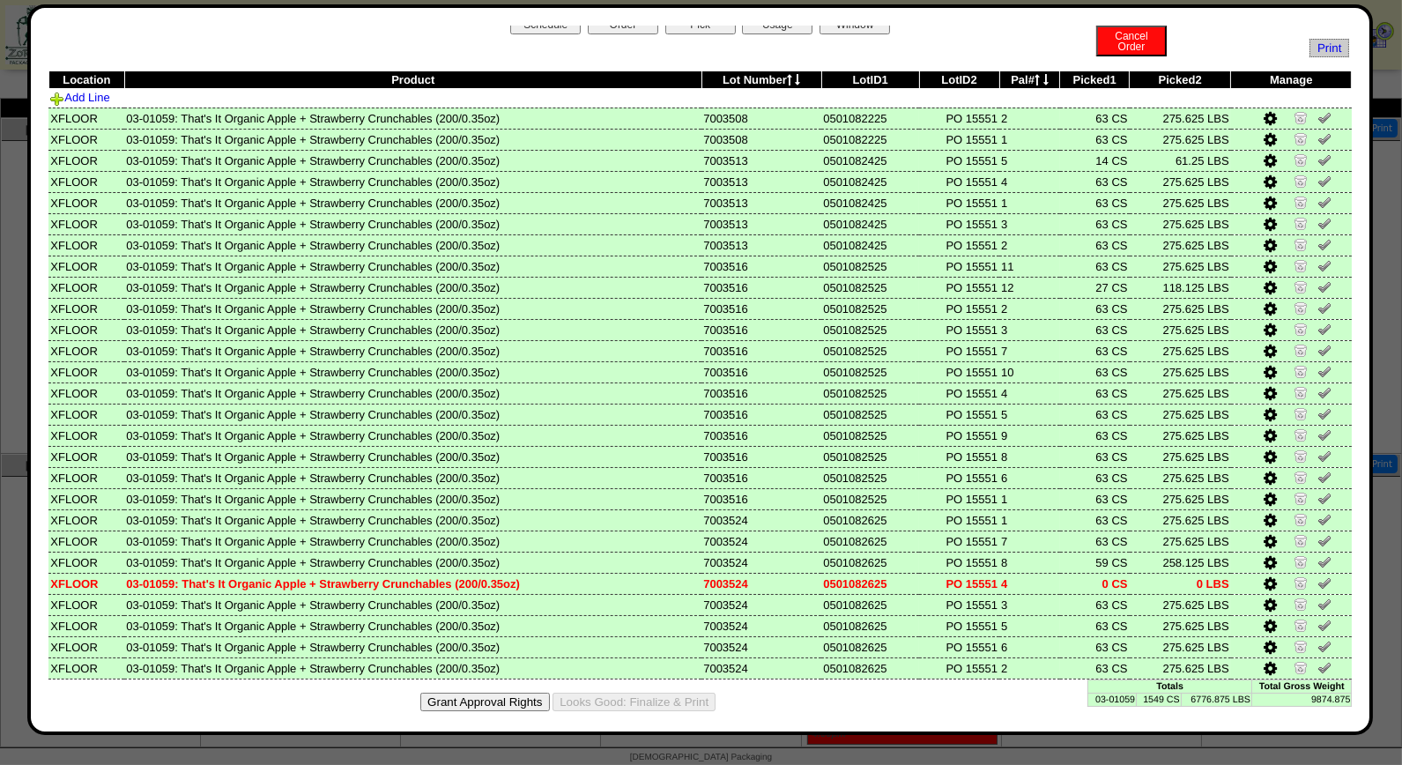
scroll to position [0, 0]
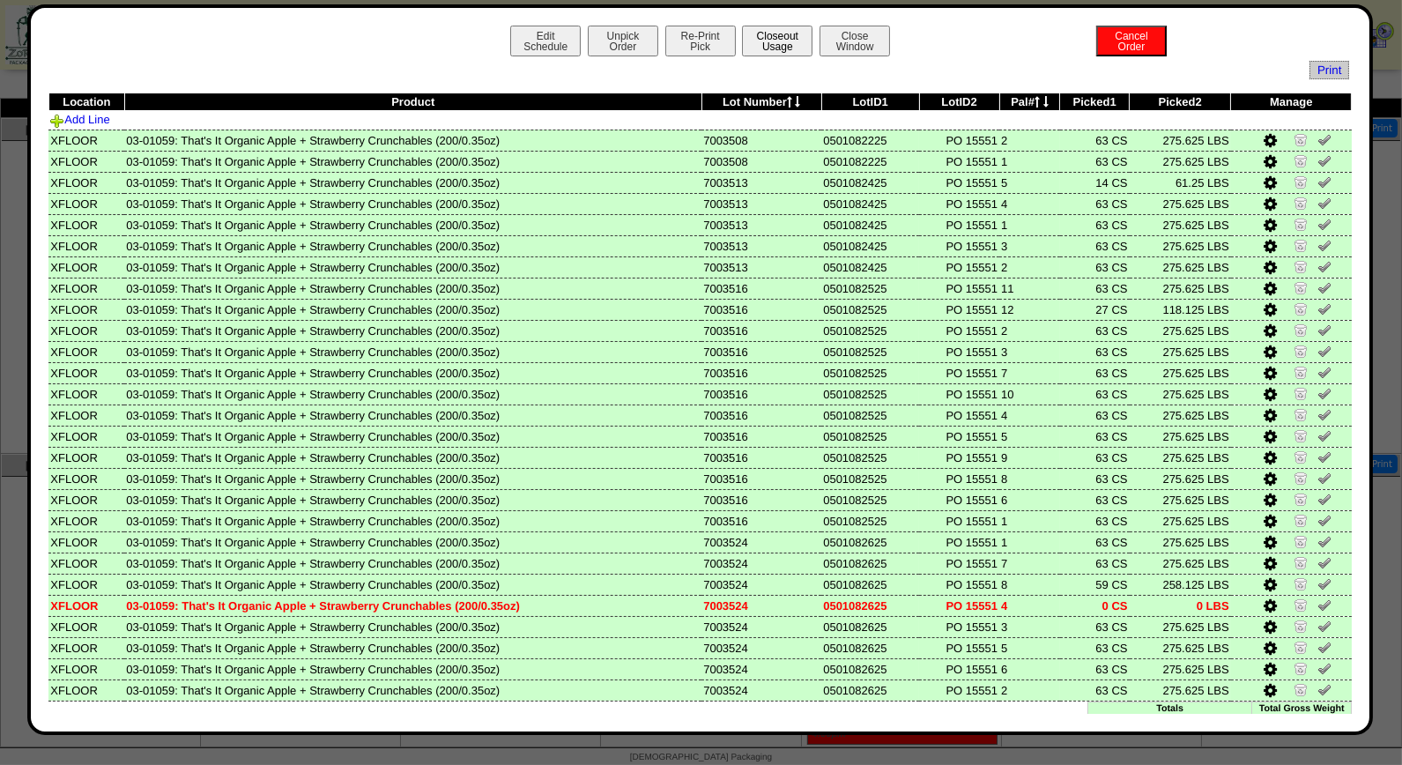
click at [769, 37] on button "Closeout Usage" at bounding box center [777, 41] width 70 height 31
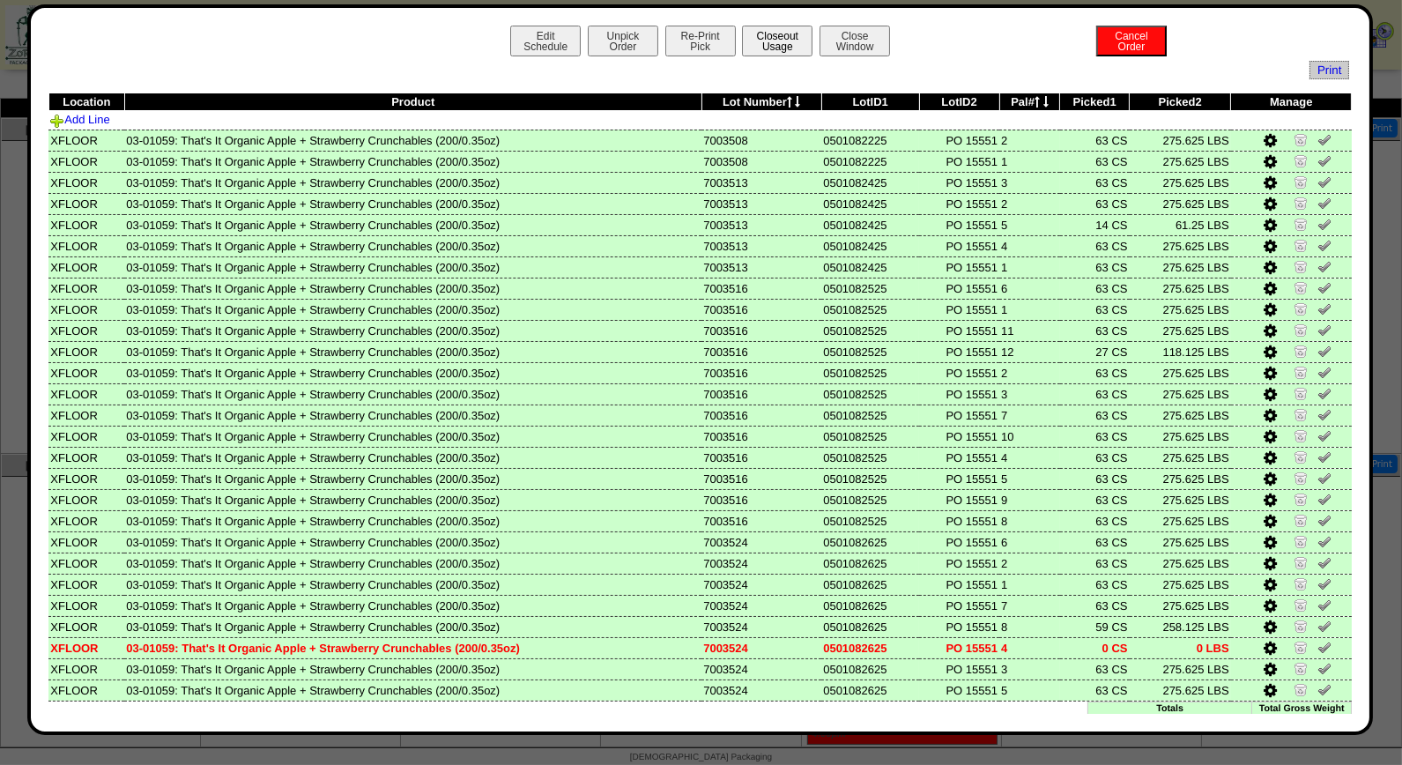
click at [785, 41] on button "Closeout Usage" at bounding box center [777, 41] width 70 height 31
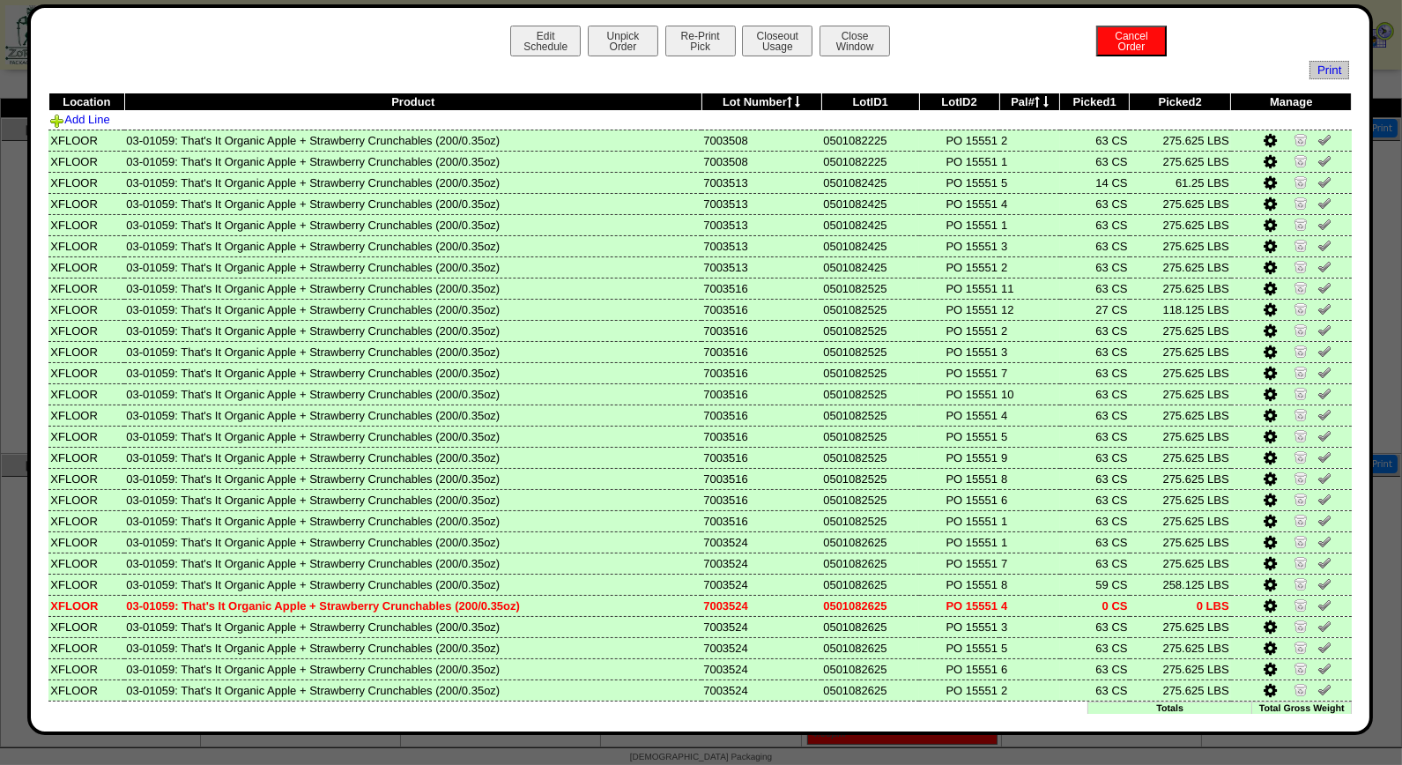
scroll to position [22, 0]
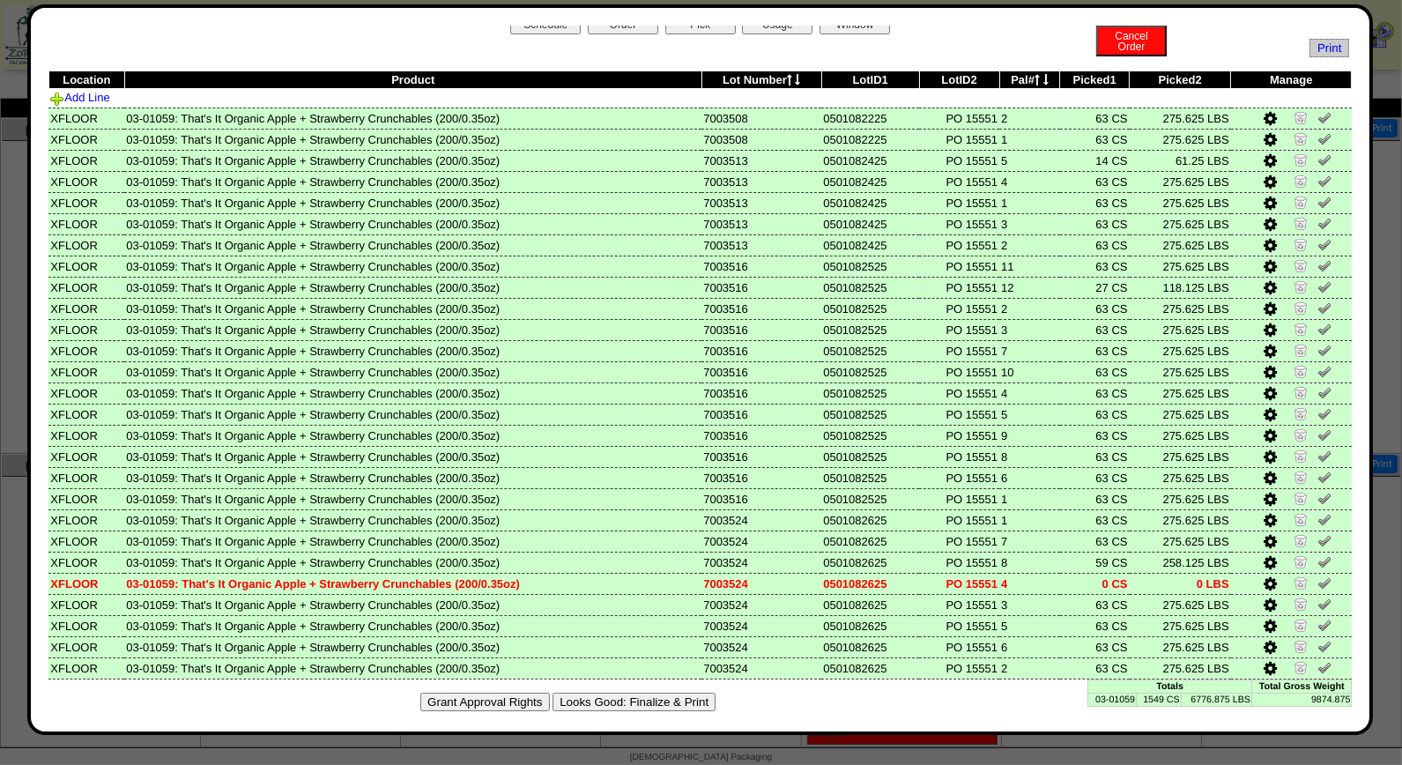
click at [658, 693] on button "Looks Good: Finalize & Print" at bounding box center [633, 702] width 163 height 19
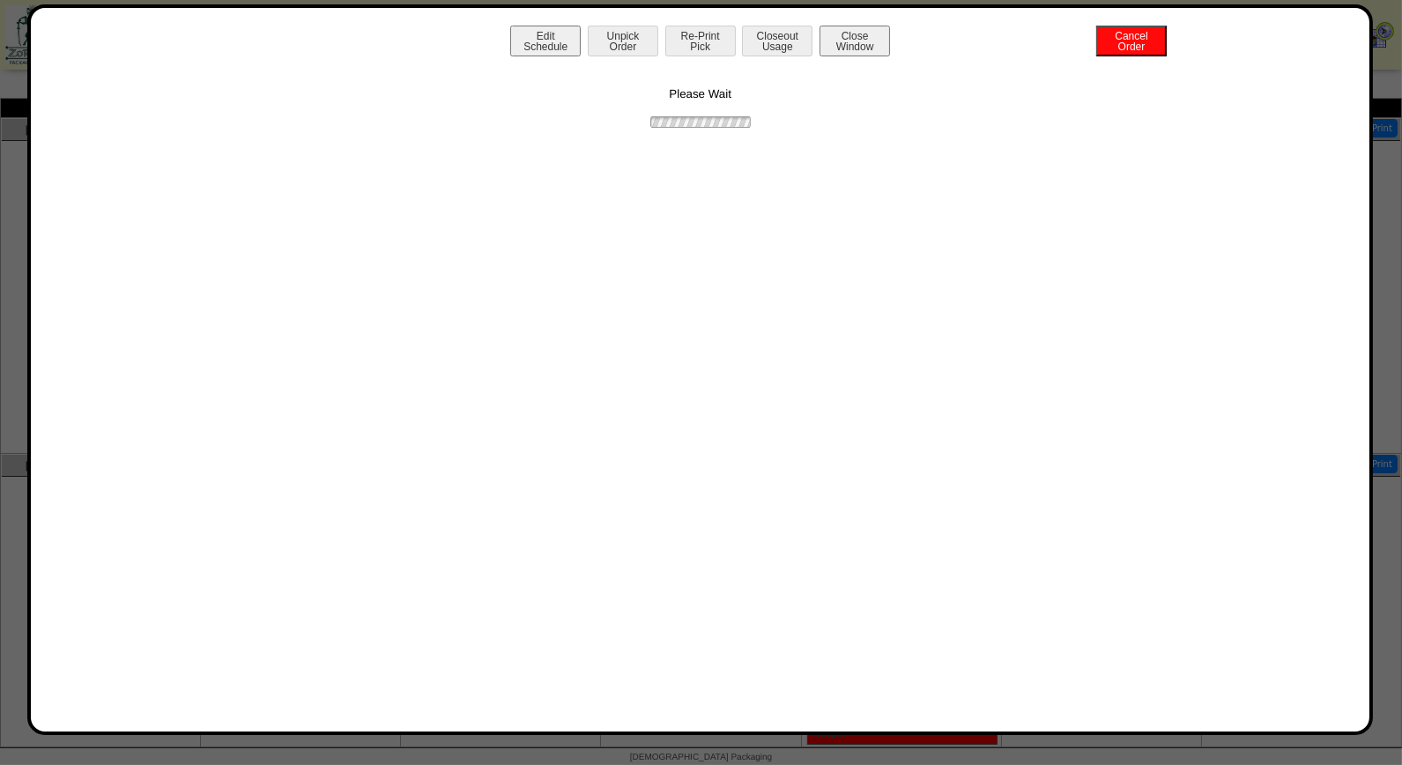
scroll to position [0, 0]
click at [701, 39] on button "Print BOL" at bounding box center [700, 41] width 70 height 31
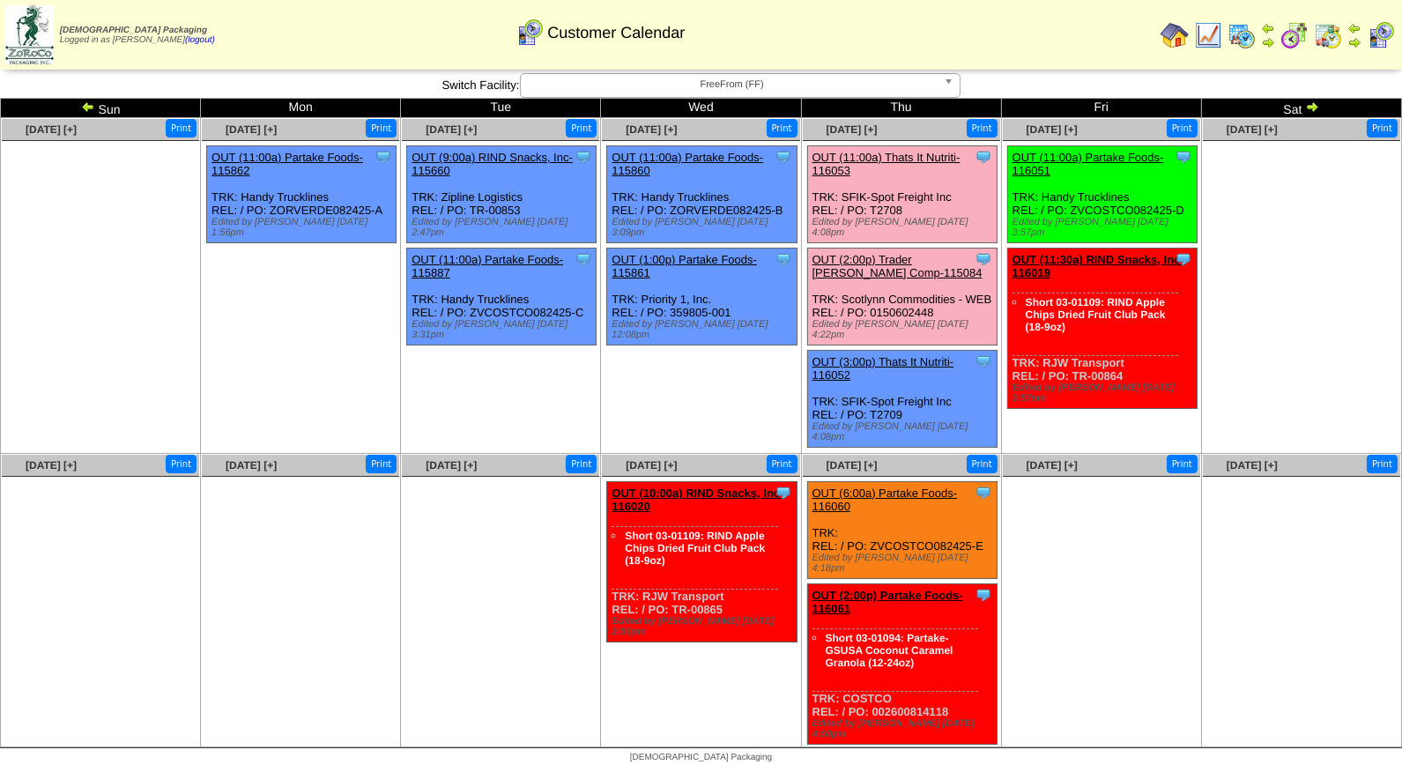
click at [730, 88] on span "FreeFrom (FF)" at bounding box center [732, 84] width 409 height 21
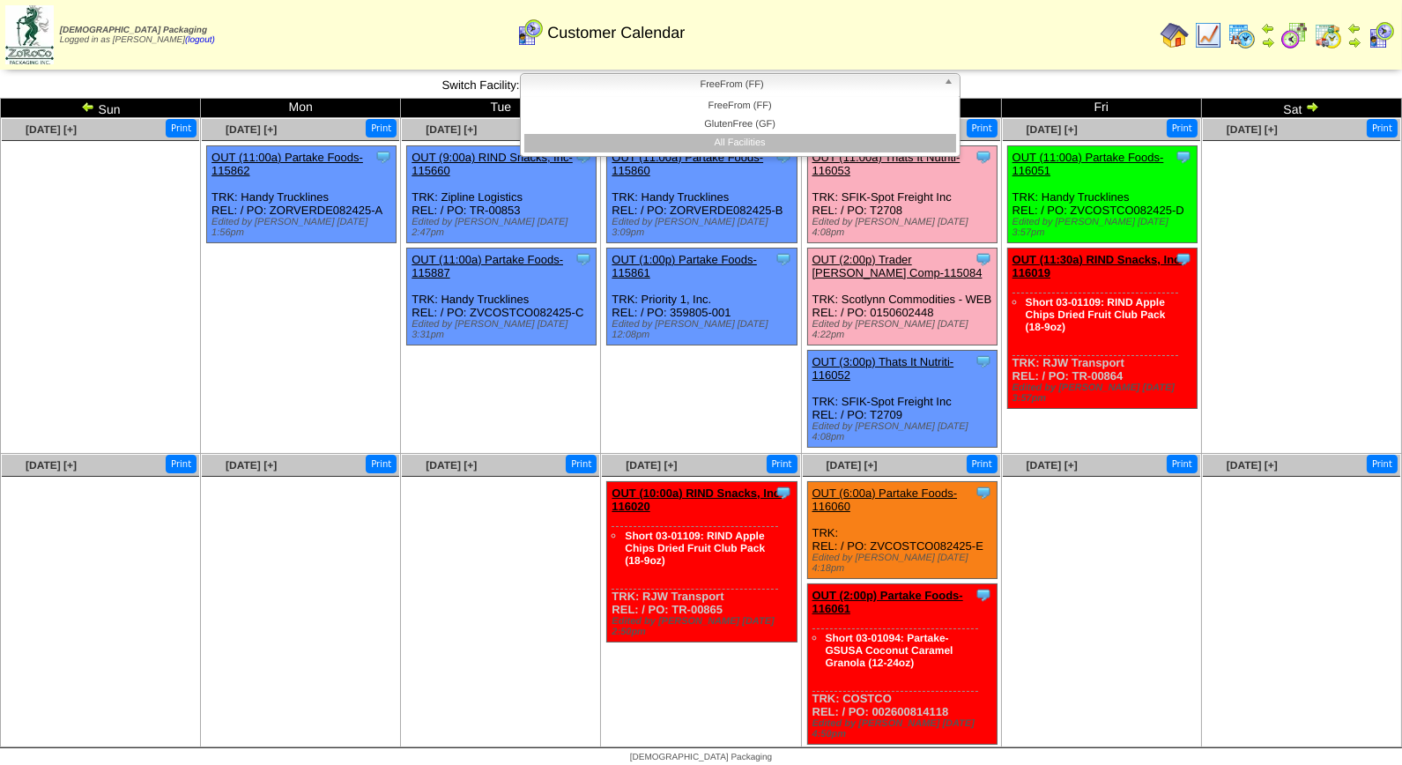
click at [750, 142] on li "All Facilities" at bounding box center [740, 143] width 432 height 19
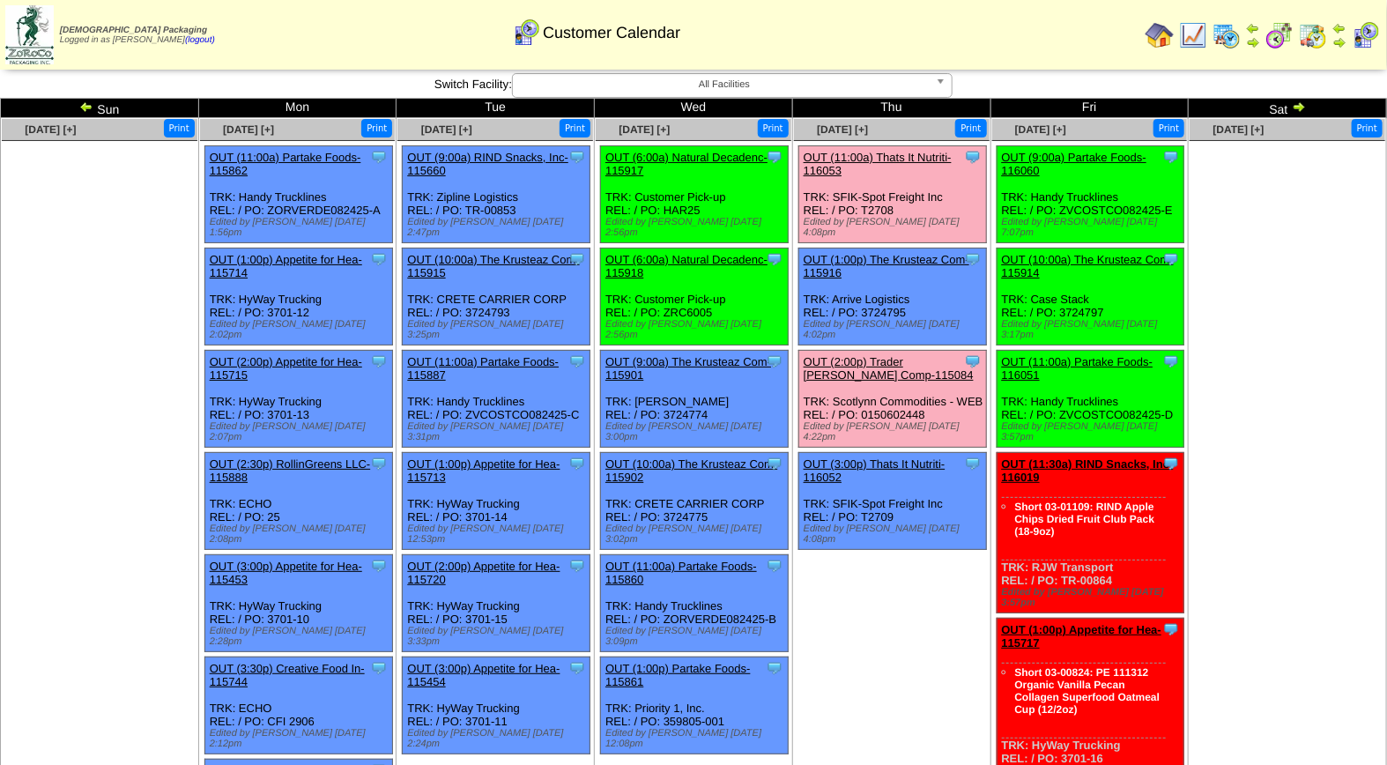
click at [884, 157] on link "OUT (11:00a) Thats It Nutriti-116053" at bounding box center [878, 164] width 148 height 26
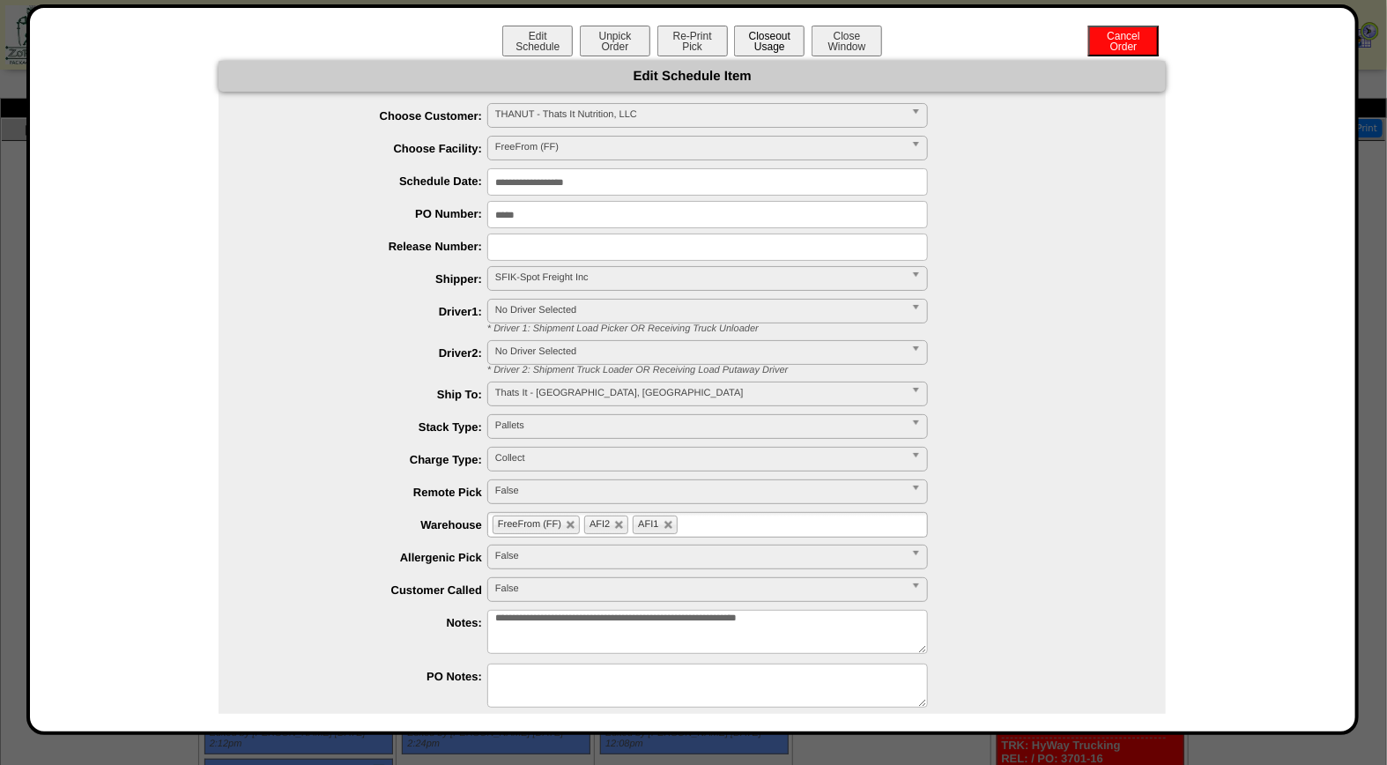
click at [759, 38] on button "Closeout Usage" at bounding box center [769, 41] width 70 height 31
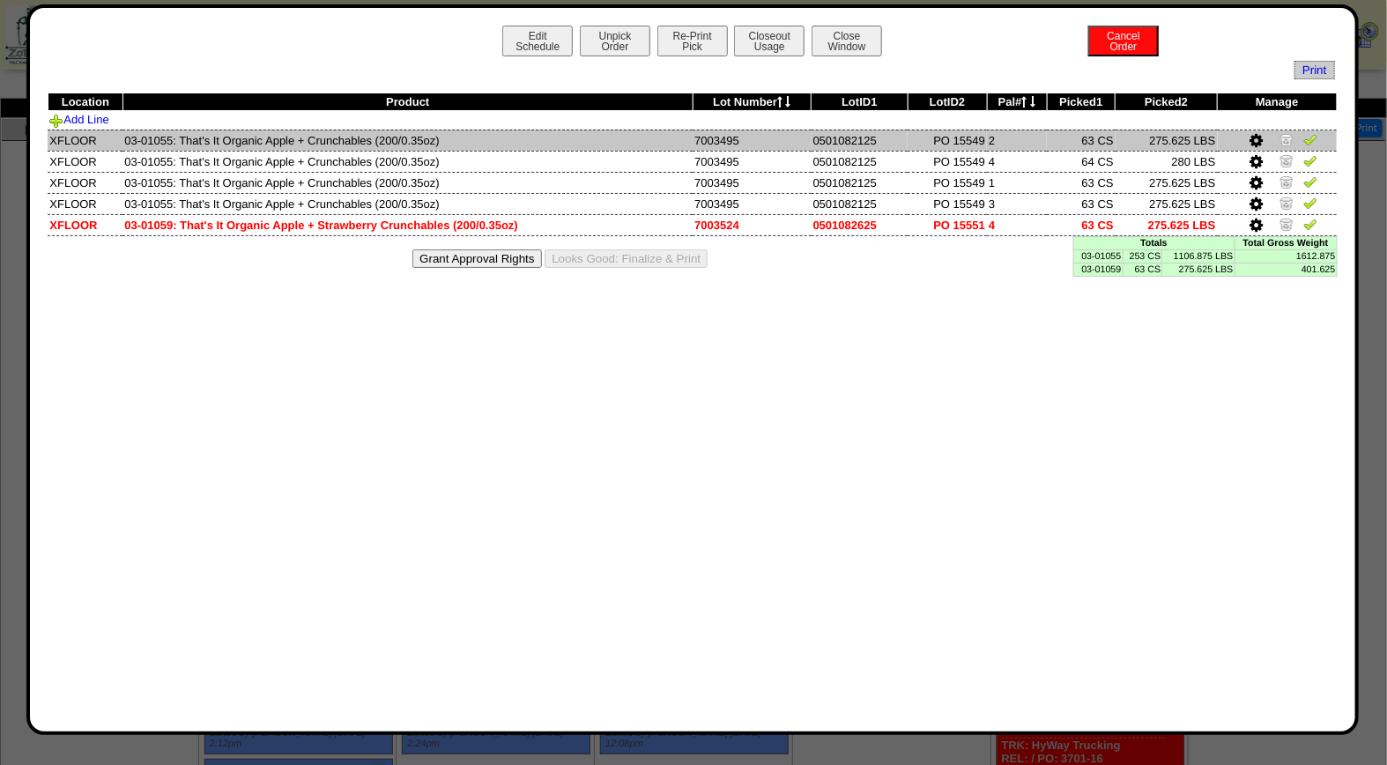
click at [1306, 145] on img at bounding box center [1310, 139] width 14 height 14
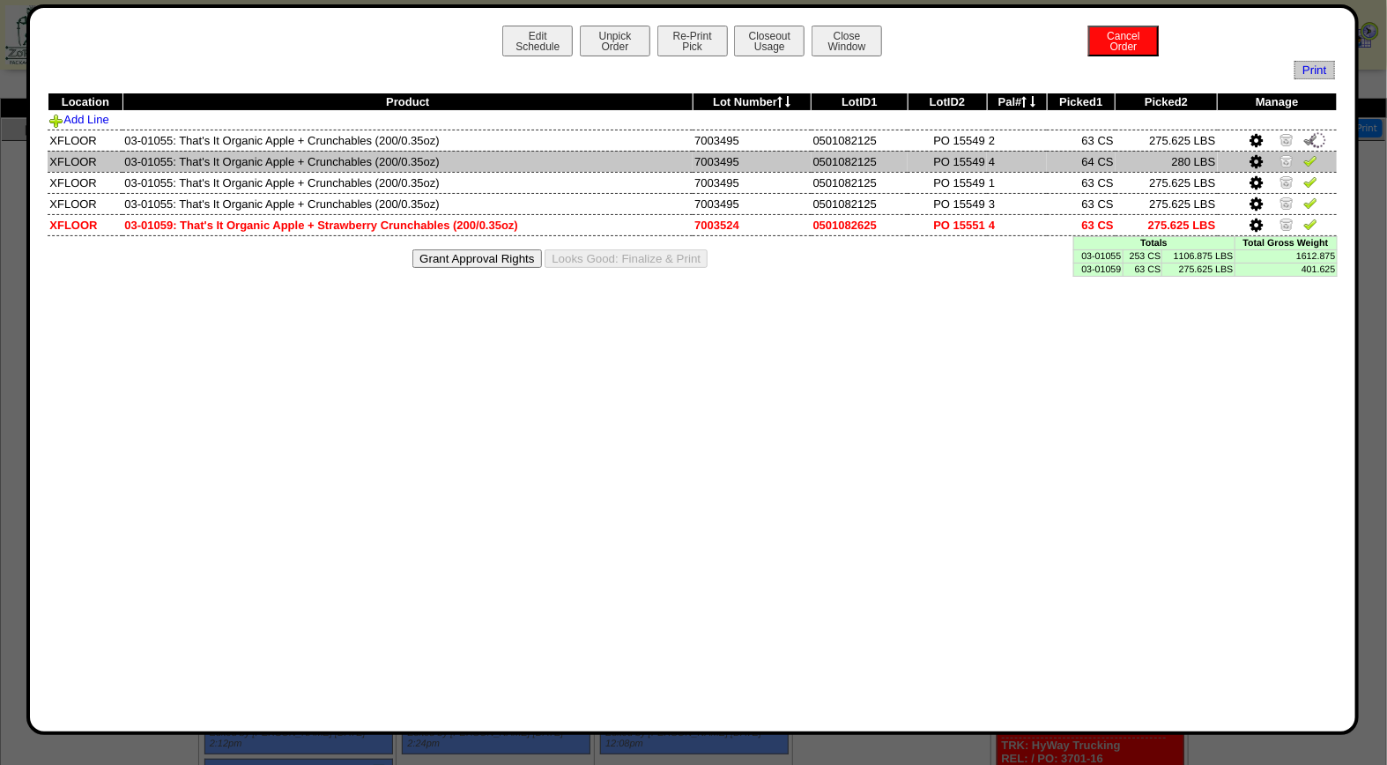
click at [1311, 162] on img at bounding box center [1310, 160] width 14 height 14
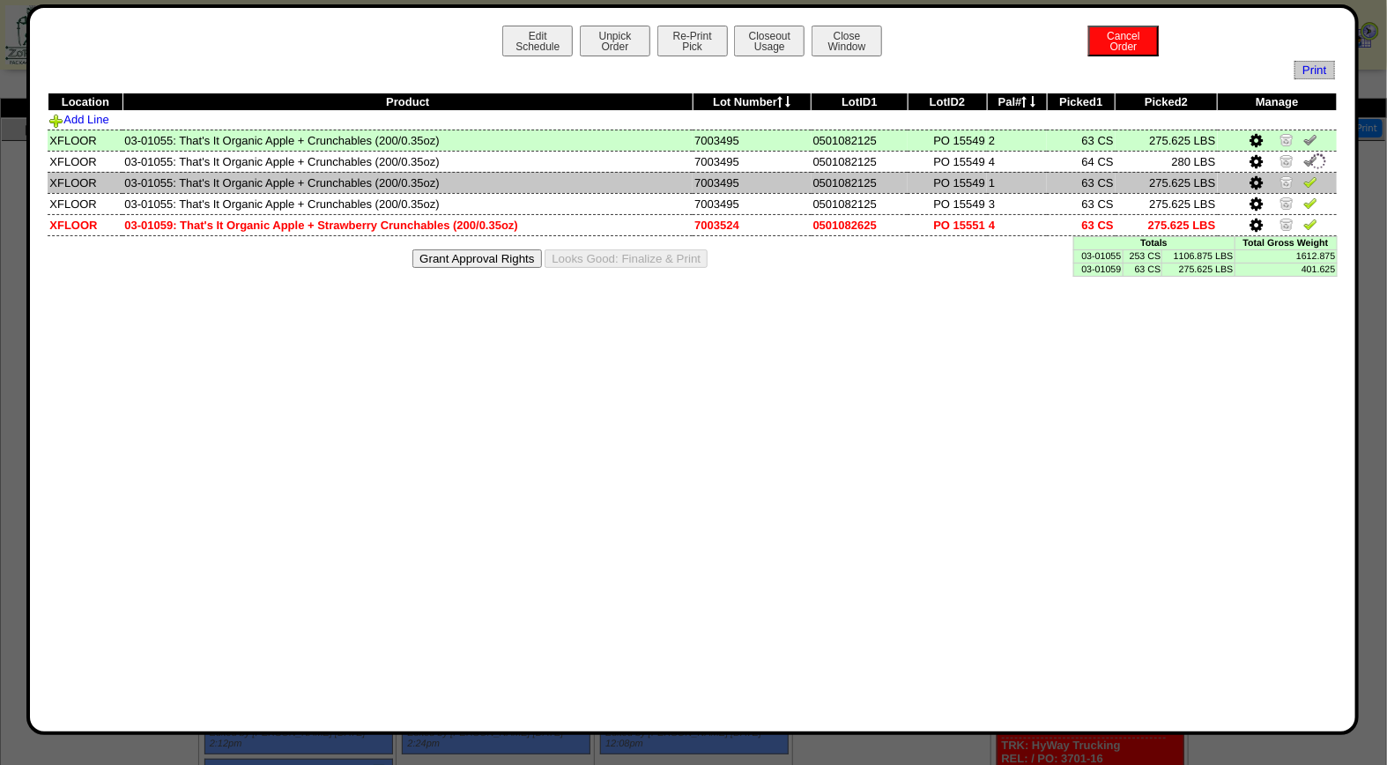
click at [1308, 182] on img at bounding box center [1310, 181] width 14 height 14
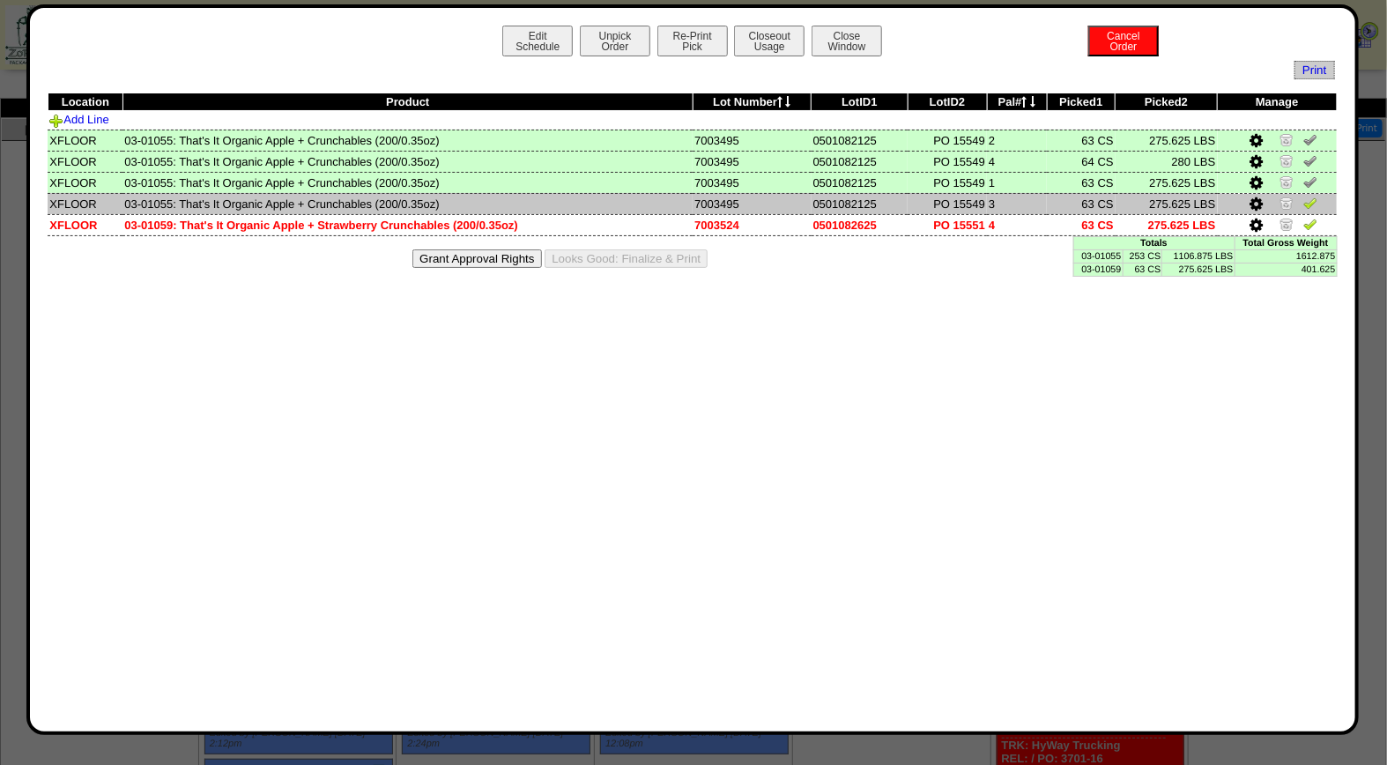
click at [1309, 196] on img at bounding box center [1310, 203] width 14 height 14
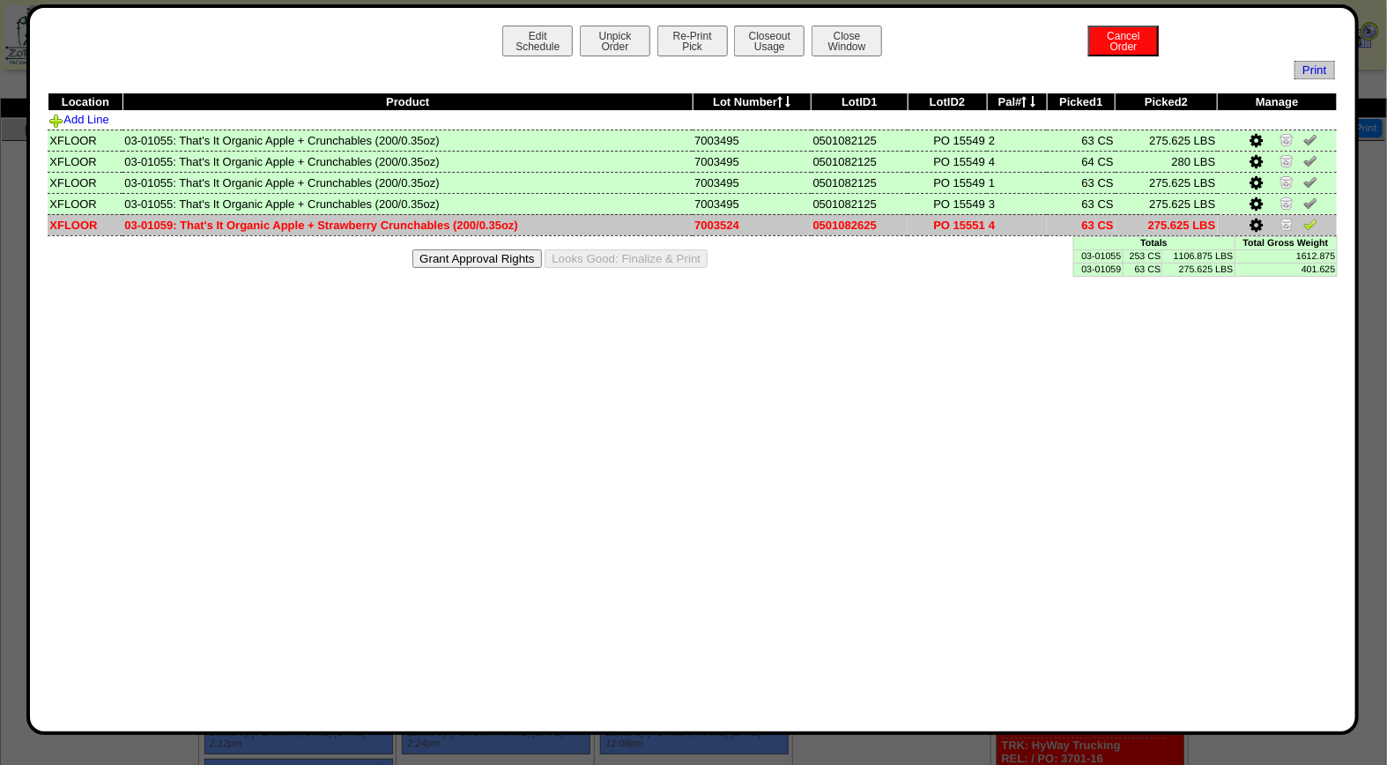
click at [1313, 226] on img at bounding box center [1310, 224] width 14 height 14
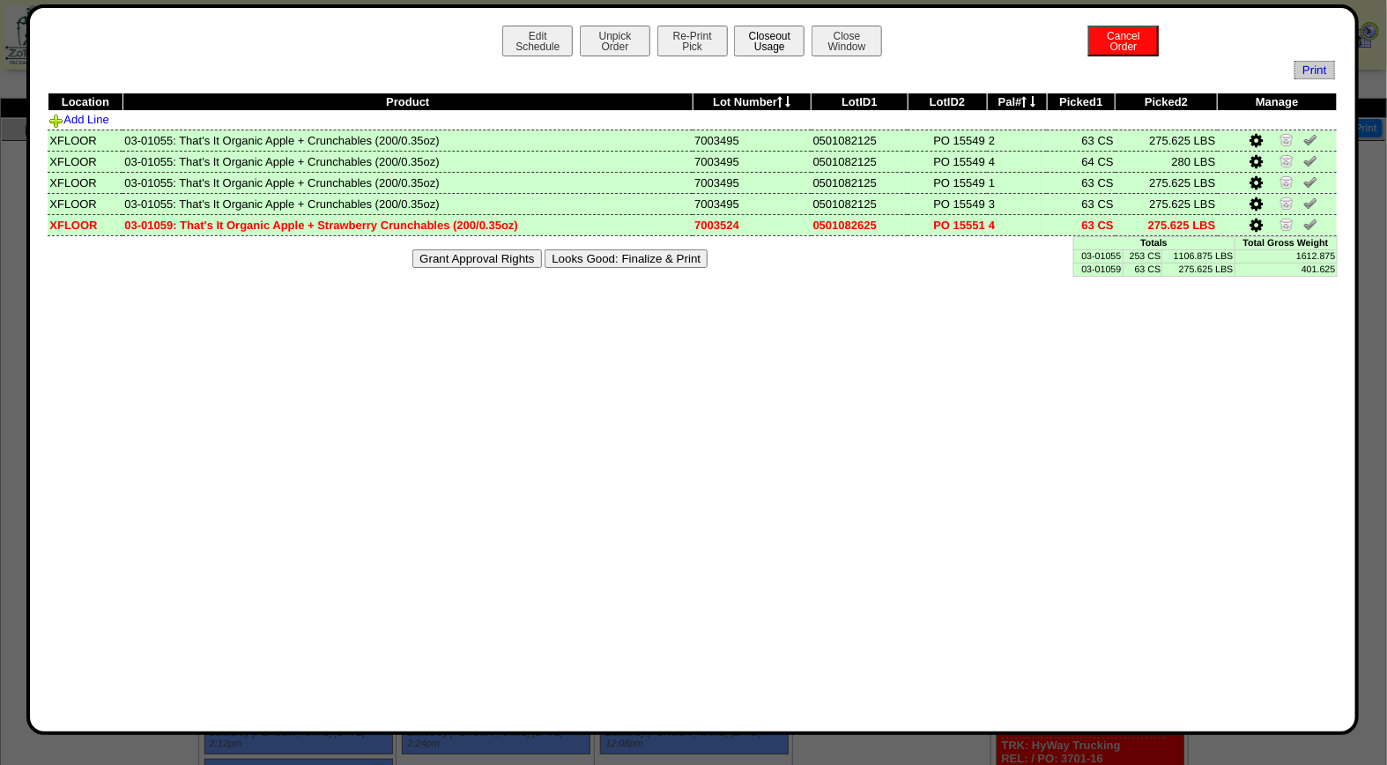
click at [782, 41] on button "Closeout Usage" at bounding box center [769, 41] width 70 height 31
click at [670, 254] on button "Looks Good: Finalize & Print" at bounding box center [626, 258] width 163 height 19
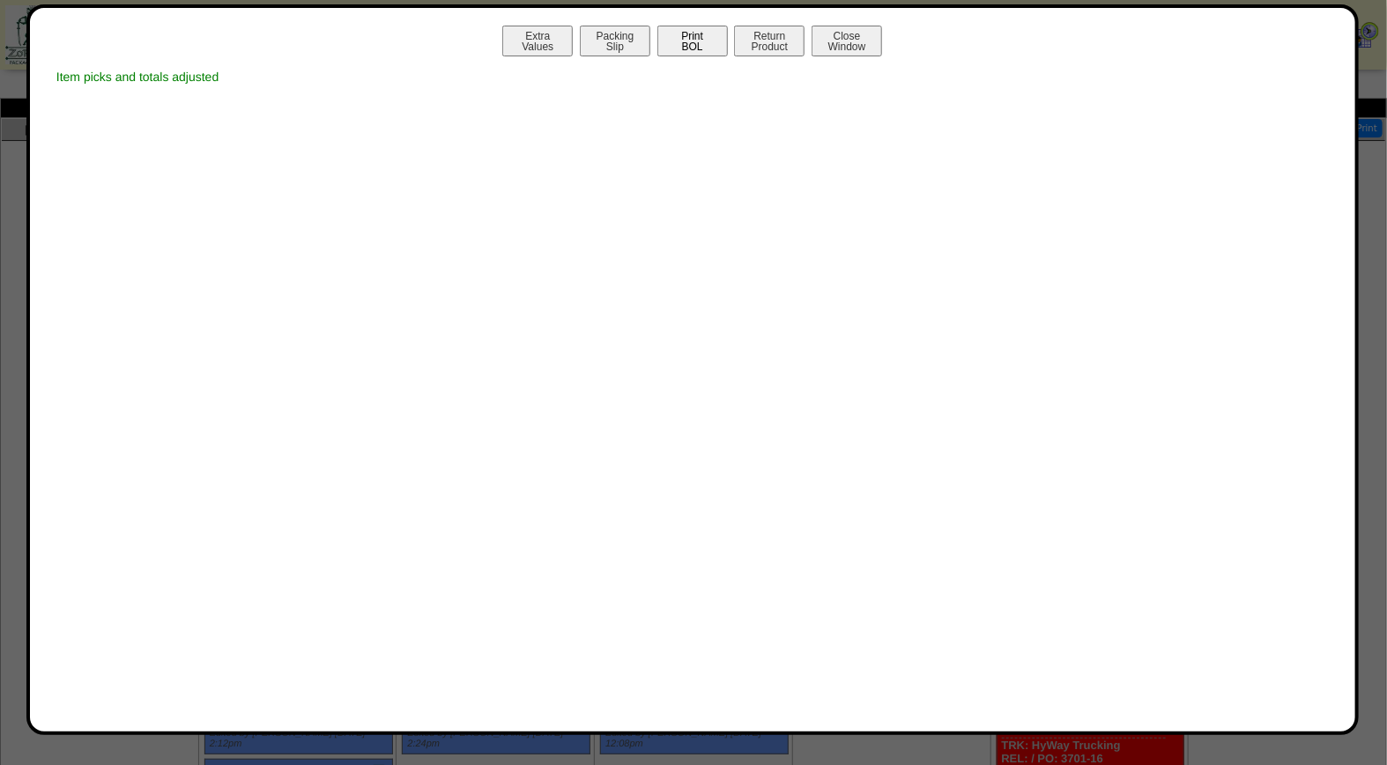
click at [698, 41] on button "Print BOL" at bounding box center [692, 41] width 70 height 31
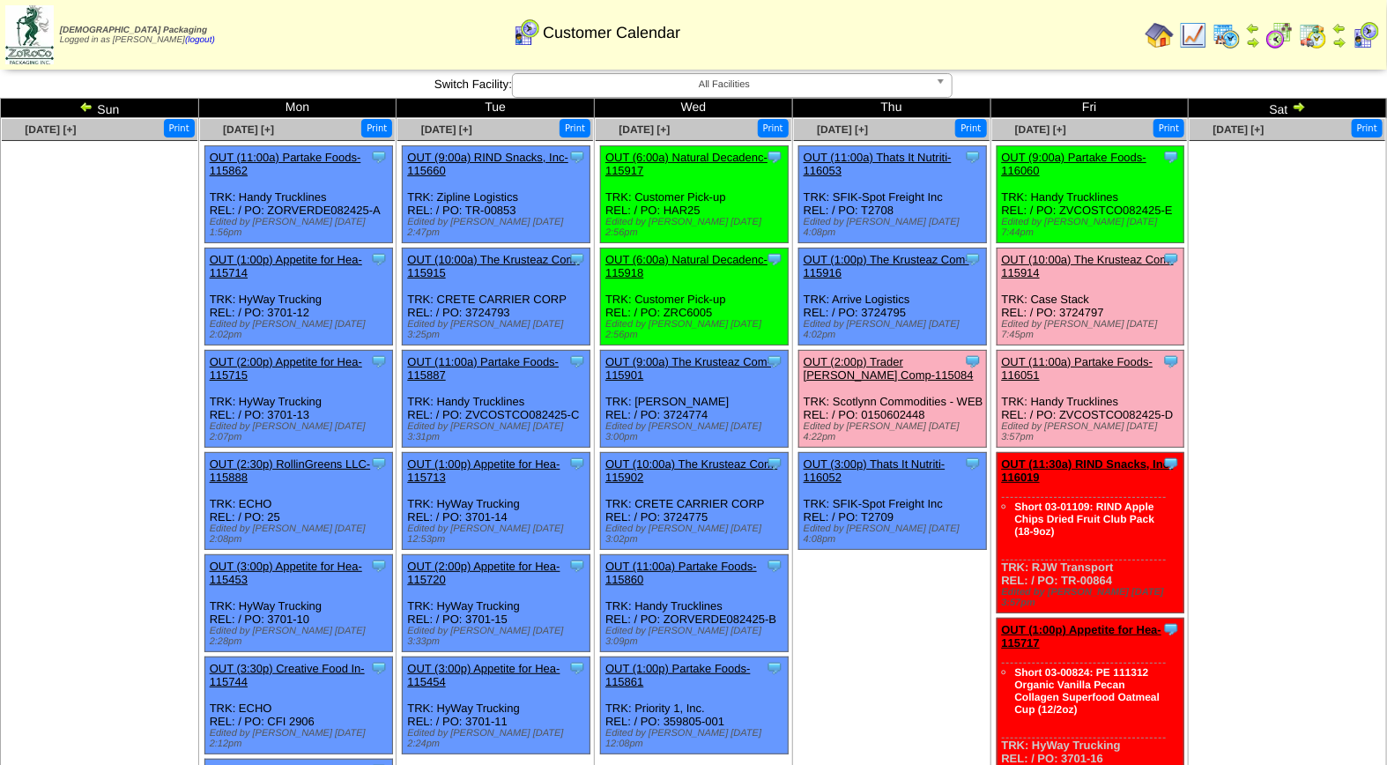
click at [901, 355] on link "OUT (2:00p) Trader [PERSON_NAME] Comp-115084" at bounding box center [889, 368] width 170 height 26
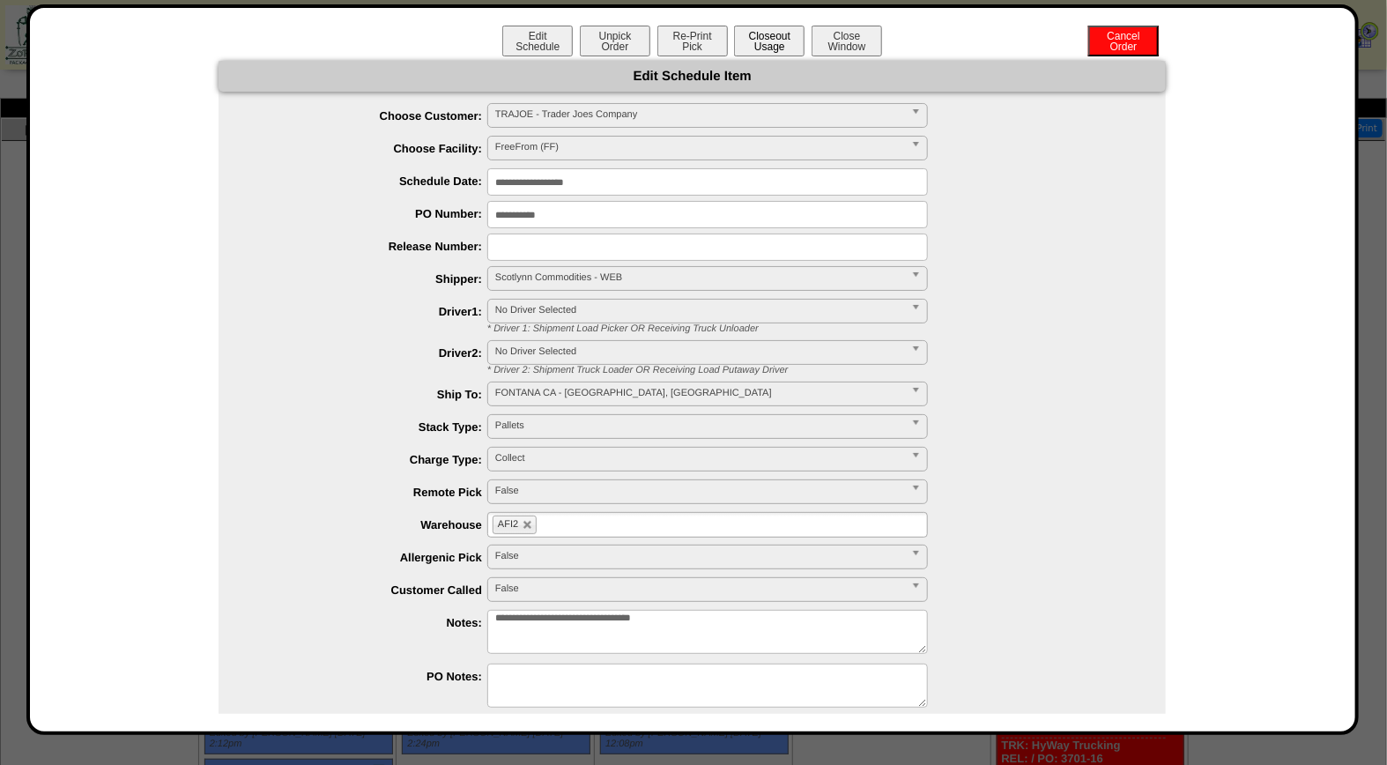
click at [772, 32] on button "Closeout Usage" at bounding box center [769, 41] width 70 height 31
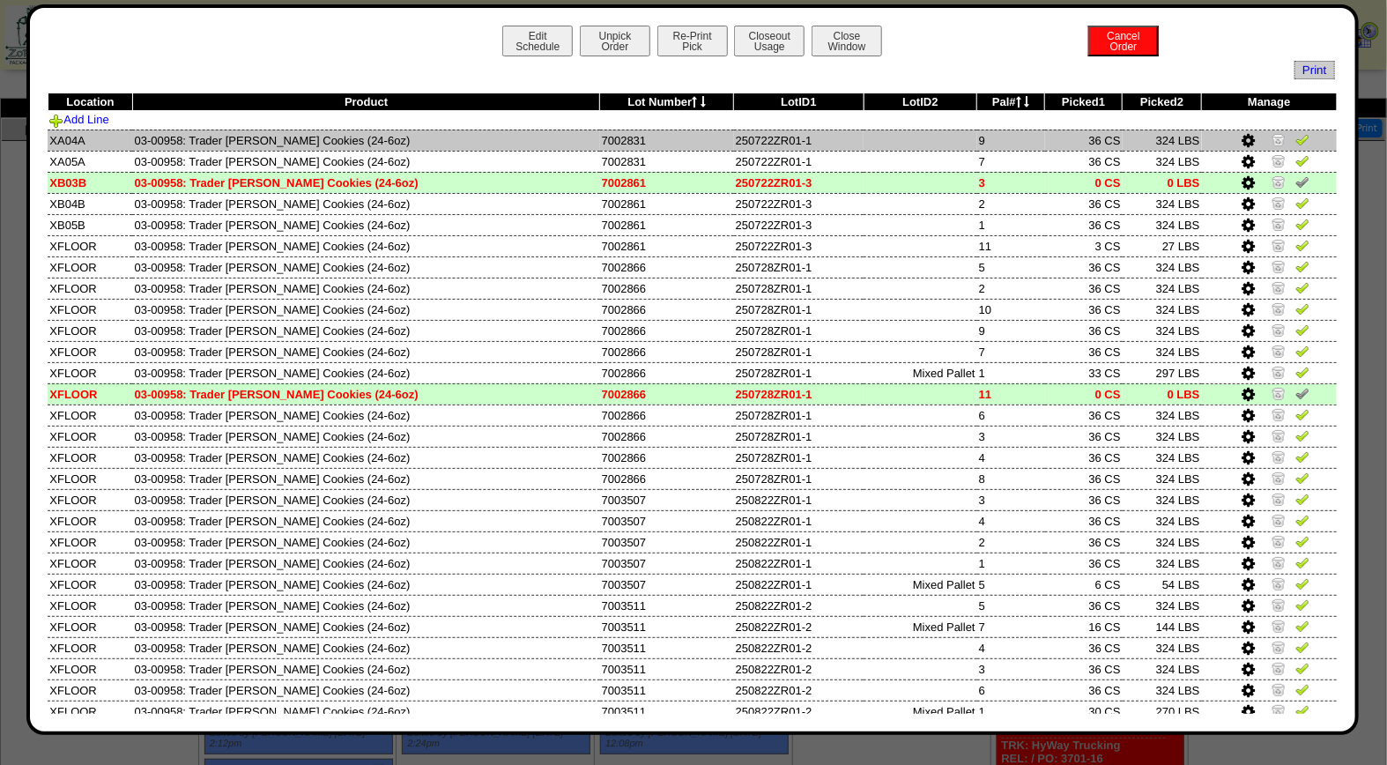
click at [1295, 139] on img at bounding box center [1302, 139] width 14 height 14
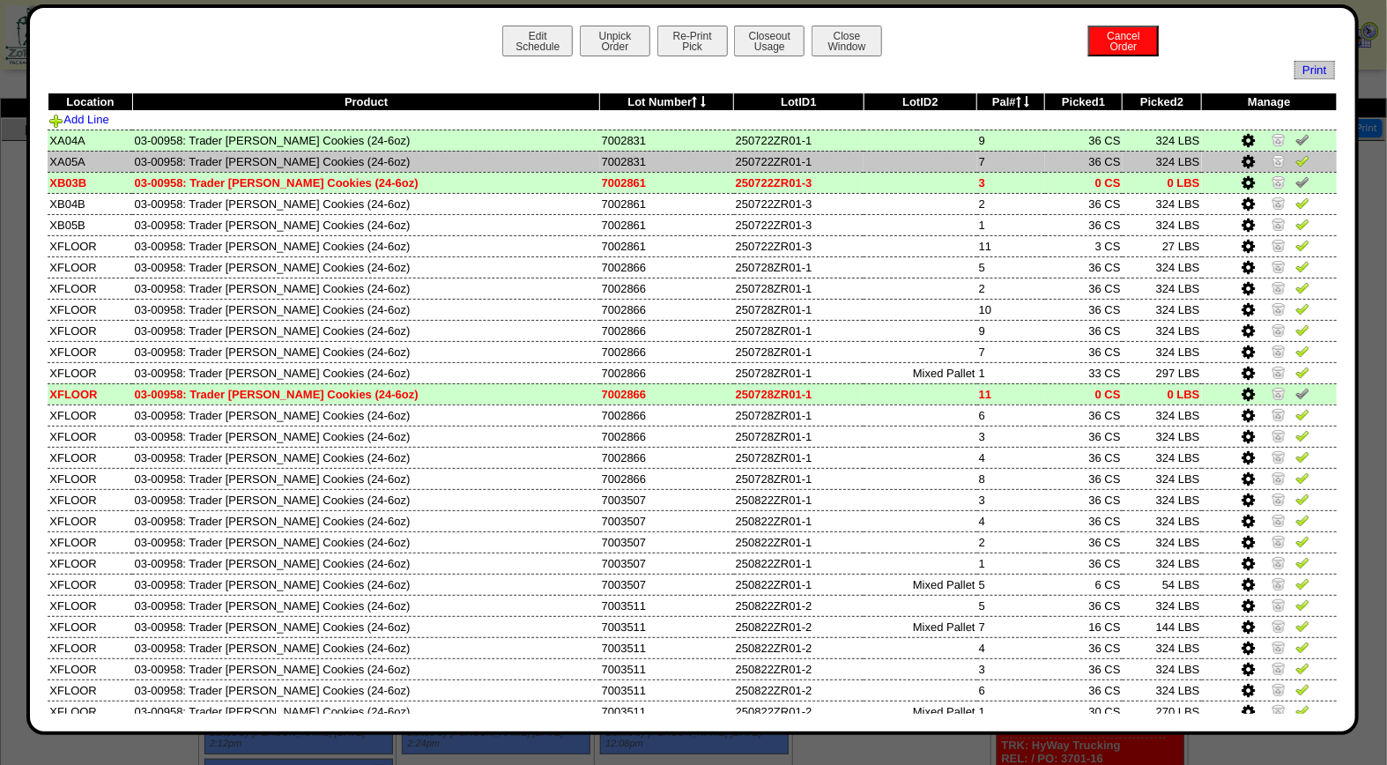
click at [1295, 160] on img at bounding box center [1302, 160] width 14 height 14
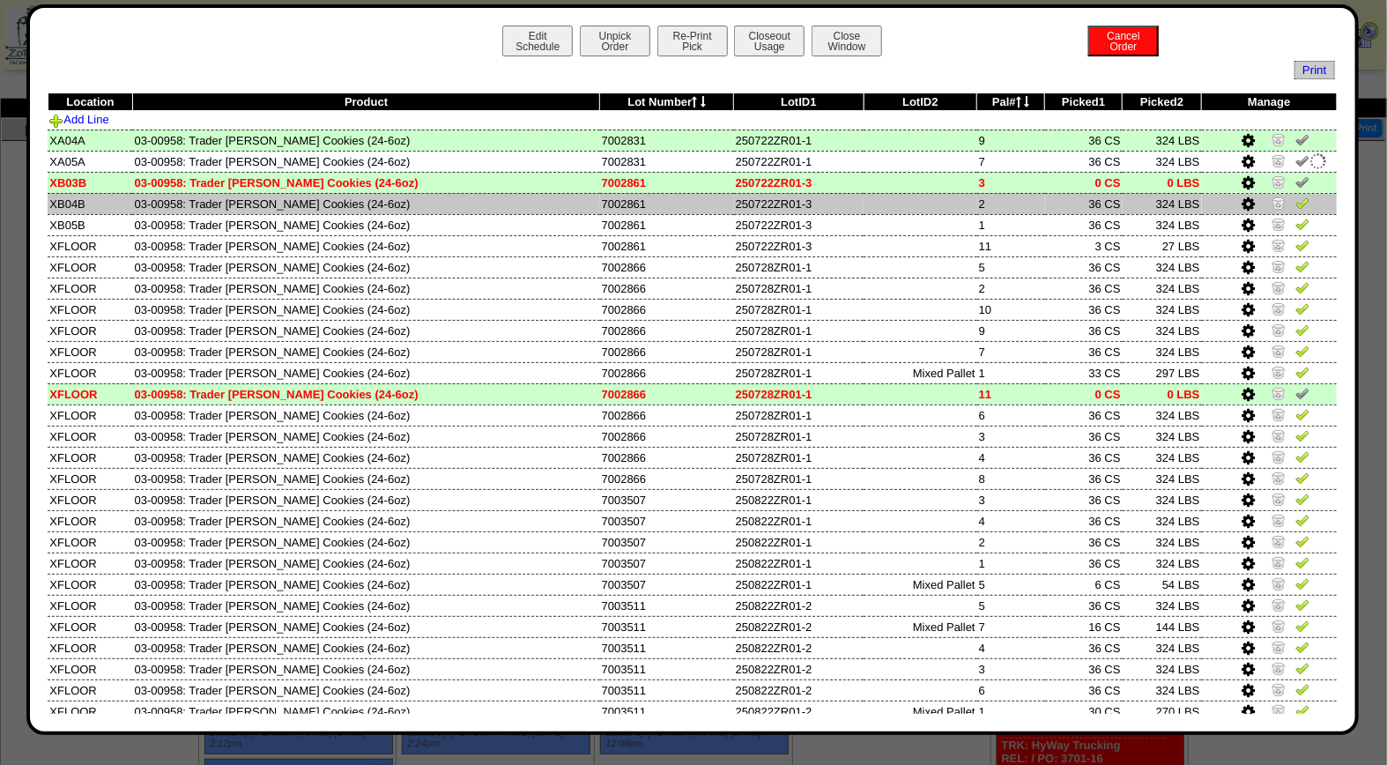
click at [1295, 205] on img at bounding box center [1302, 203] width 14 height 14
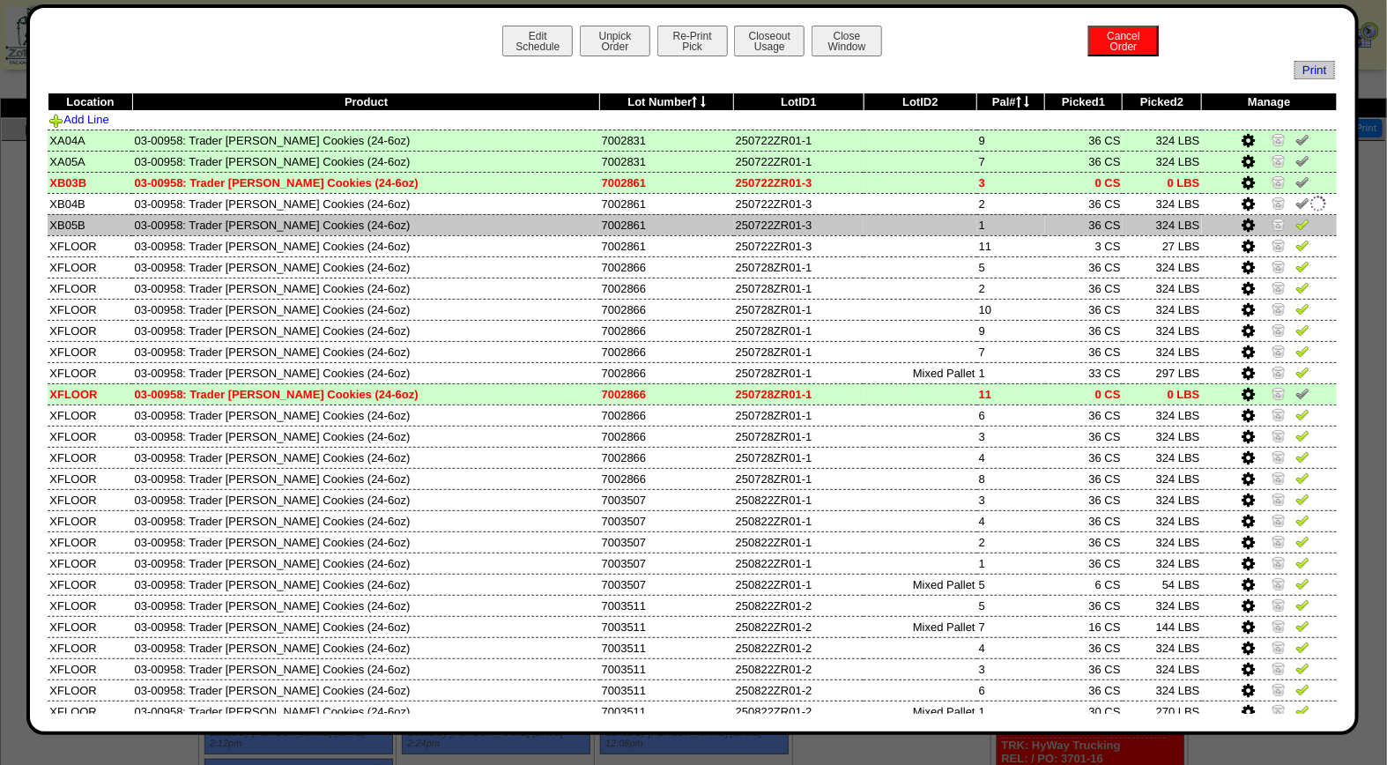
click at [1295, 226] on img at bounding box center [1302, 224] width 14 height 14
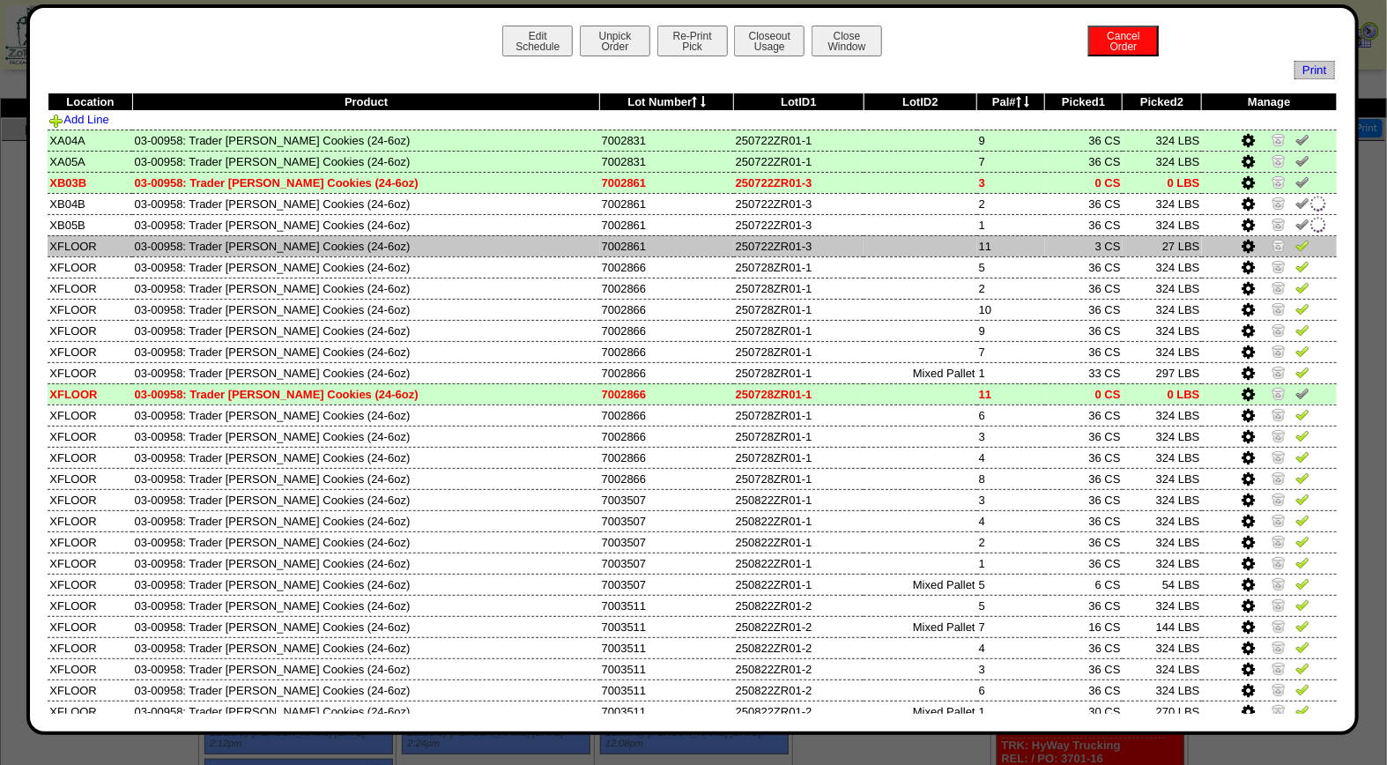
click at [1295, 248] on img at bounding box center [1302, 245] width 14 height 14
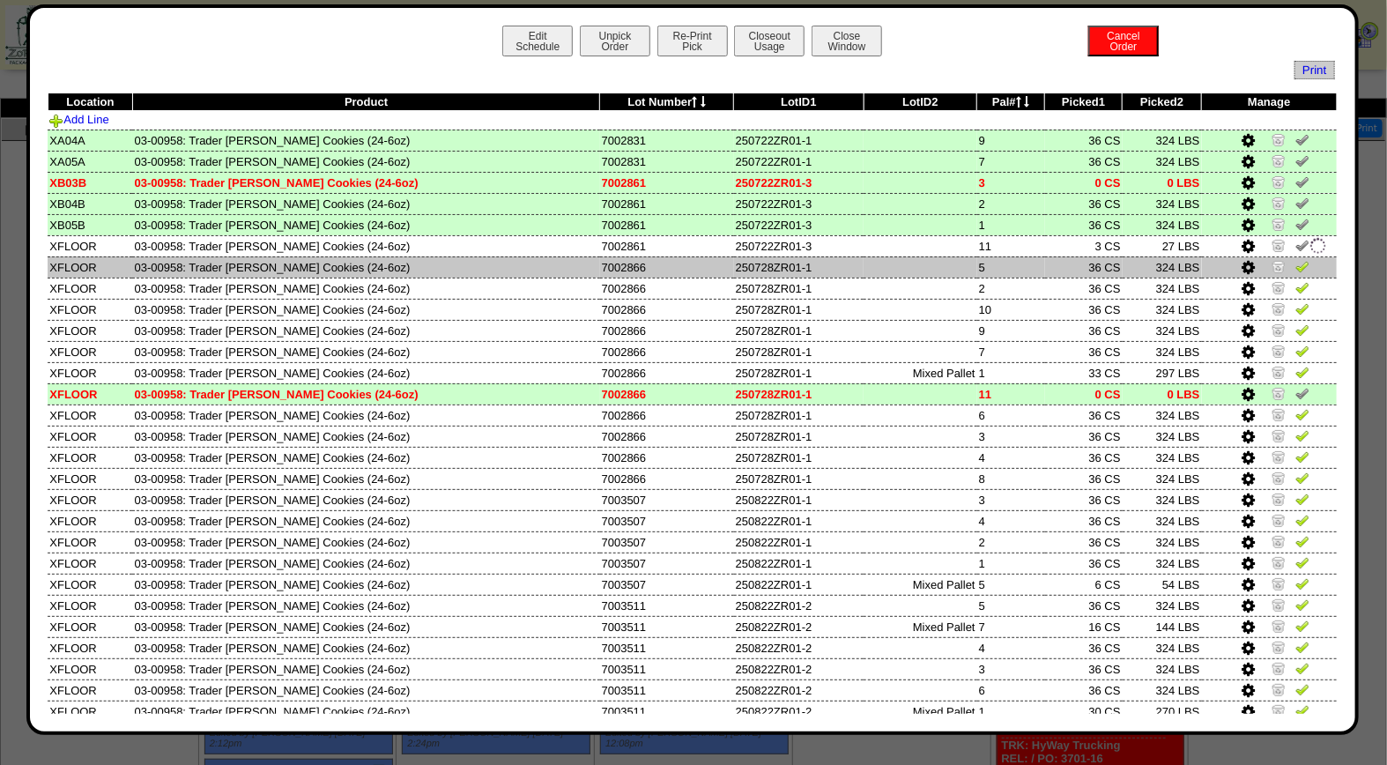
click at [1295, 267] on img at bounding box center [1302, 266] width 14 height 14
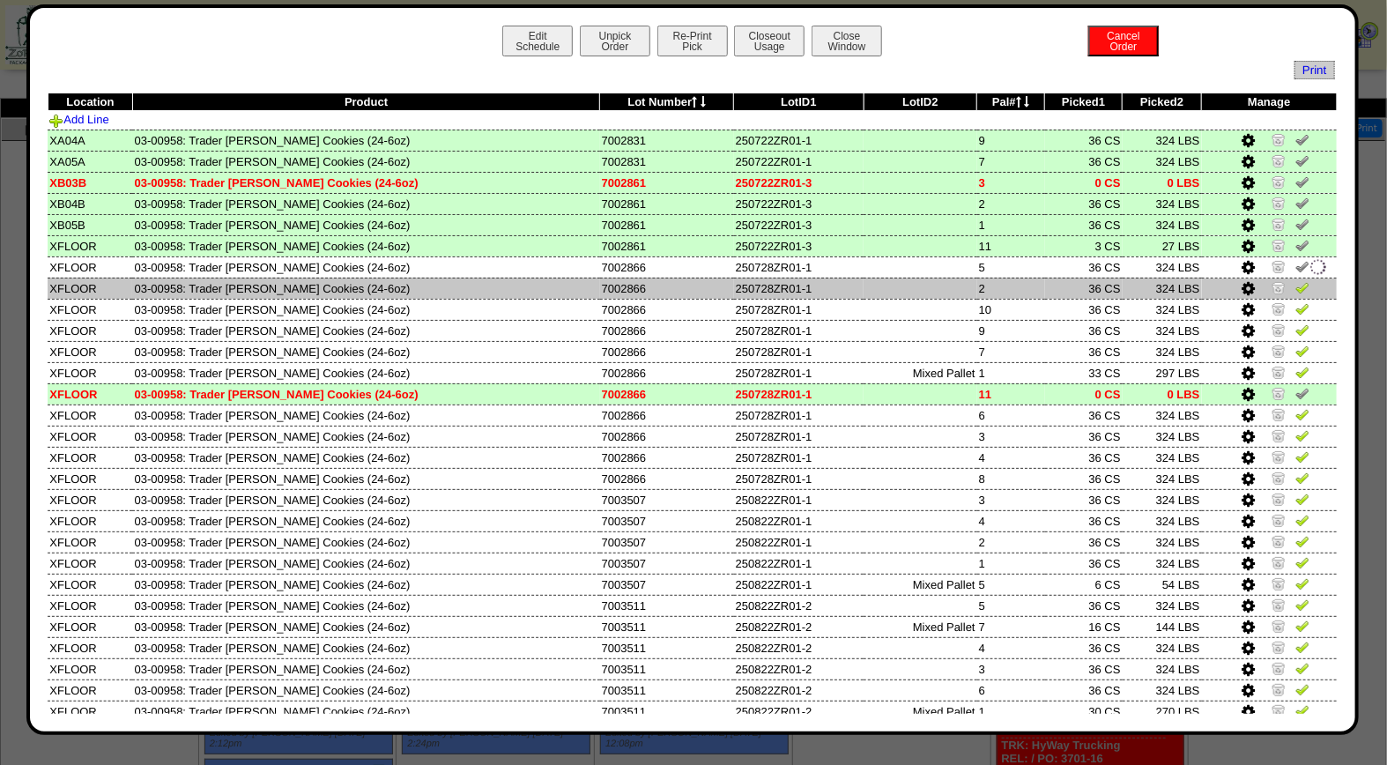
click at [1295, 286] on img at bounding box center [1302, 287] width 14 height 14
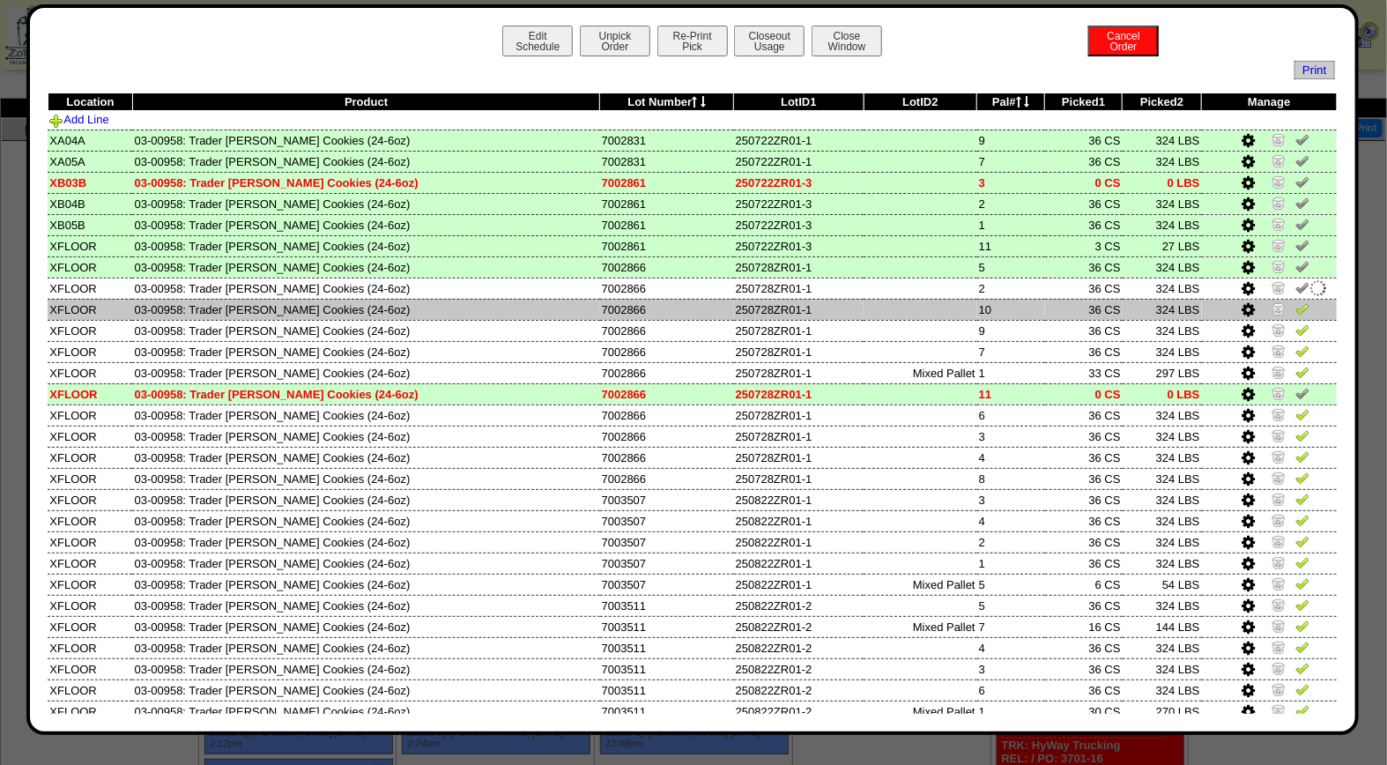
click at [1295, 307] on img at bounding box center [1302, 308] width 14 height 14
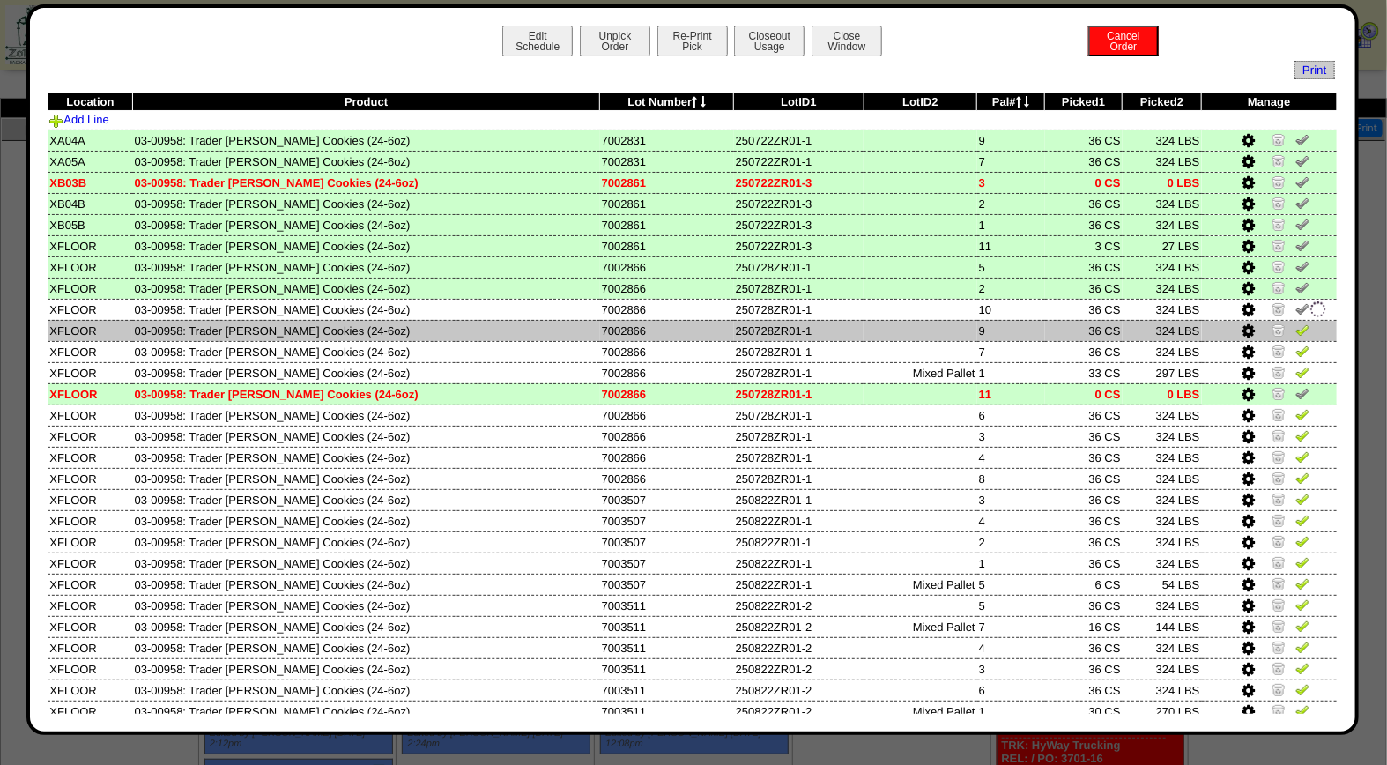
click at [1295, 328] on img at bounding box center [1302, 330] width 14 height 14
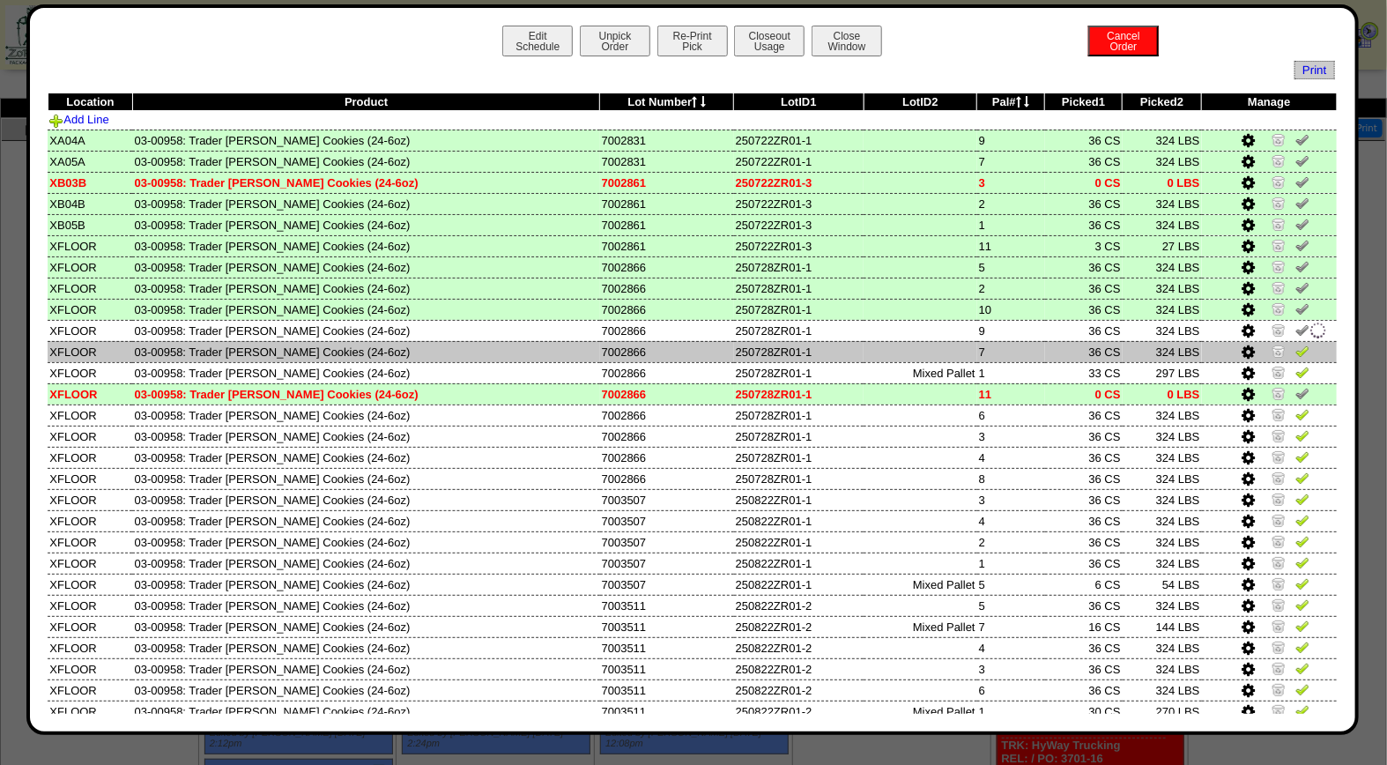
click at [1295, 347] on img at bounding box center [1302, 351] width 14 height 14
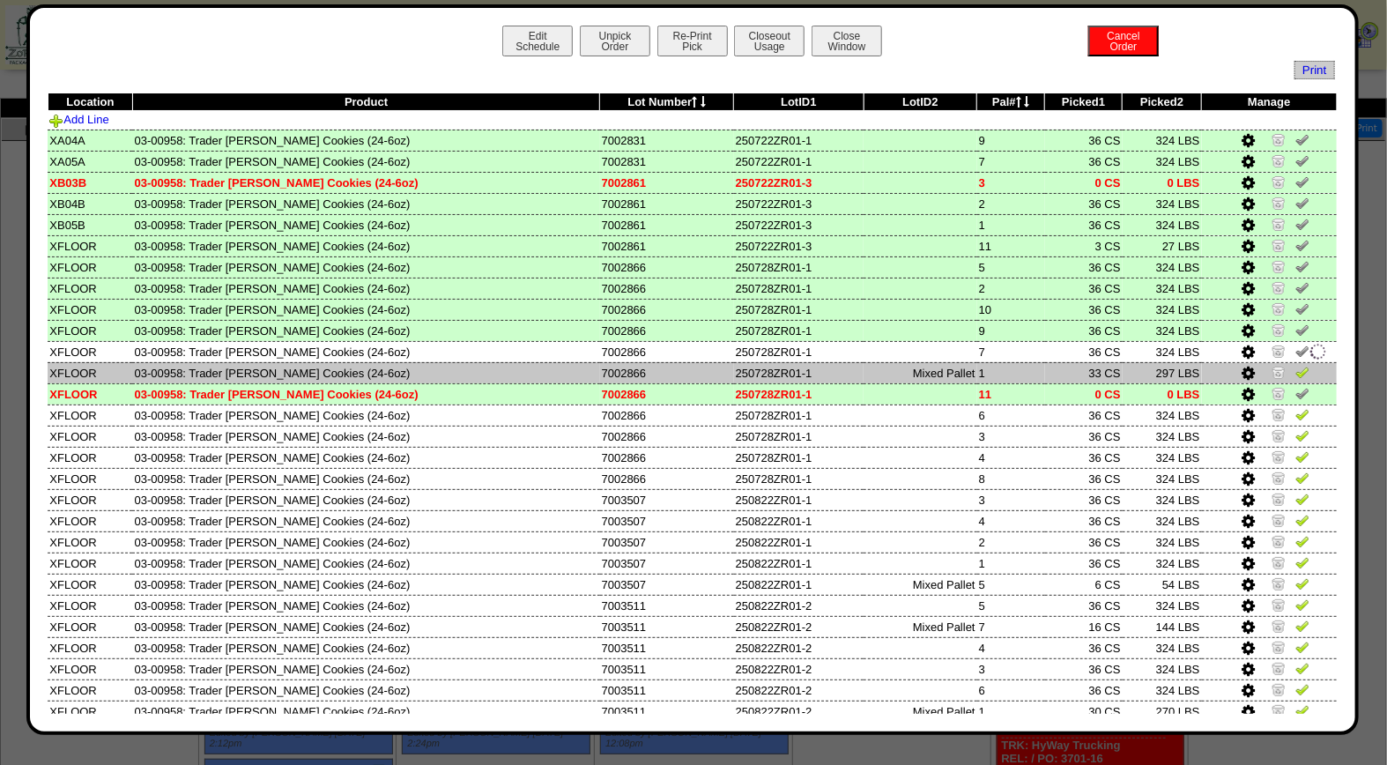
click at [1295, 368] on img at bounding box center [1302, 372] width 14 height 14
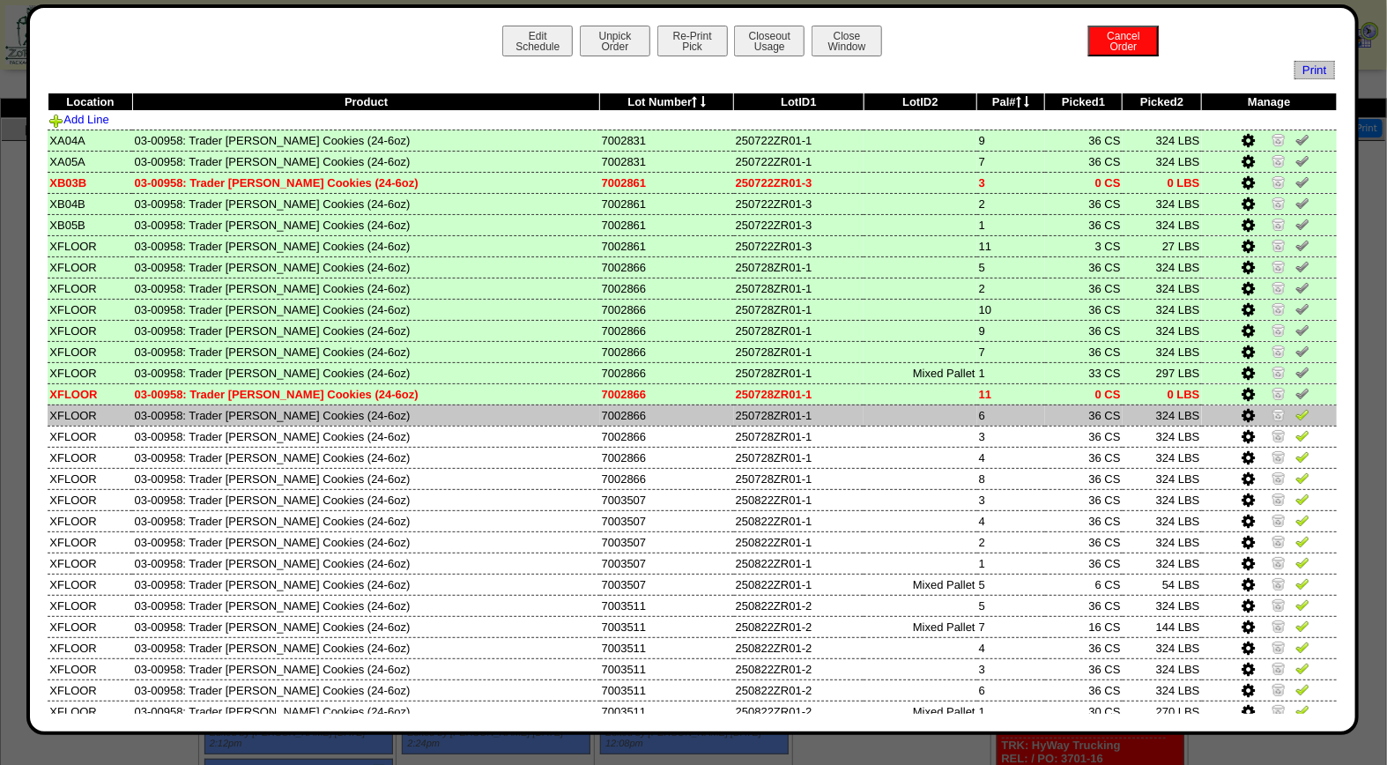
click at [1295, 414] on img at bounding box center [1302, 414] width 14 height 14
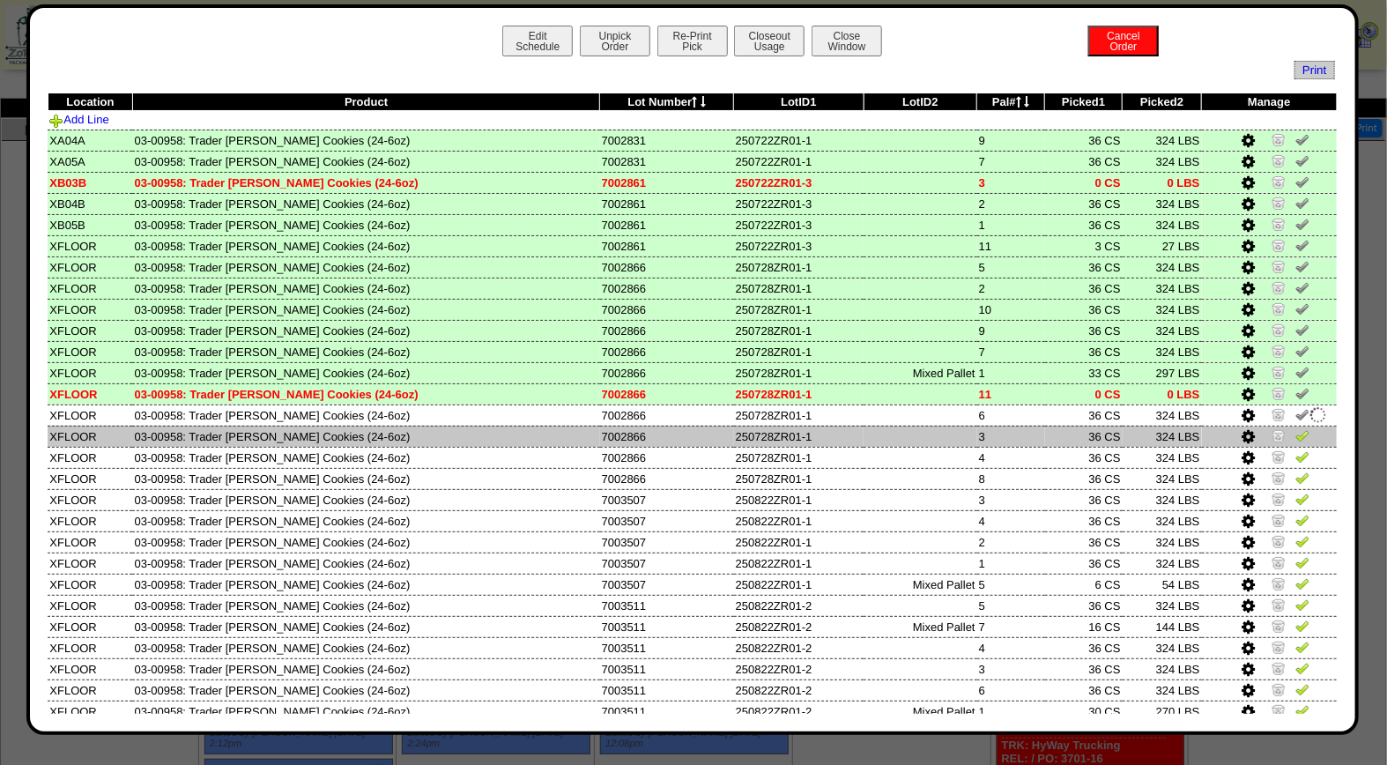
click at [1295, 429] on img at bounding box center [1302, 435] width 14 height 14
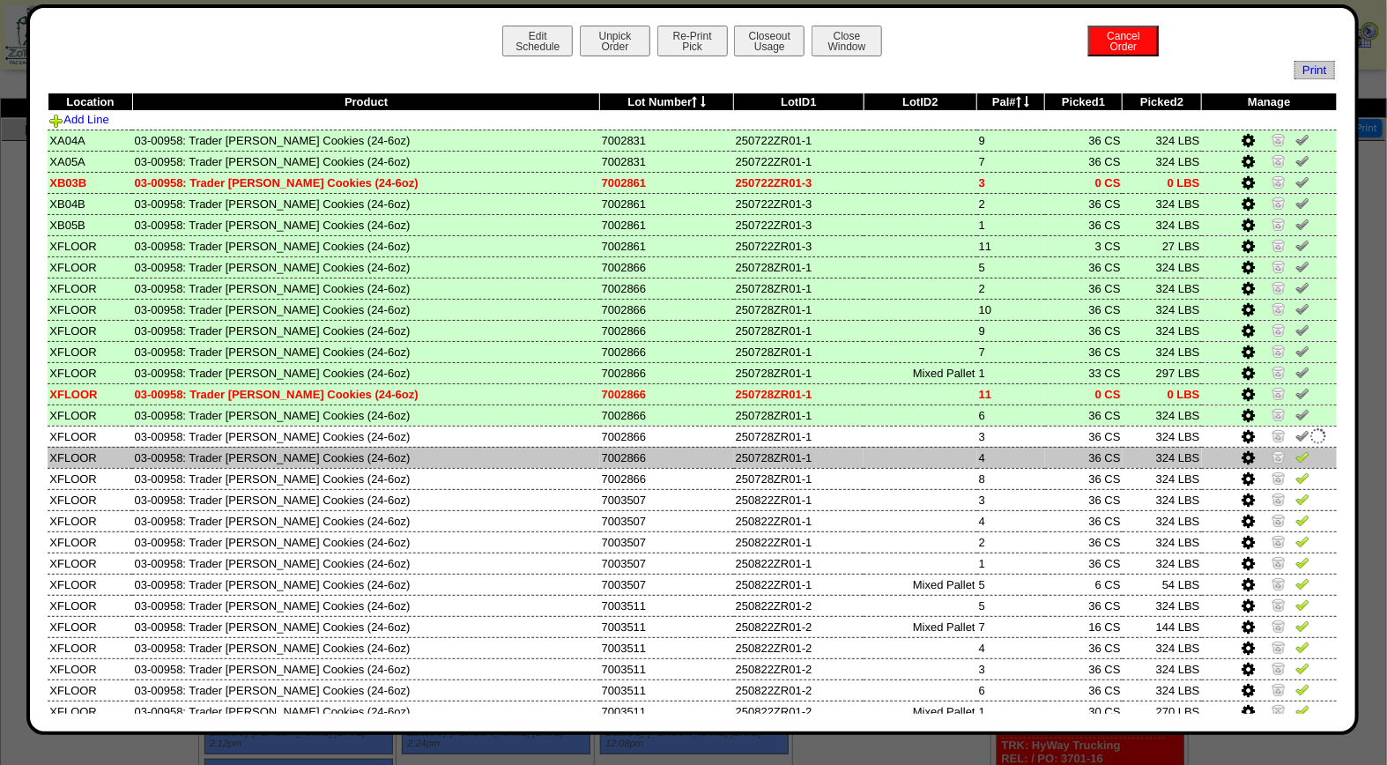
click at [1295, 451] on img at bounding box center [1302, 456] width 14 height 14
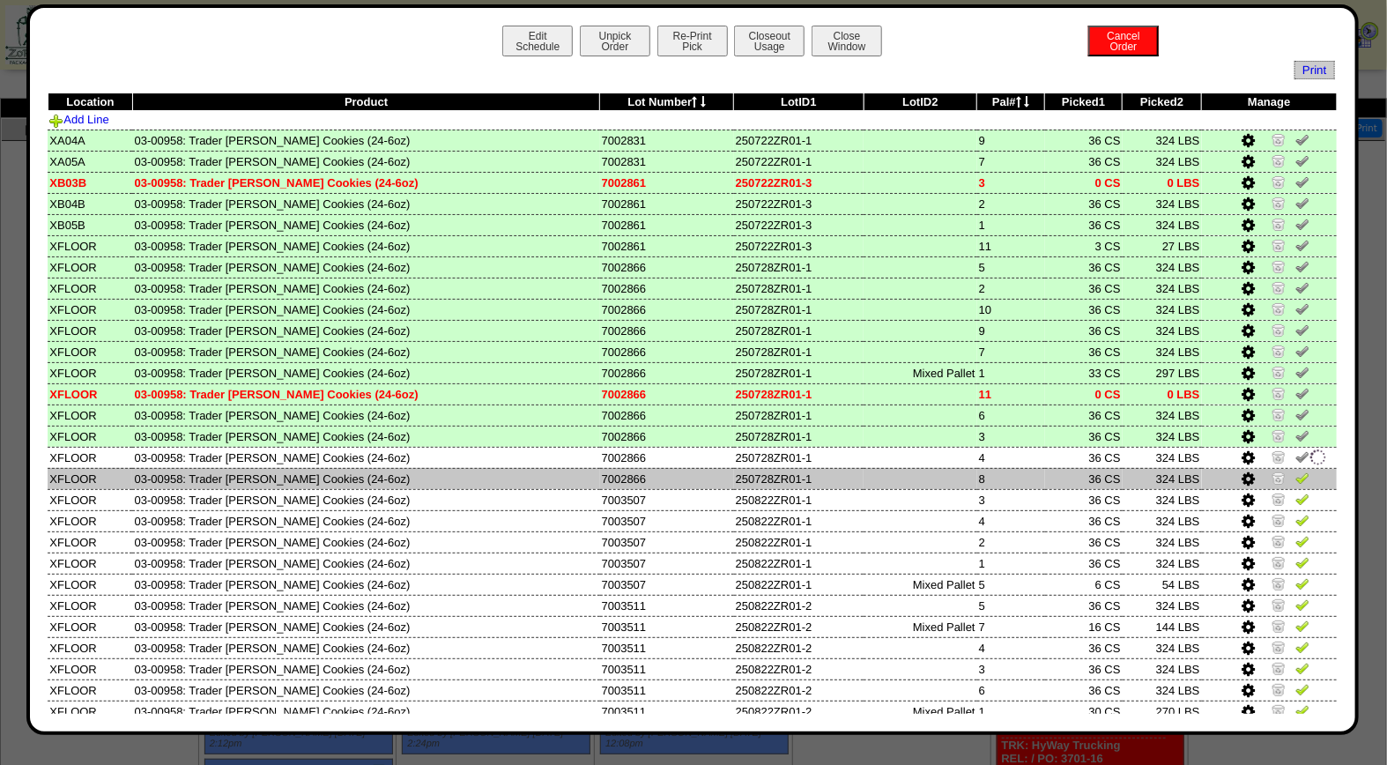
click at [1295, 471] on img at bounding box center [1302, 478] width 14 height 14
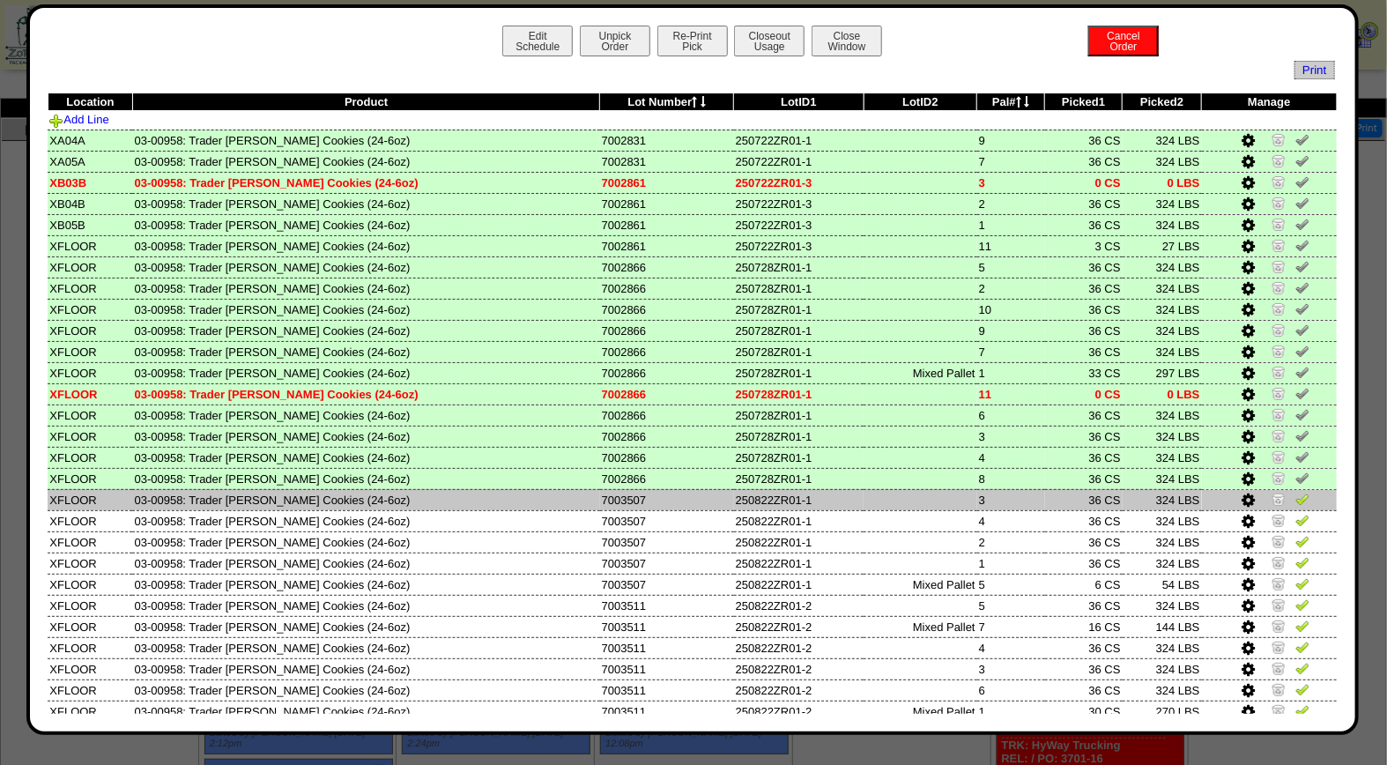
click at [1295, 492] on img at bounding box center [1302, 499] width 14 height 14
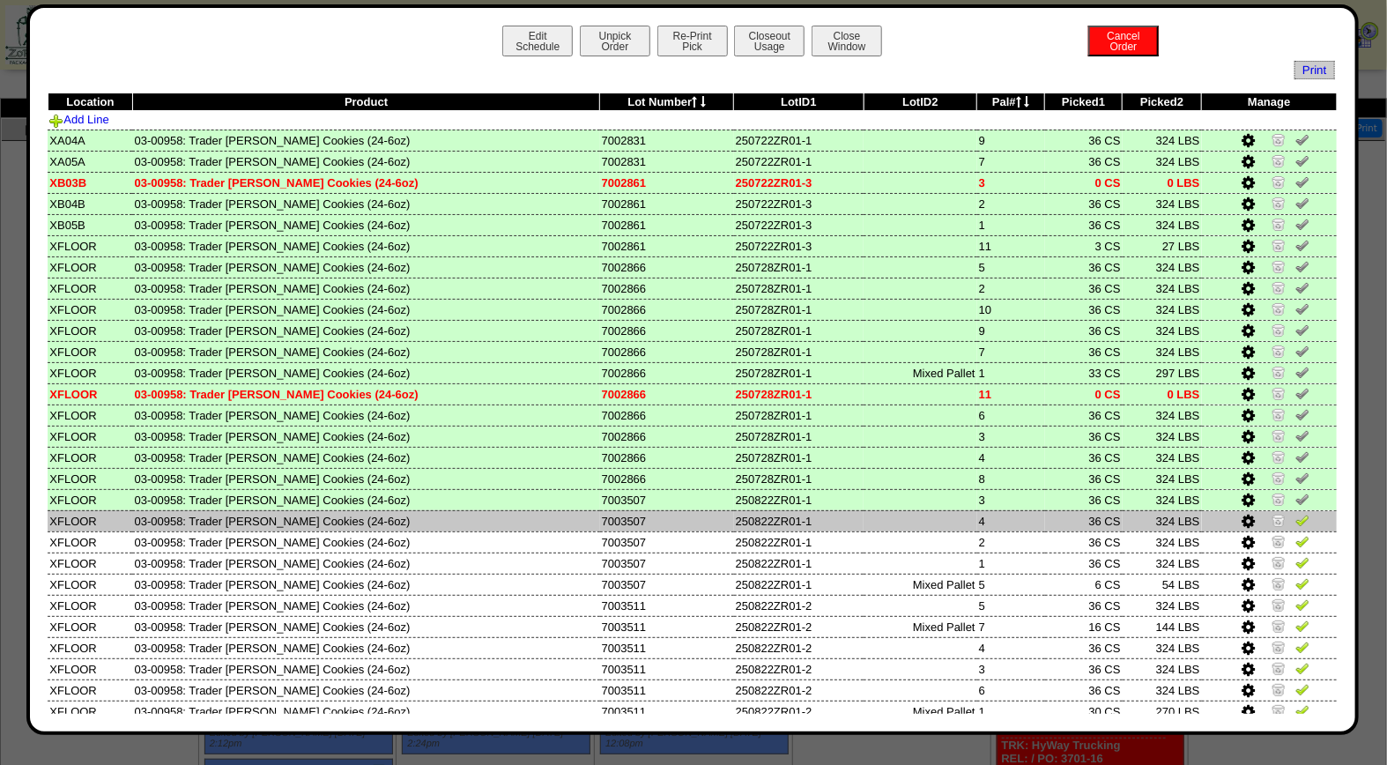
click at [1295, 516] on img at bounding box center [1302, 520] width 14 height 14
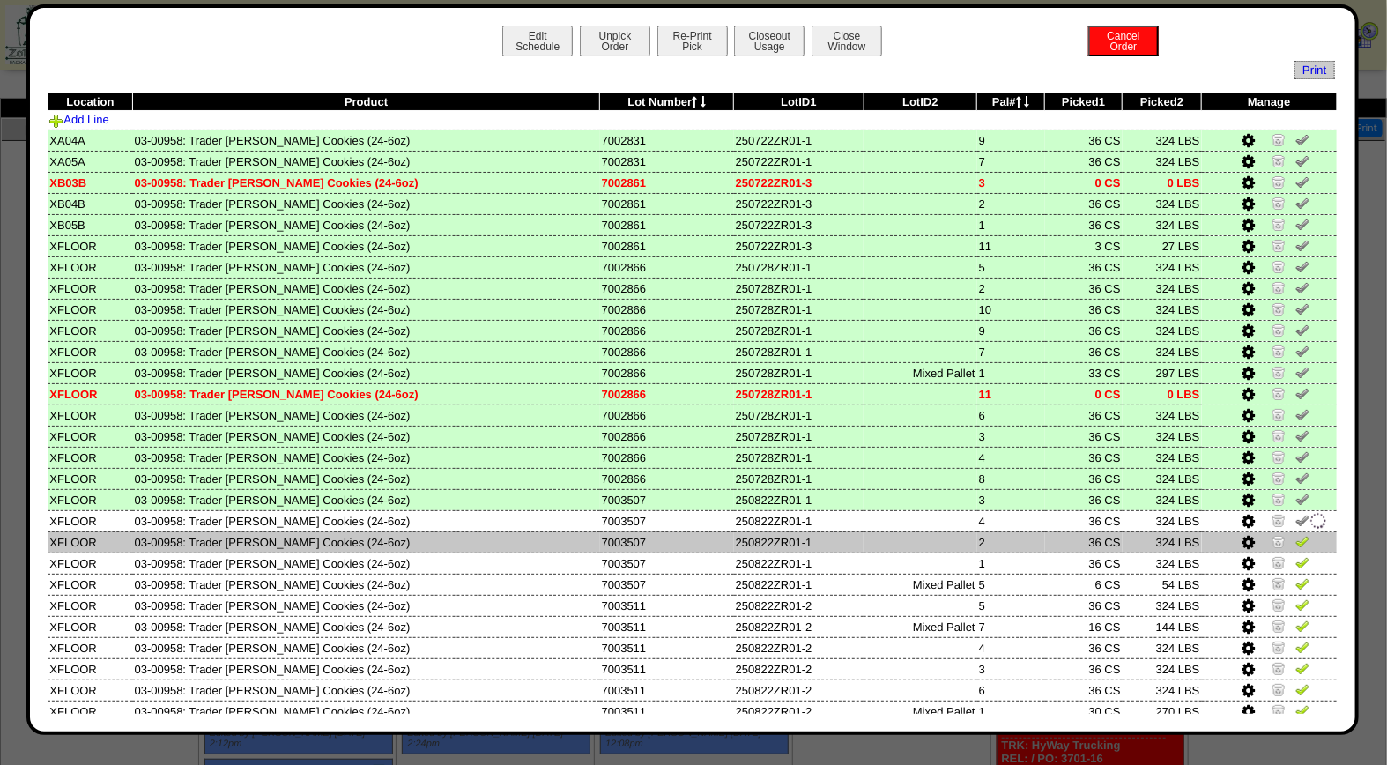
click at [1295, 534] on img at bounding box center [1302, 541] width 14 height 14
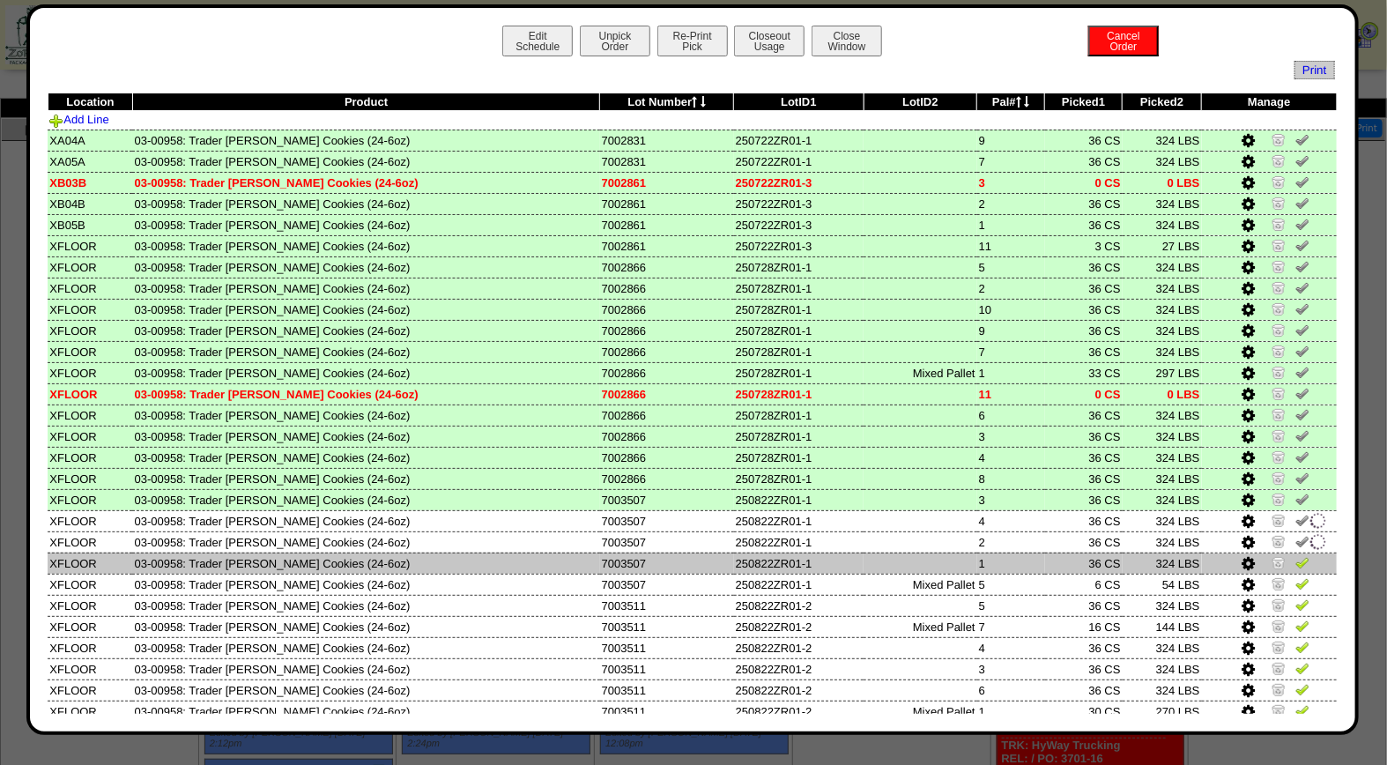
click at [1295, 555] on img at bounding box center [1302, 562] width 14 height 14
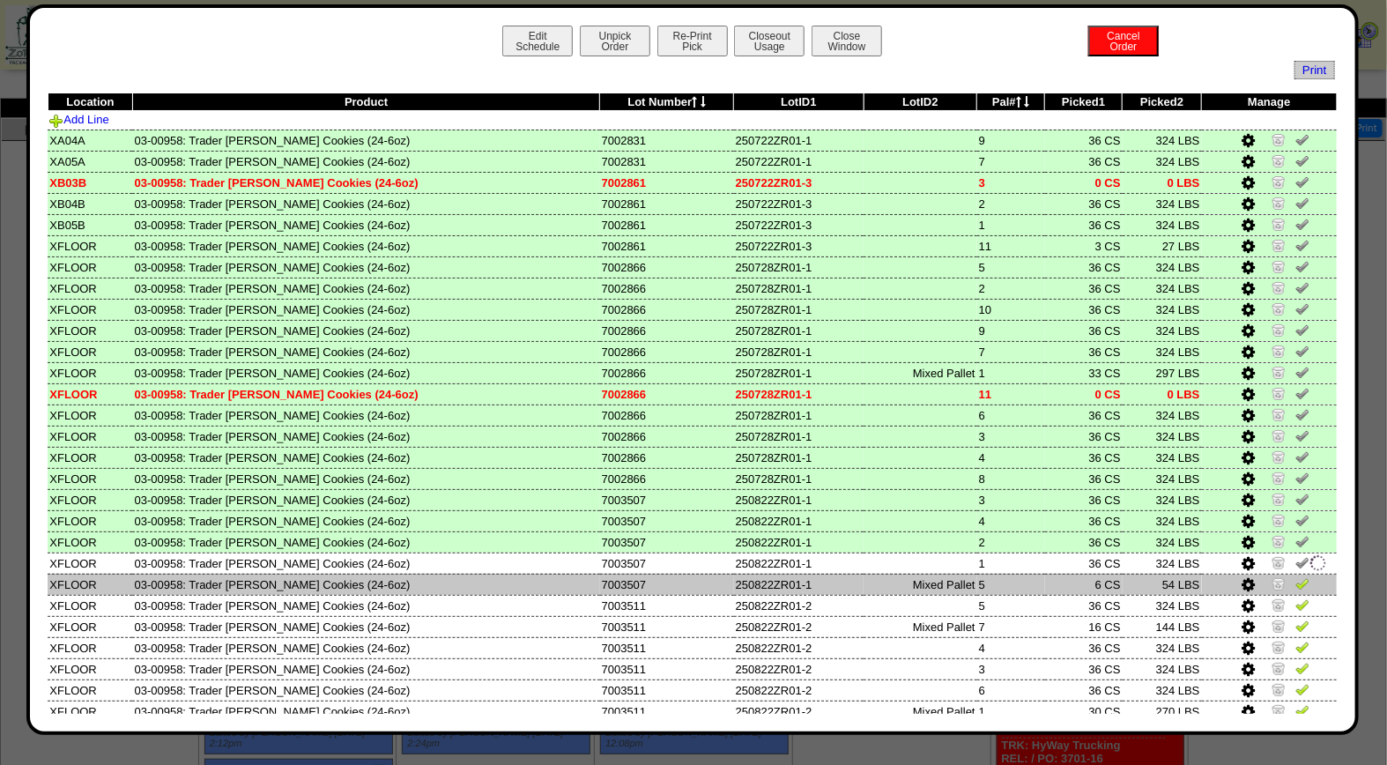
click at [1291, 574] on td at bounding box center [1269, 584] width 135 height 21
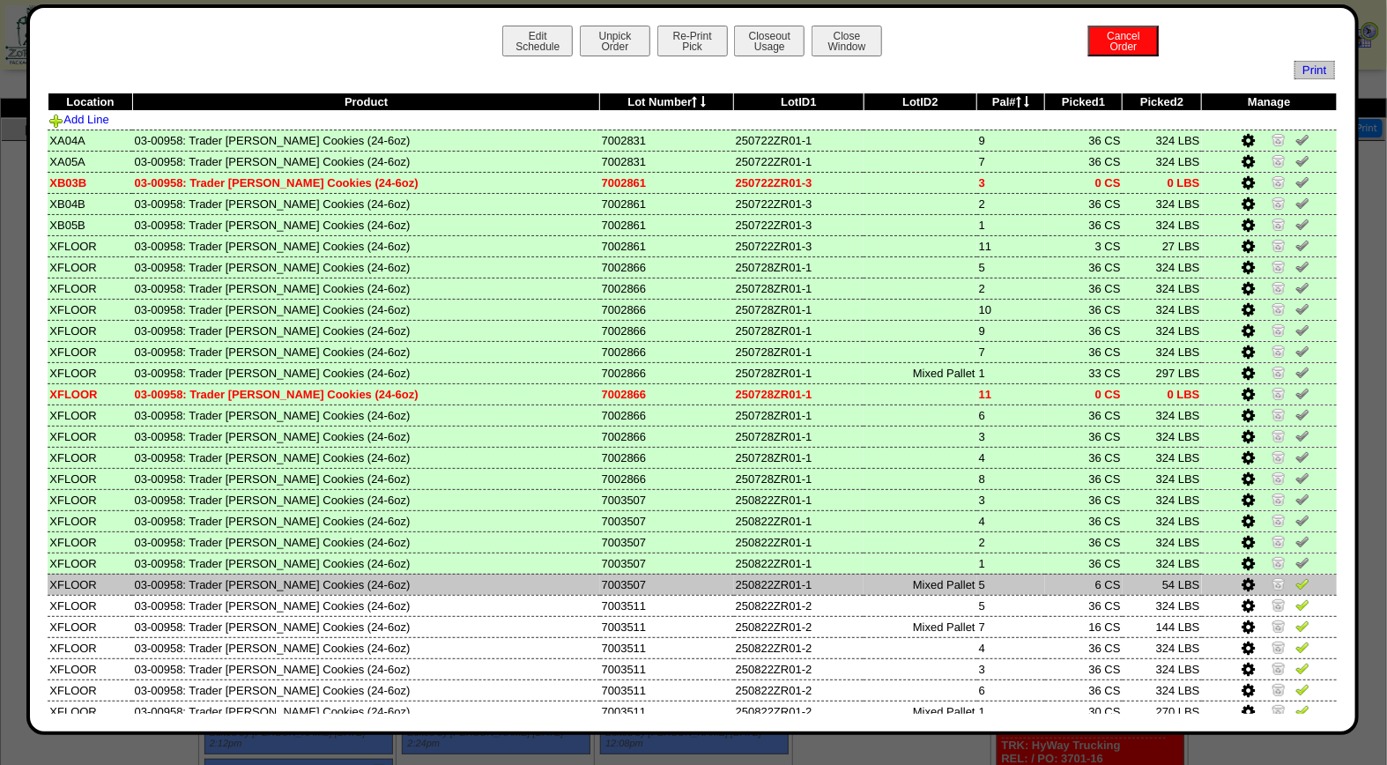
click at [1295, 576] on img at bounding box center [1302, 583] width 14 height 14
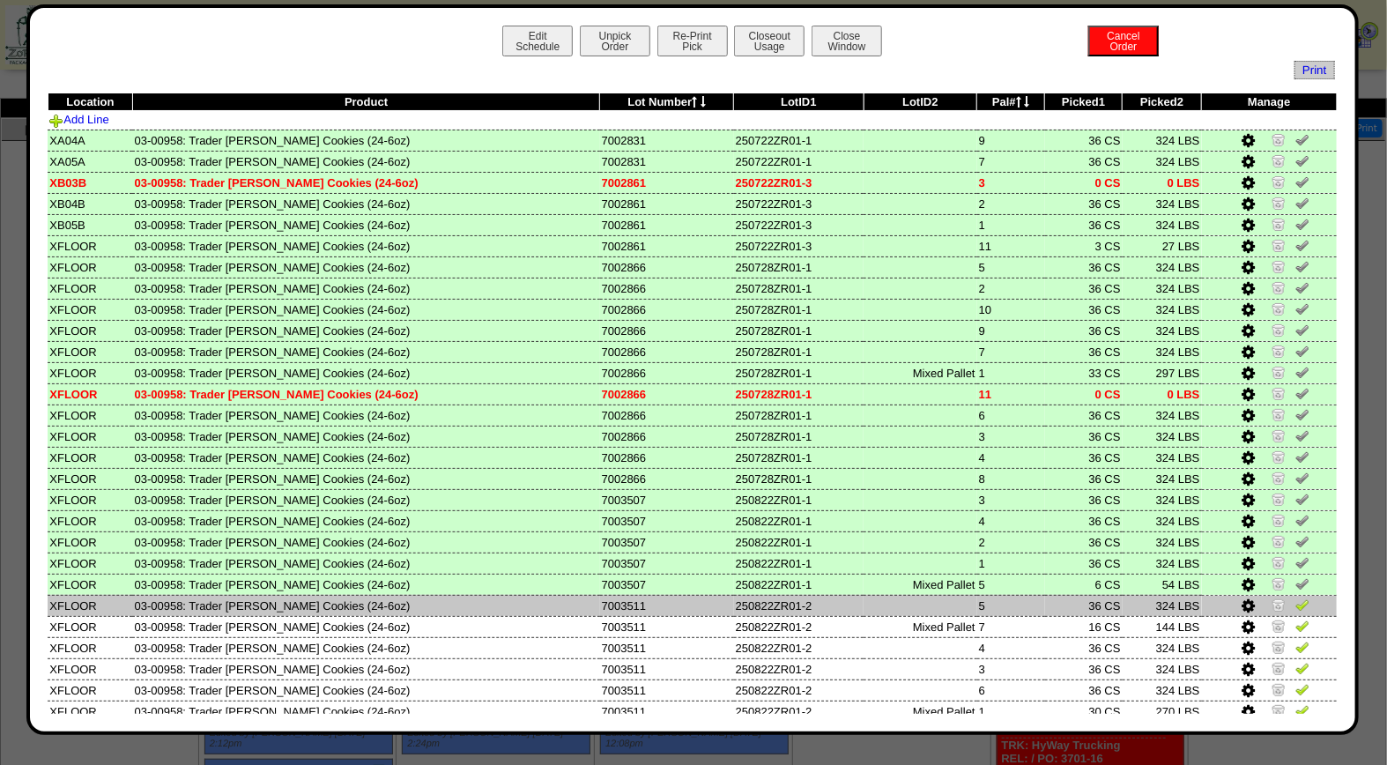
click at [1295, 597] on img at bounding box center [1302, 604] width 14 height 14
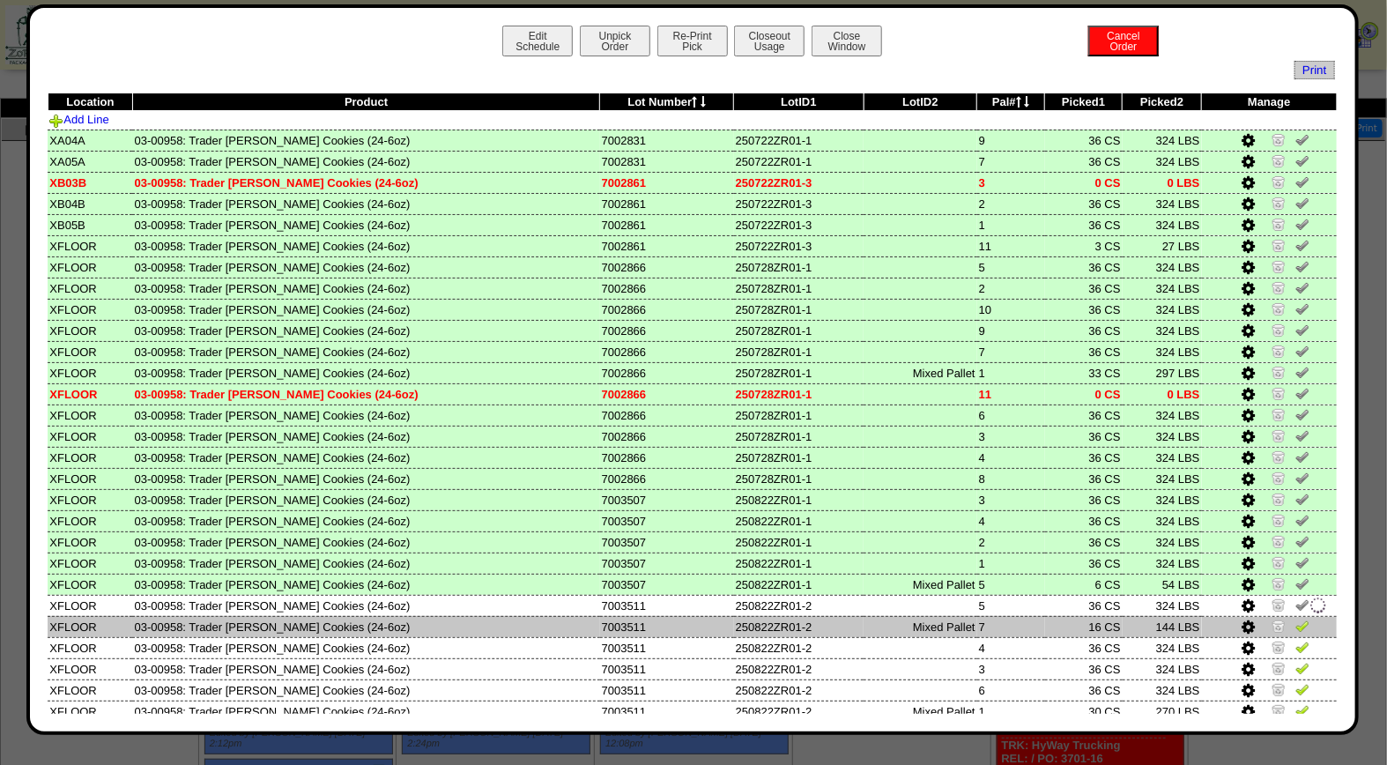
click at [1295, 619] on img at bounding box center [1302, 626] width 14 height 14
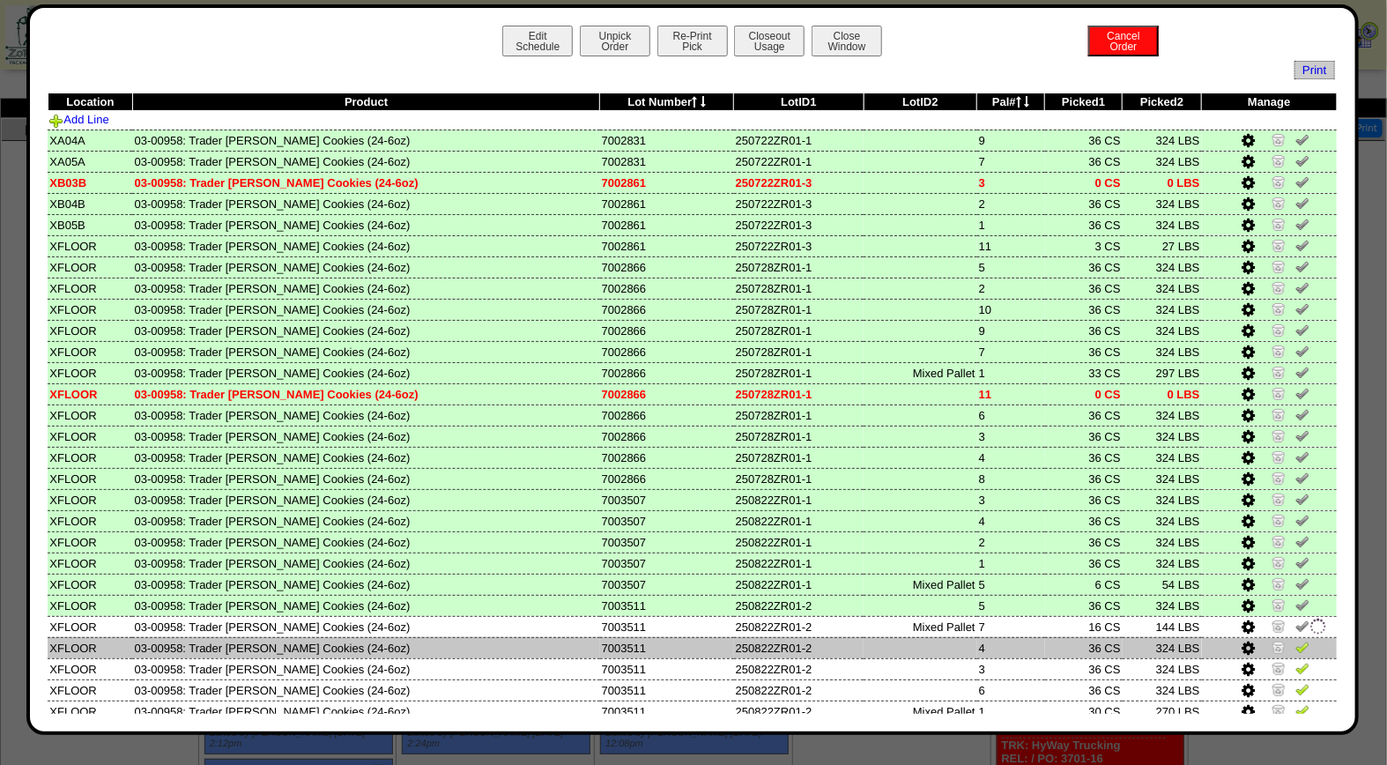
click at [1295, 640] on img at bounding box center [1302, 647] width 14 height 14
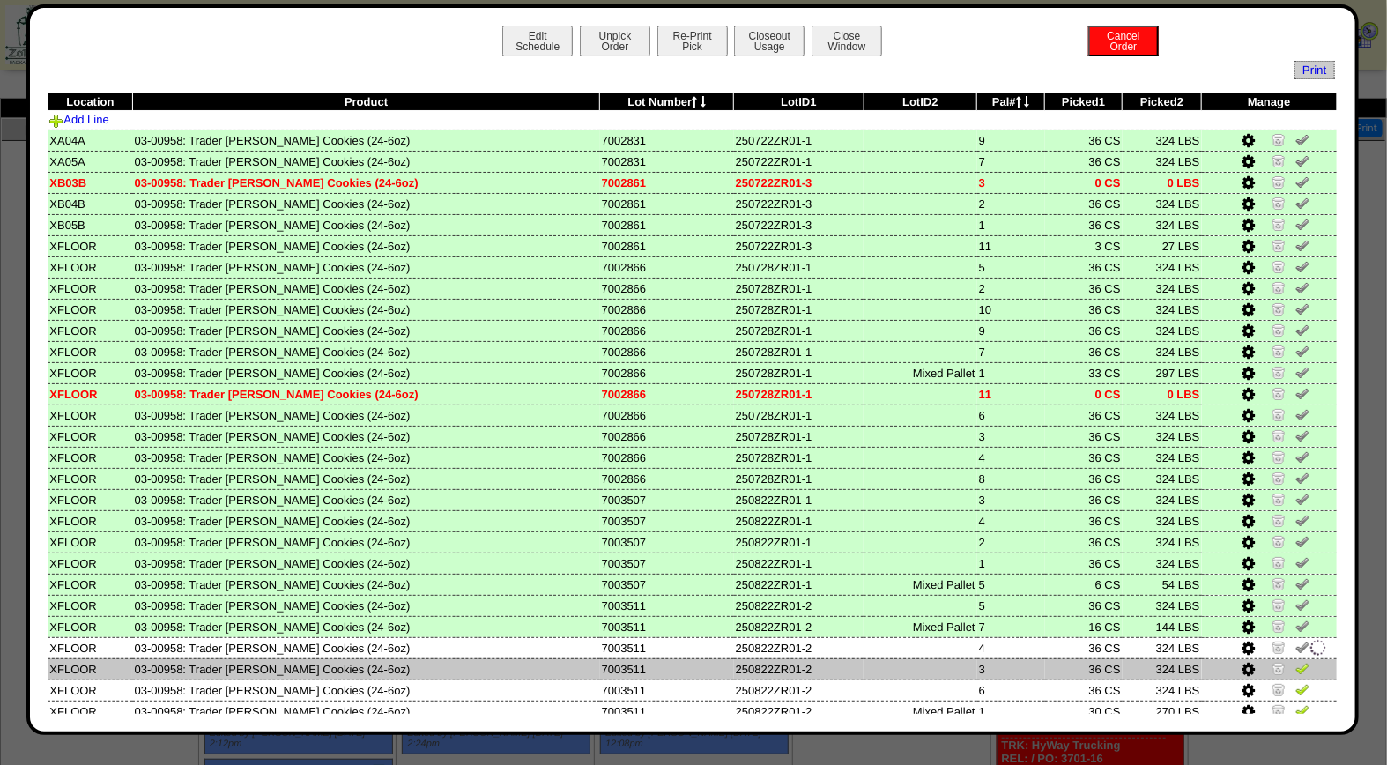
click at [1295, 661] on img at bounding box center [1302, 668] width 14 height 14
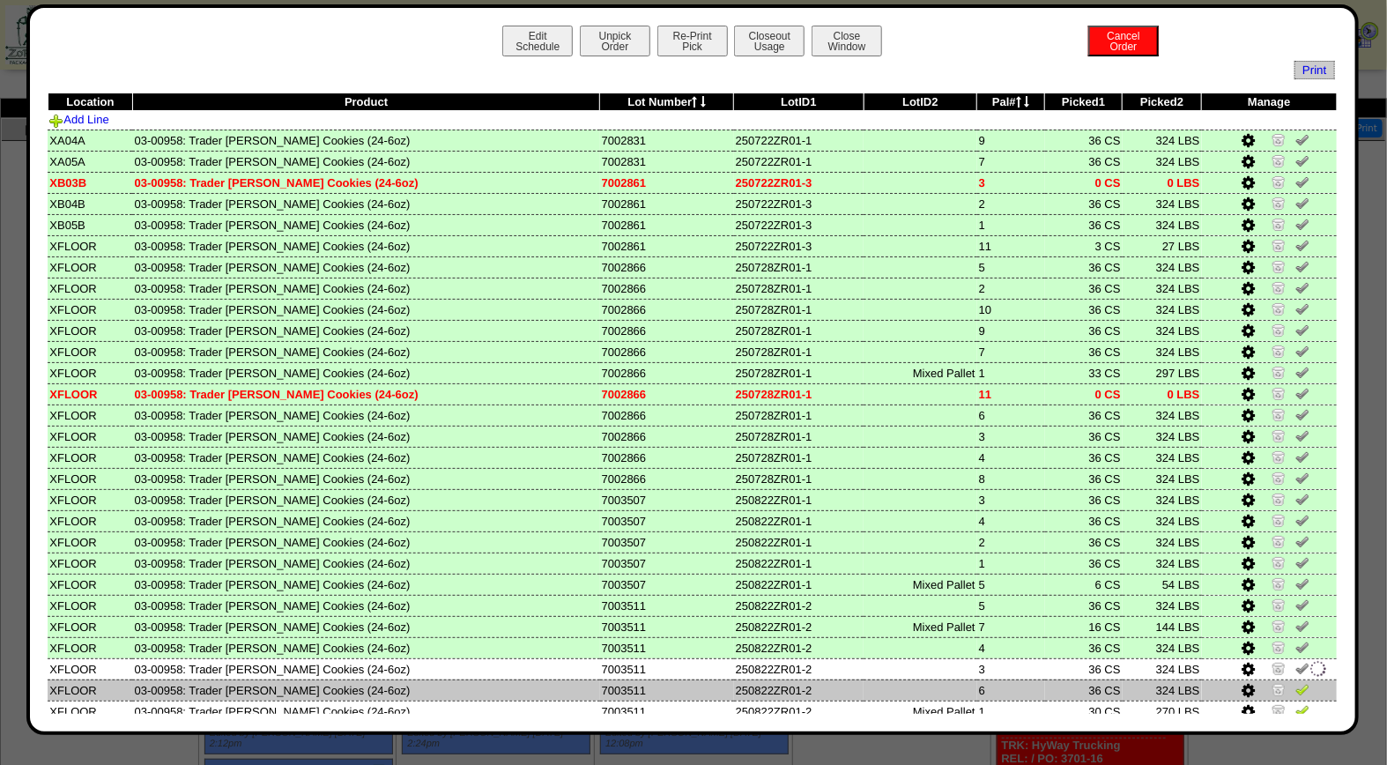
click at [1295, 682] on img at bounding box center [1302, 689] width 14 height 14
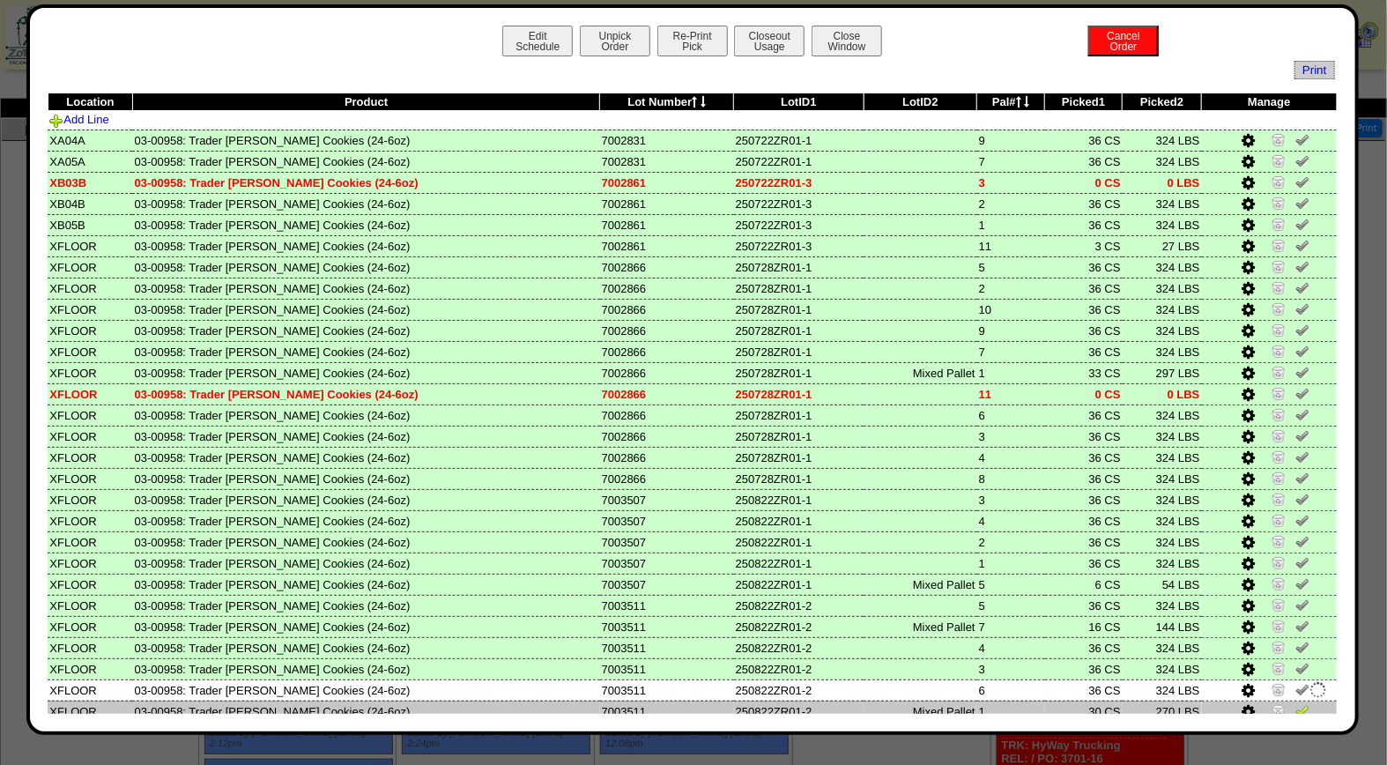
click at [1295, 707] on img at bounding box center [1302, 710] width 14 height 14
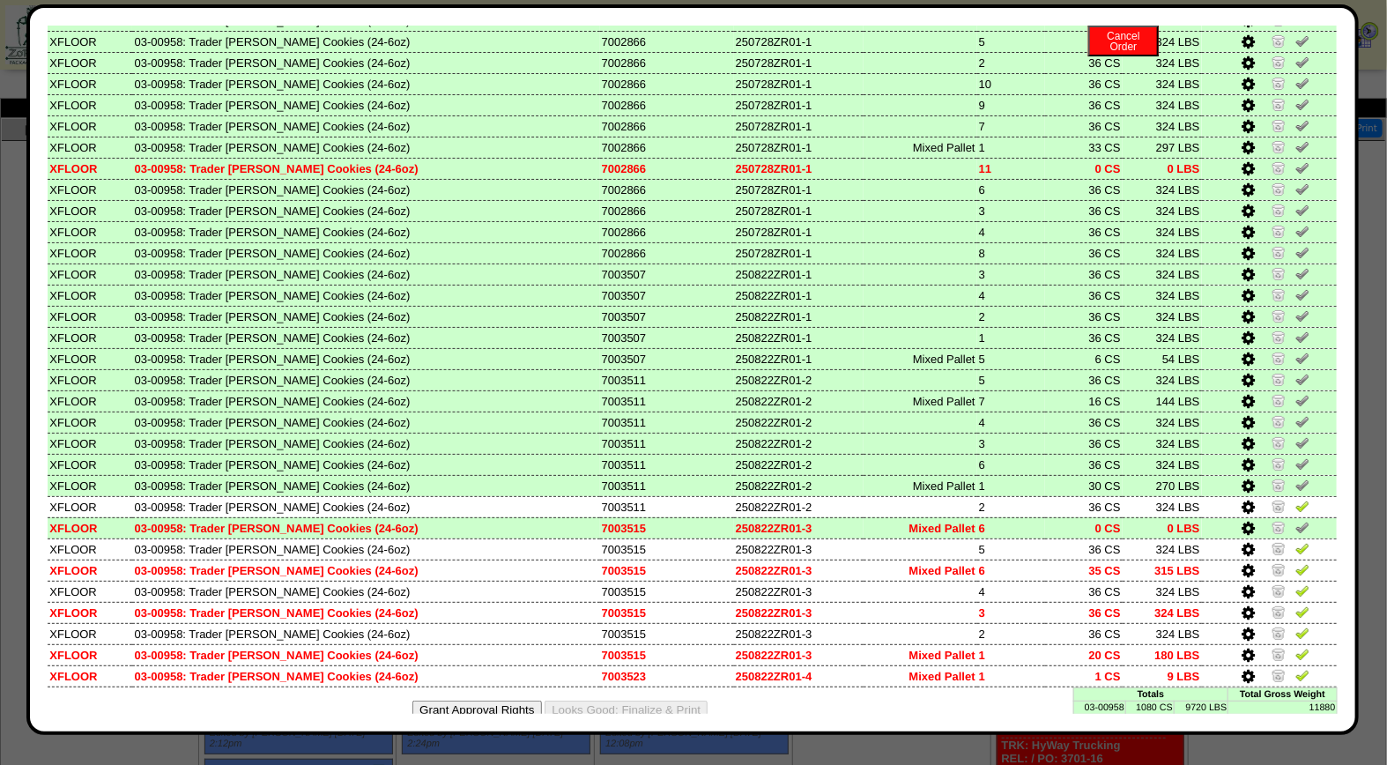
scroll to position [230, 0]
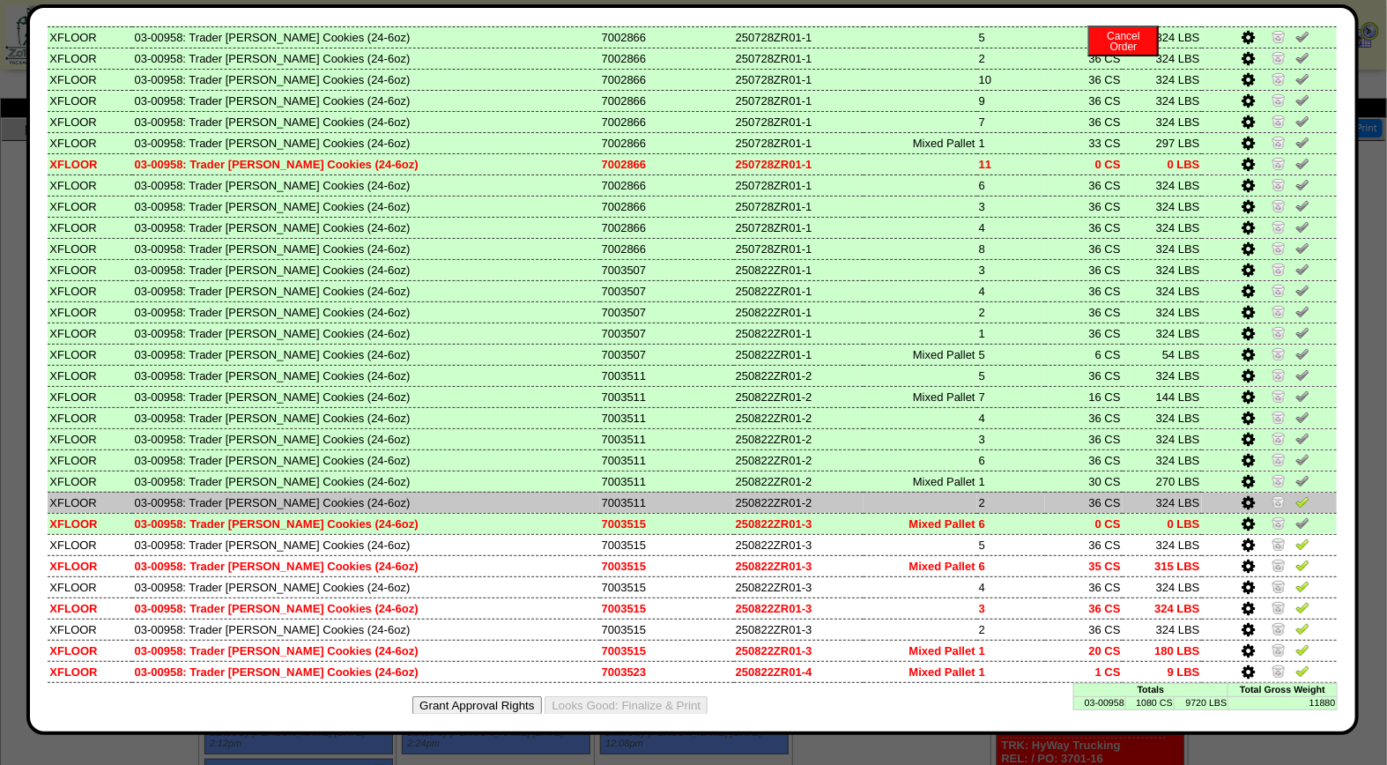
click at [1295, 494] on img at bounding box center [1302, 501] width 14 height 14
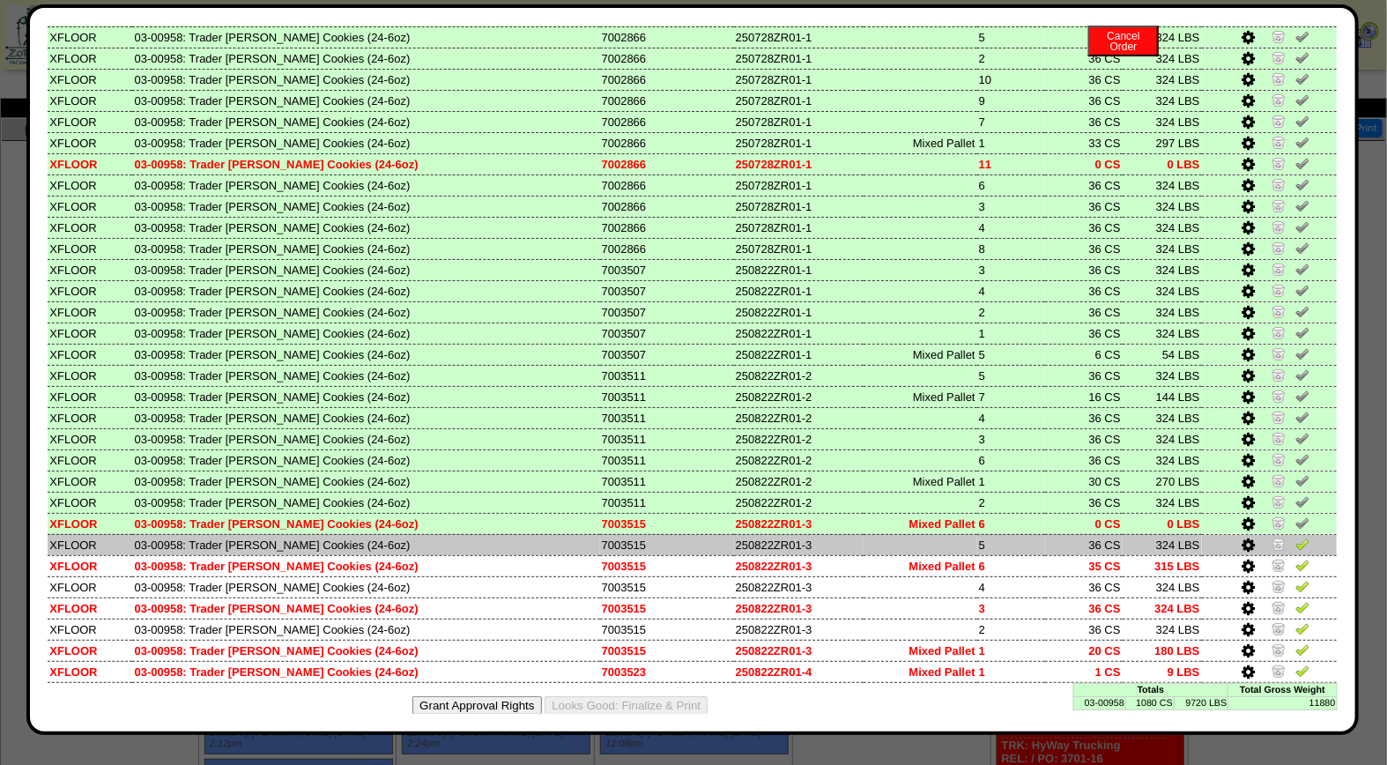
click at [1295, 537] on img at bounding box center [1302, 544] width 14 height 14
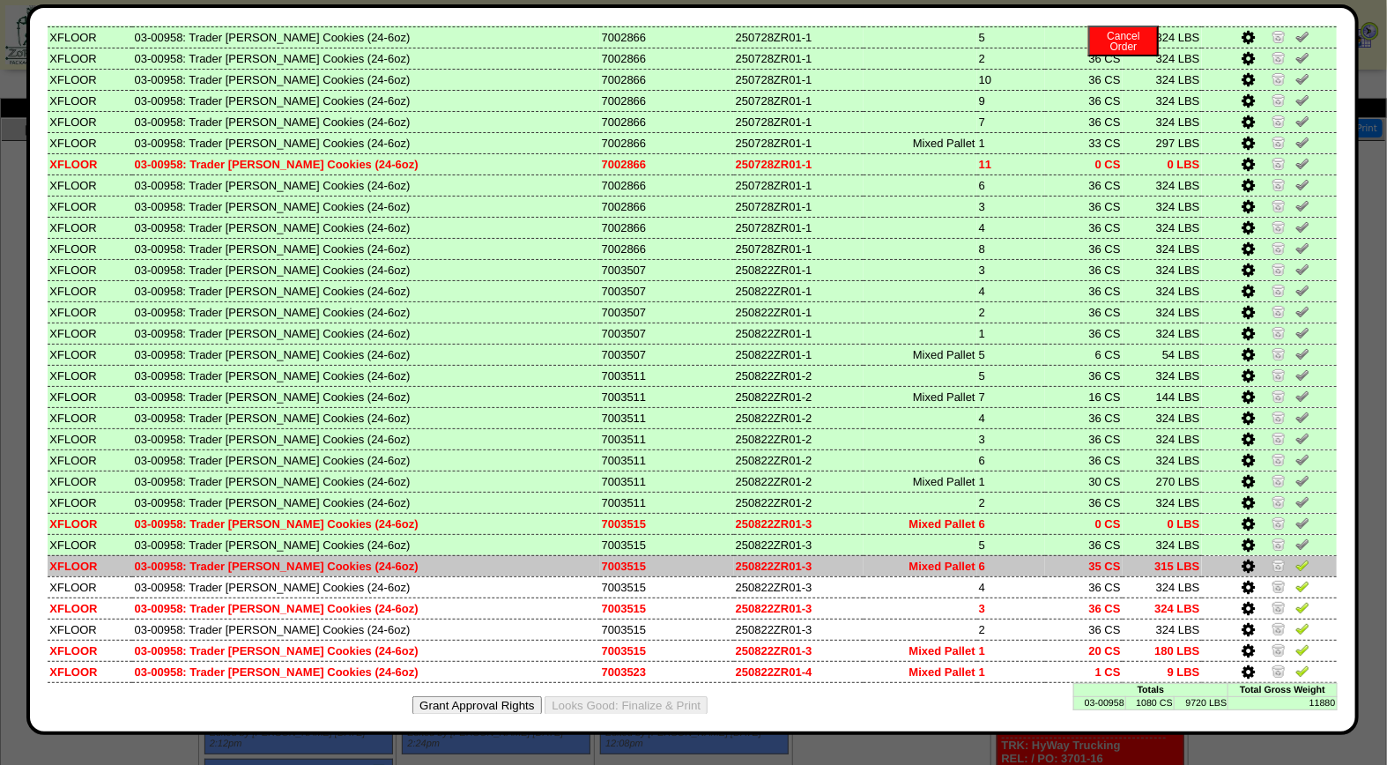
click at [1295, 558] on img at bounding box center [1302, 565] width 14 height 14
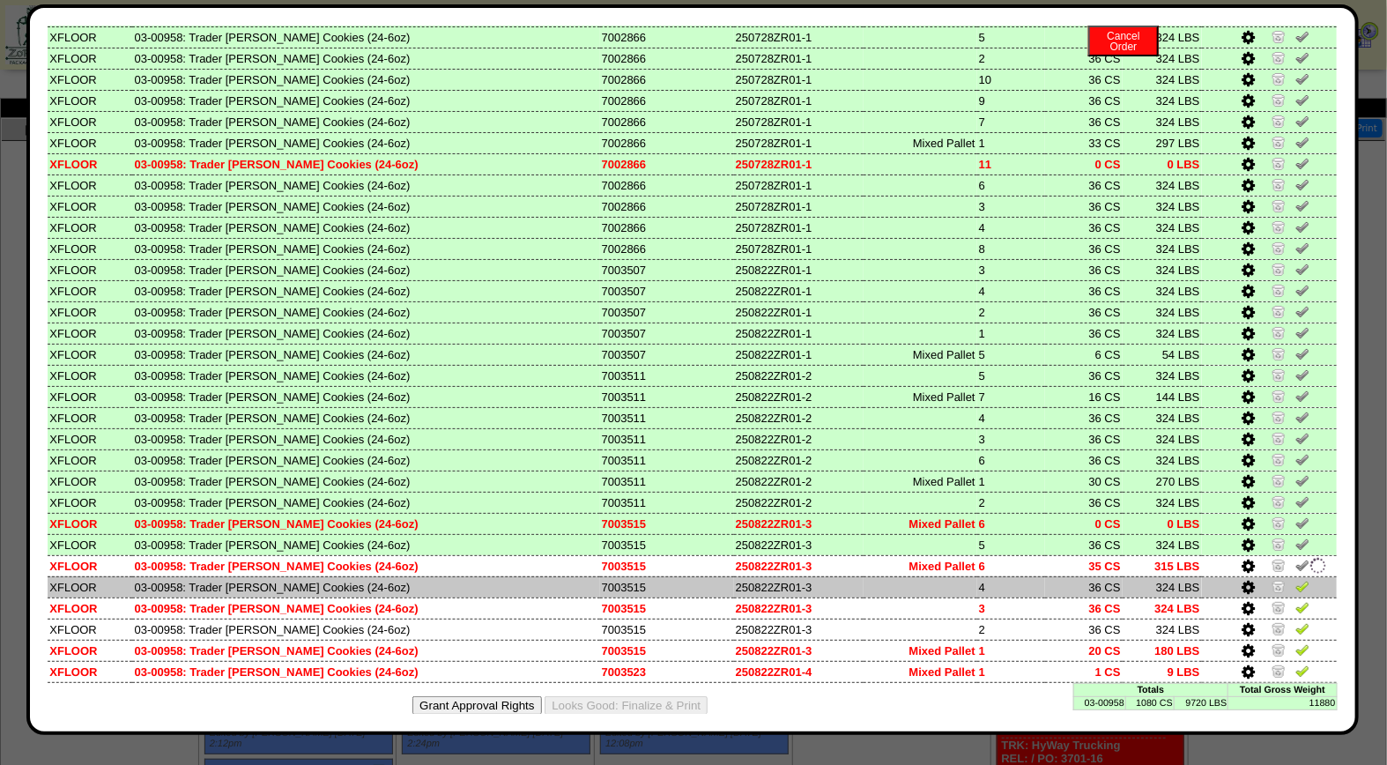
click at [1295, 579] on img at bounding box center [1302, 586] width 14 height 14
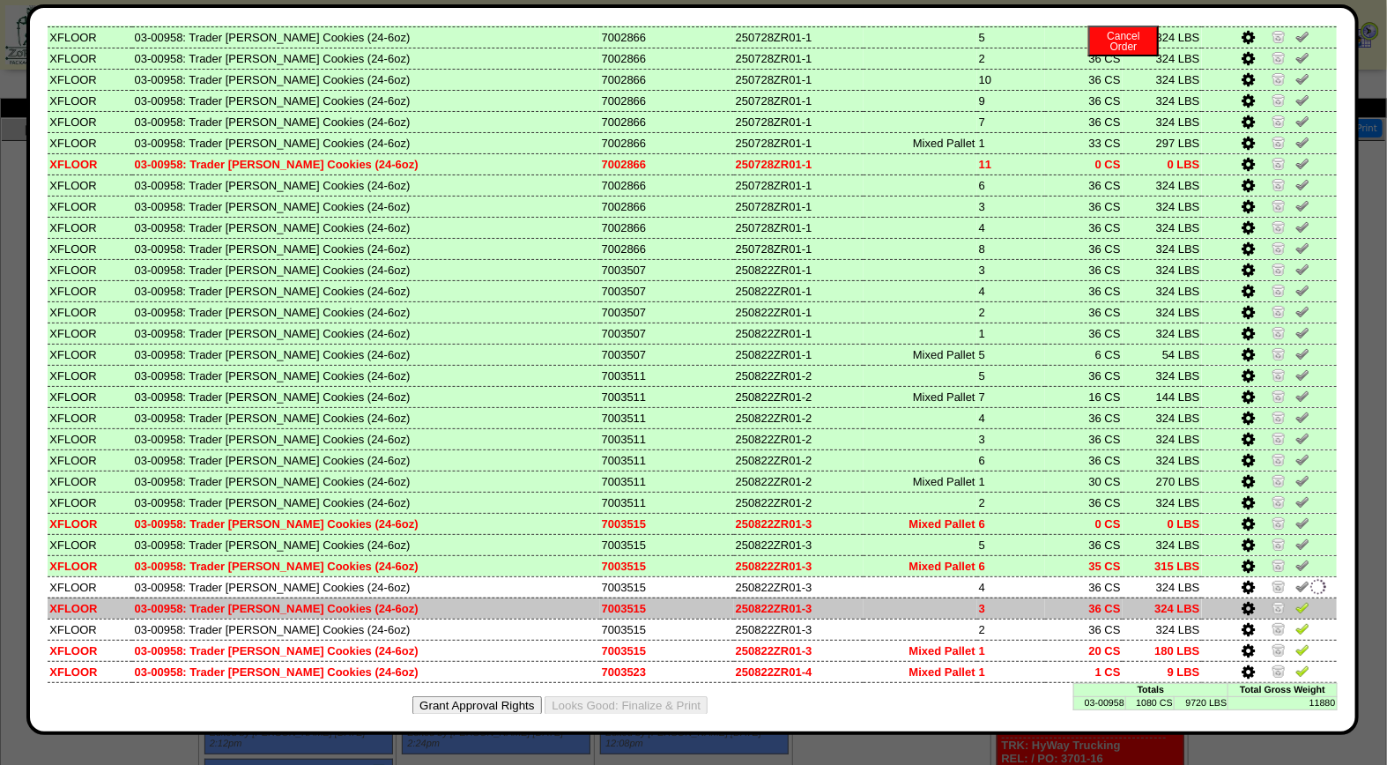
click at [1295, 600] on img at bounding box center [1302, 607] width 14 height 14
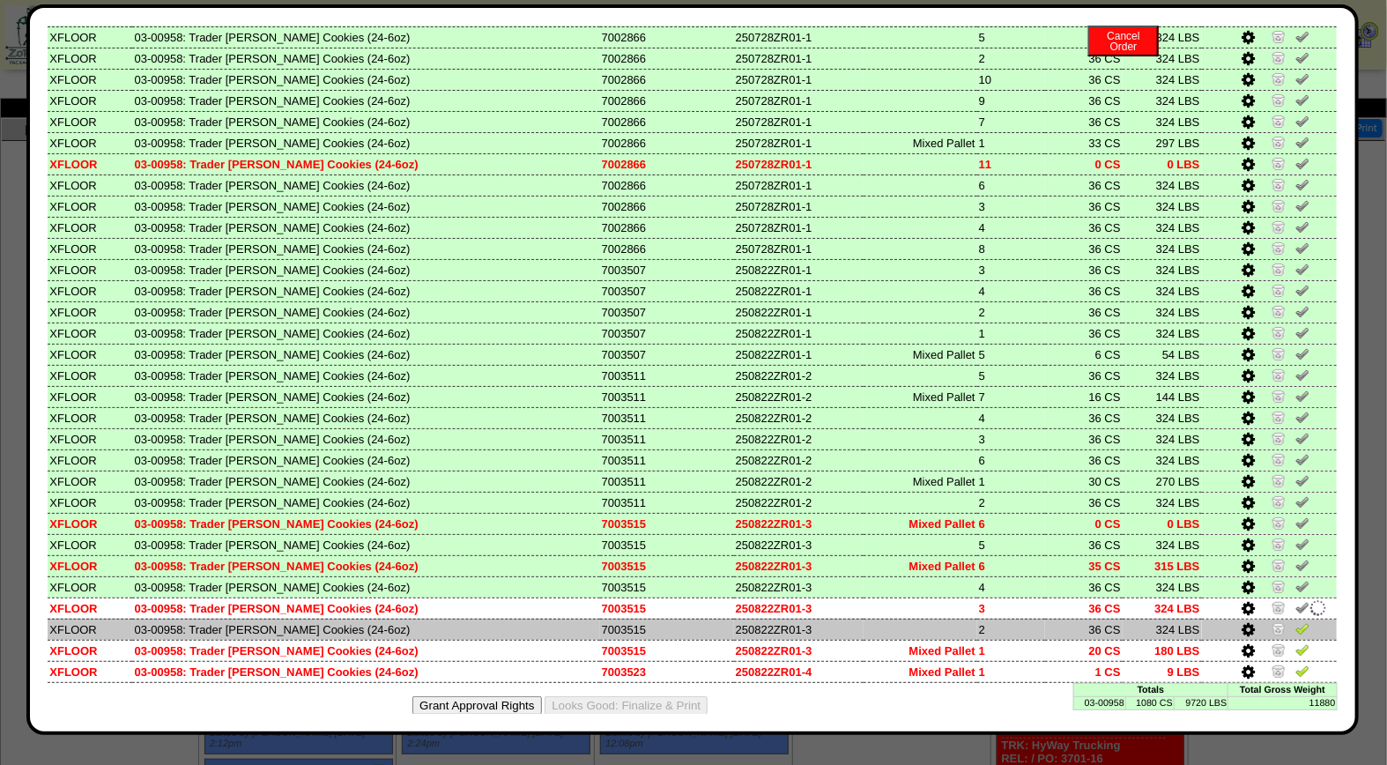
click at [1295, 621] on img at bounding box center [1302, 628] width 14 height 14
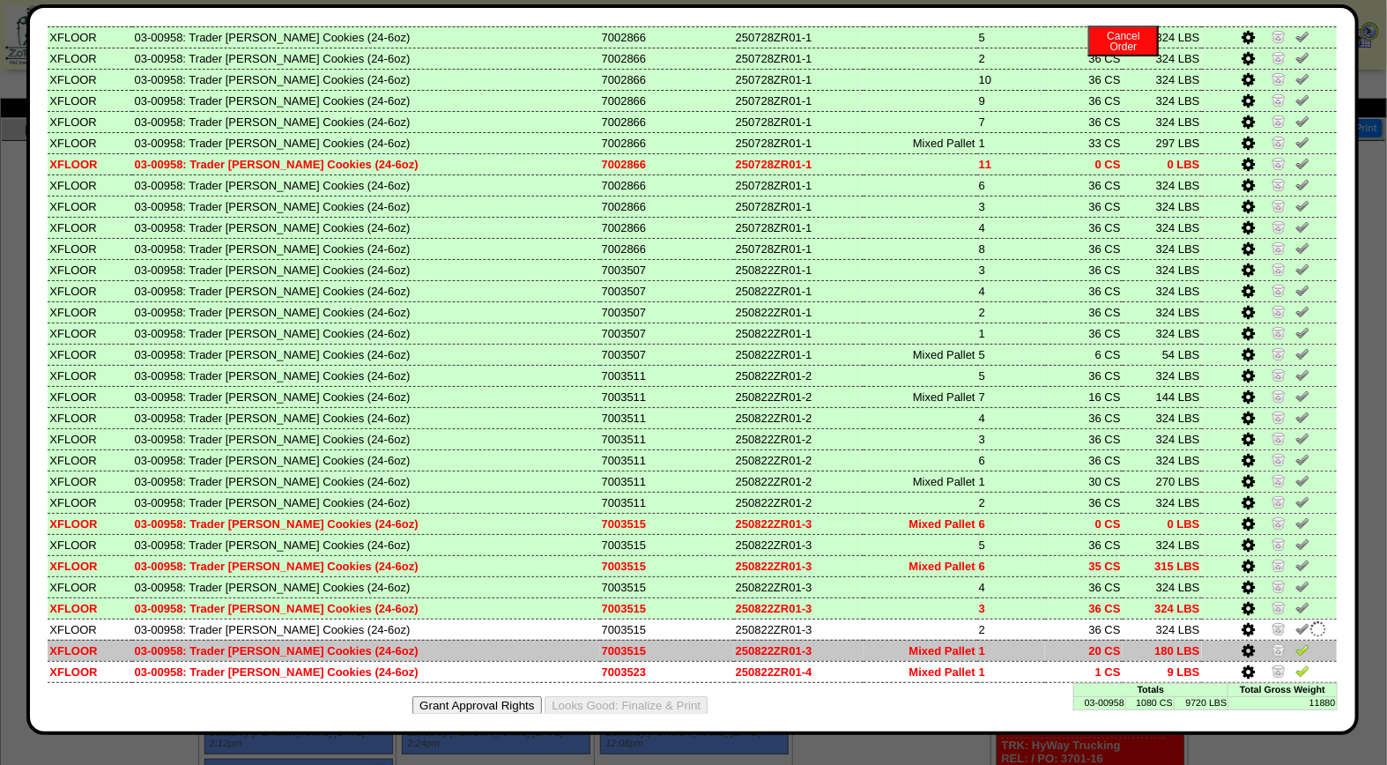
click at [1295, 642] on img at bounding box center [1302, 649] width 14 height 14
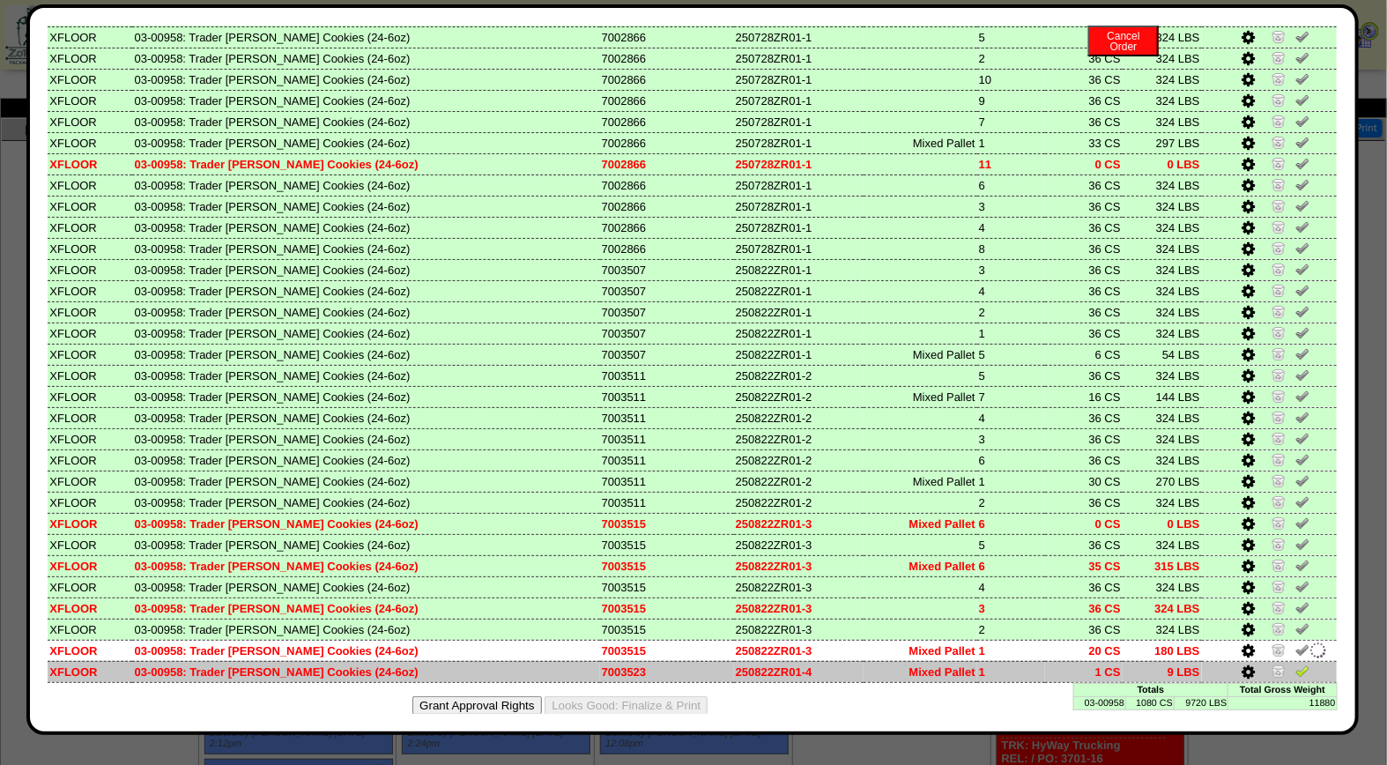
click at [1295, 667] on link at bounding box center [1302, 673] width 14 height 13
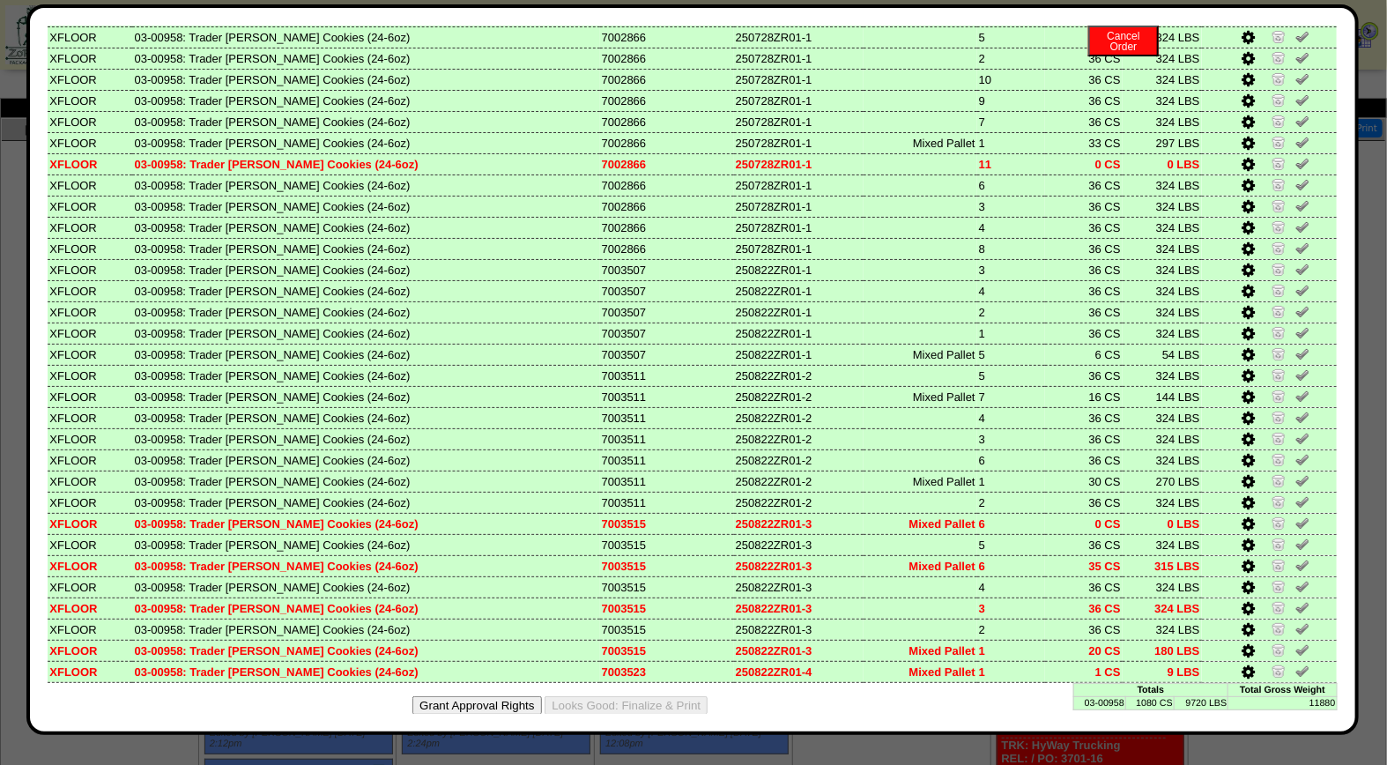
scroll to position [0, 0]
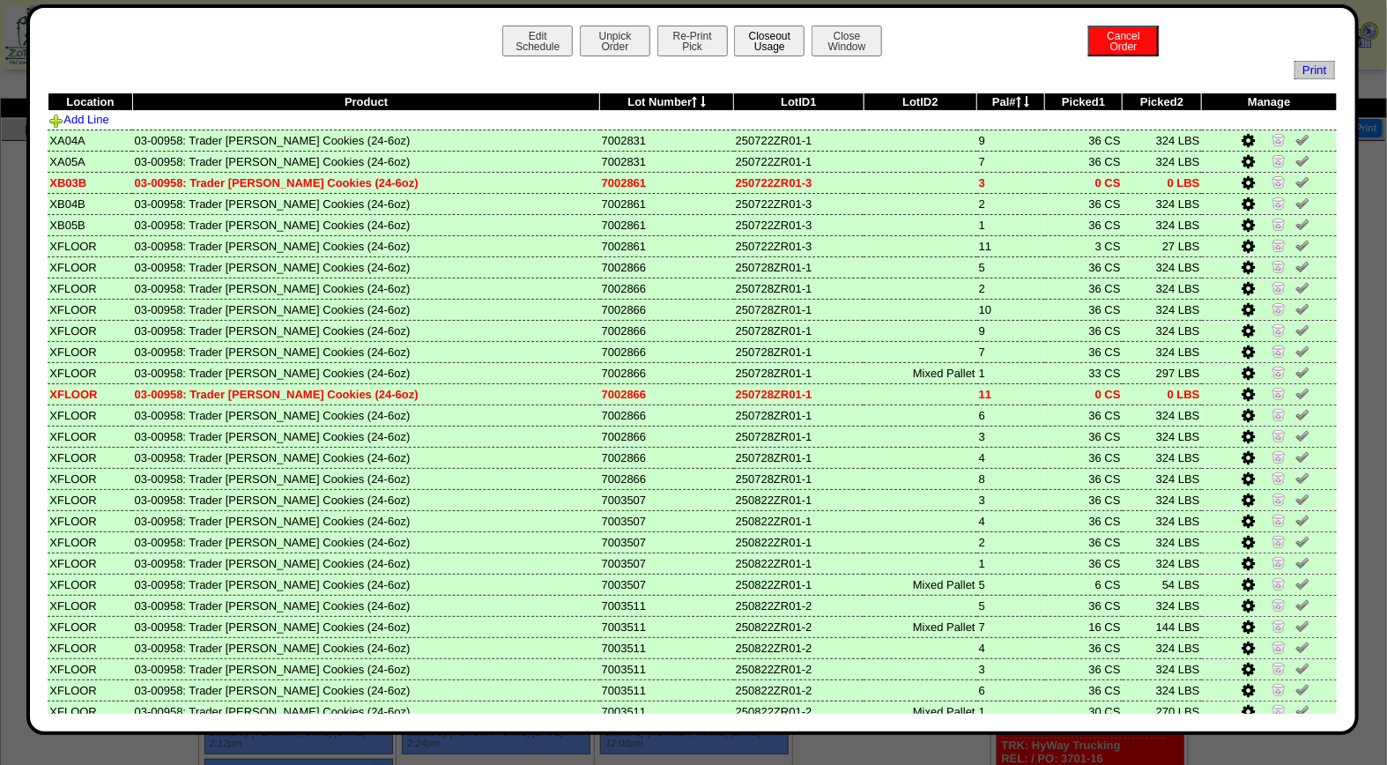
click at [759, 36] on button "Closeout Usage" at bounding box center [769, 41] width 70 height 31
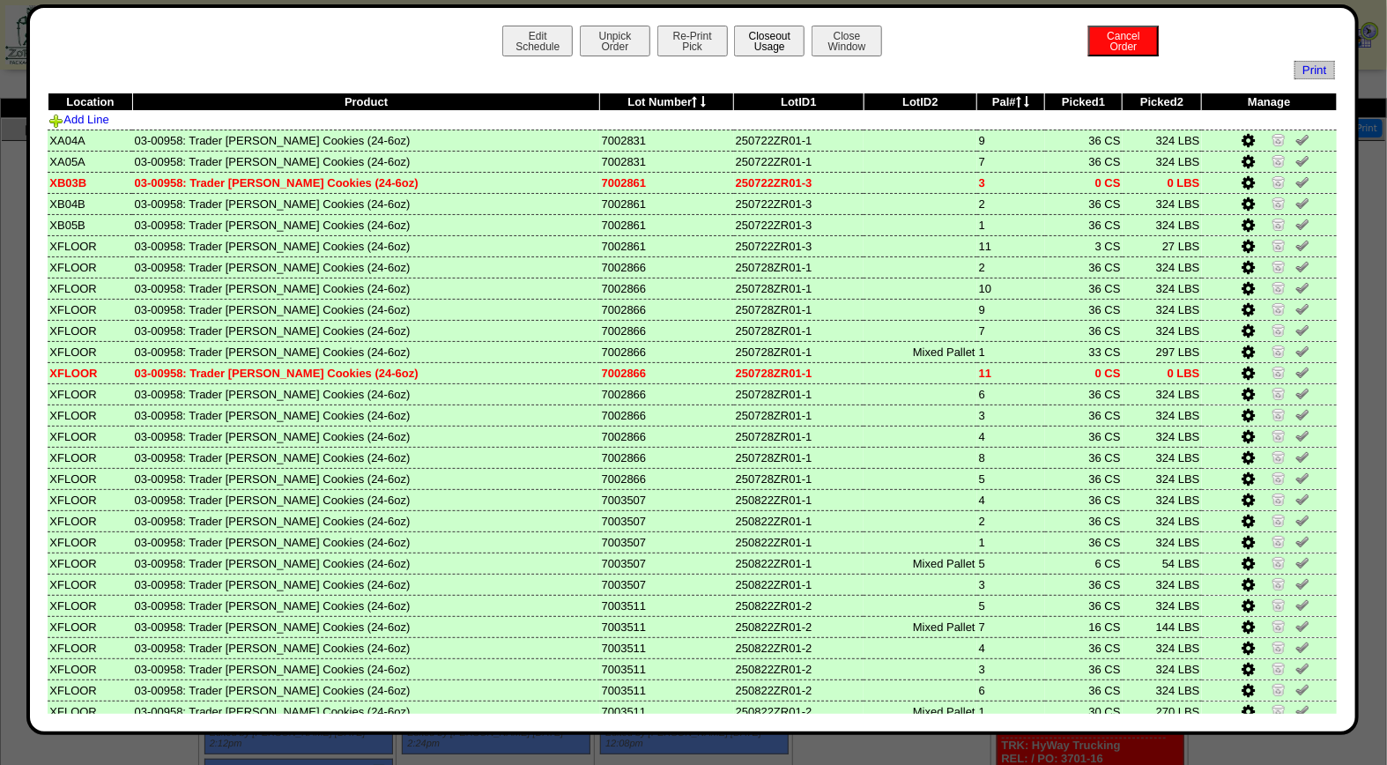
click at [770, 41] on button "Closeout Usage" at bounding box center [769, 41] width 70 height 31
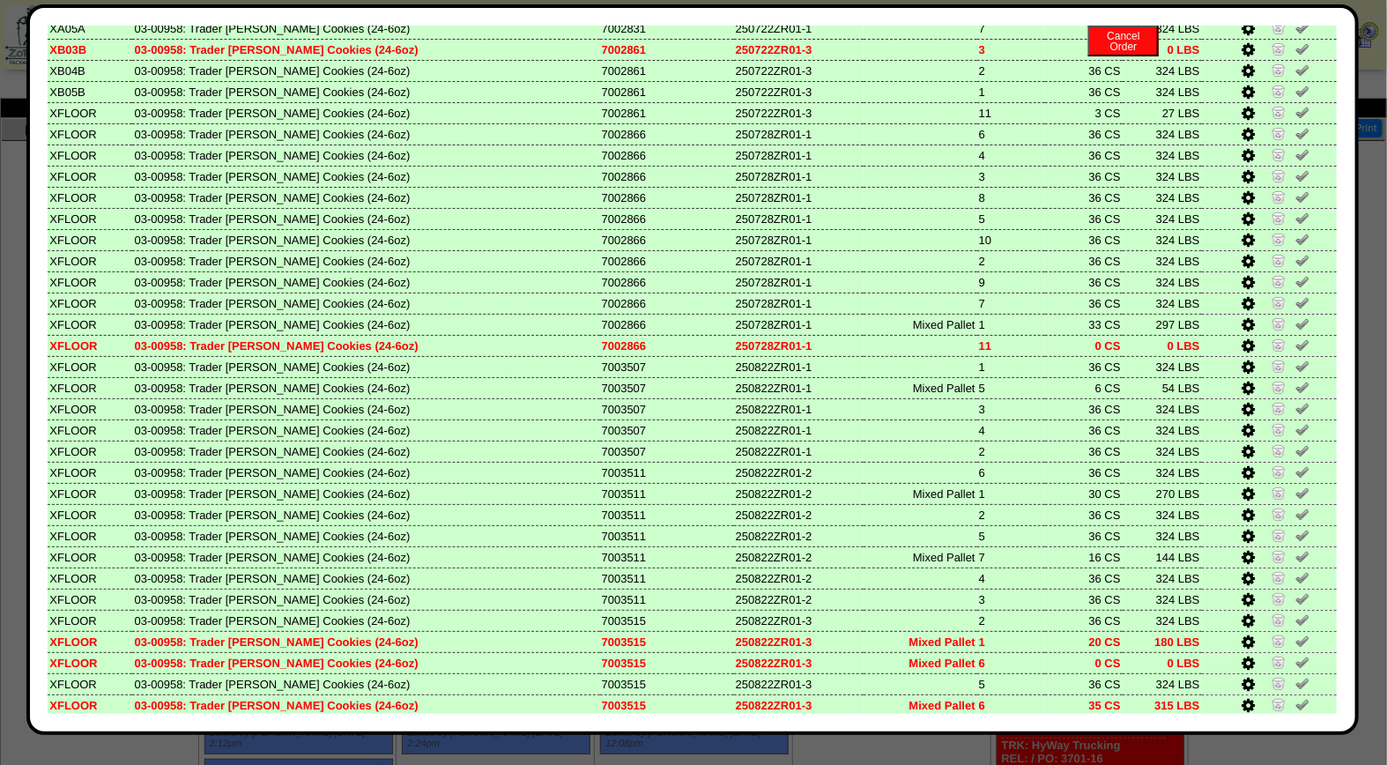
scroll to position [230, 0]
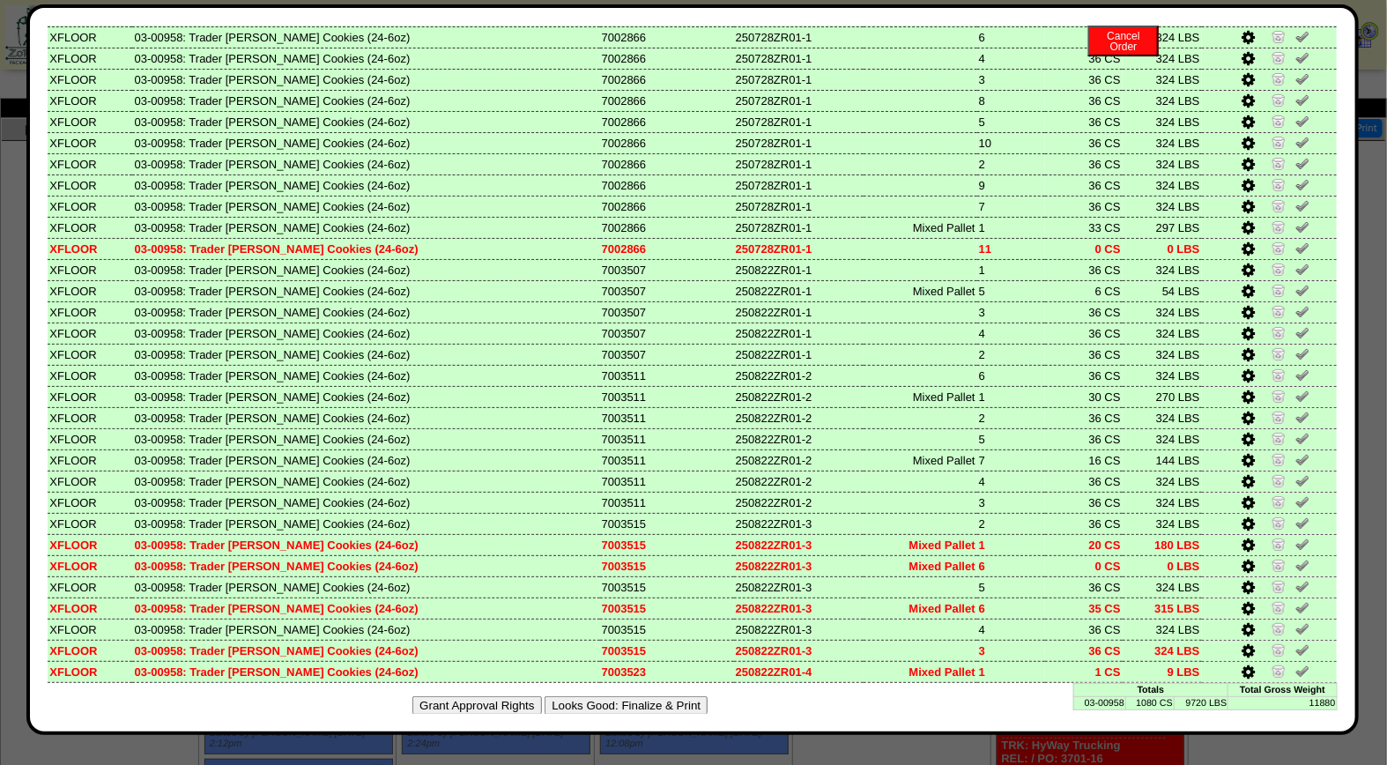
click at [658, 696] on button "Looks Good: Finalize & Print" at bounding box center [626, 705] width 163 height 19
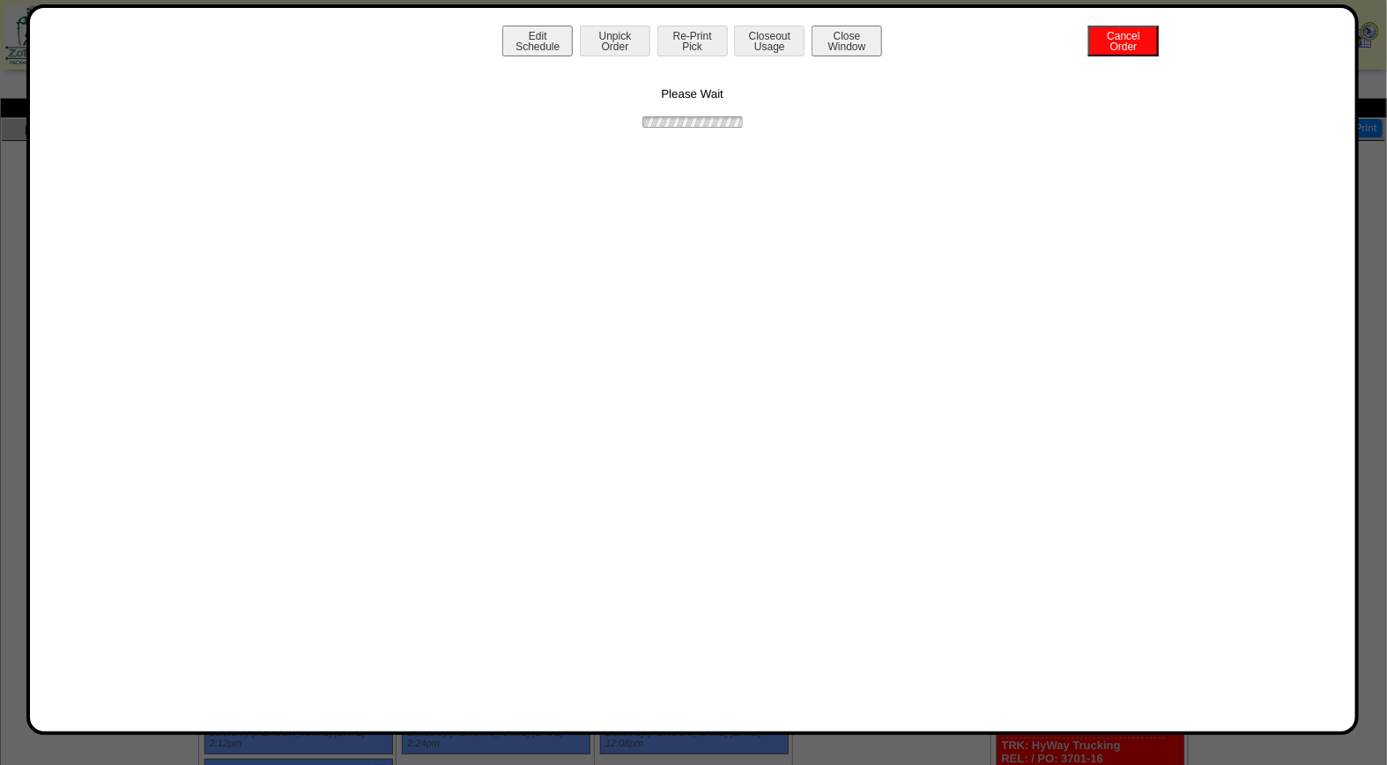
scroll to position [0, 0]
click at [697, 38] on button "Print BOL" at bounding box center [692, 41] width 70 height 31
